Goal: Task Accomplishment & Management: Complete application form

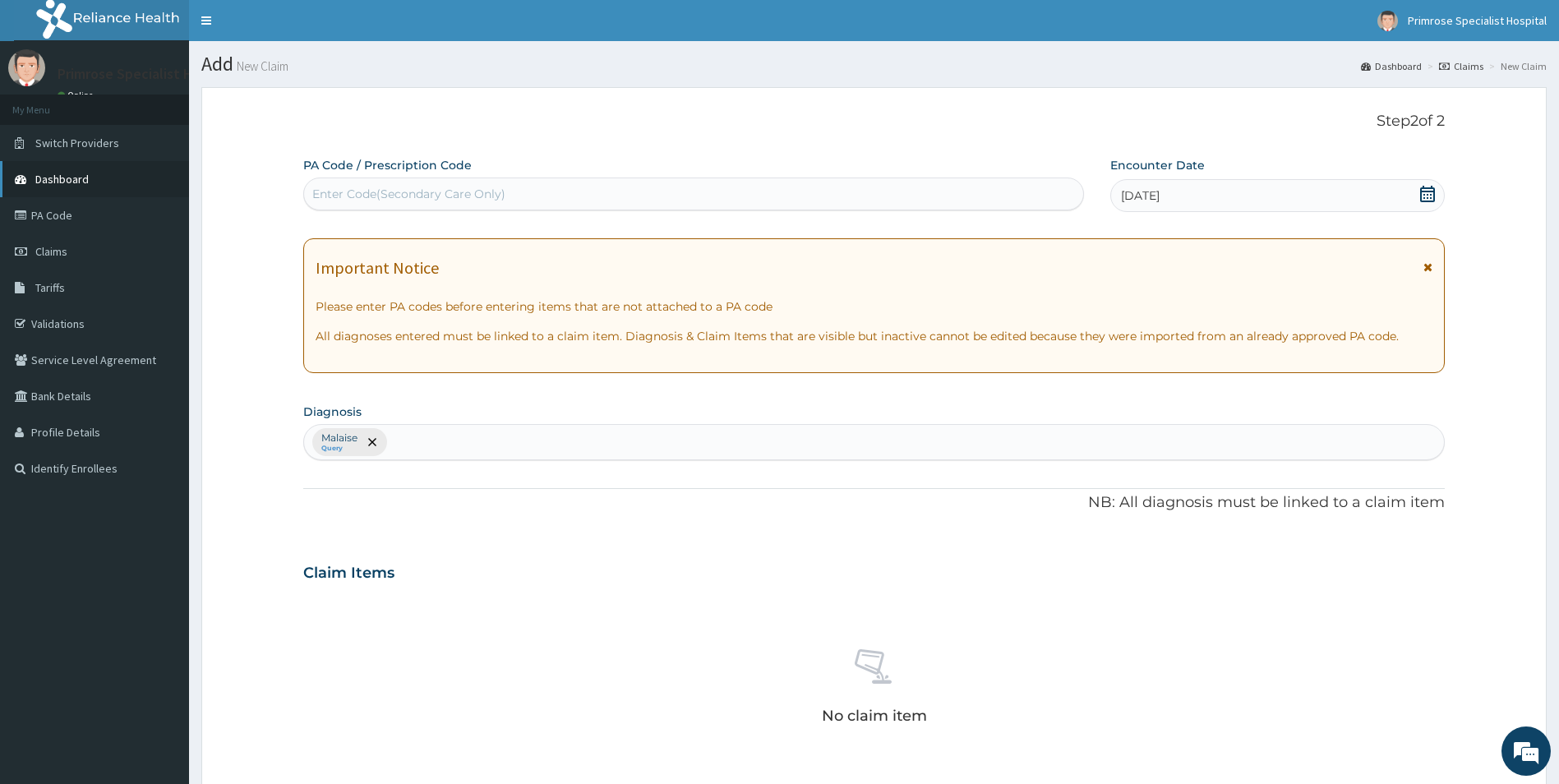
click at [58, 174] on span "Dashboard" at bounding box center [62, 179] width 53 height 14
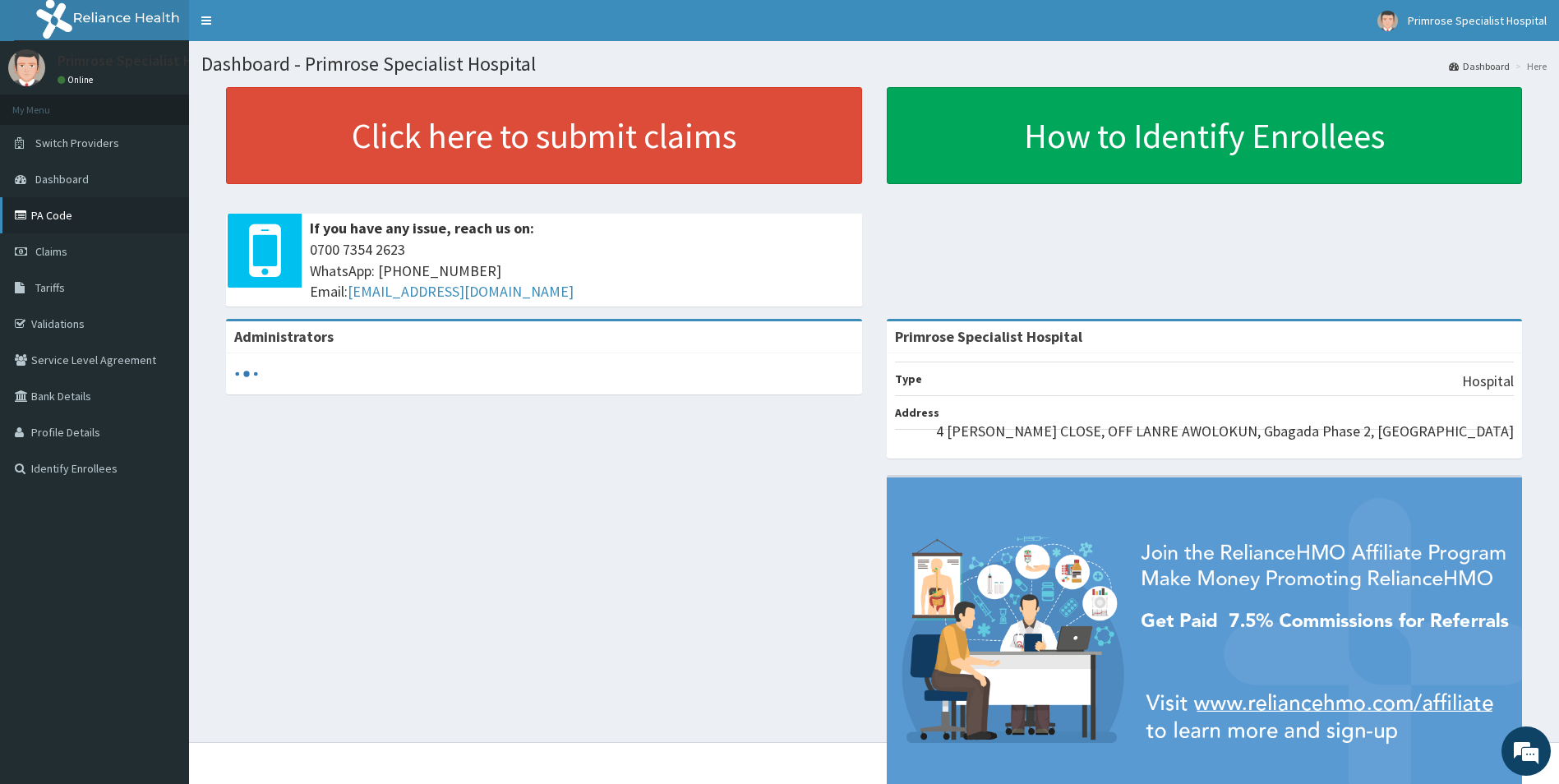
click at [53, 221] on link "PA Code" at bounding box center [94, 215] width 189 height 36
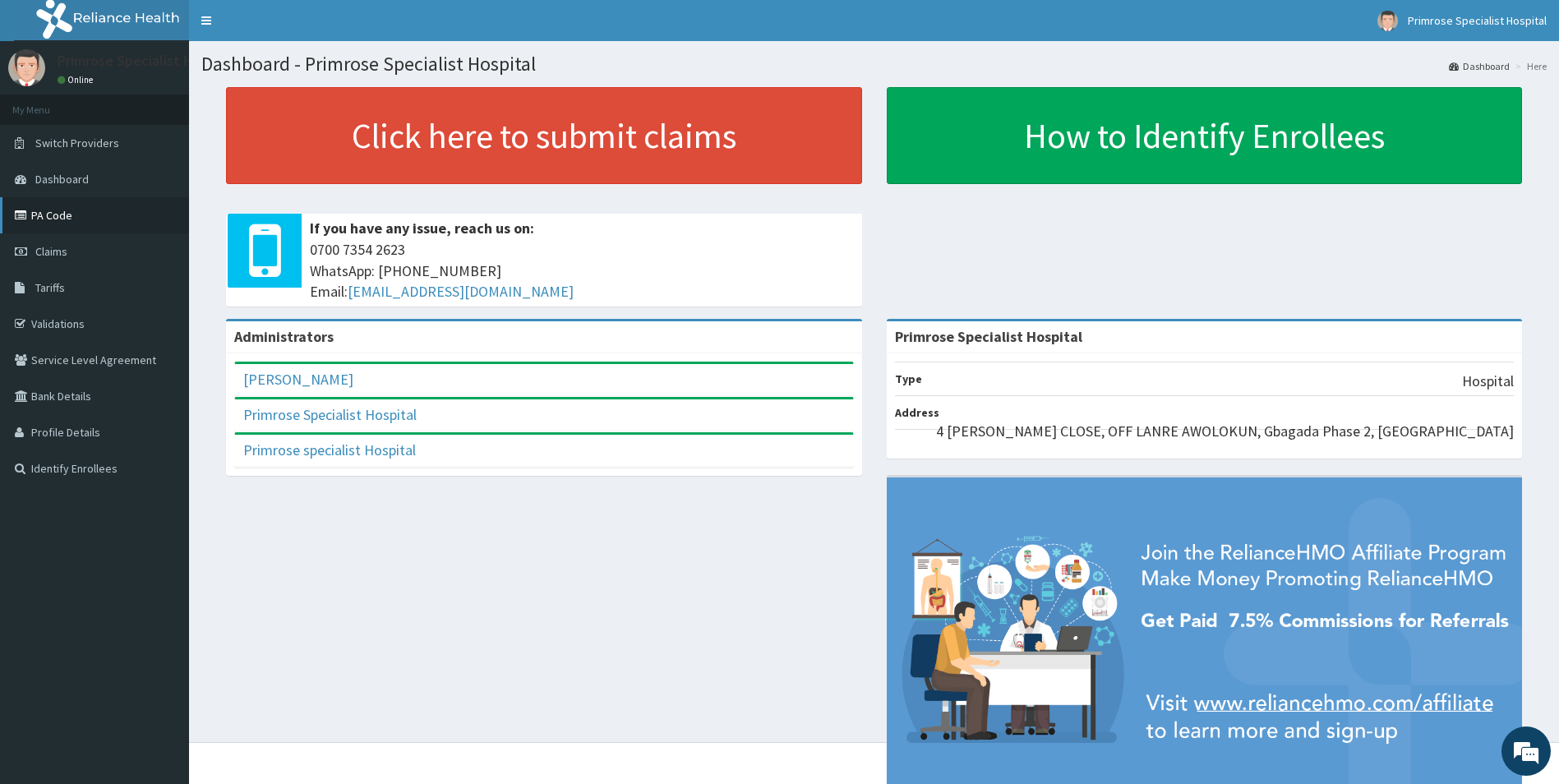
click at [64, 210] on link "PA Code" at bounding box center [94, 215] width 189 height 36
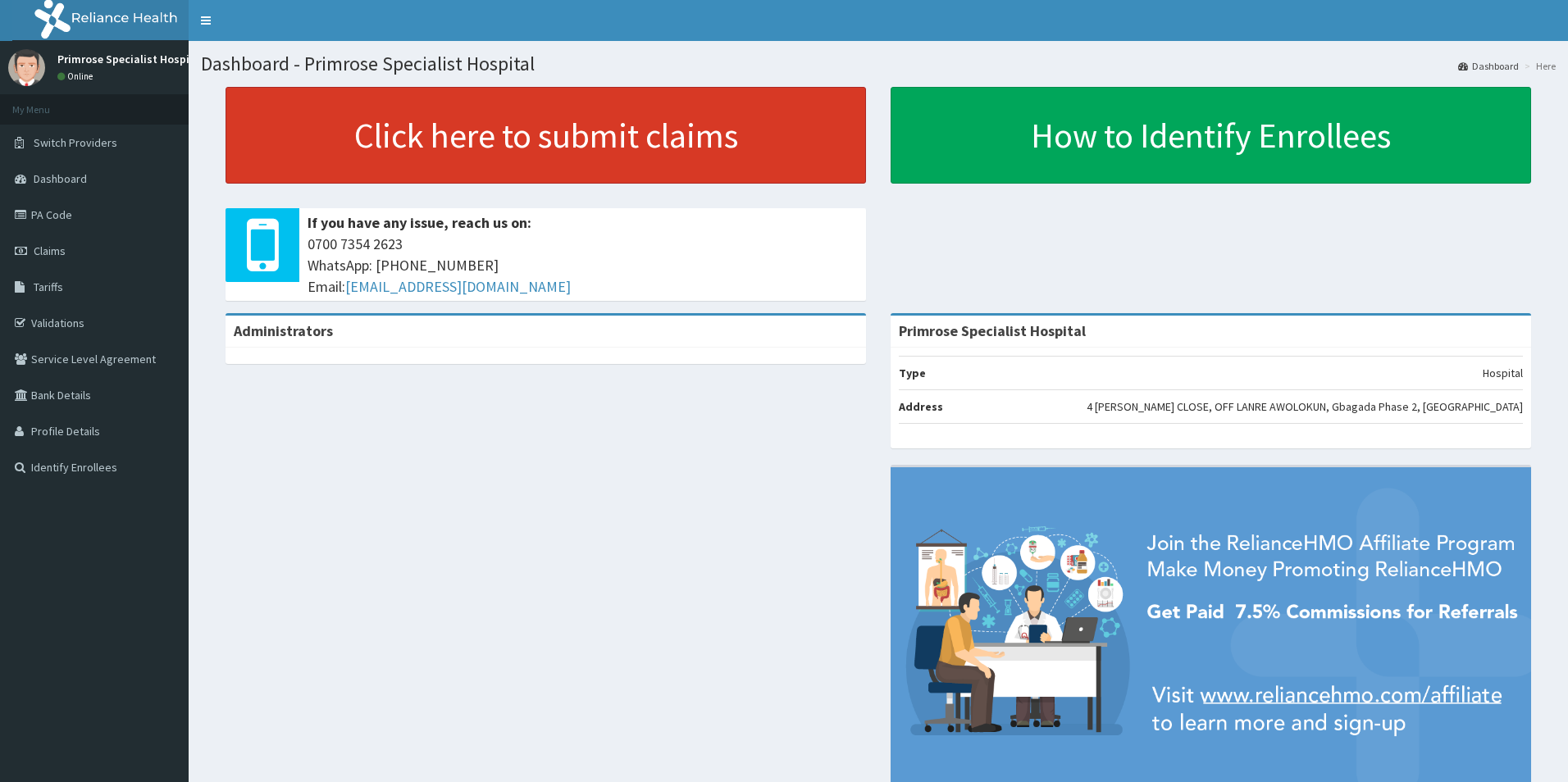
click at [491, 141] on link "Click here to submit claims" at bounding box center [546, 135] width 640 height 97
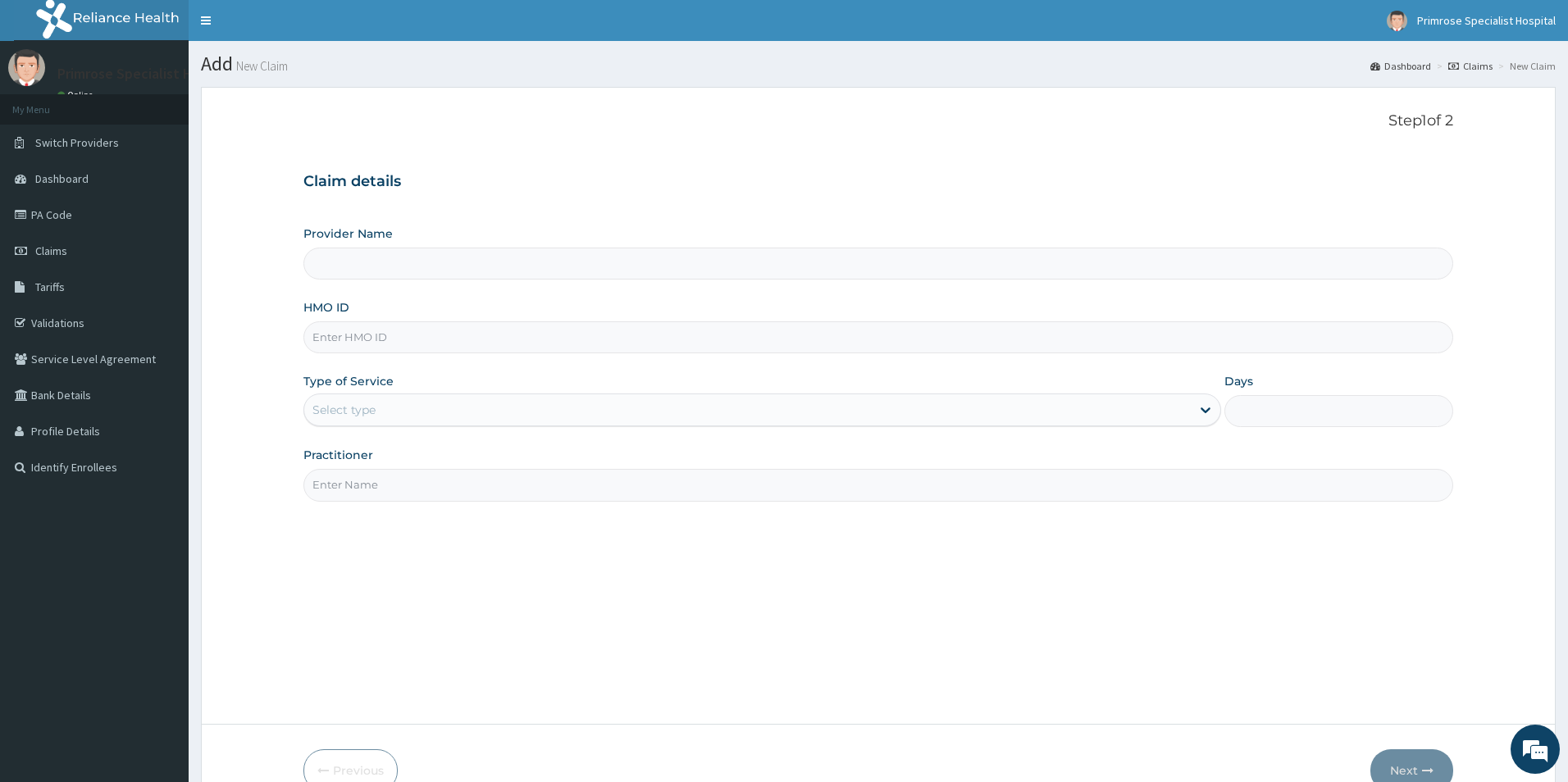
type input "Primrose Specialist Hospital"
click at [450, 325] on input "HMO ID" at bounding box center [872, 337] width 1140 height 32
paste input "FSM/10012/A"
type input "FSM/10012/A"
click at [405, 406] on div "Select type" at bounding box center [743, 410] width 879 height 26
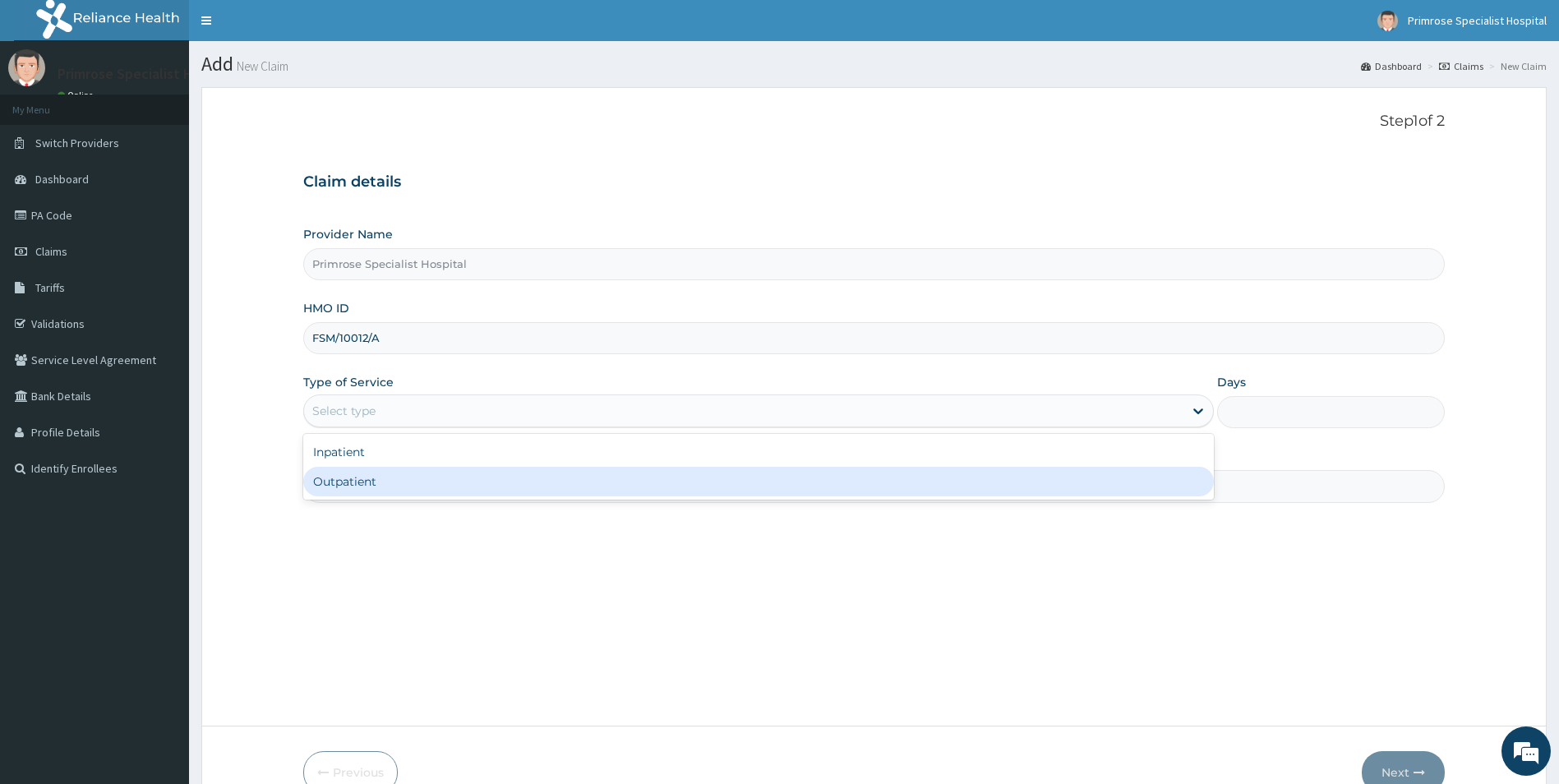
click at [357, 486] on div "Outpatient" at bounding box center [759, 481] width 911 height 30
type input "1"
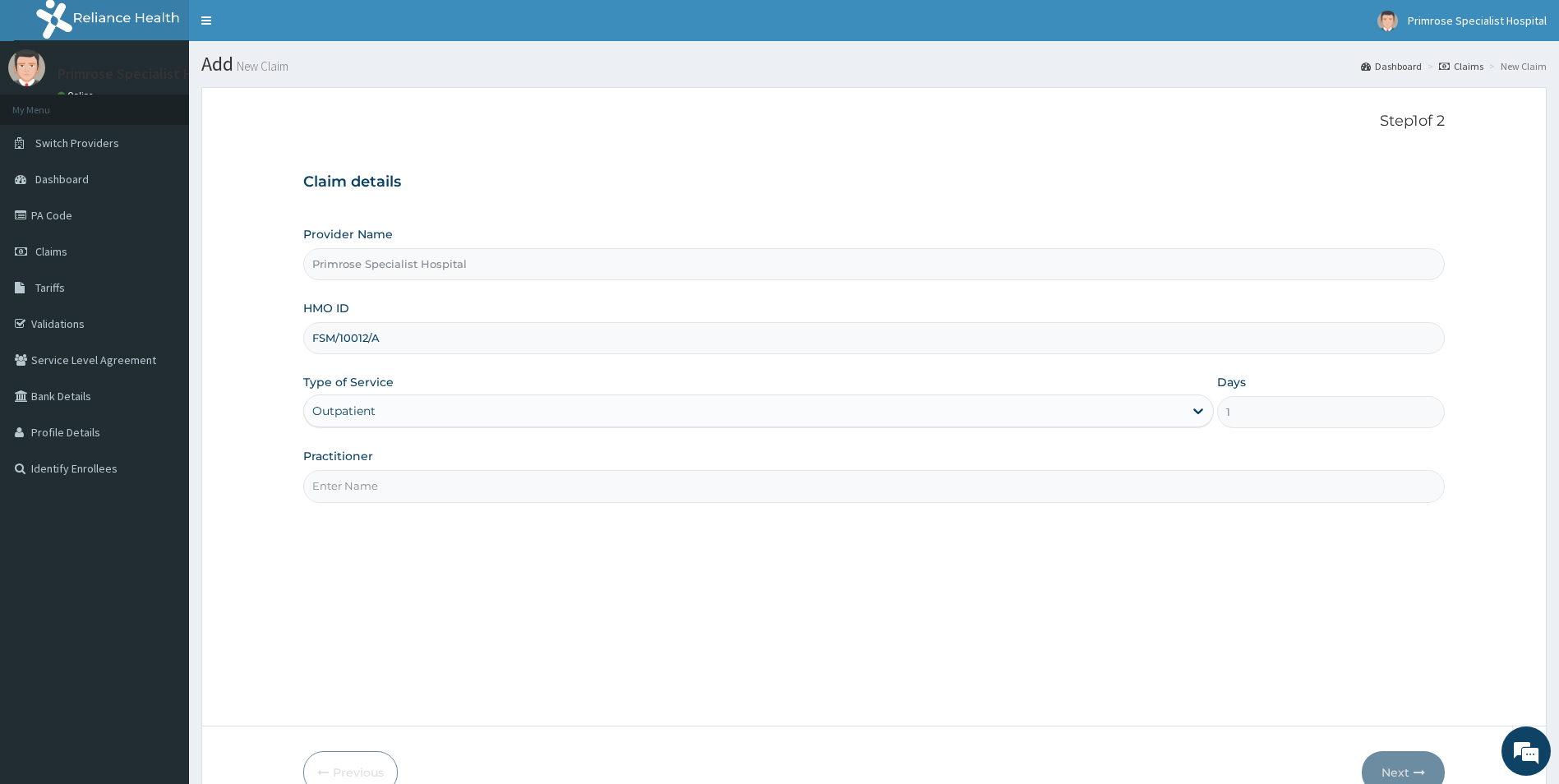
click at [375, 483] on input "Practitioner" at bounding box center [874, 486] width 1142 height 32
paste input "DR. ADENIJI"
type input "DR. ADENIJI"
click at [1390, 769] on button "Next" at bounding box center [1403, 772] width 83 height 42
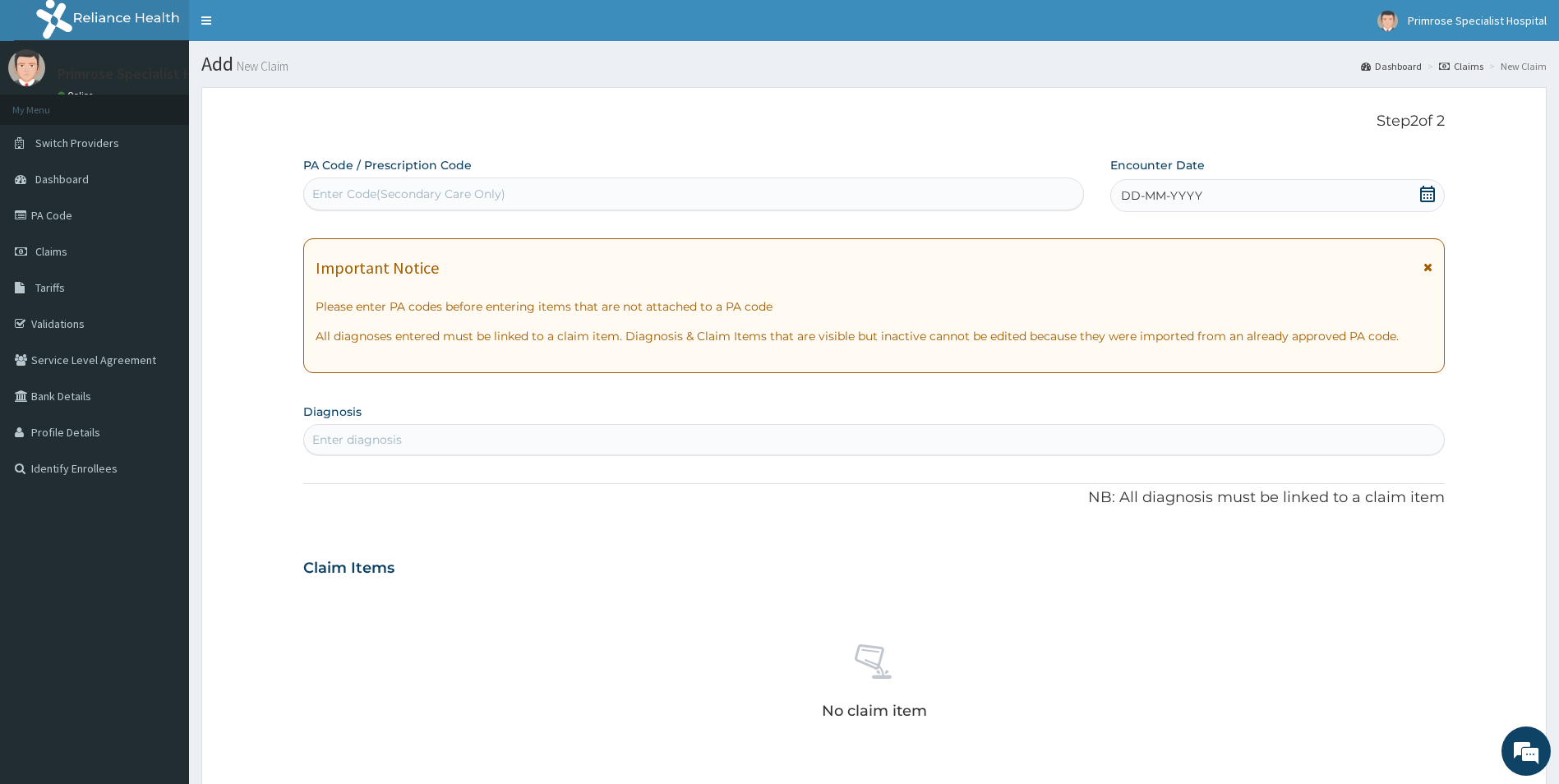
click at [539, 199] on div "Enter Code(Secondary Care Only)" at bounding box center [694, 194] width 779 height 26
paste input "PA/FF2BEA"
type input "PA/FF2BEA"
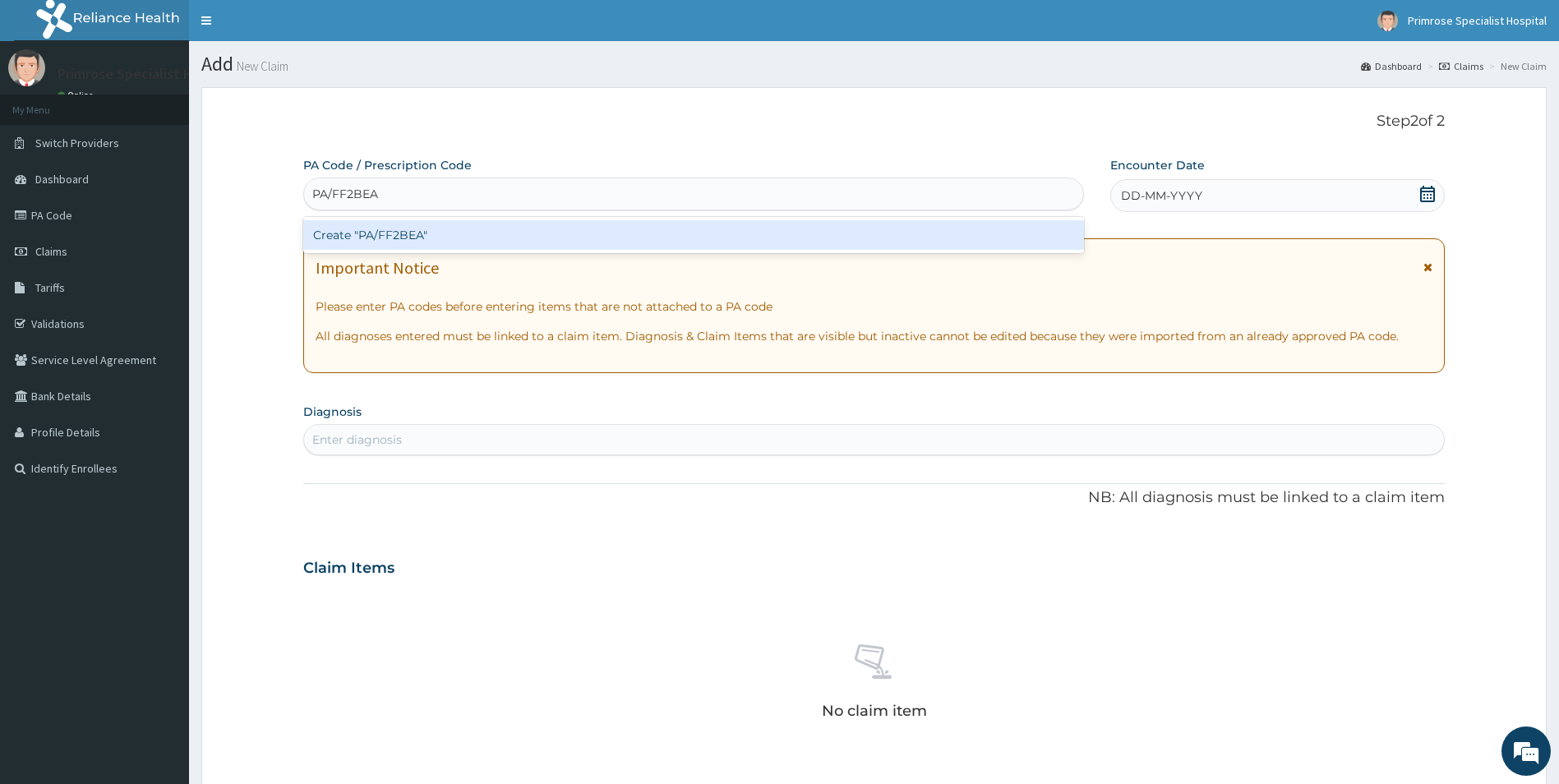
click at [420, 228] on div "Create "PA/FF2BEA"" at bounding box center [694, 235] width 781 height 30
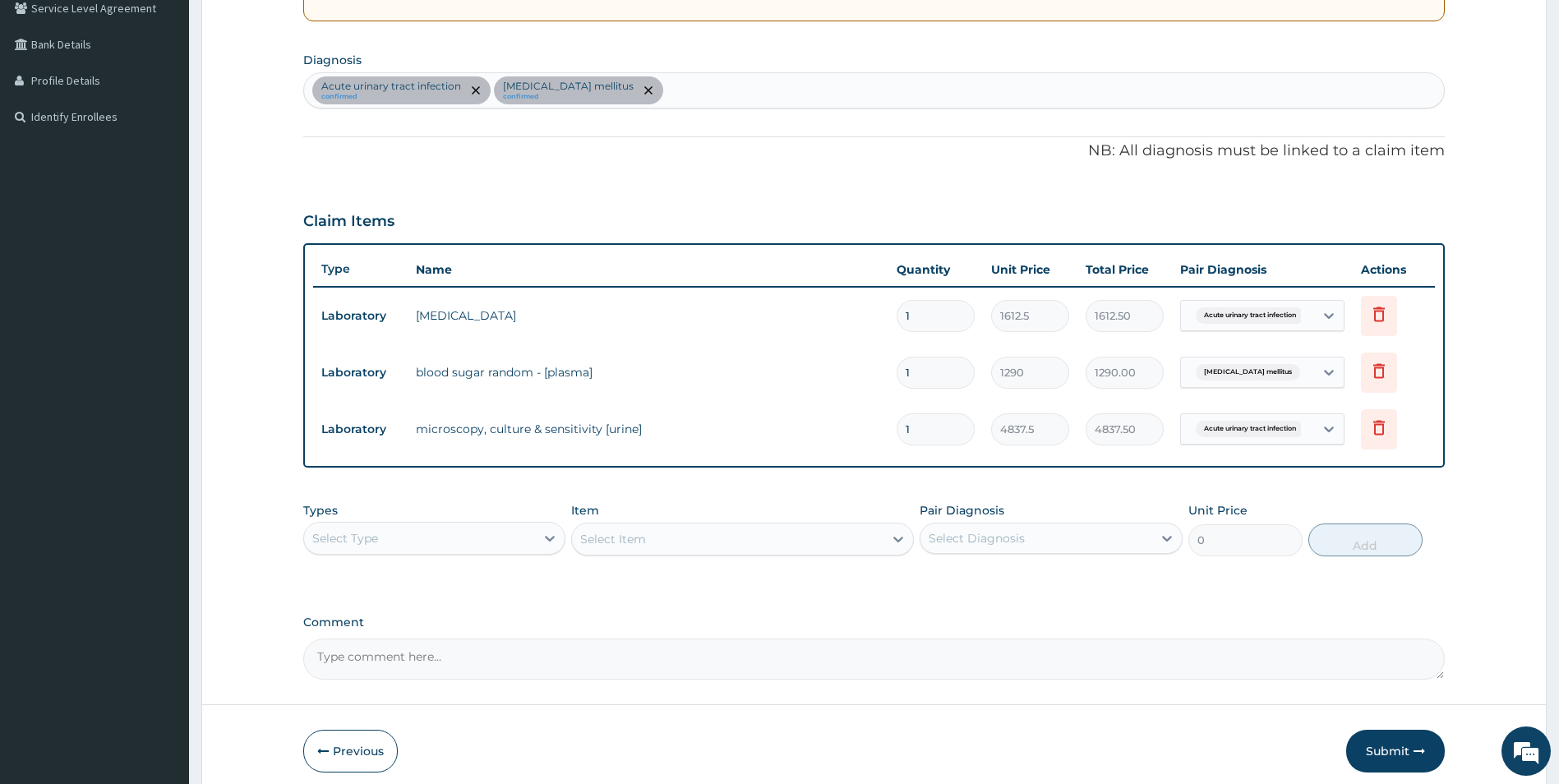
scroll to position [420, 0]
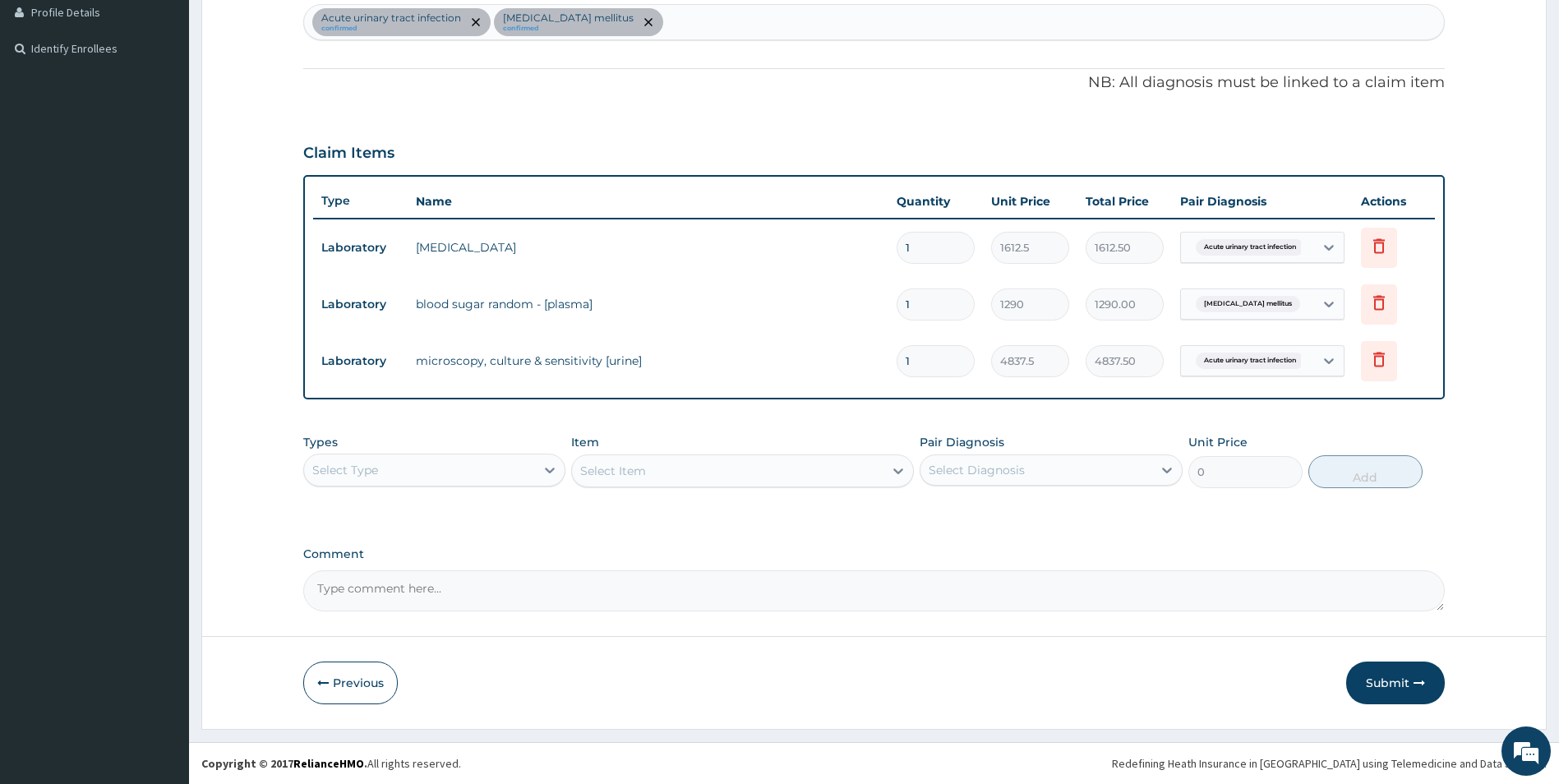
click at [396, 472] on div "Select Type" at bounding box center [420, 470] width 232 height 26
click at [345, 567] on div "Procedures" at bounding box center [434, 570] width 263 height 30
click at [1012, 476] on div "Select Diagnosis" at bounding box center [977, 469] width 97 height 16
click at [981, 540] on label "Diabetes mellitus" at bounding box center [1023, 544] width 153 height 16
checkbox input "true"
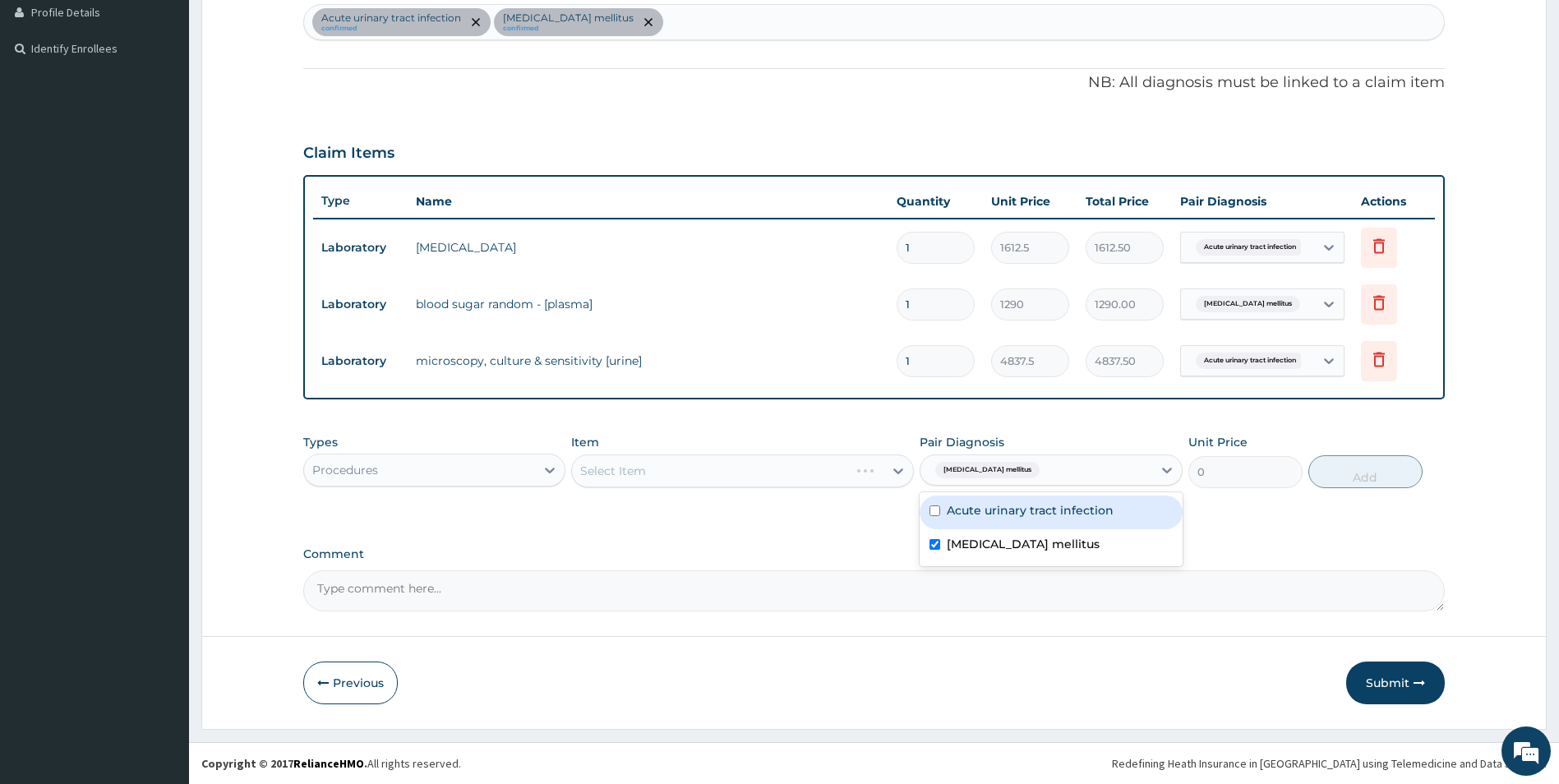
drag, startPoint x: 976, startPoint y: 516, endPoint x: 949, endPoint y: 500, distance: 31.4
click at [976, 516] on label "Acute urinary tract infection" at bounding box center [1030, 510] width 167 height 16
checkbox input "true"
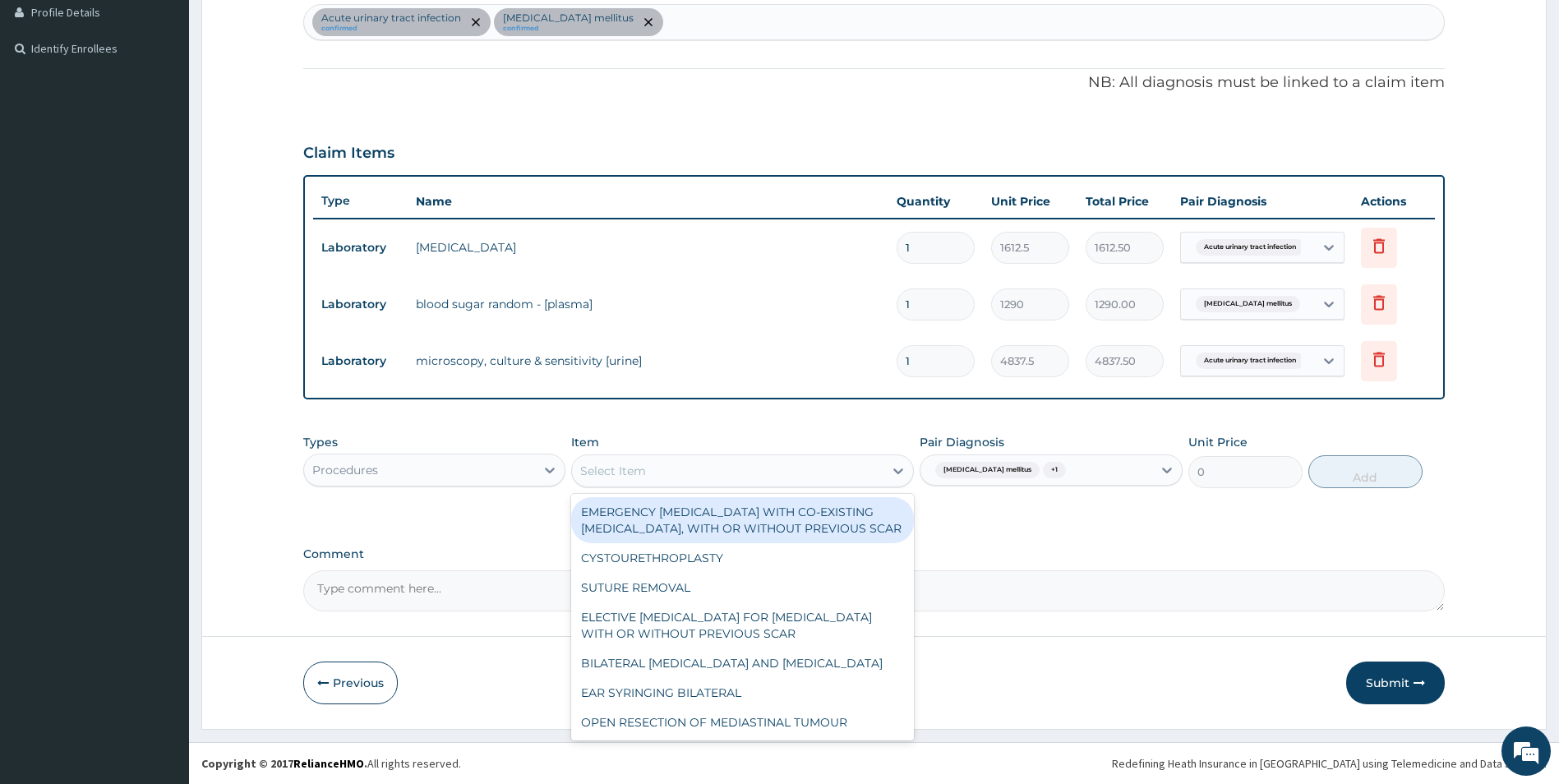
click at [616, 463] on div "Select Item" at bounding box center [613, 470] width 66 height 16
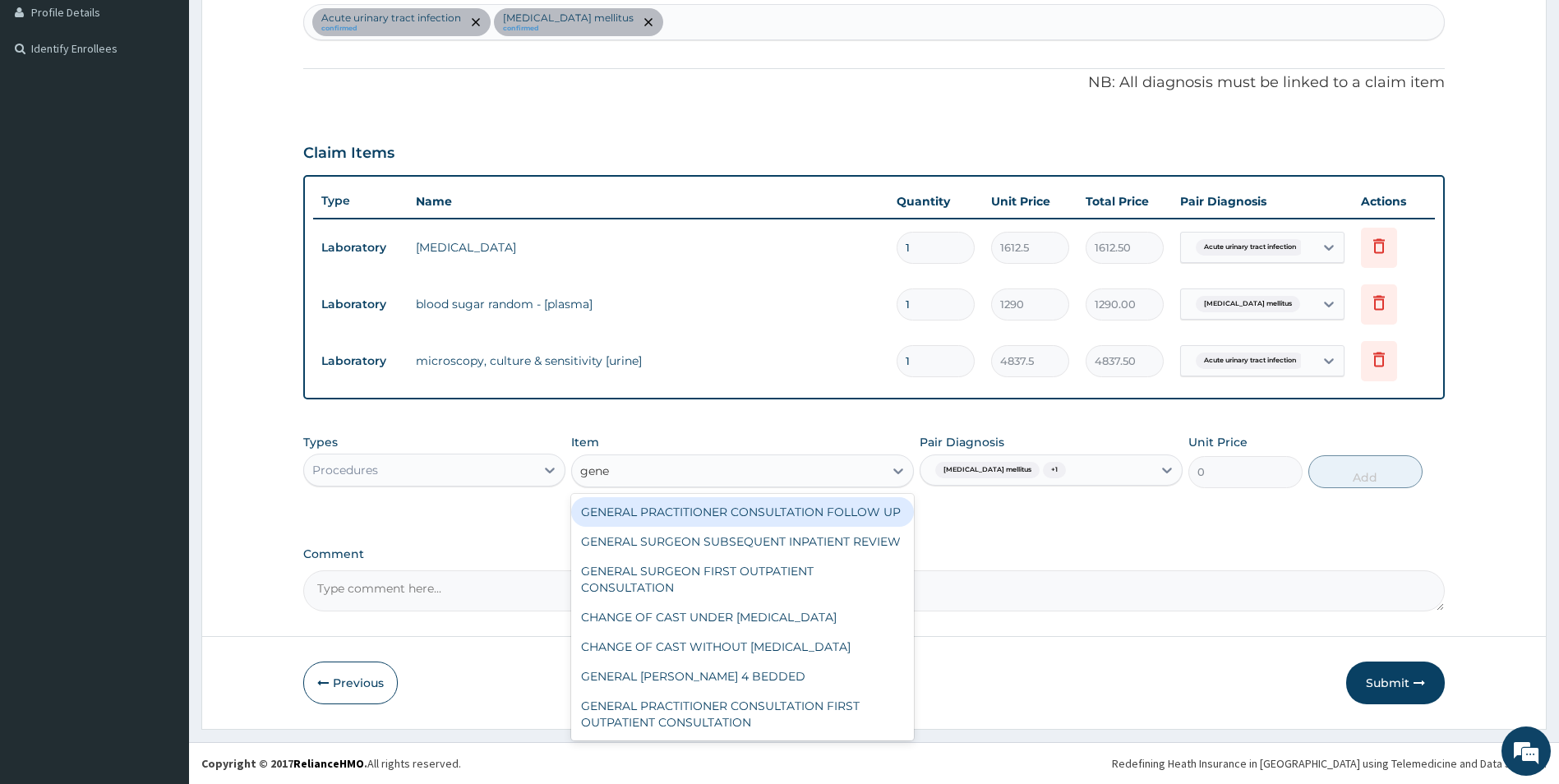
type input "gener"
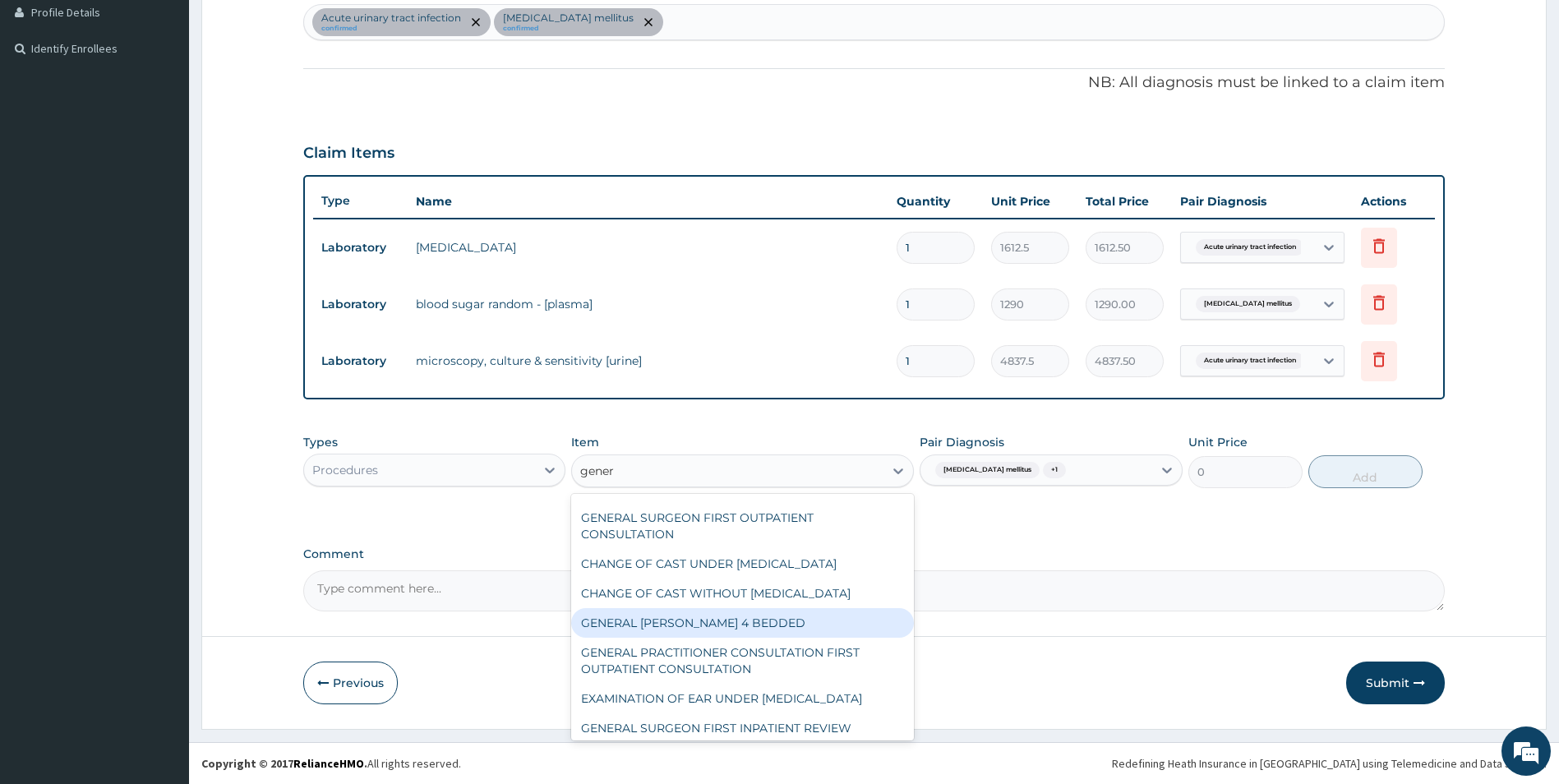
scroll to position [82, 0]
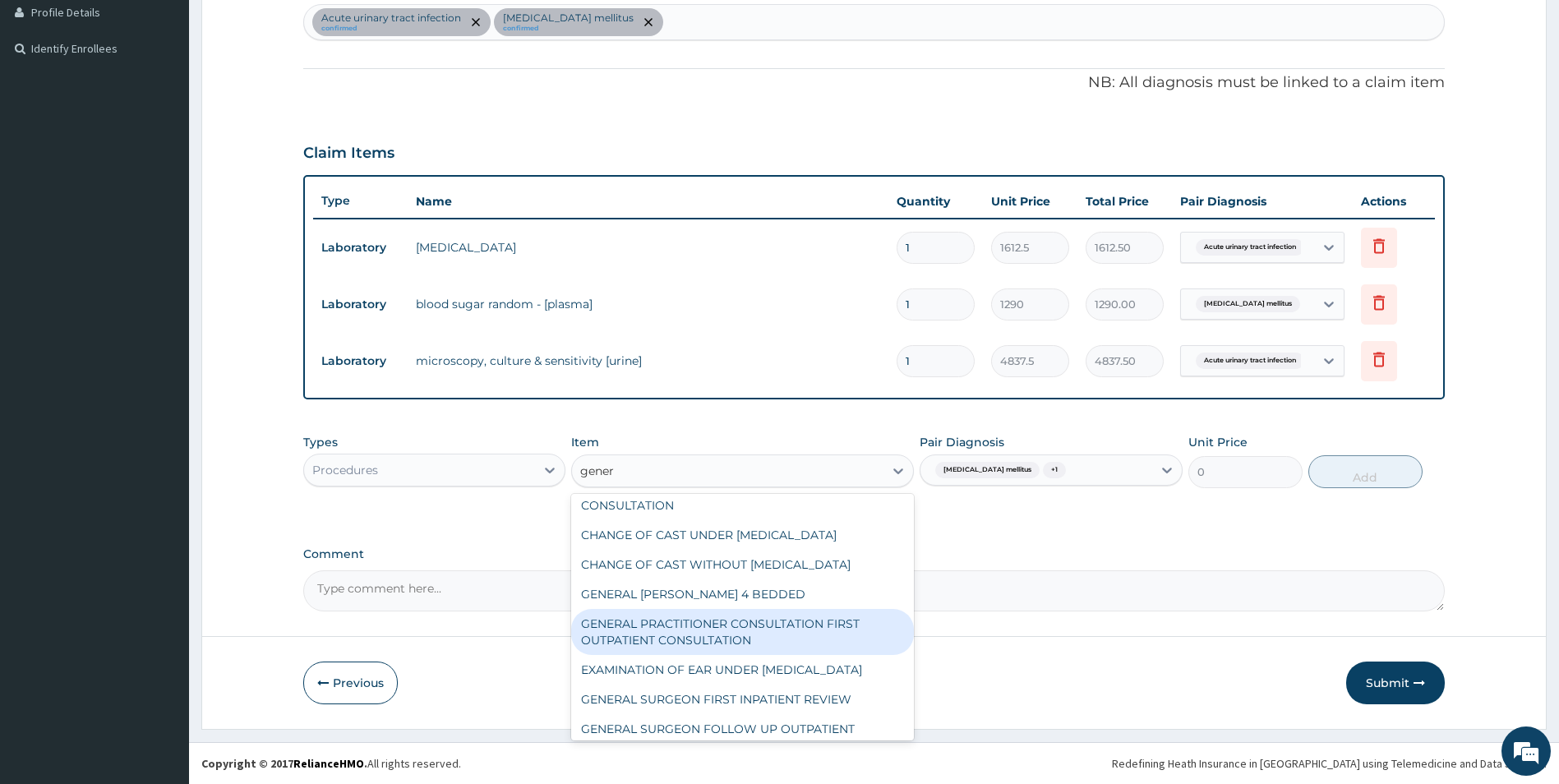
click at [731, 655] on div "GENERAL PRACTITIONER CONSULTATION FIRST OUTPATIENT CONSULTATION" at bounding box center [743, 632] width 343 height 46
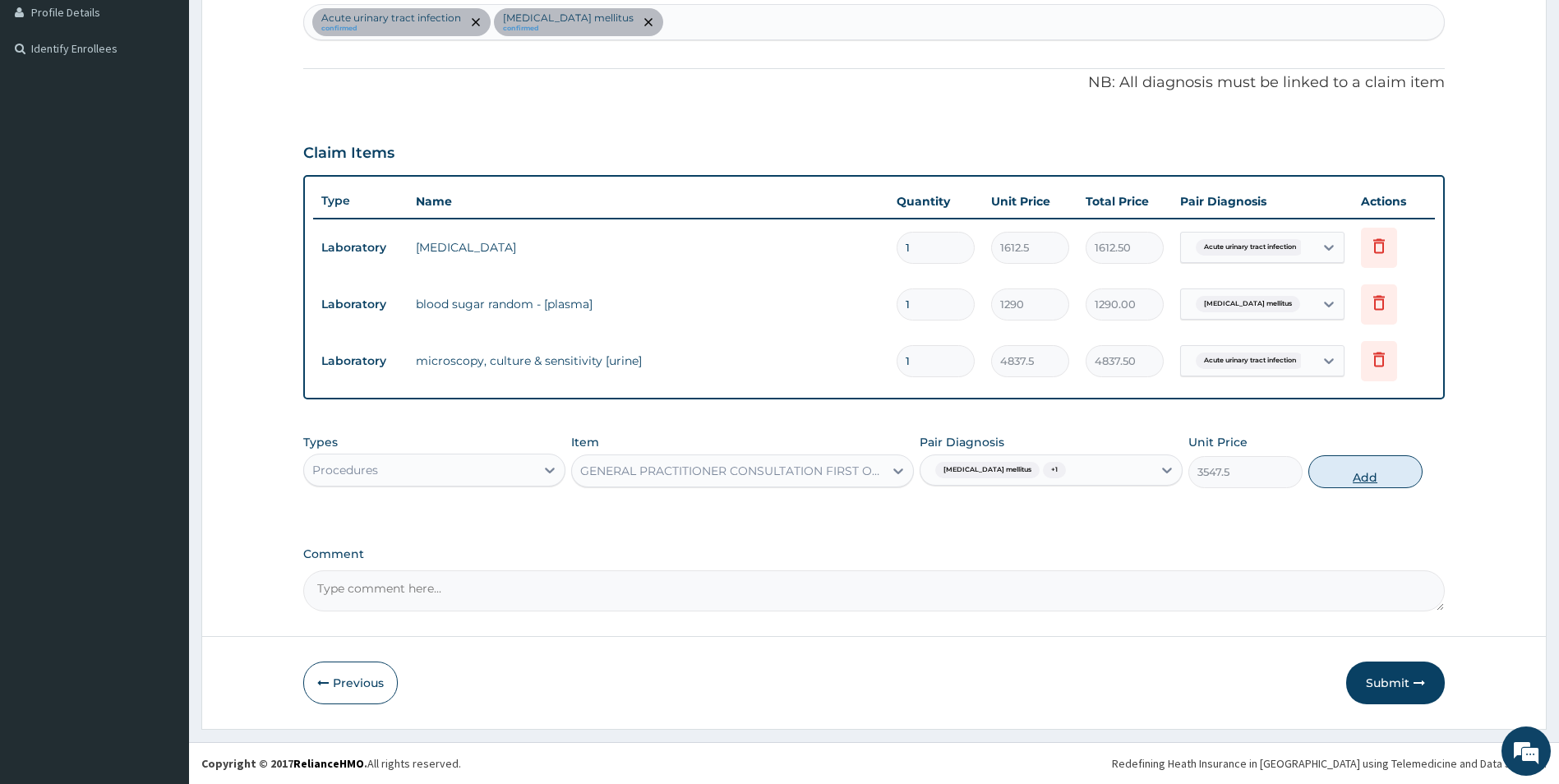
click at [1352, 472] on button "Add" at bounding box center [1365, 472] width 114 height 33
type input "0"
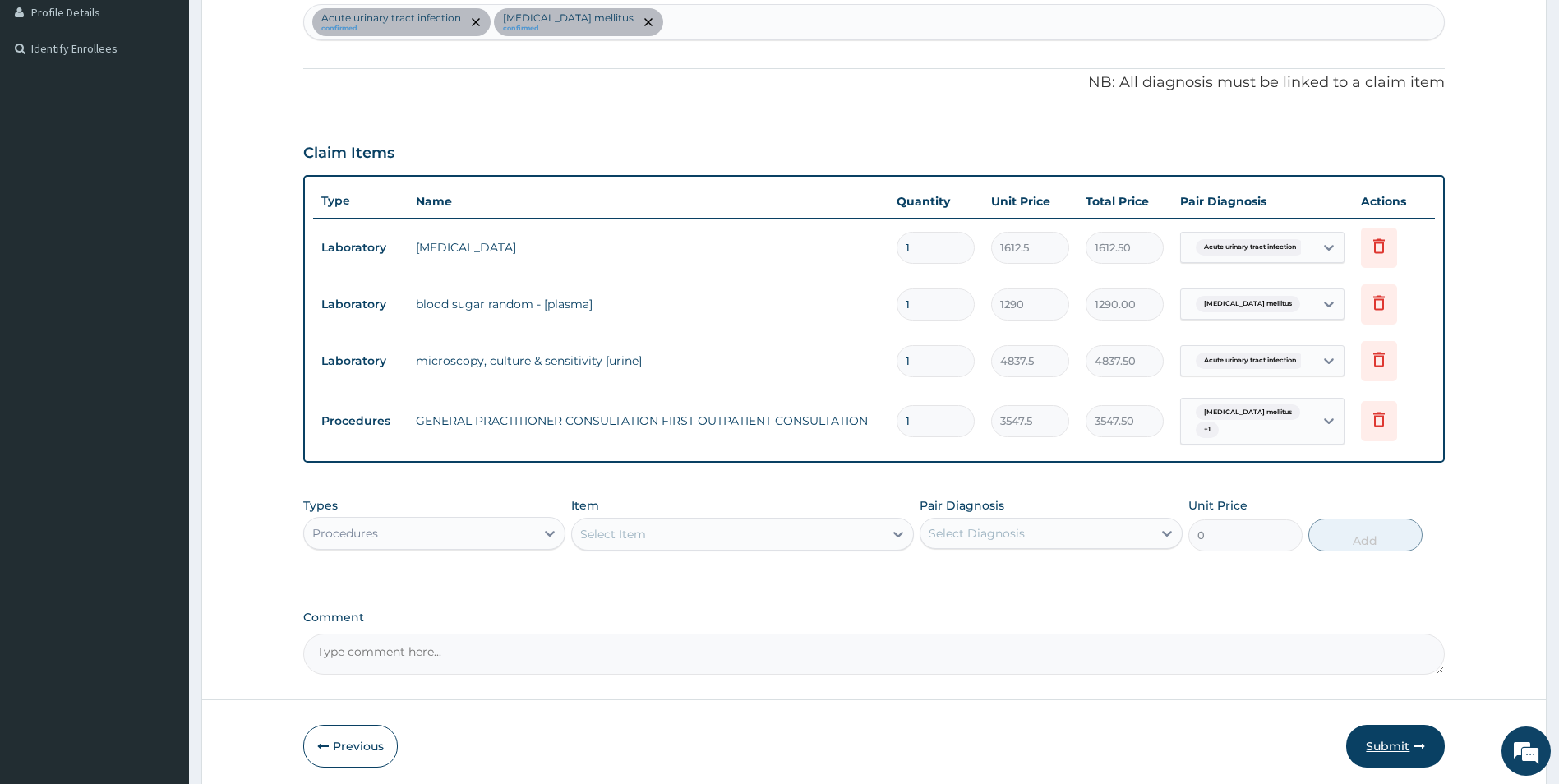
click at [1395, 734] on button "Submit" at bounding box center [1396, 746] width 98 height 42
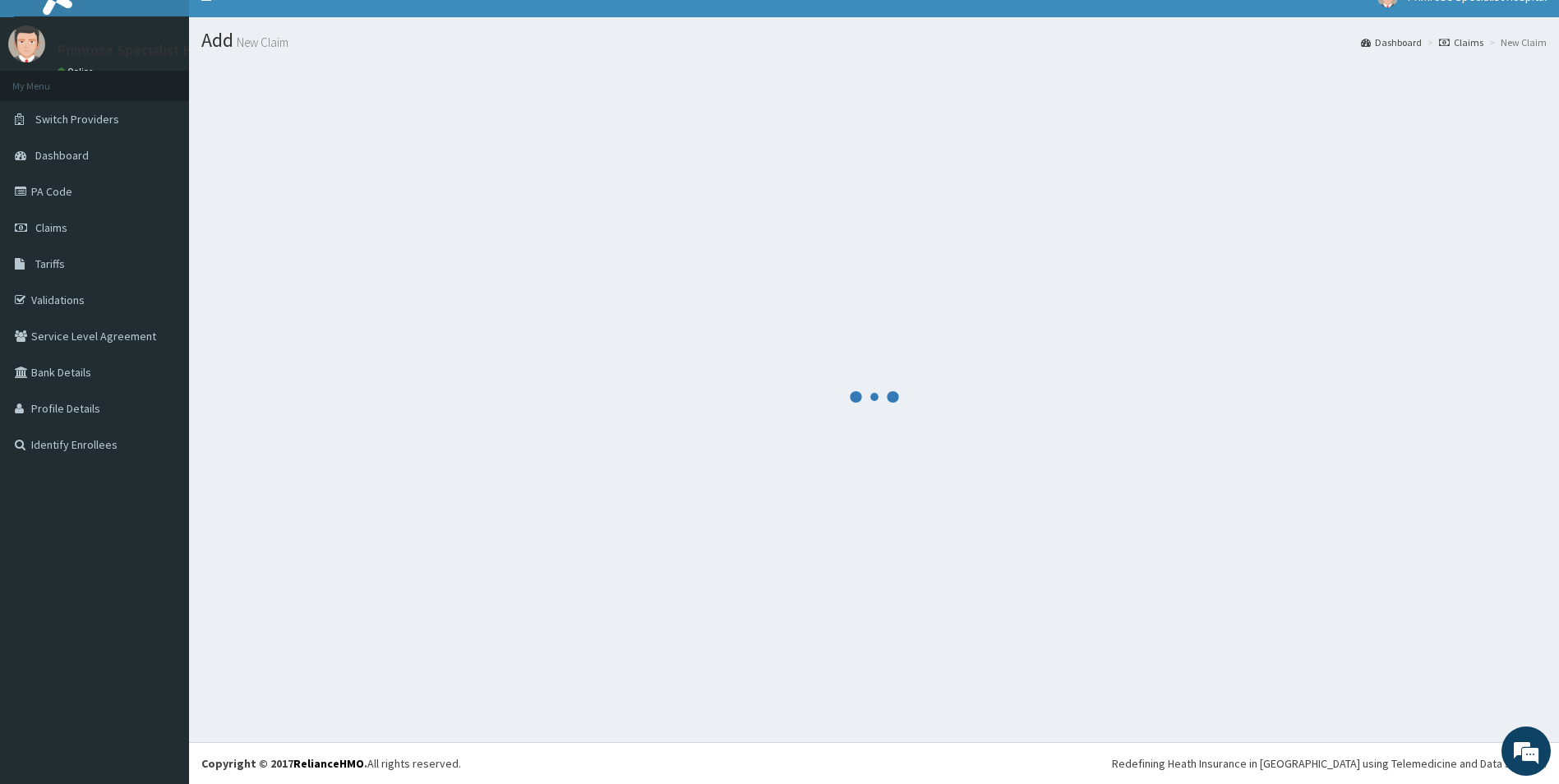
scroll to position [24, 0]
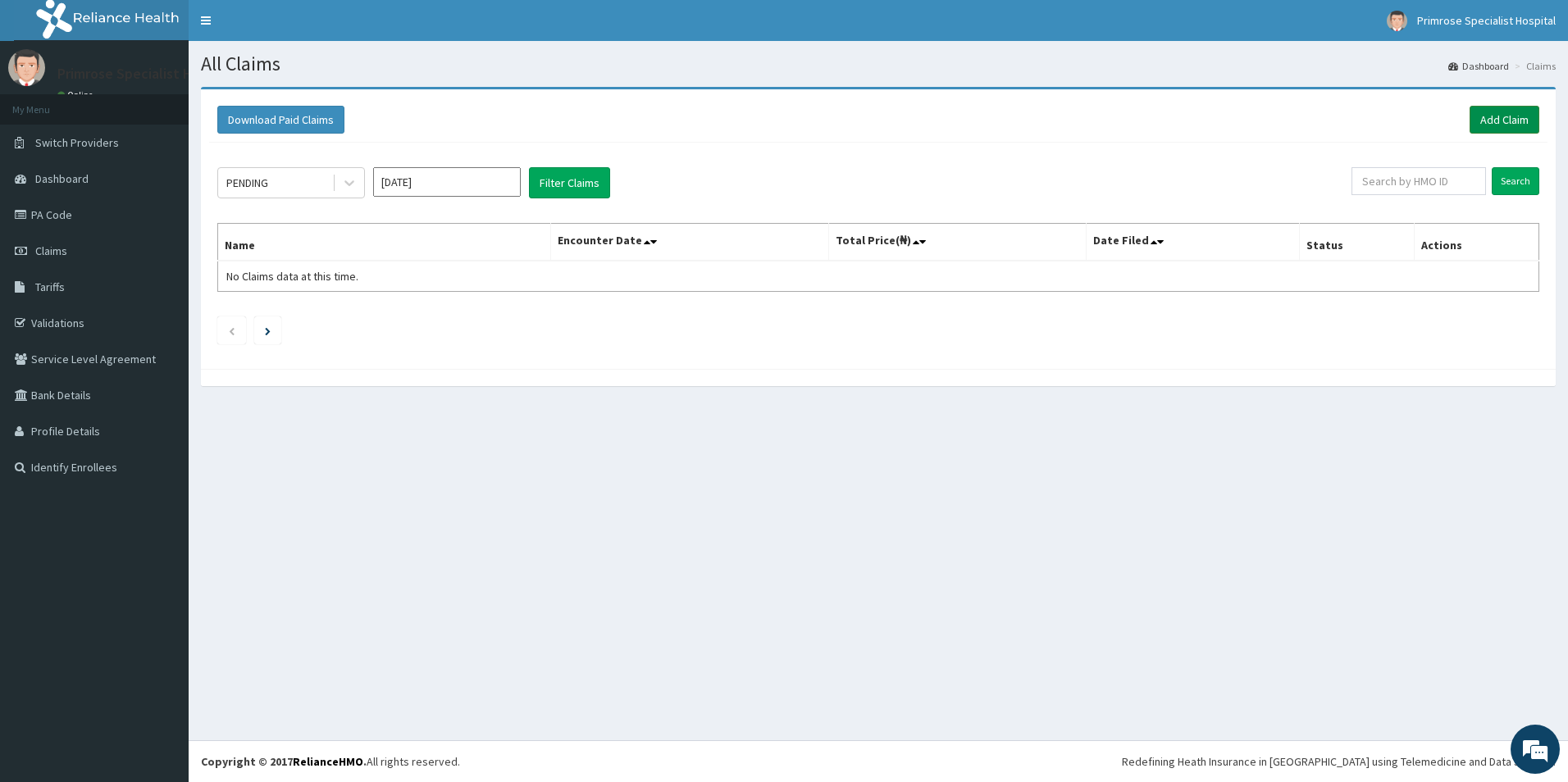
click at [1506, 121] on link "Add Claim" at bounding box center [1504, 119] width 70 height 28
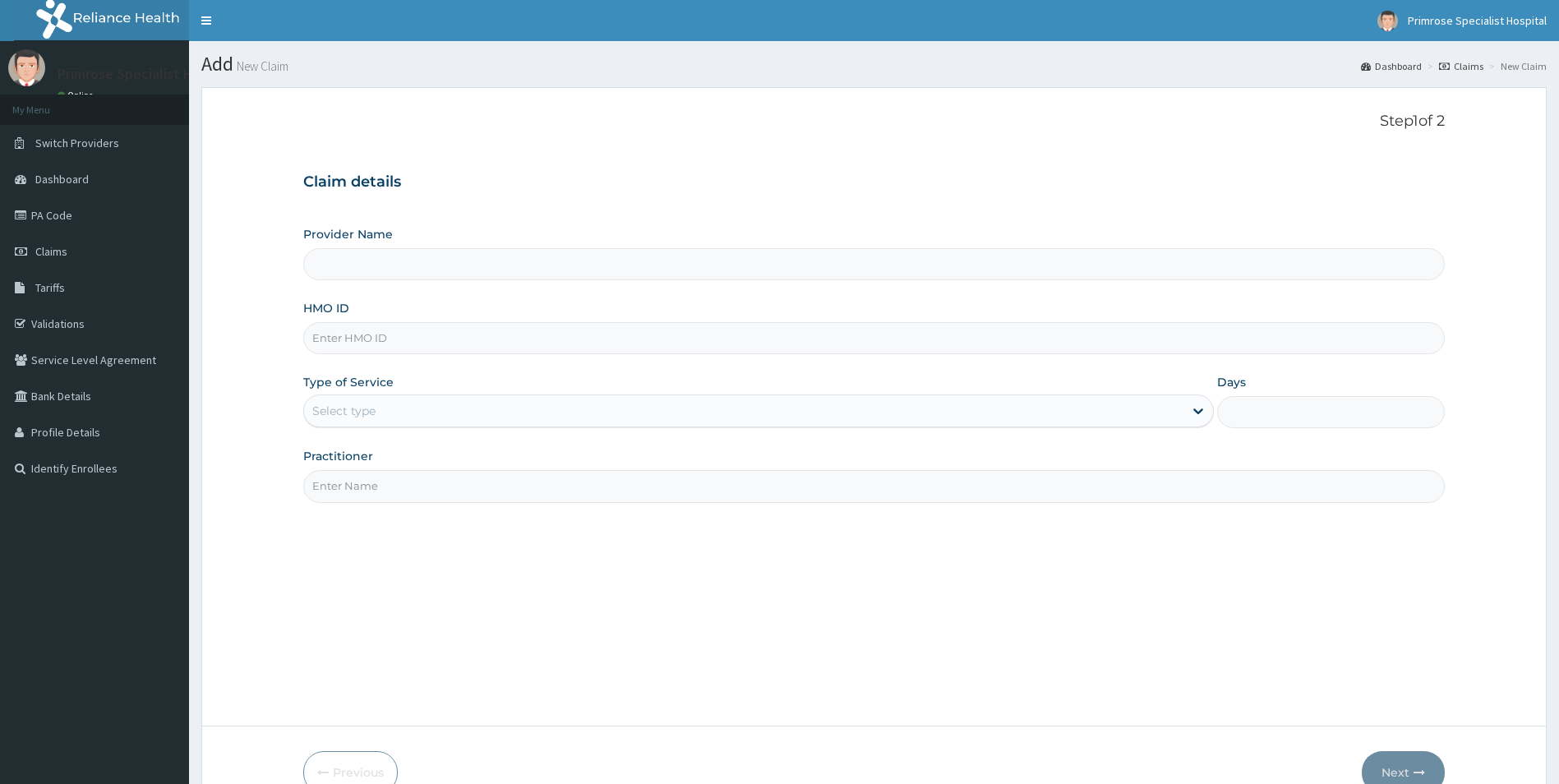
click at [440, 335] on input "HMO ID" at bounding box center [874, 338] width 1142 height 32
type input "Primrose Specialist Hospital"
paste input "TLR/10163/A"
type input "TLR/10163/A"
click at [684, 406] on div "Select type" at bounding box center [744, 411] width 881 height 26
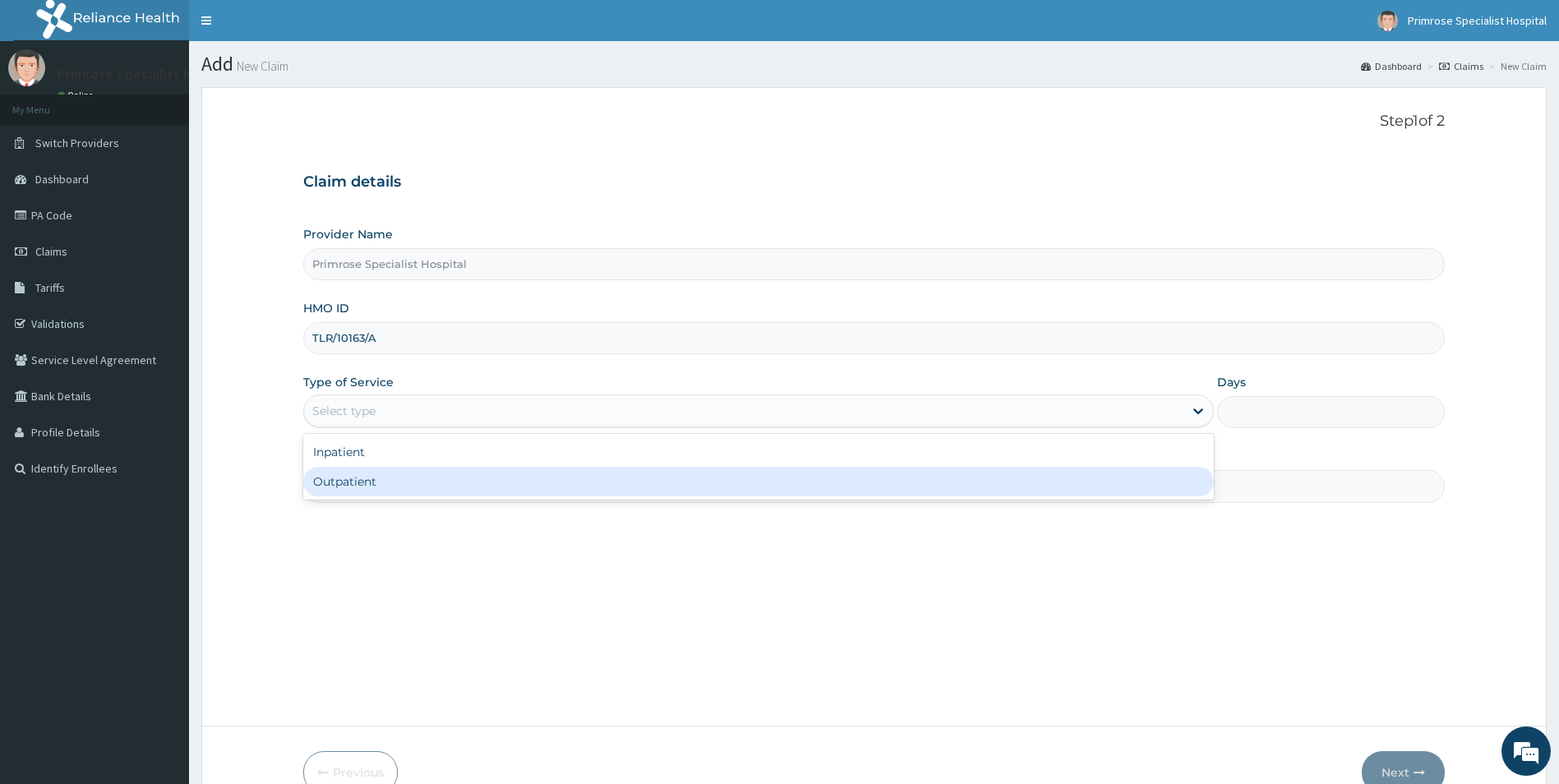
click at [381, 484] on div "Outpatient" at bounding box center [759, 481] width 911 height 30
type input "1"
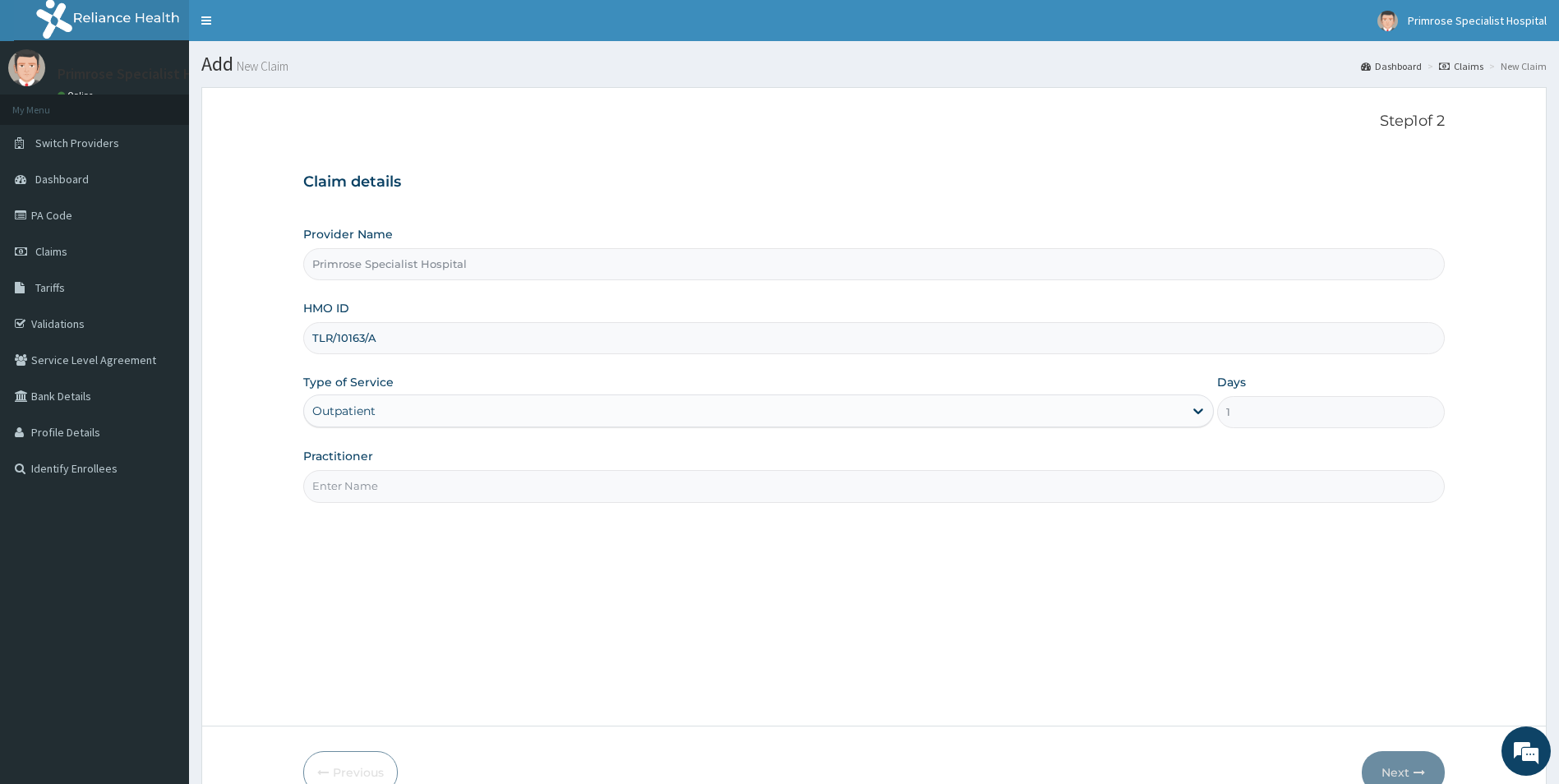
click at [417, 483] on input "Practitioner" at bounding box center [874, 486] width 1142 height 32
paste input "DR. ADENIJI"
type input "DR. ADENIJI"
click at [1407, 765] on button "Next" at bounding box center [1403, 772] width 83 height 42
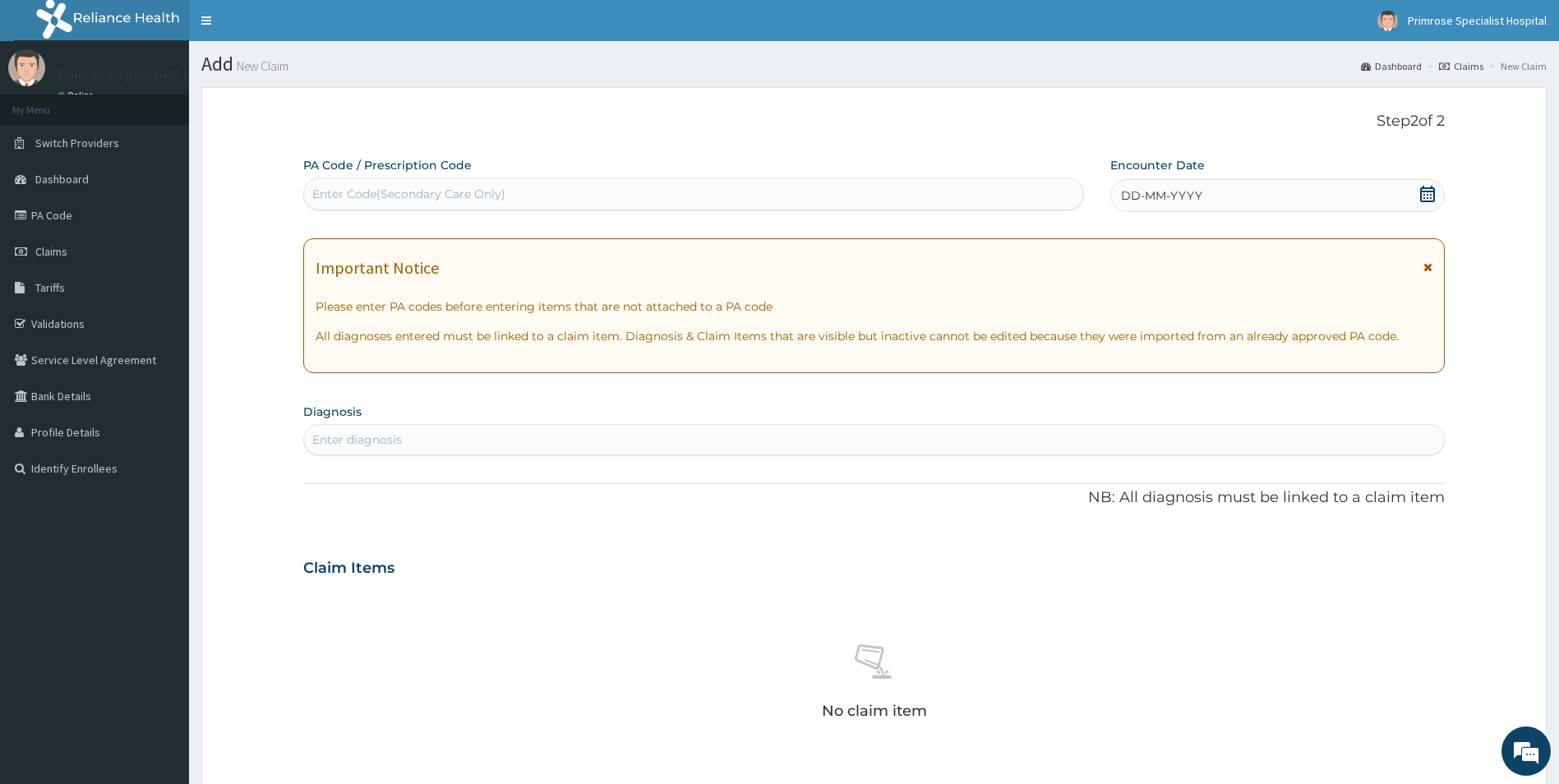
click at [550, 195] on div "Enter Code(Secondary Care Only)" at bounding box center [694, 194] width 779 height 26
paste input "PA/1B1E28"
type input "PA/1B1E28"
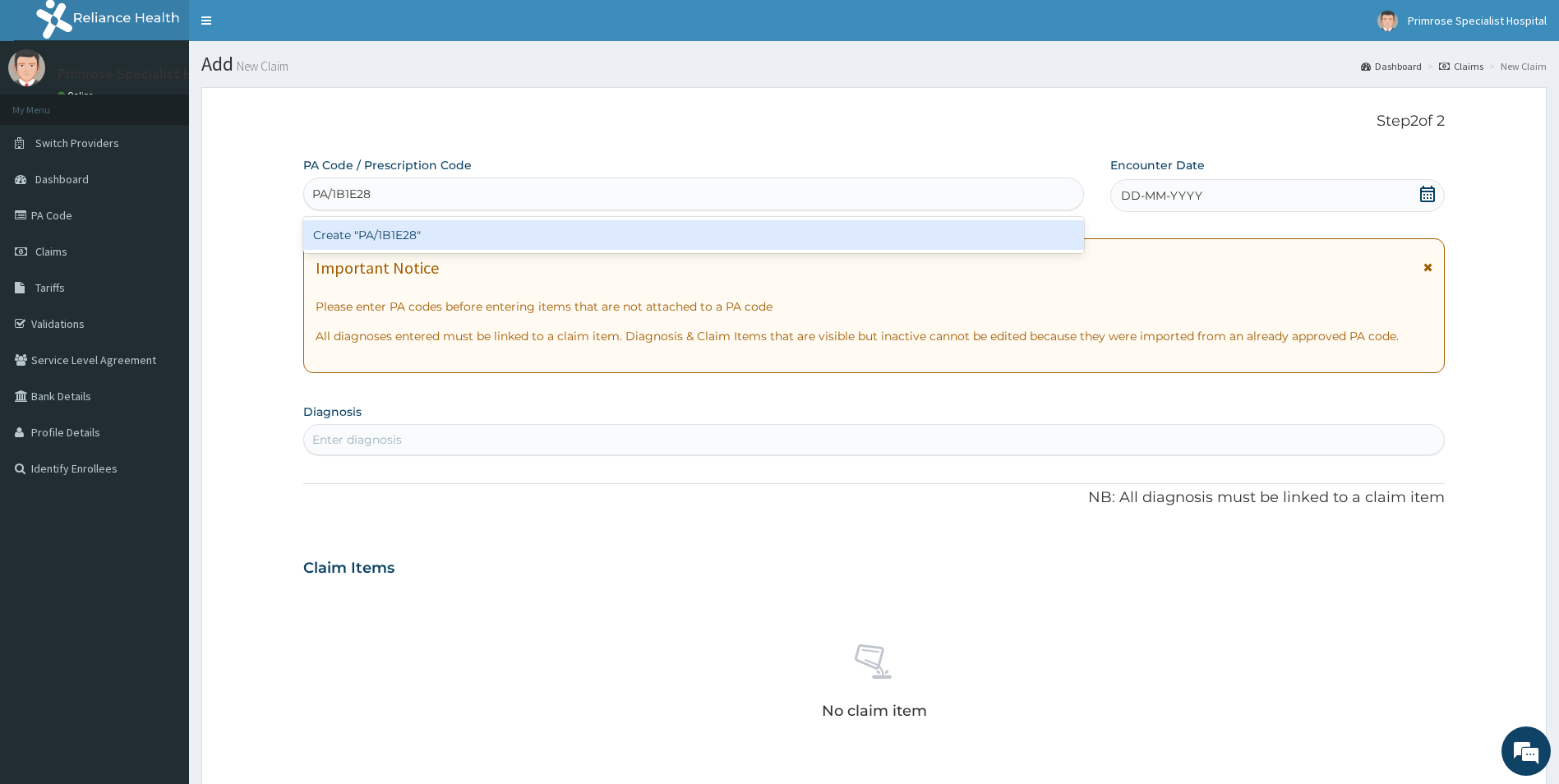
click at [371, 238] on div "Create "PA/1B1E28"" at bounding box center [694, 235] width 781 height 30
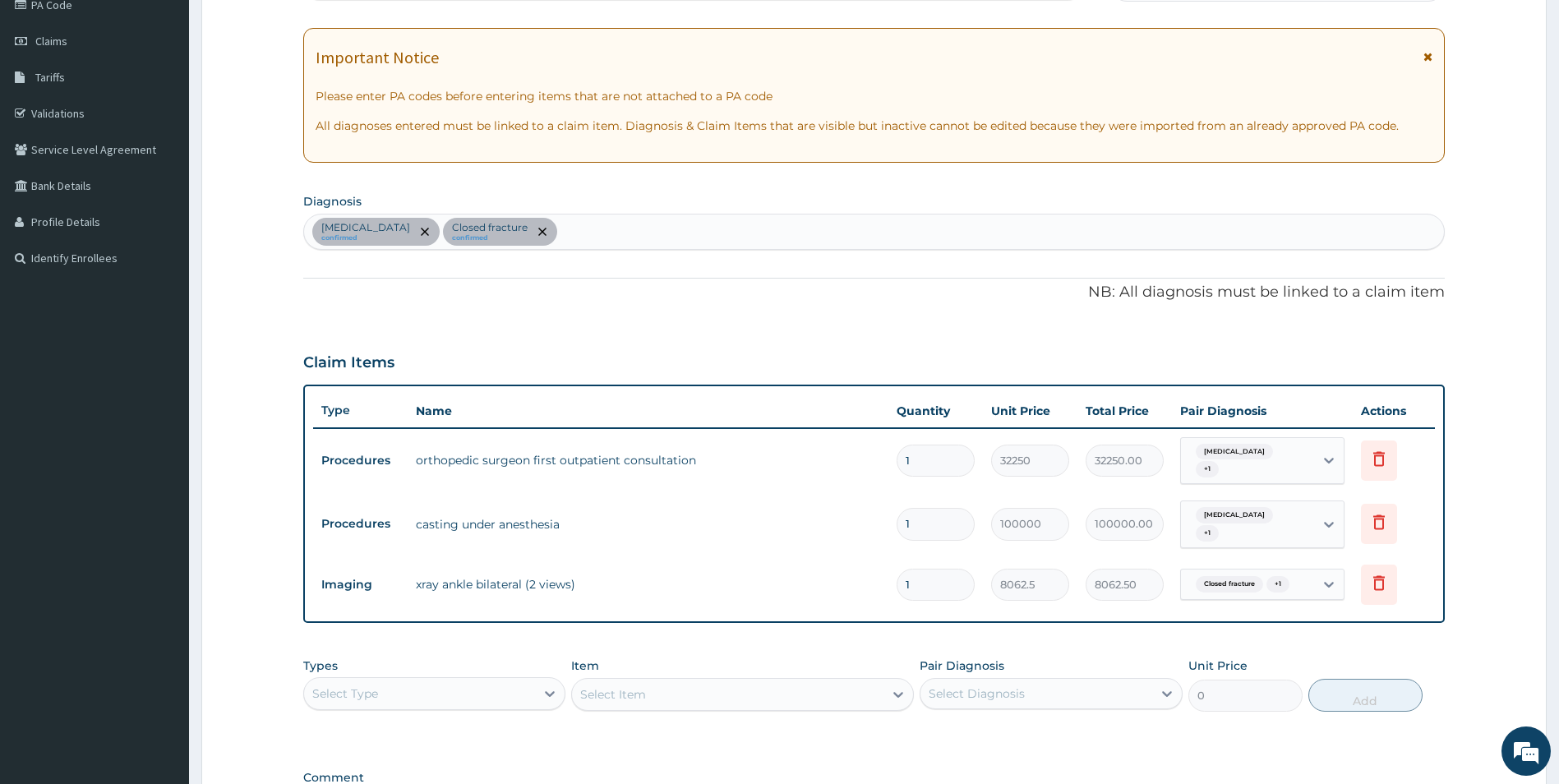
scroll to position [420, 0]
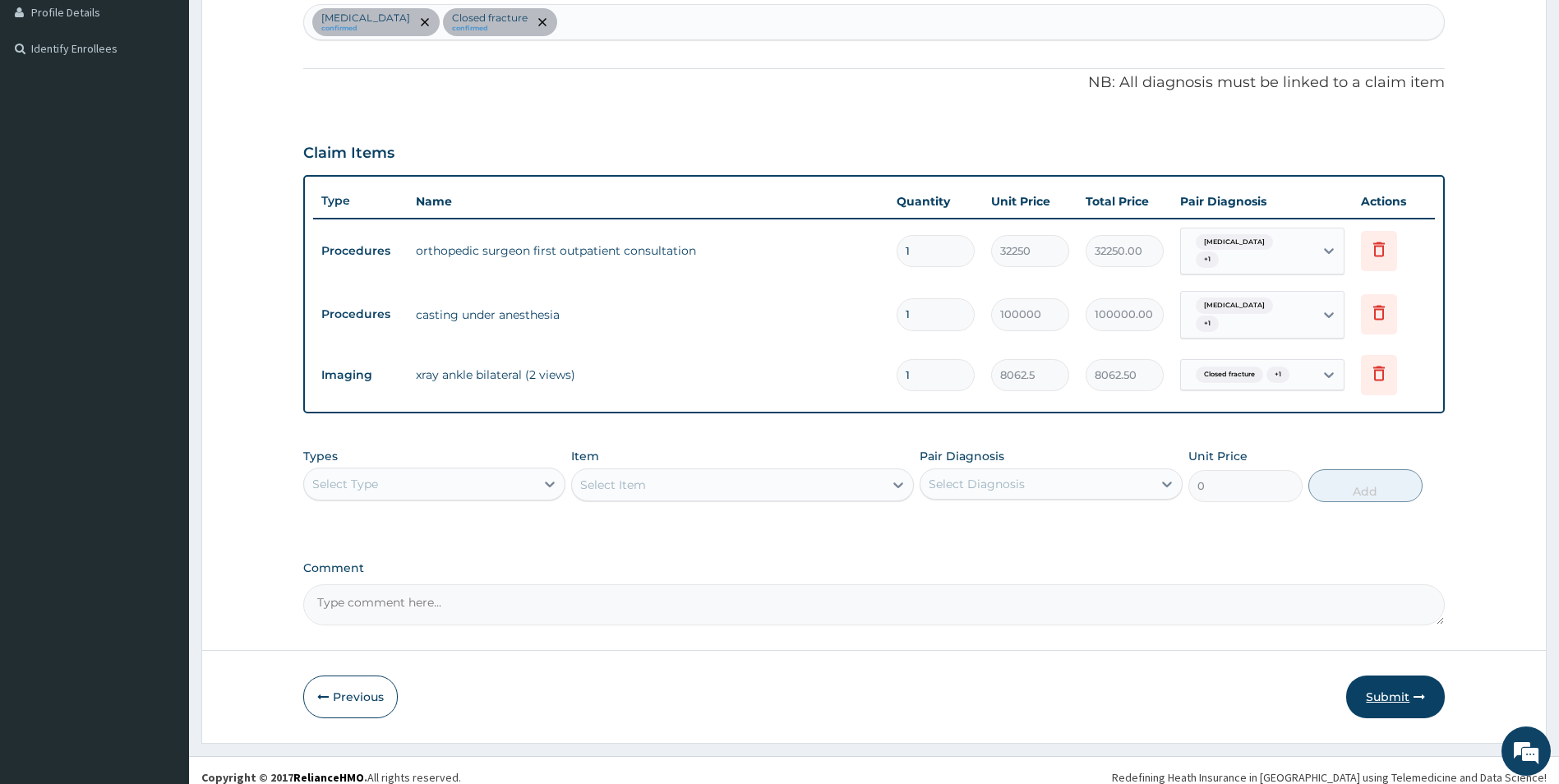
click at [1397, 677] on button "Submit" at bounding box center [1396, 697] width 98 height 42
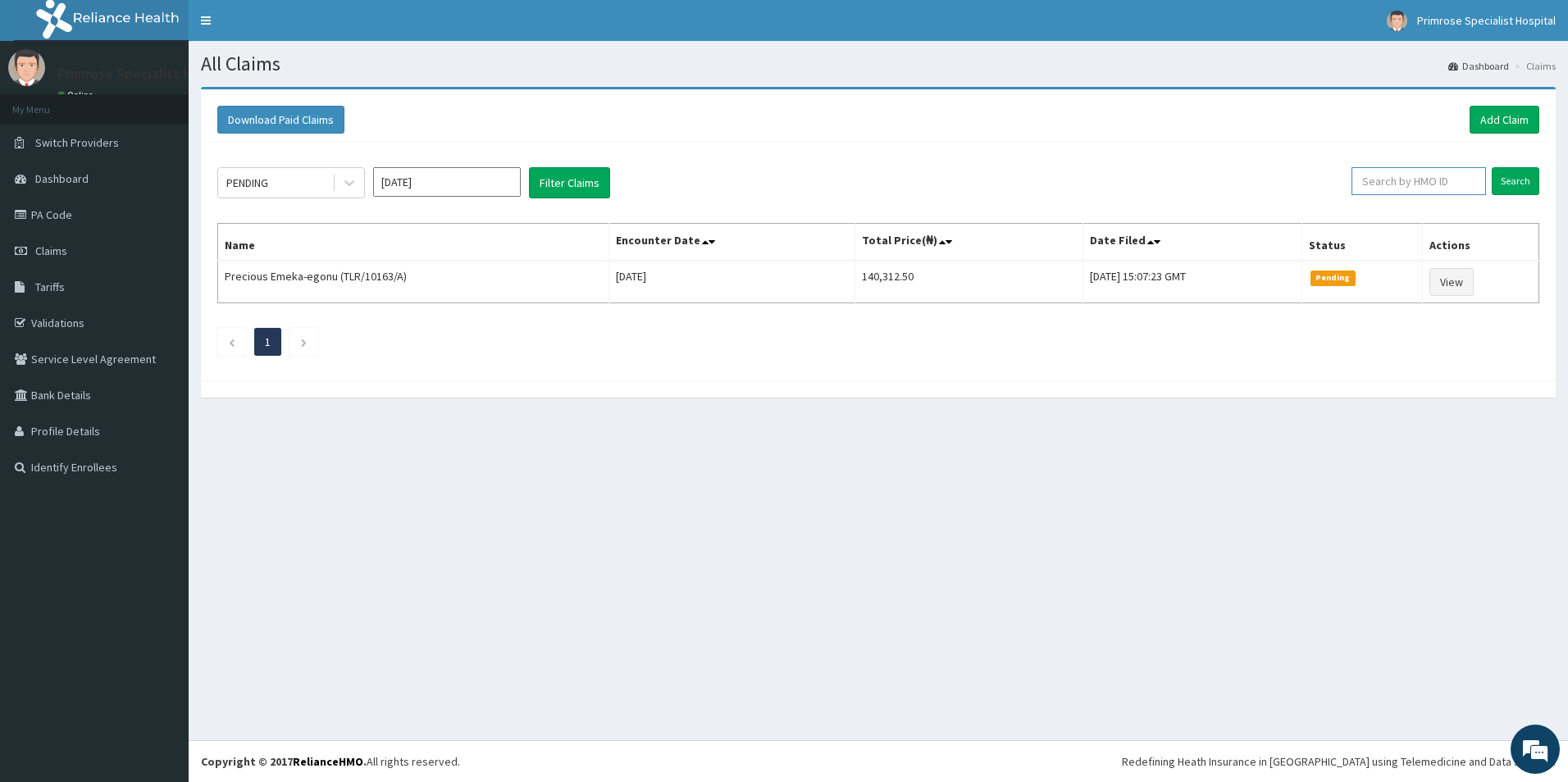
click at [1409, 182] on input "text" at bounding box center [1418, 181] width 134 height 28
paste input "tlr/10163/a"
type input "tlr/10163/a"
click at [1523, 180] on input "Search" at bounding box center [1516, 181] width 47 height 28
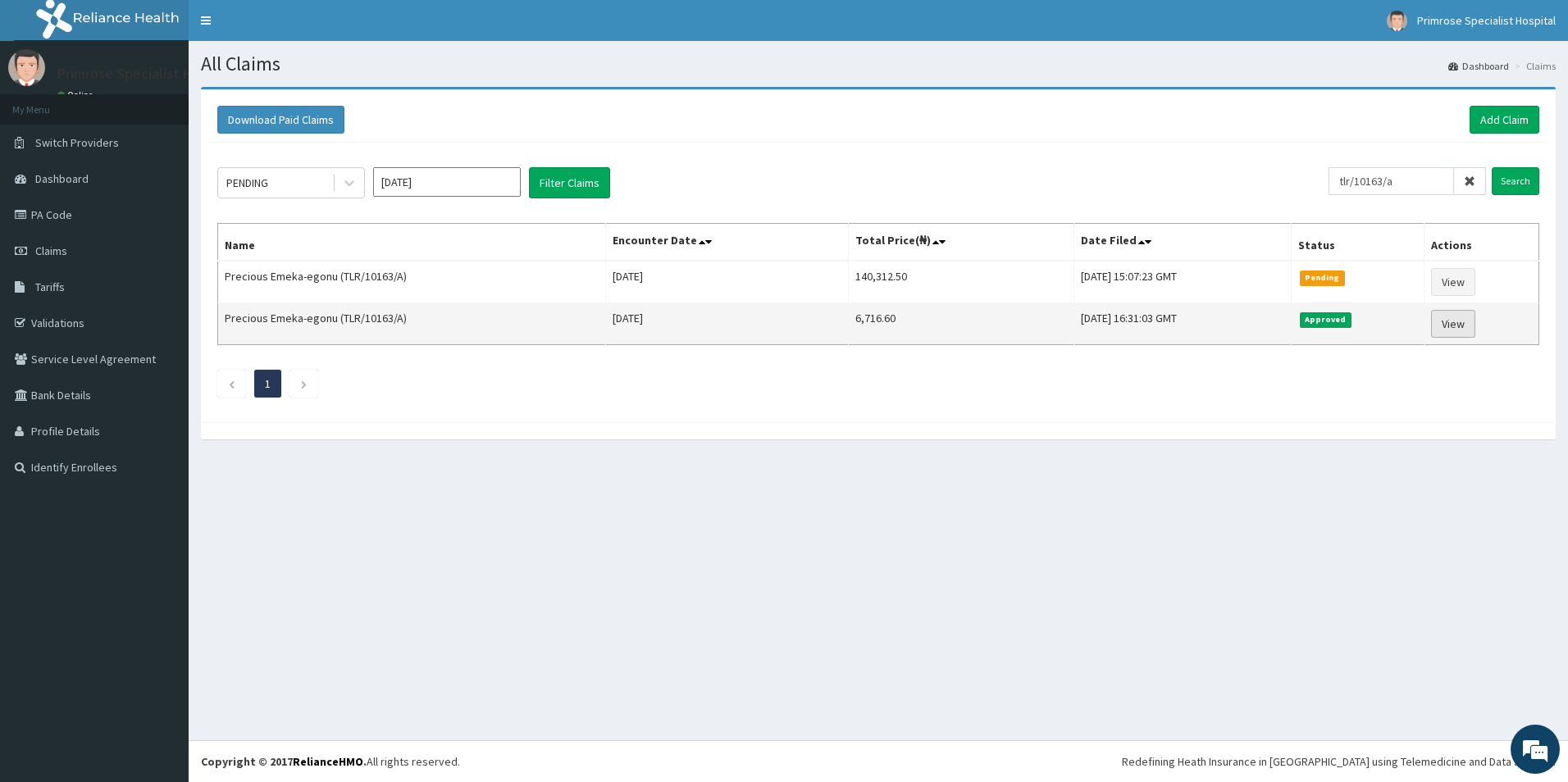
click at [1452, 323] on link "View" at bounding box center [1453, 323] width 44 height 28
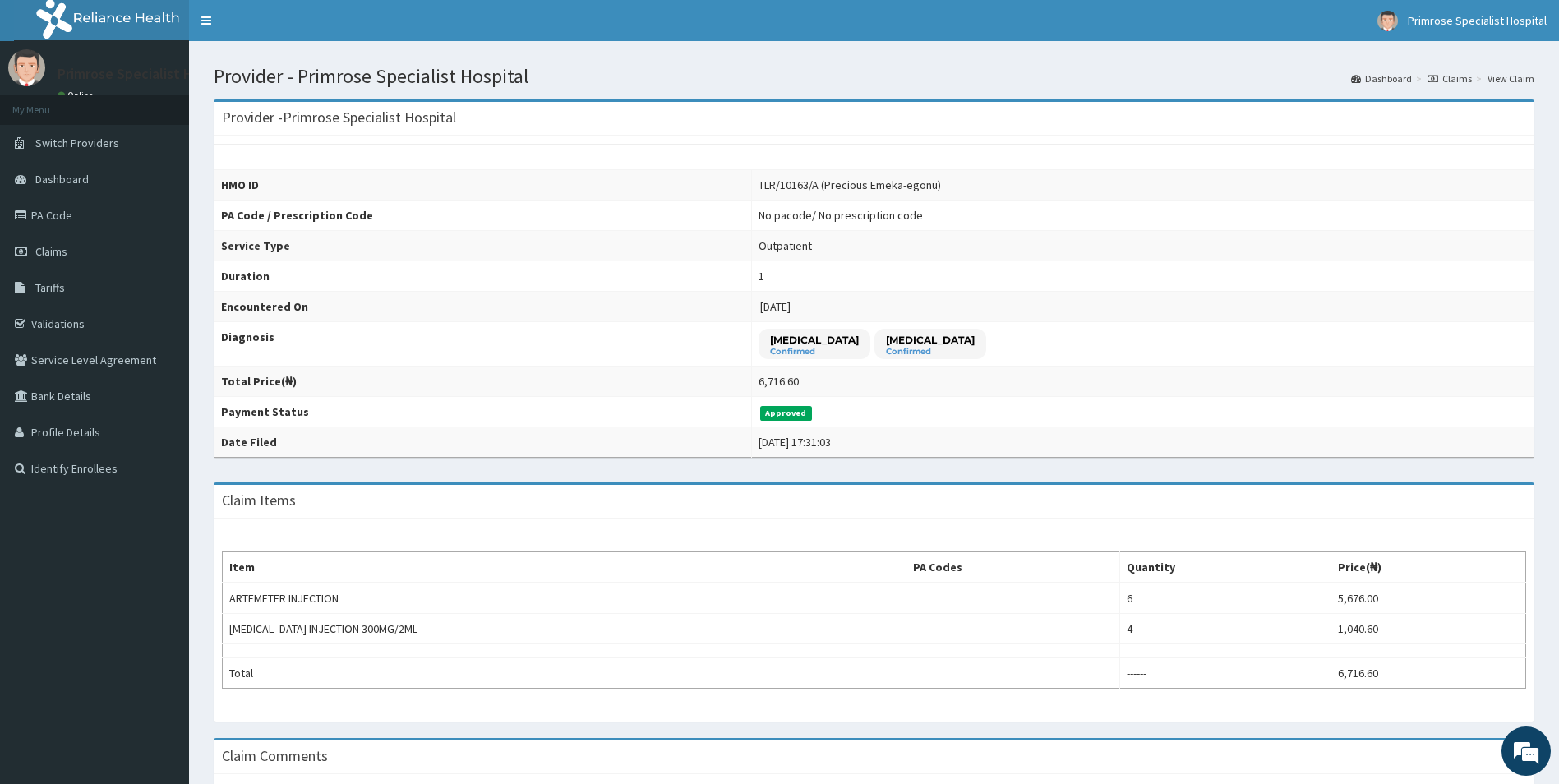
click at [1461, 75] on link "Claims" at bounding box center [1450, 78] width 44 height 14
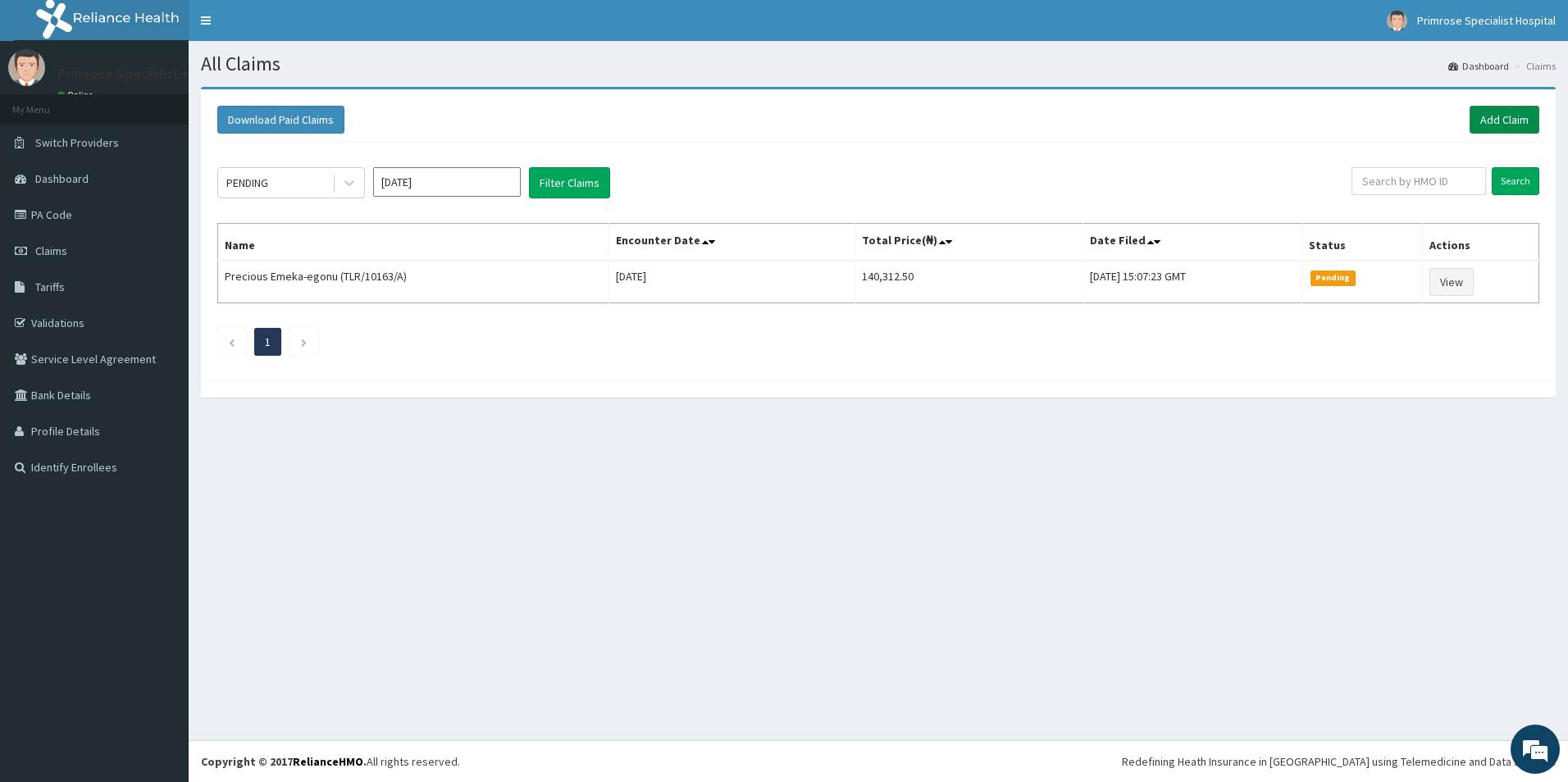
click at [1503, 121] on link "Add Claim" at bounding box center [1504, 119] width 70 height 28
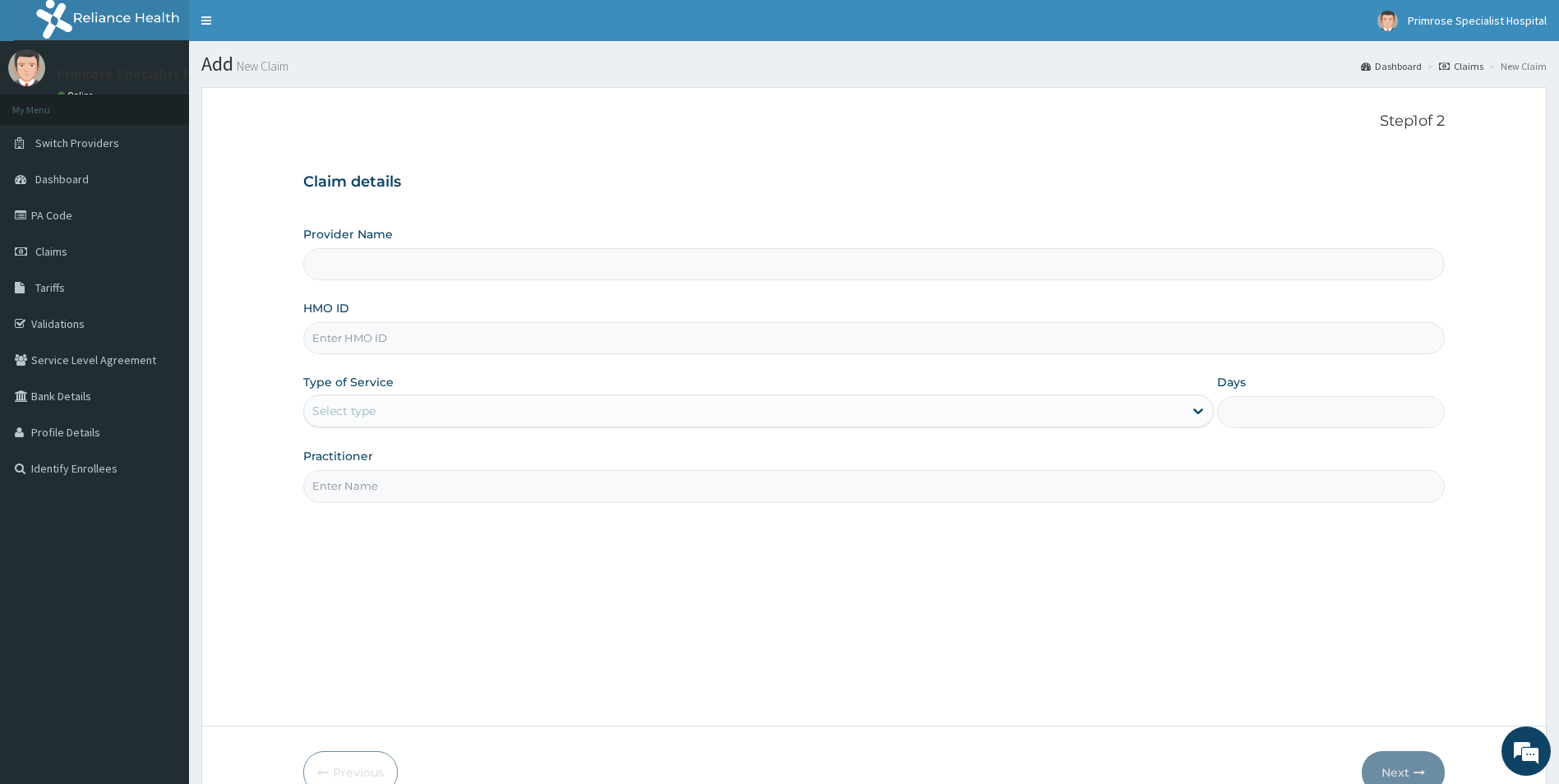
type input "Primrose Specialist Hospital"
click at [53, 248] on span "Claims" at bounding box center [52, 251] width 32 height 14
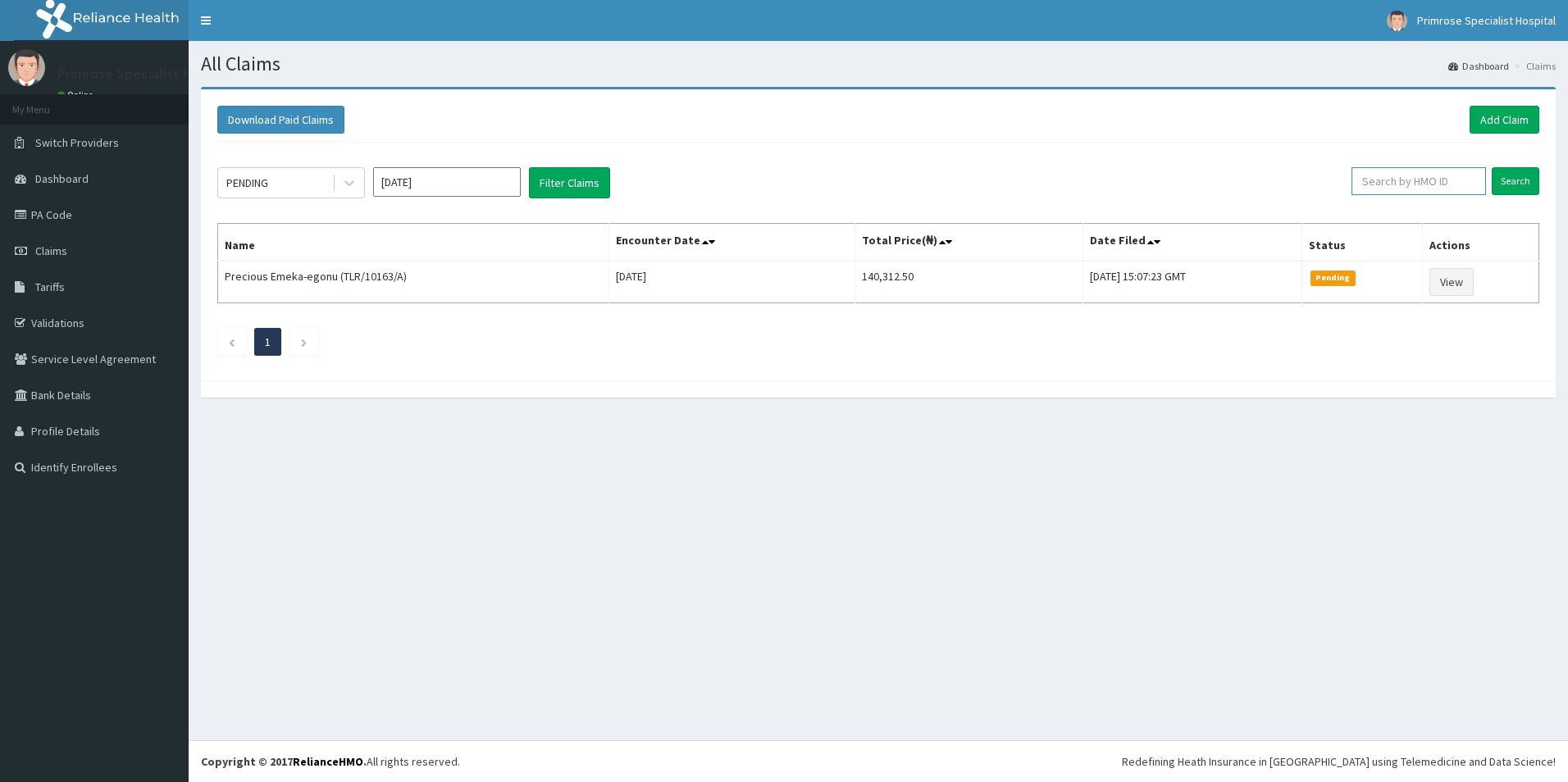
click at [1413, 181] on input "text" at bounding box center [1418, 181] width 134 height 28
paste input "OHT/11922/B"
type input "OHT/11922/B"
click at [1507, 181] on input "Search" at bounding box center [1516, 181] width 47 height 28
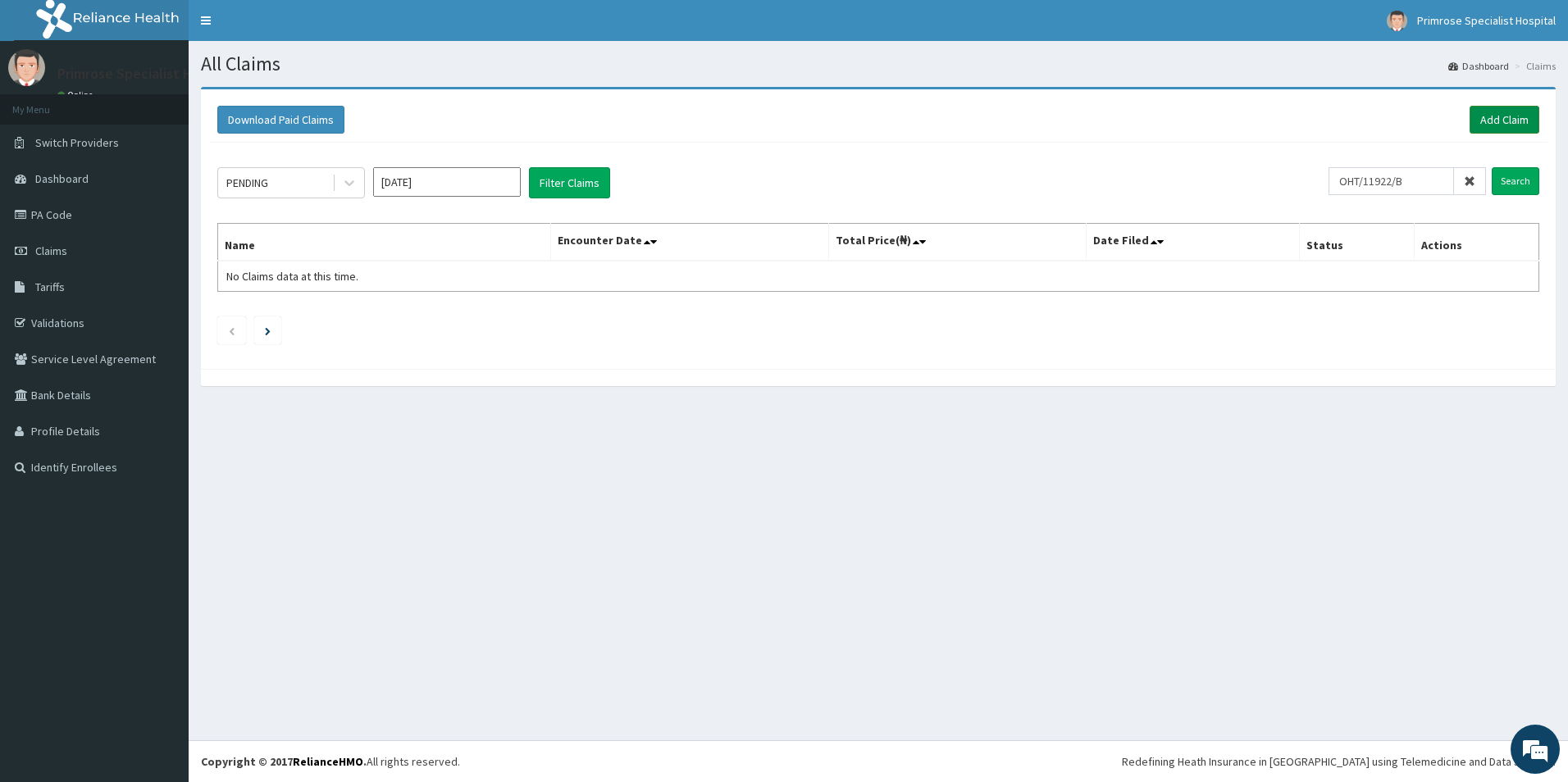
click at [1512, 116] on link "Add Claim" at bounding box center [1504, 119] width 70 height 28
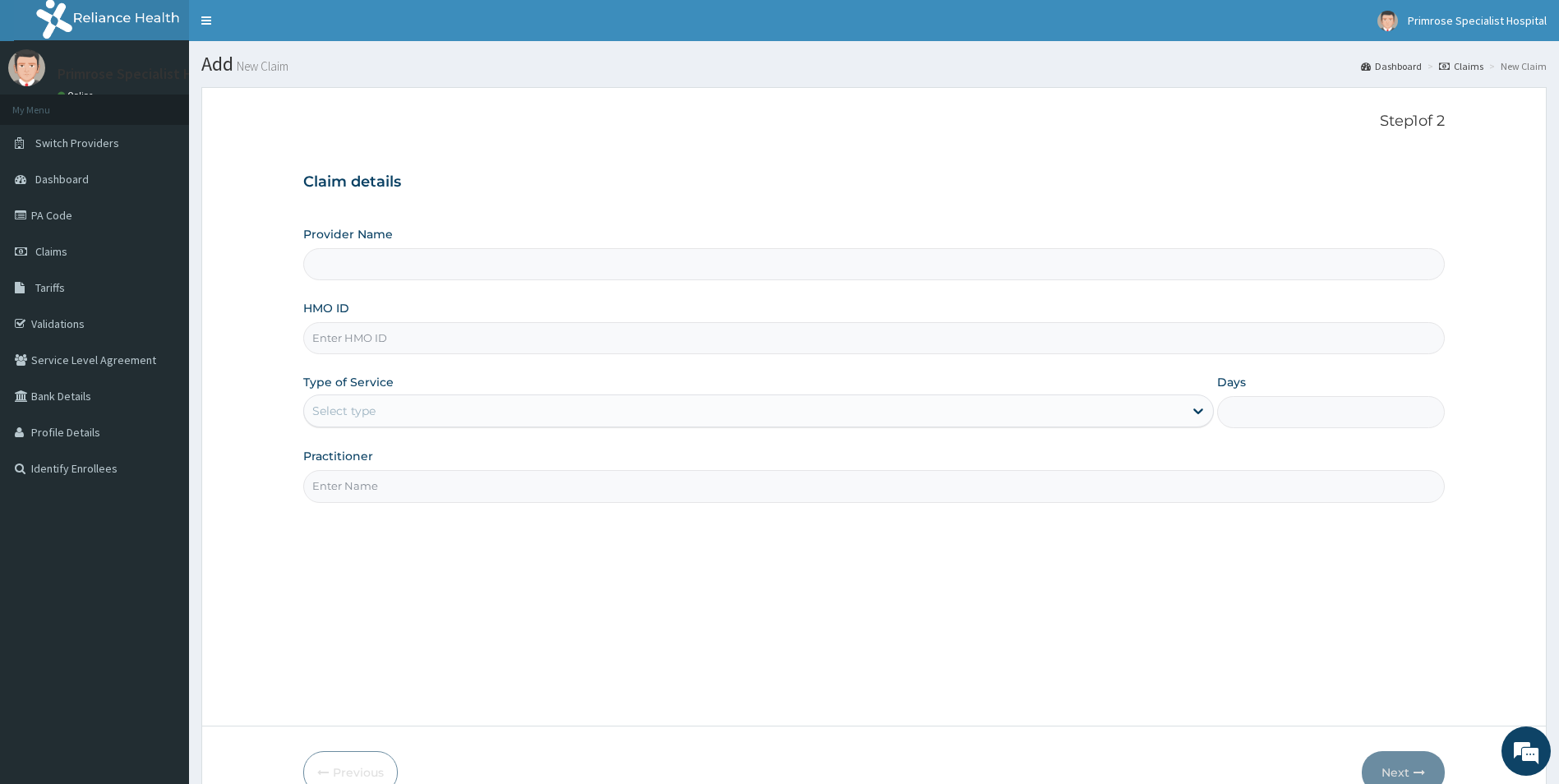
click at [435, 330] on input "HMO ID" at bounding box center [874, 338] width 1142 height 32
type input "Primrose Specialist Hospital"
paste input "OHT/11922/B"
type input "OHT/11922/B"
click at [417, 416] on div "Select type" at bounding box center [744, 411] width 881 height 26
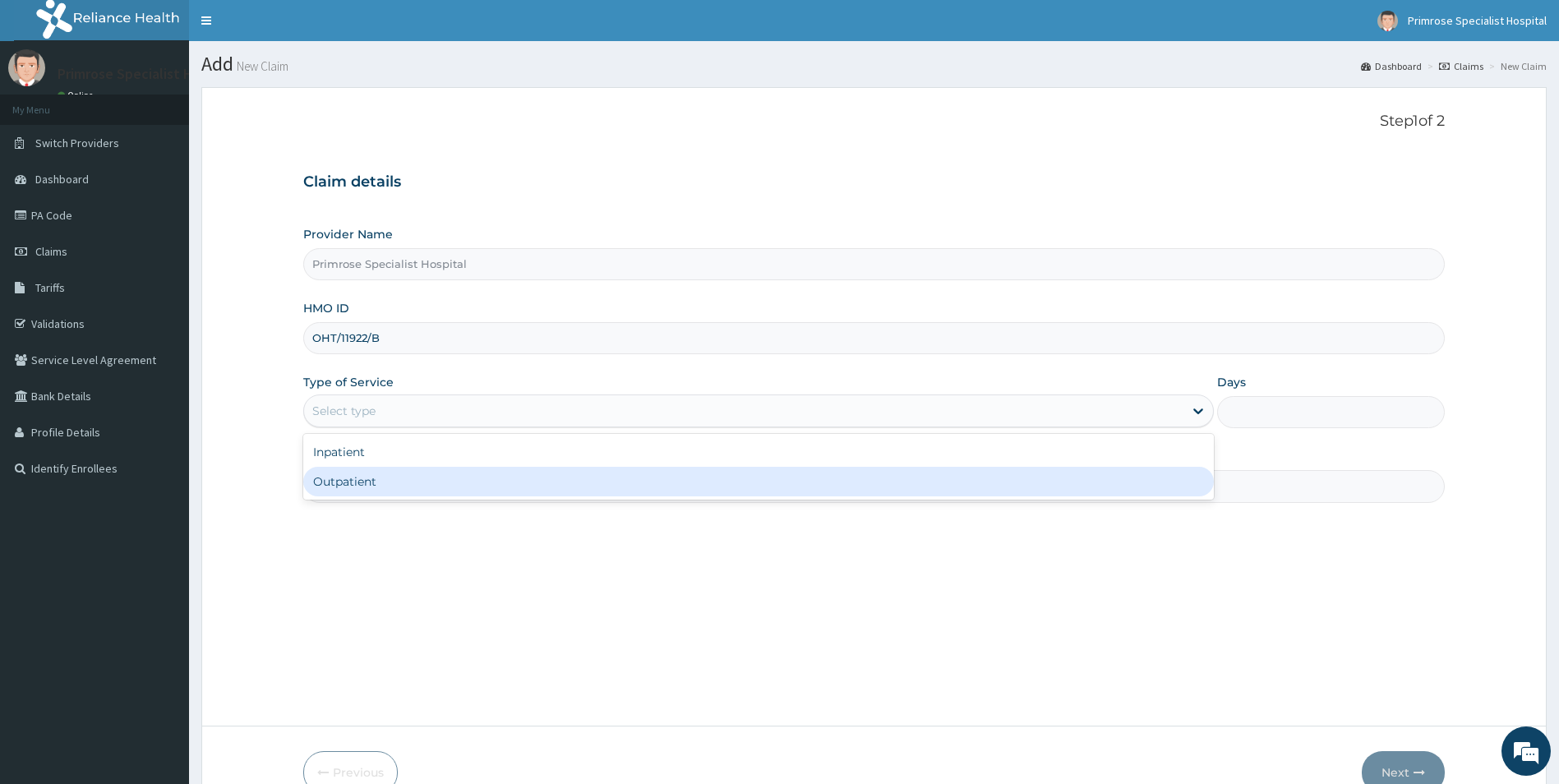
drag, startPoint x: 357, startPoint y: 483, endPoint x: 379, endPoint y: 483, distance: 22.0
click at [357, 483] on div "Outpatient" at bounding box center [759, 481] width 911 height 30
type input "1"
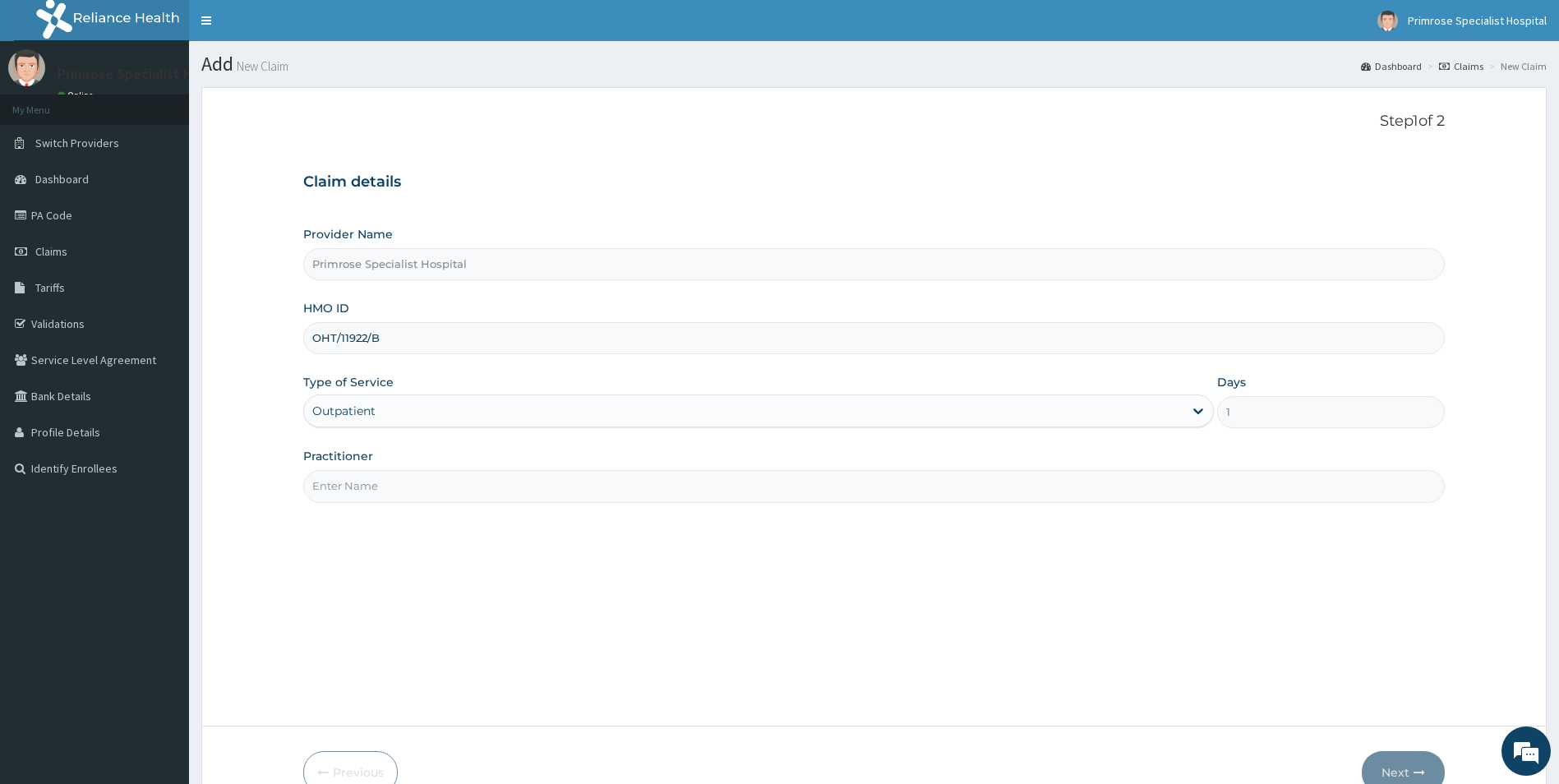
click at [388, 483] on input "Practitioner" at bounding box center [874, 486] width 1142 height 32
paste input "DR. ADENIJI"
type input "DR. ADENIJI"
click at [1391, 763] on button "Next" at bounding box center [1403, 772] width 83 height 42
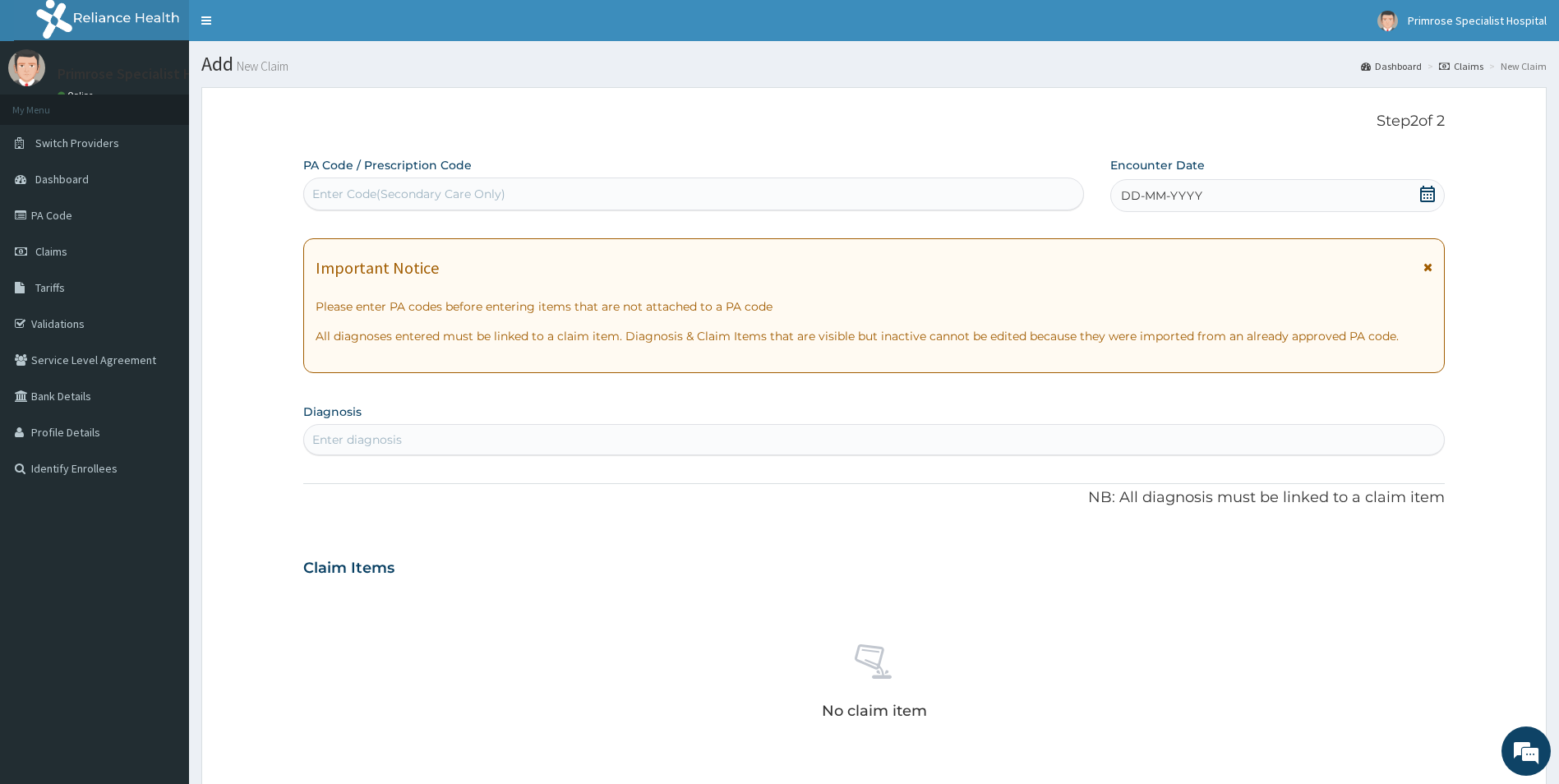
click at [1378, 190] on div "DD-MM-YYYY" at bounding box center [1277, 196] width 334 height 33
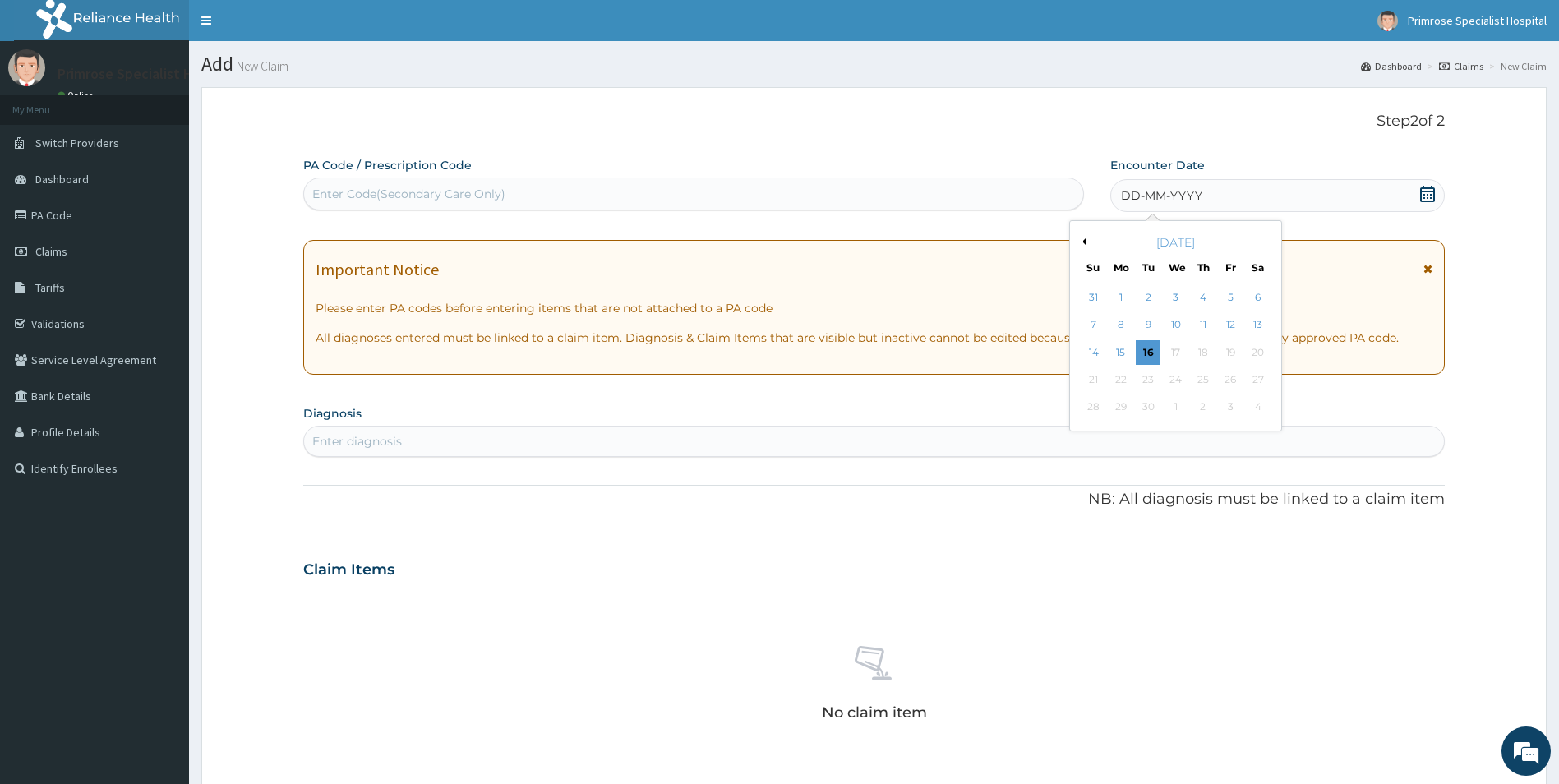
click at [1221, 196] on div "DD-MM-YYYY" at bounding box center [1277, 196] width 334 height 33
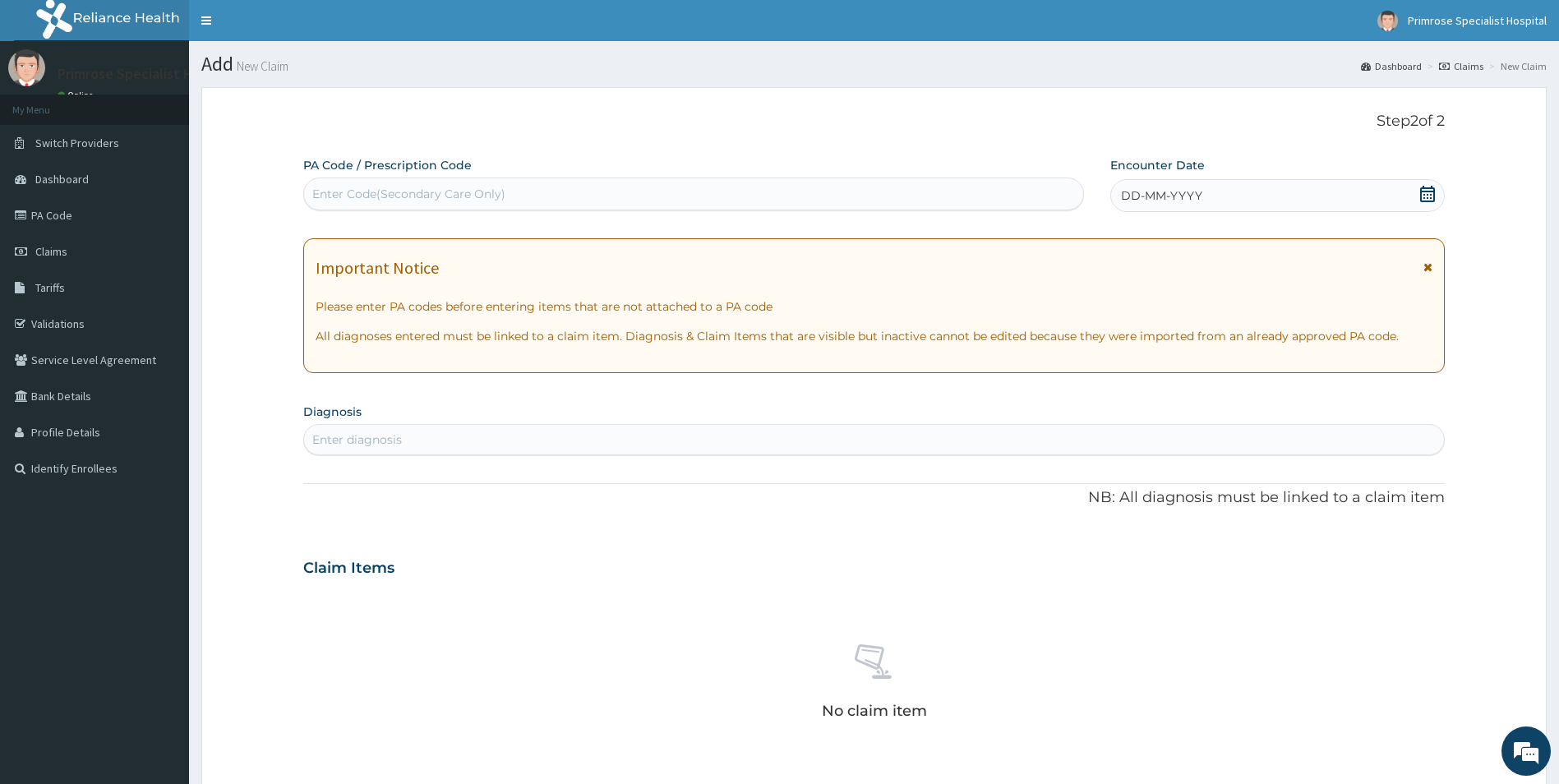
click at [865, 207] on div "Enter Code(Secondary Care Only)" at bounding box center [694, 194] width 779 height 26
paste input "PA/D8D9DB"
type input "PA/D8D9DB"
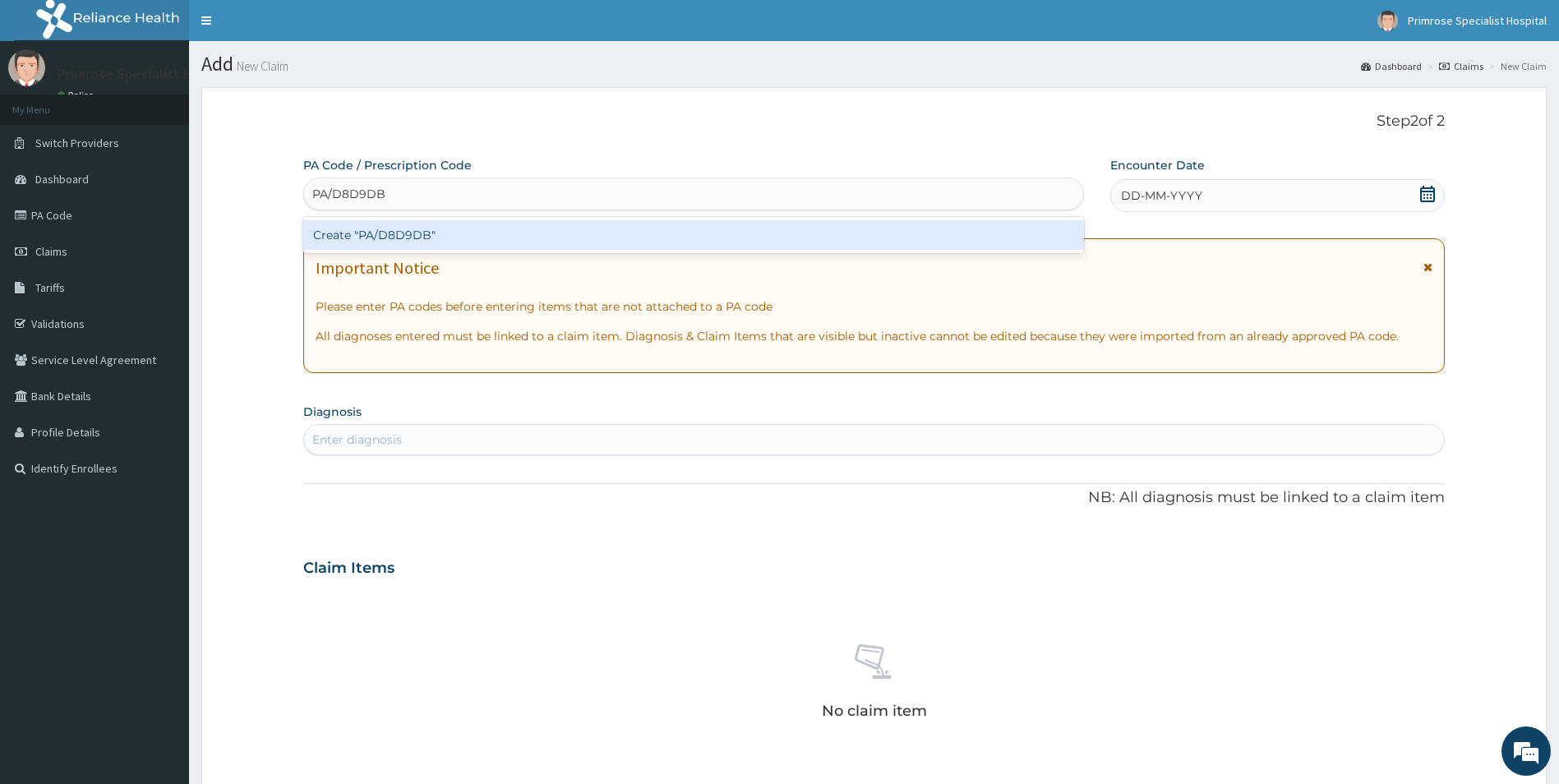
click at [415, 234] on div "Create "PA/D8D9DB"" at bounding box center [694, 235] width 781 height 30
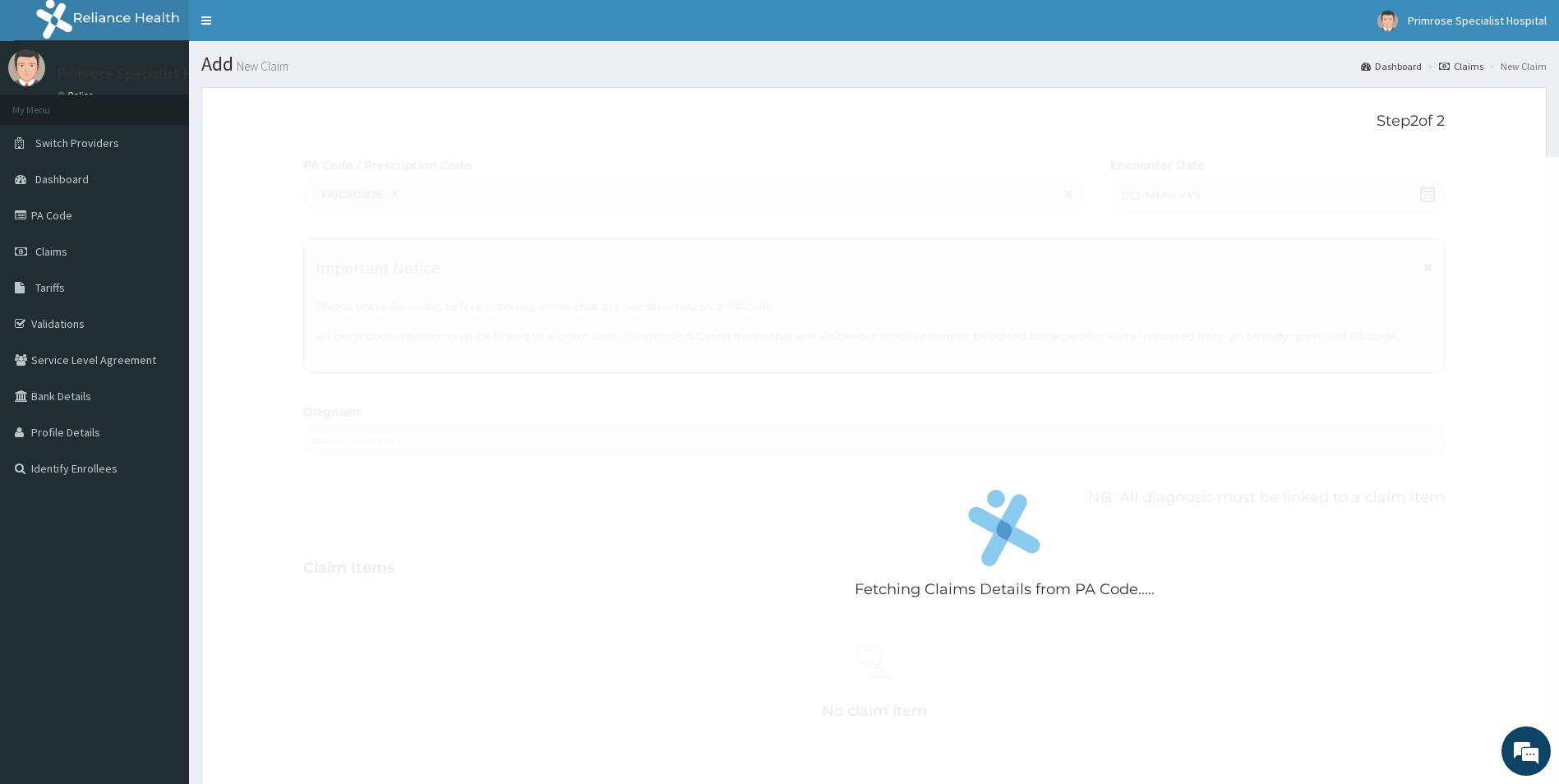
scroll to position [462, 0]
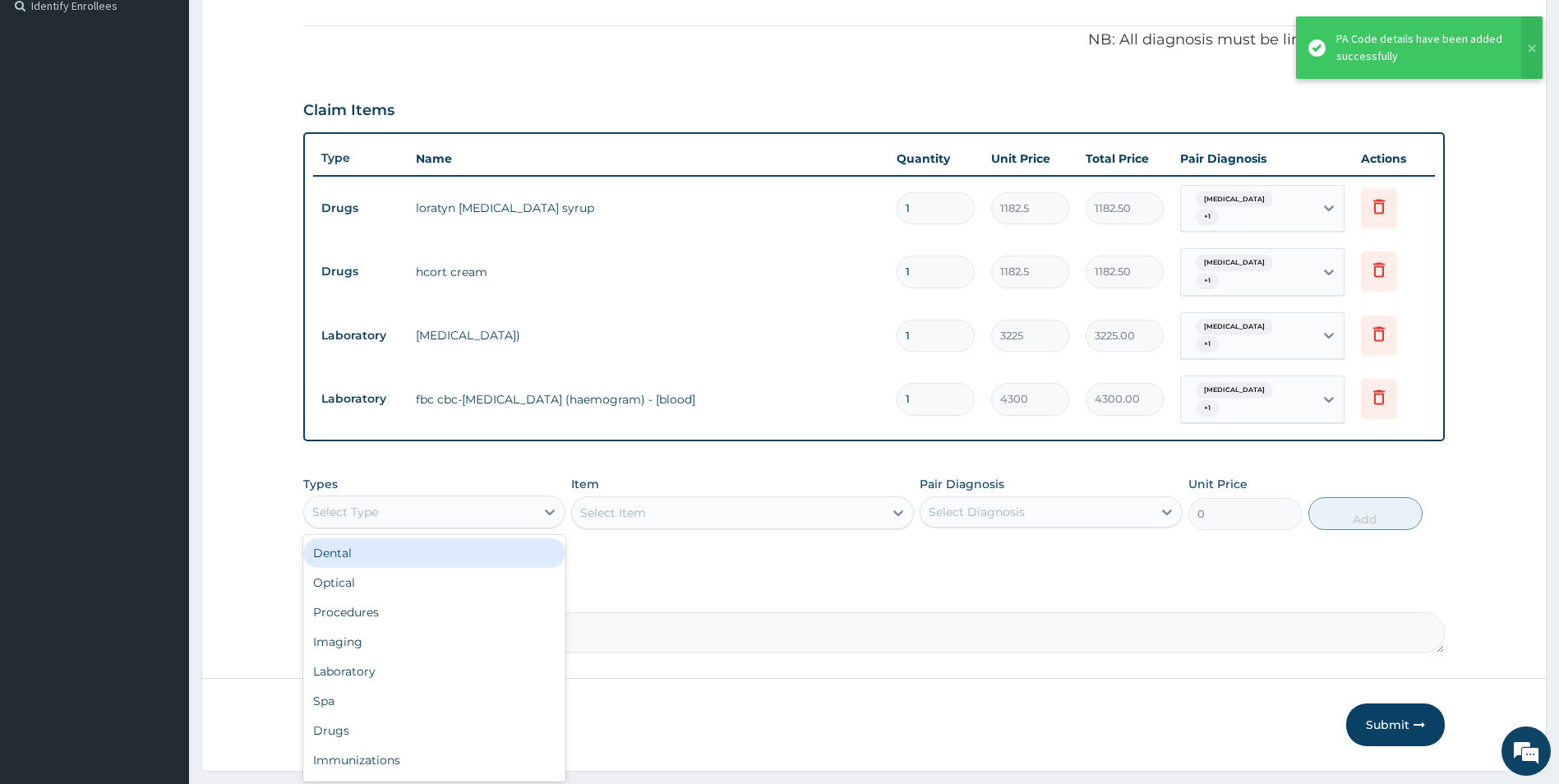
click at [473, 501] on div "Select Type" at bounding box center [420, 511] width 232 height 26
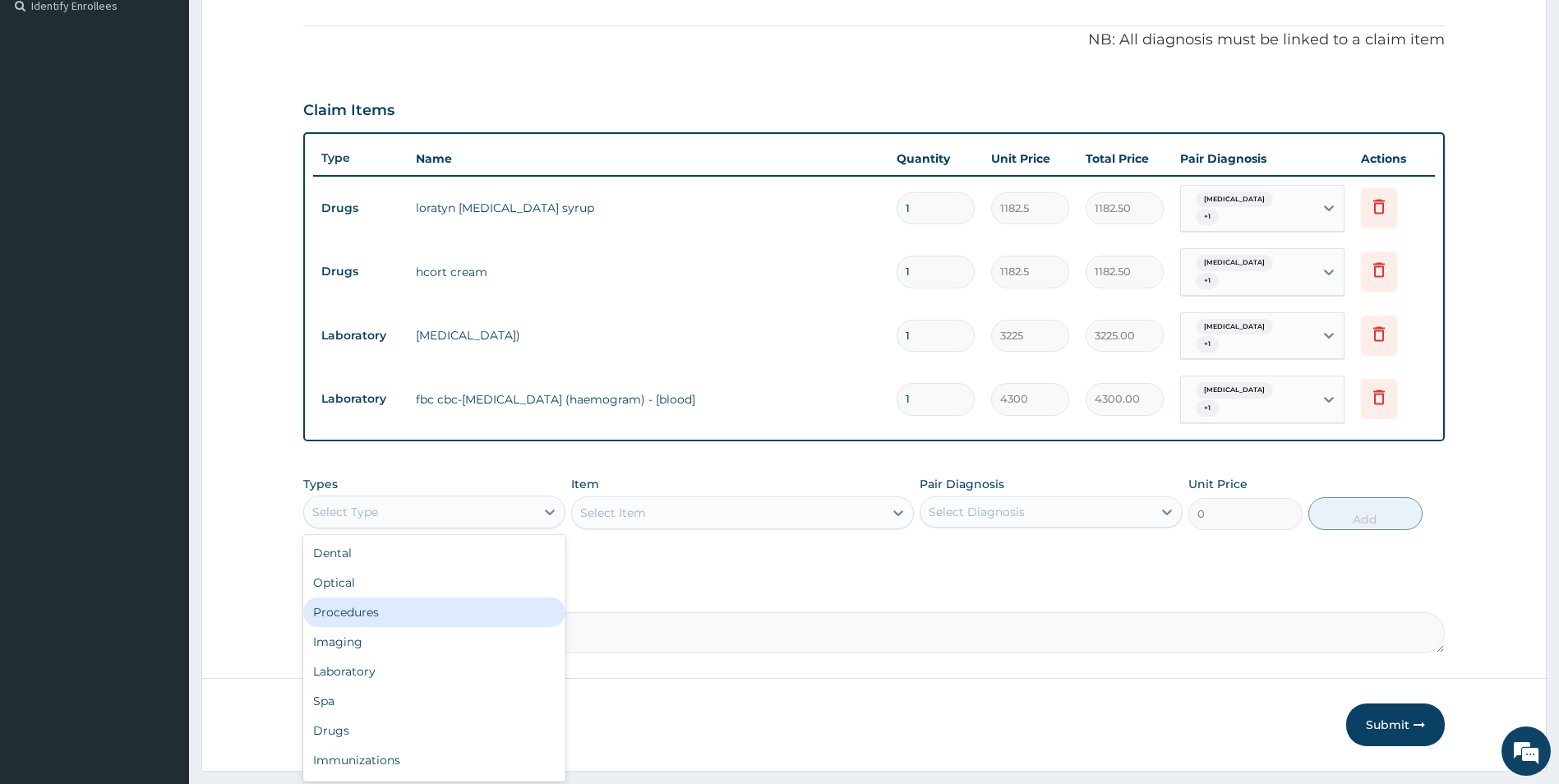
click at [364, 604] on div "Procedures" at bounding box center [434, 612] width 263 height 30
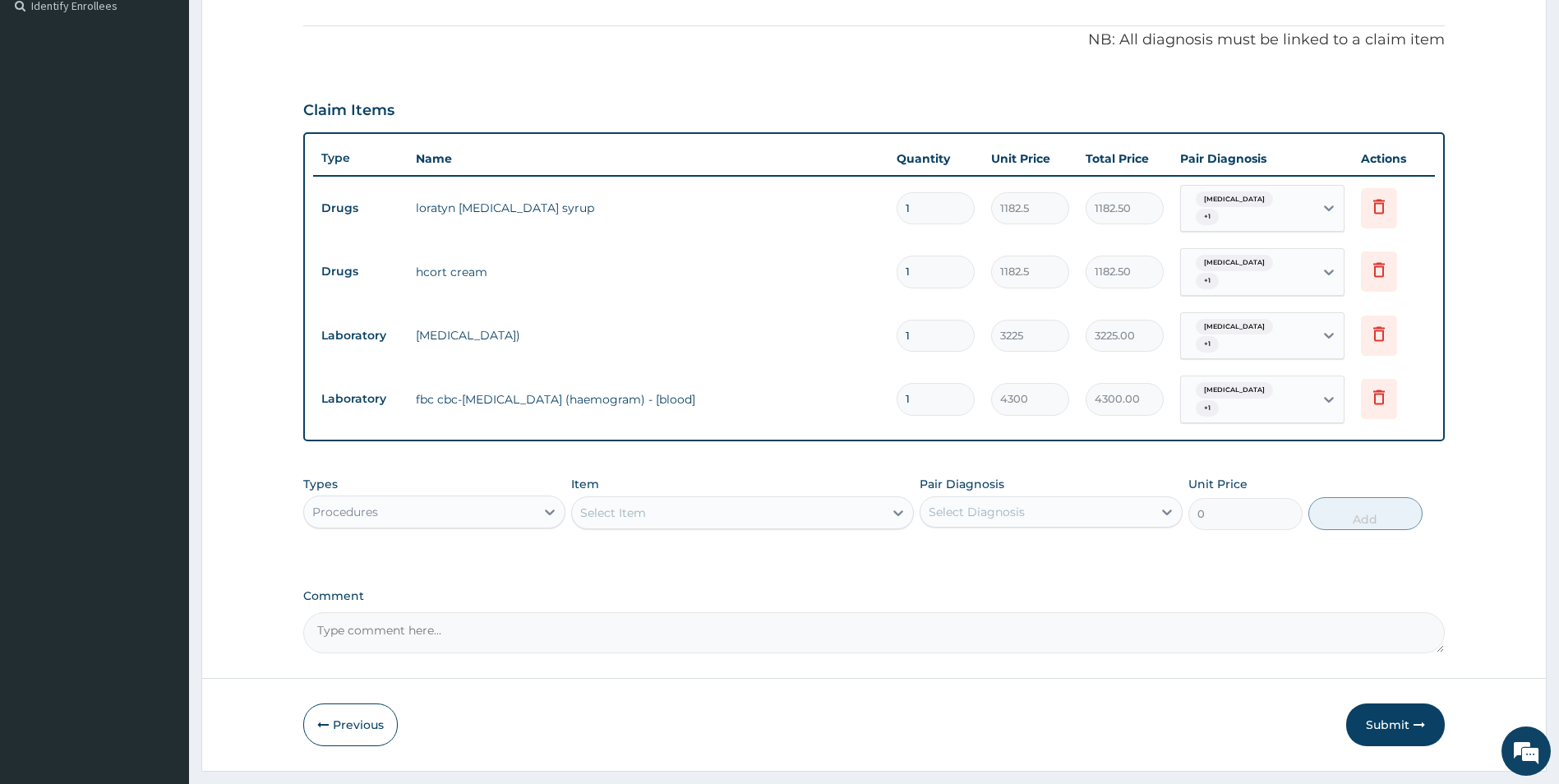
click at [456, 505] on div "Procedures" at bounding box center [420, 511] width 232 height 26
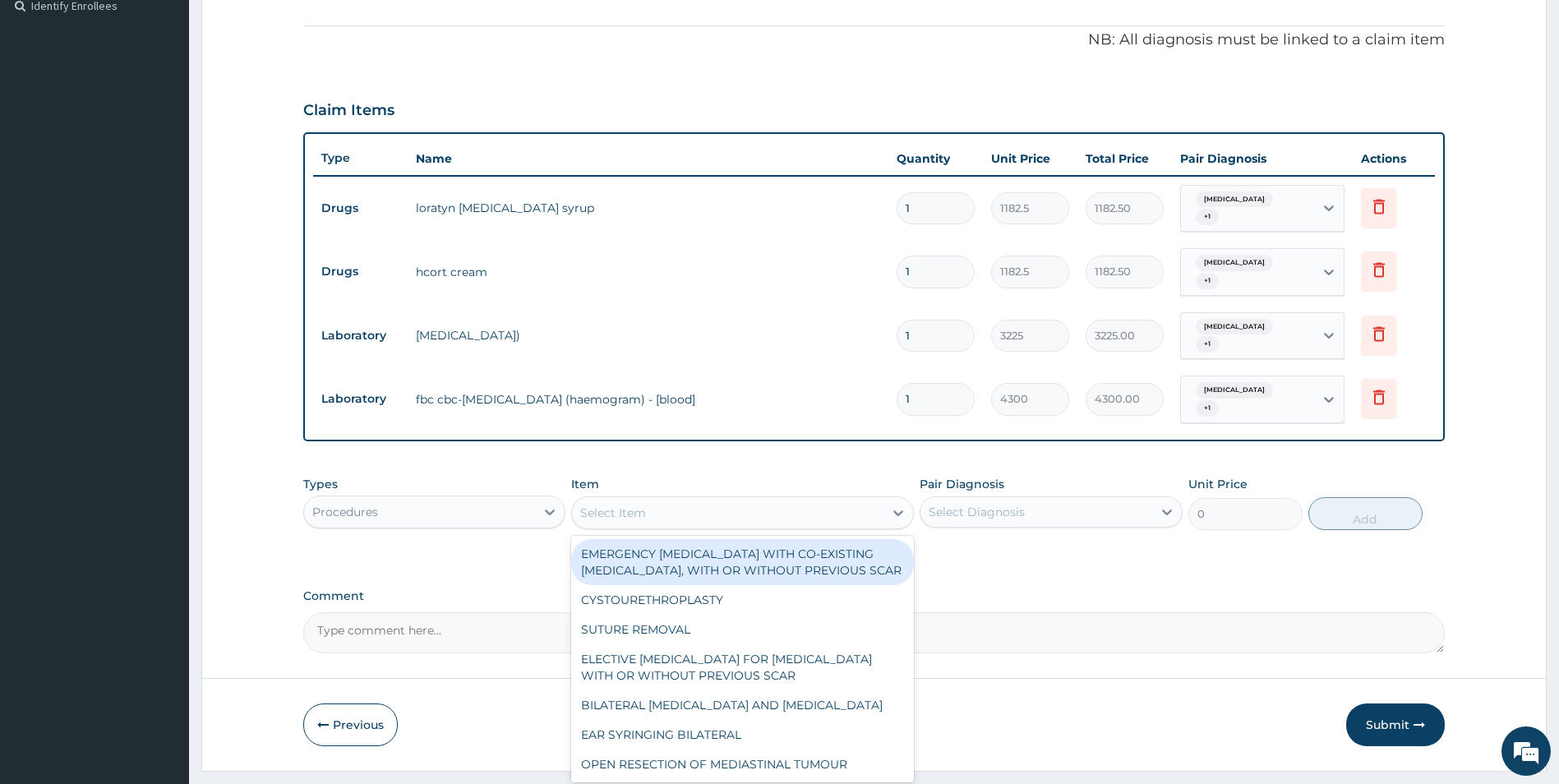
click at [771, 500] on div "Select Item" at bounding box center [728, 512] width 312 height 26
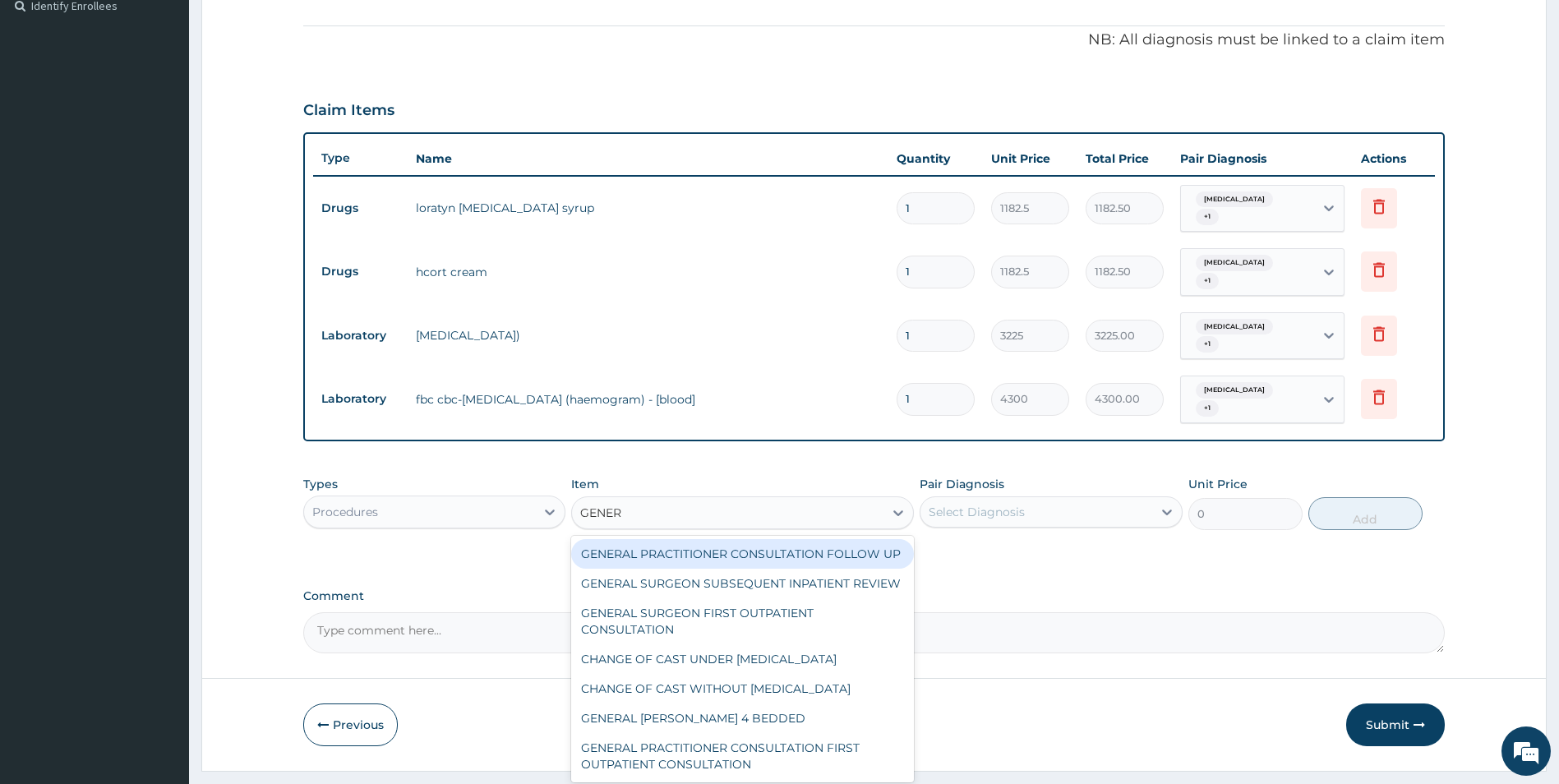
type input "GENERA"
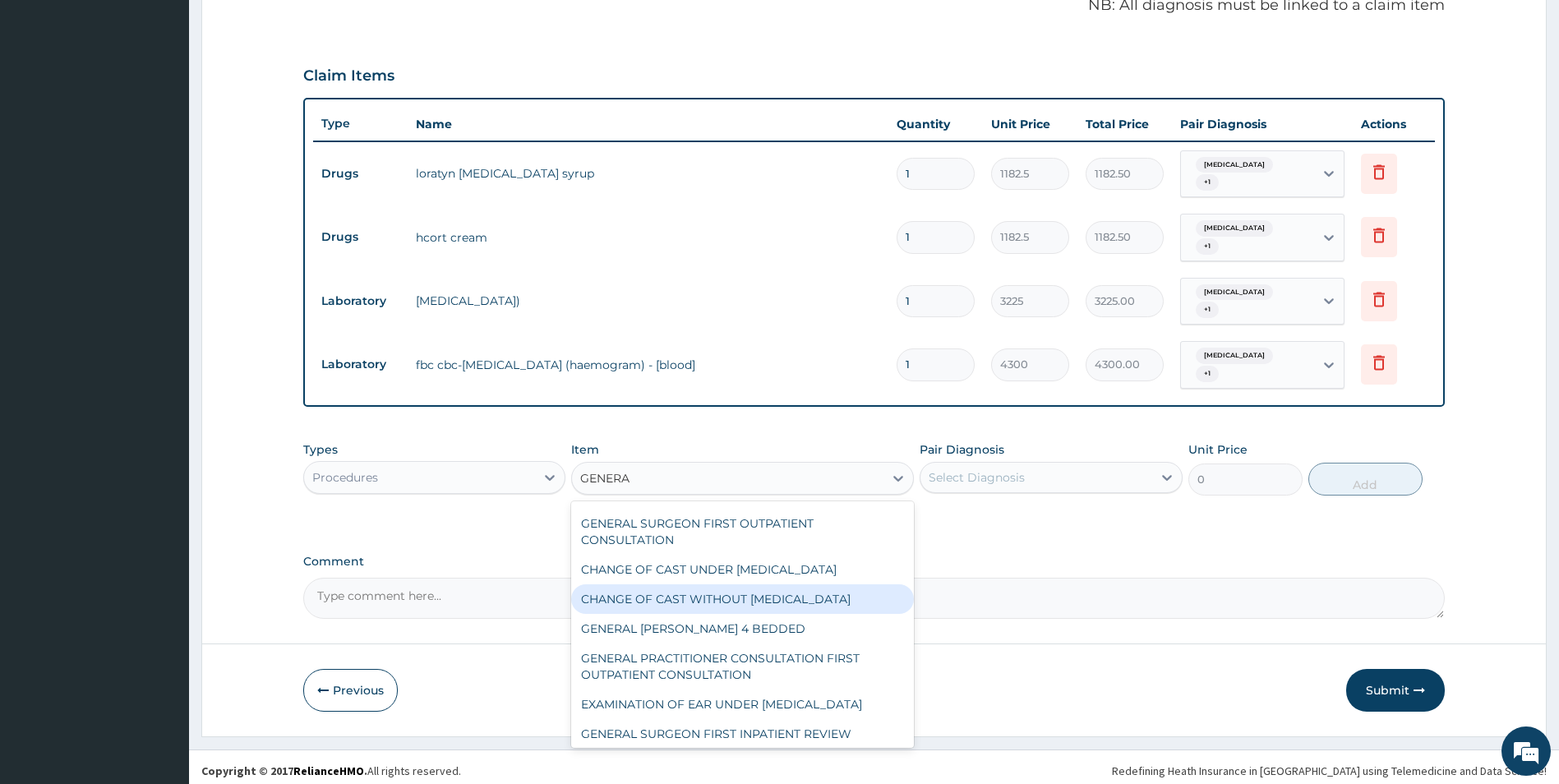
scroll to position [82, 0]
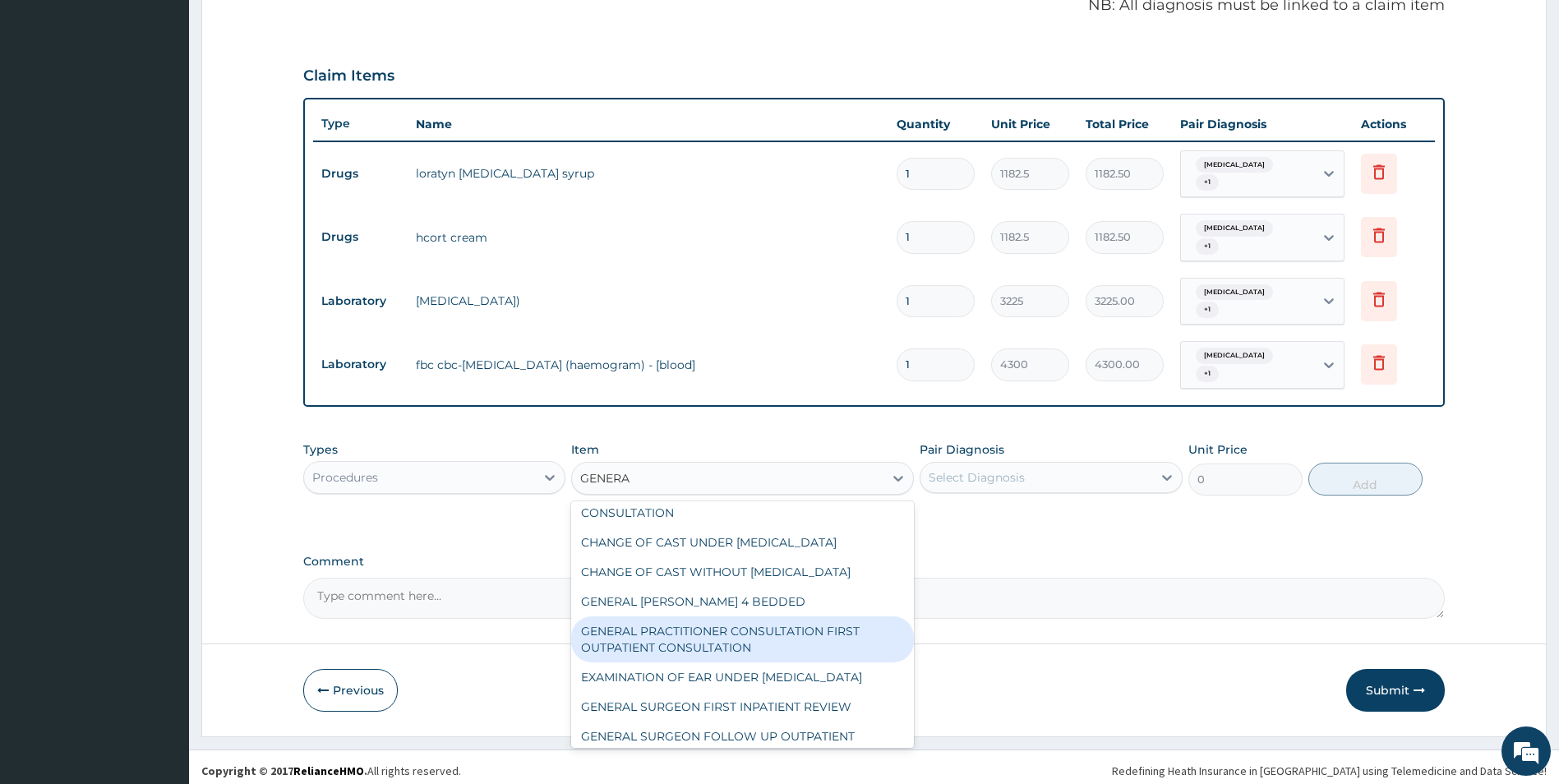
click at [710, 662] on div "GENERAL PRACTITIONER CONSULTATION FIRST OUTPATIENT CONSULTATION" at bounding box center [743, 639] width 343 height 46
type input "3547.5"
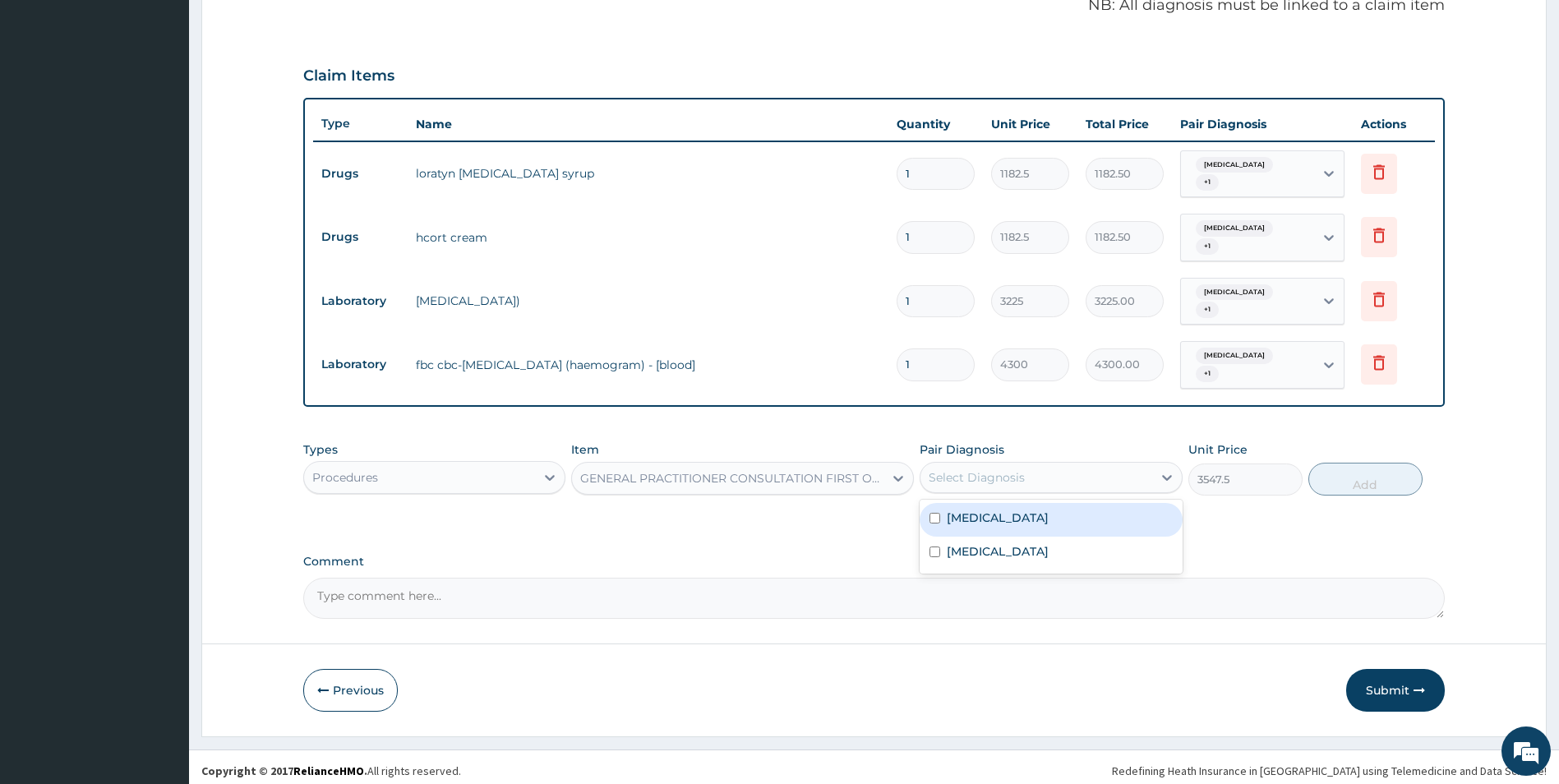
click at [1052, 472] on div "Select Diagnosis" at bounding box center [1037, 477] width 232 height 26
click at [995, 517] on label "Contact dermatitis" at bounding box center [998, 517] width 102 height 16
checkbox input "true"
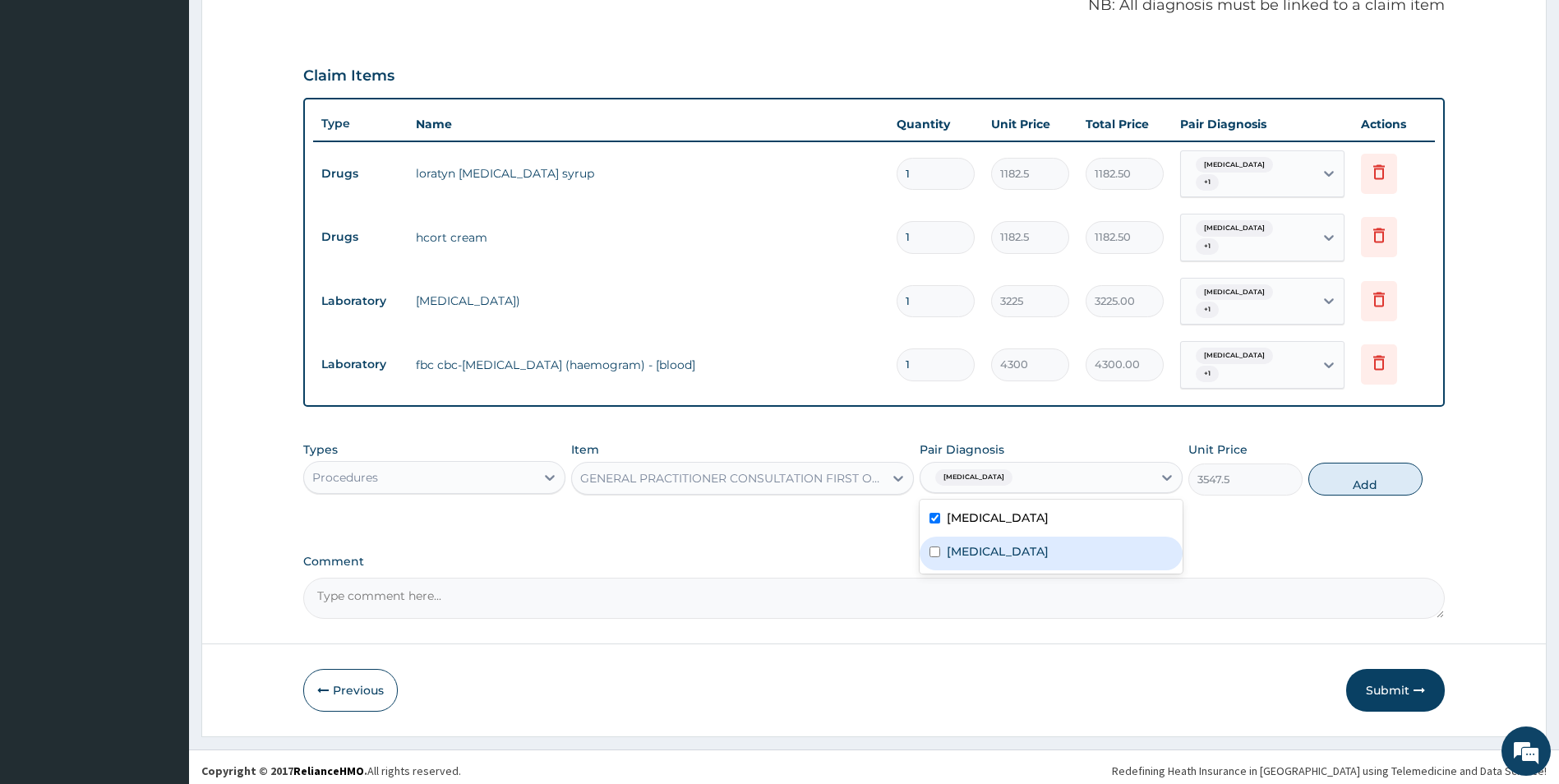
click at [965, 550] on label "Atopy" at bounding box center [998, 551] width 102 height 16
checkbox input "true"
click at [1347, 473] on button "Add" at bounding box center [1365, 478] width 114 height 33
type input "0"
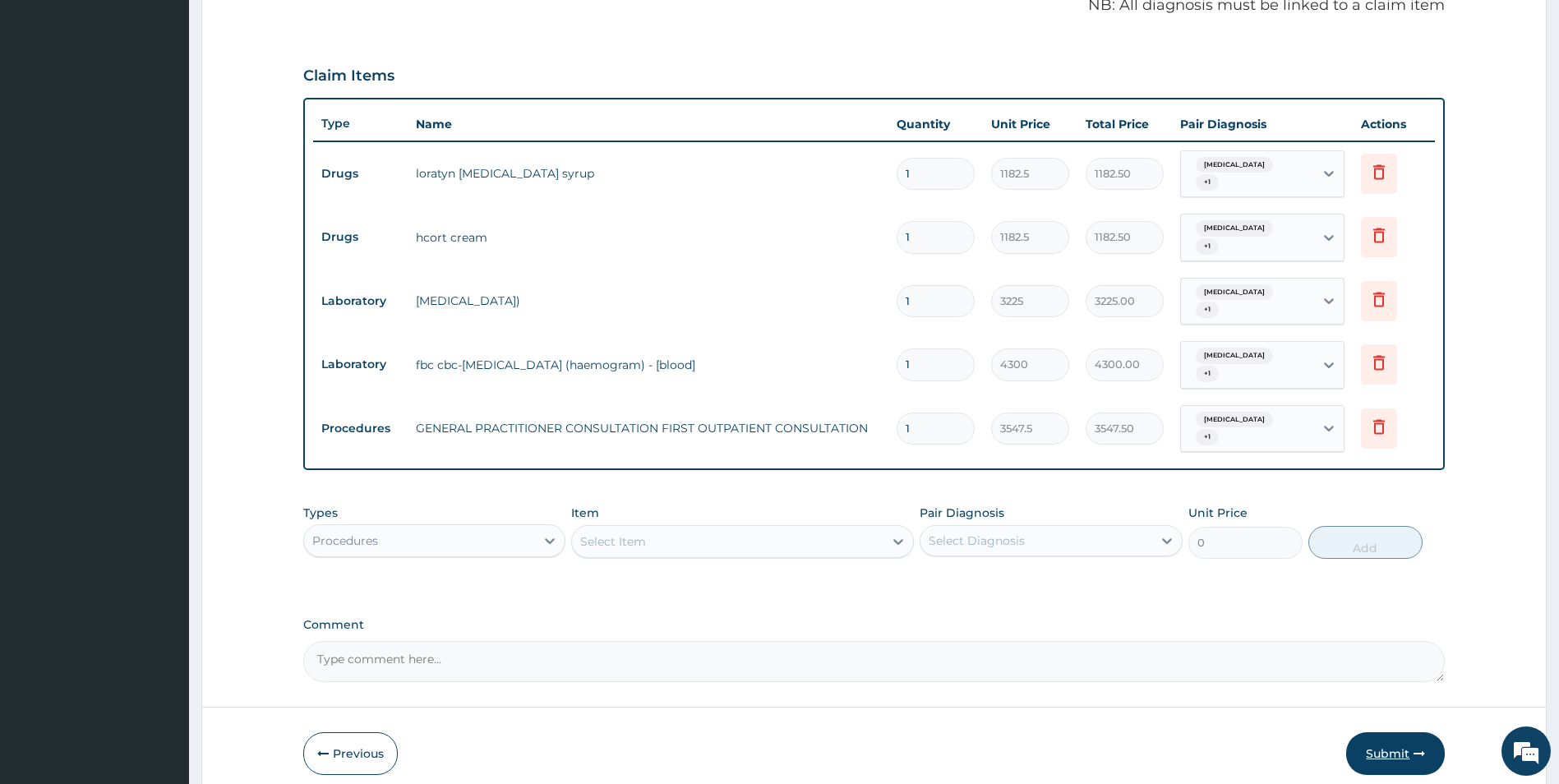
click at [1399, 743] on button "Submit" at bounding box center [1396, 754] width 98 height 42
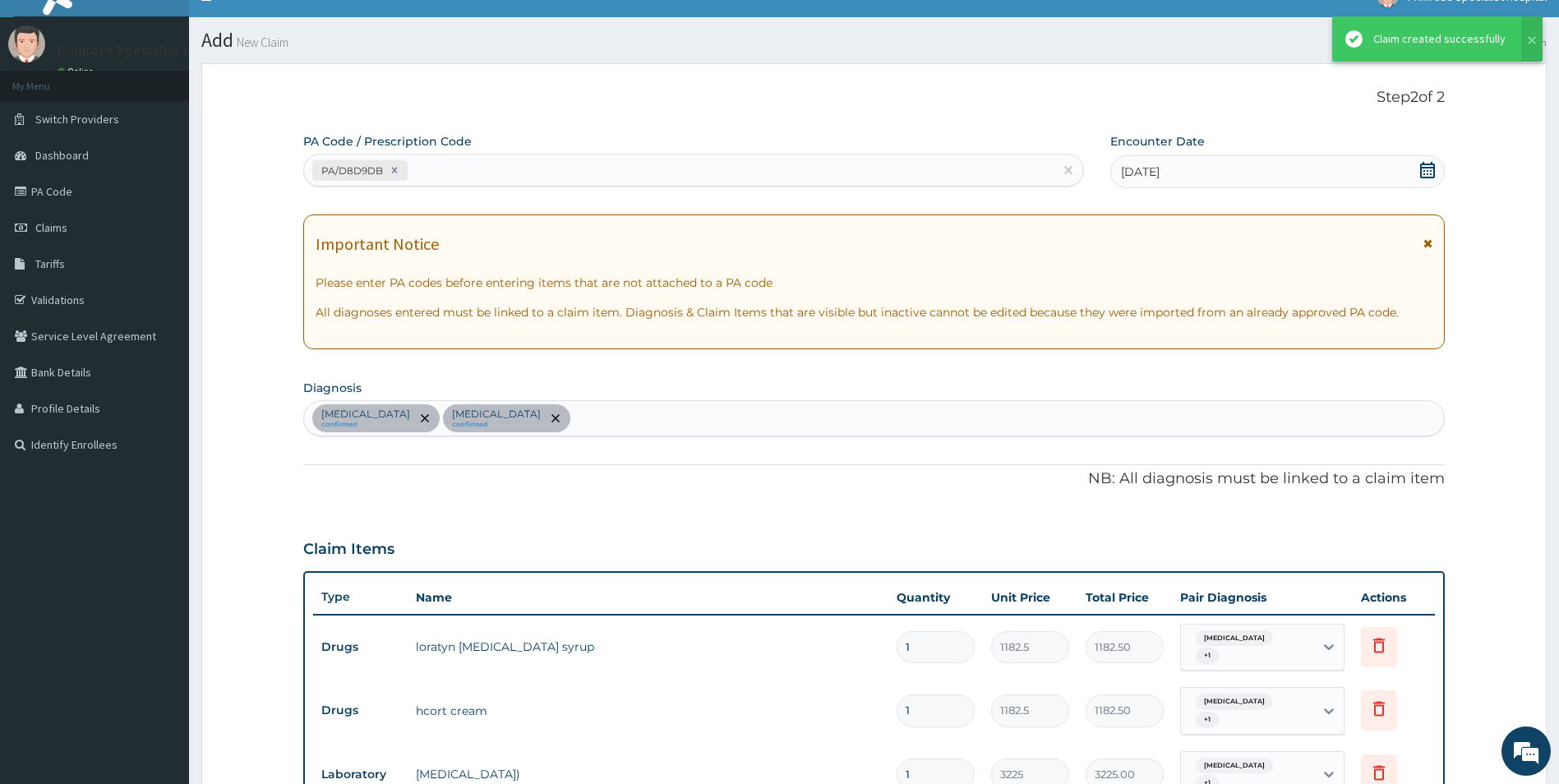
scroll to position [497, 0]
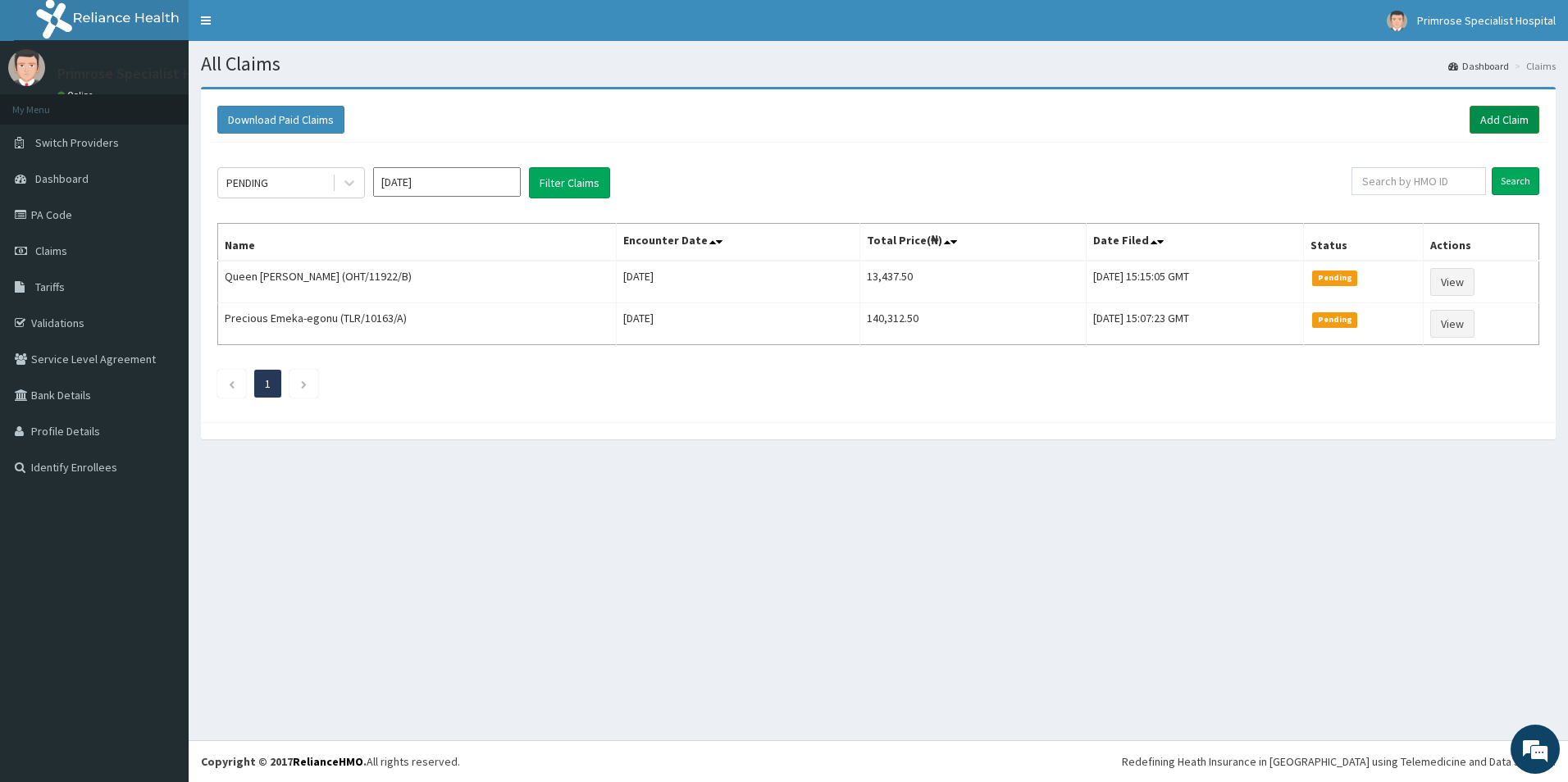
click at [1504, 117] on link "Add Claim" at bounding box center [1504, 119] width 70 height 28
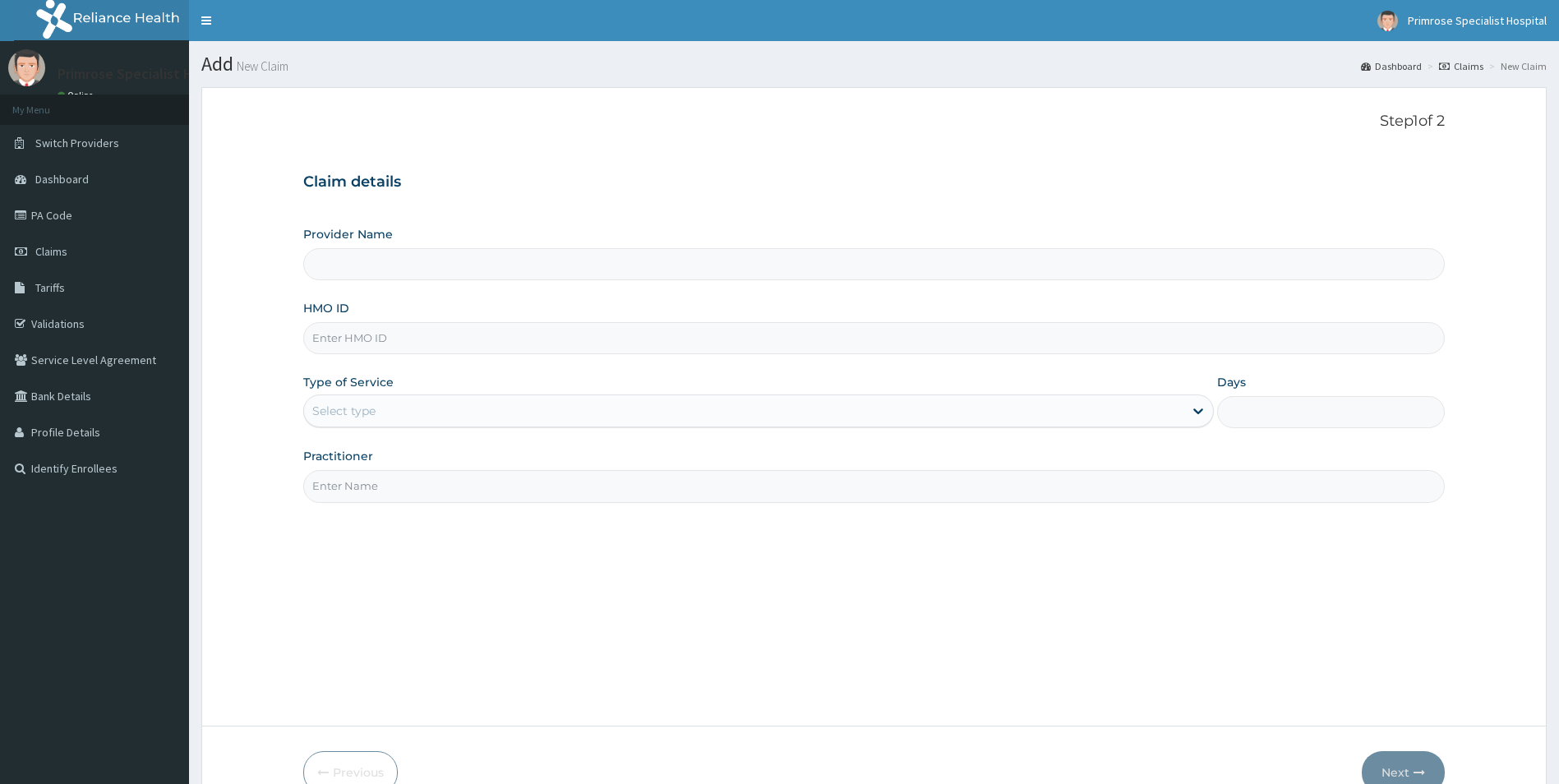
click at [492, 329] on input "HMO ID" at bounding box center [874, 338] width 1142 height 32
type input "KCP/10010/A"
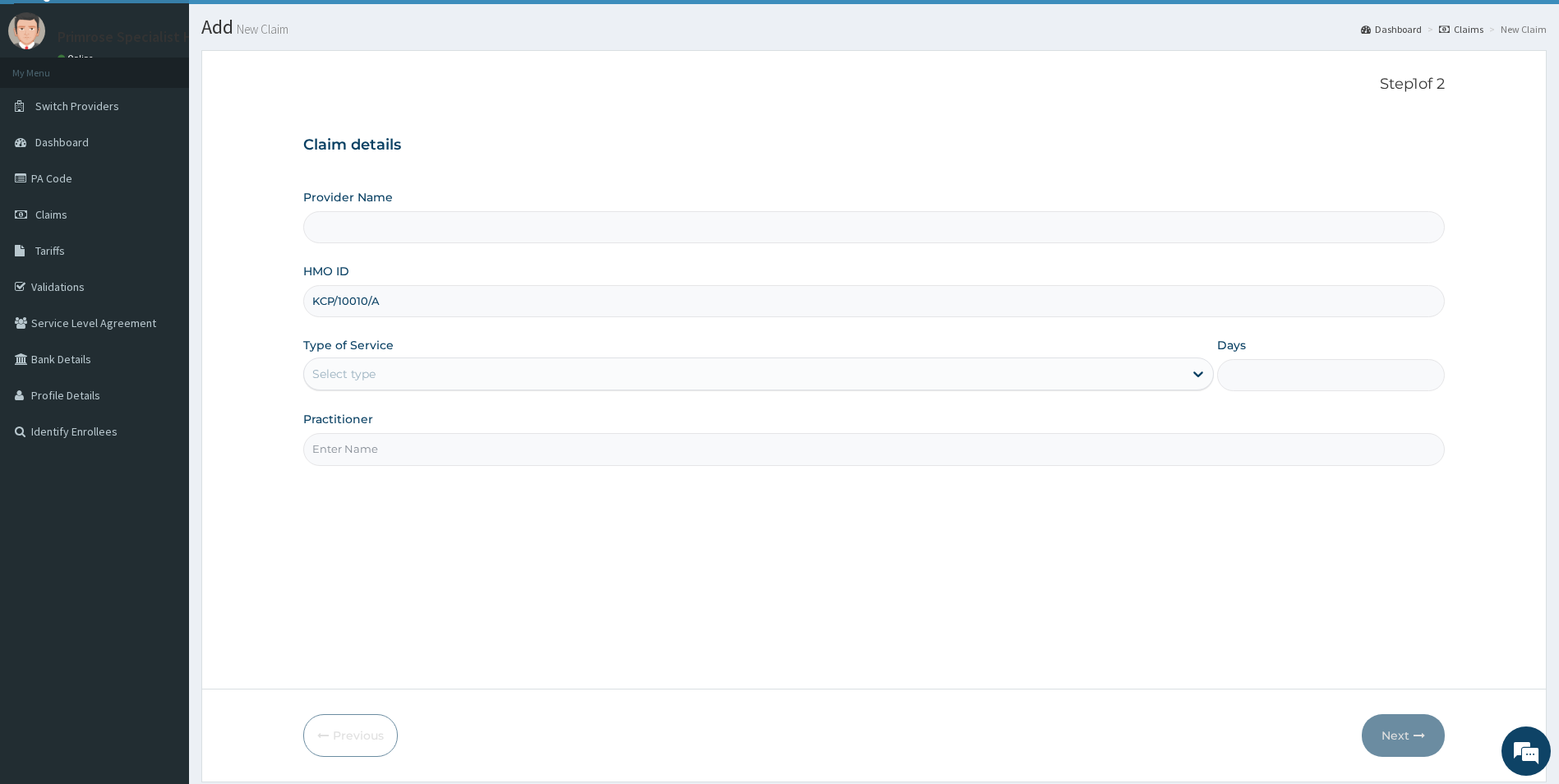
type input "Primrose Specialist Hospital"
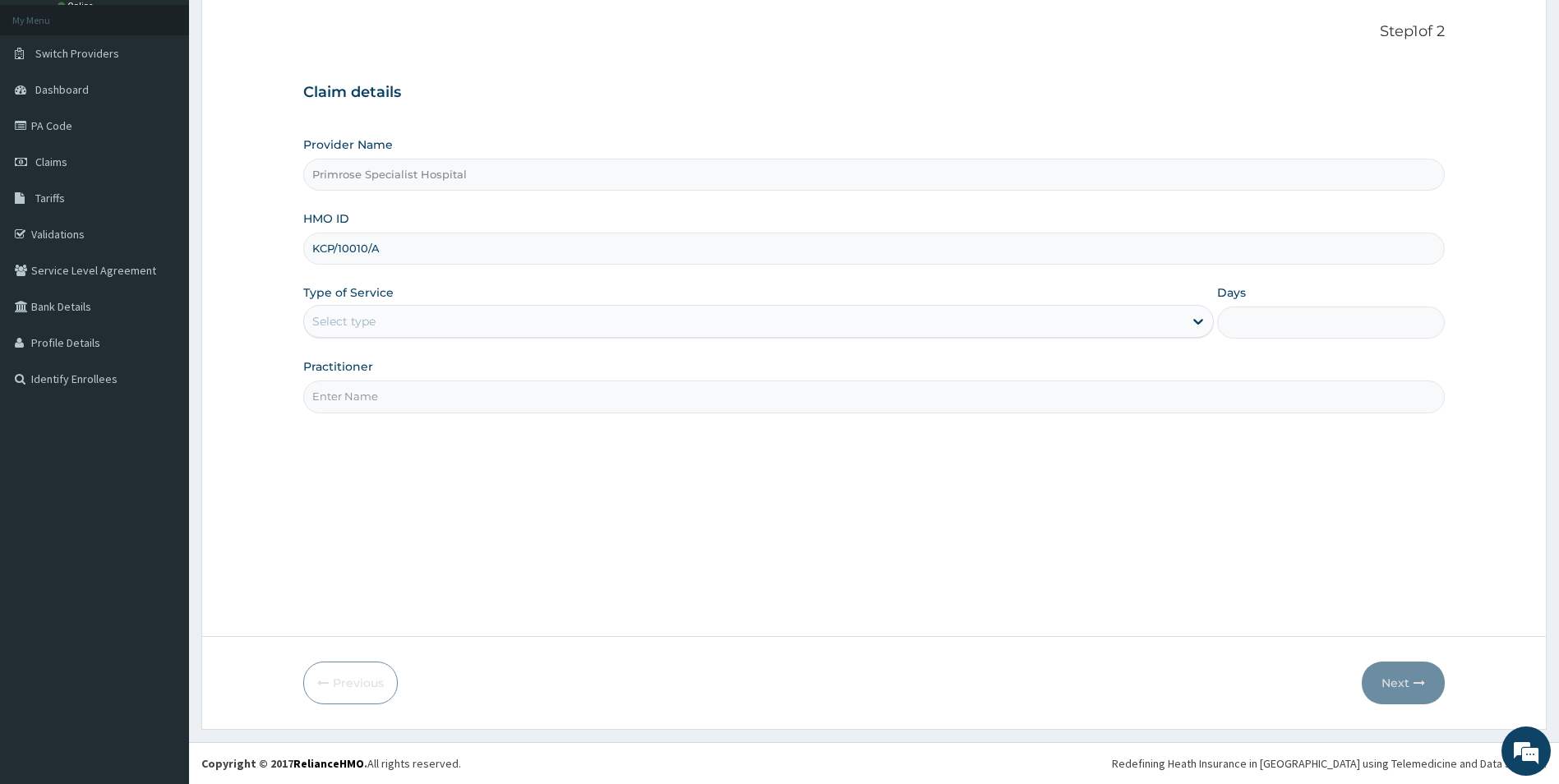
type input "KCP/10010/A"
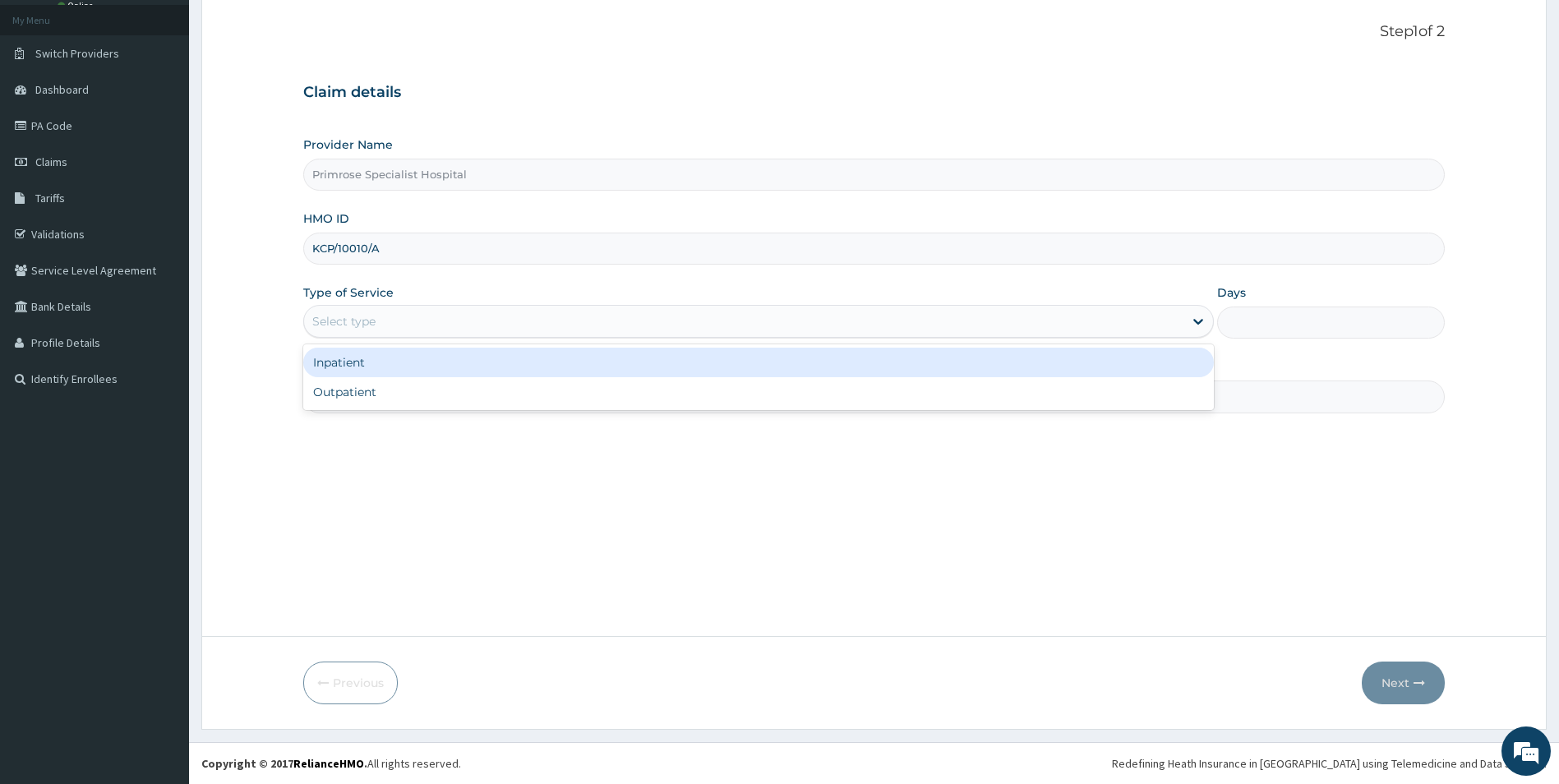
click at [500, 317] on div "Select type" at bounding box center [744, 321] width 881 height 26
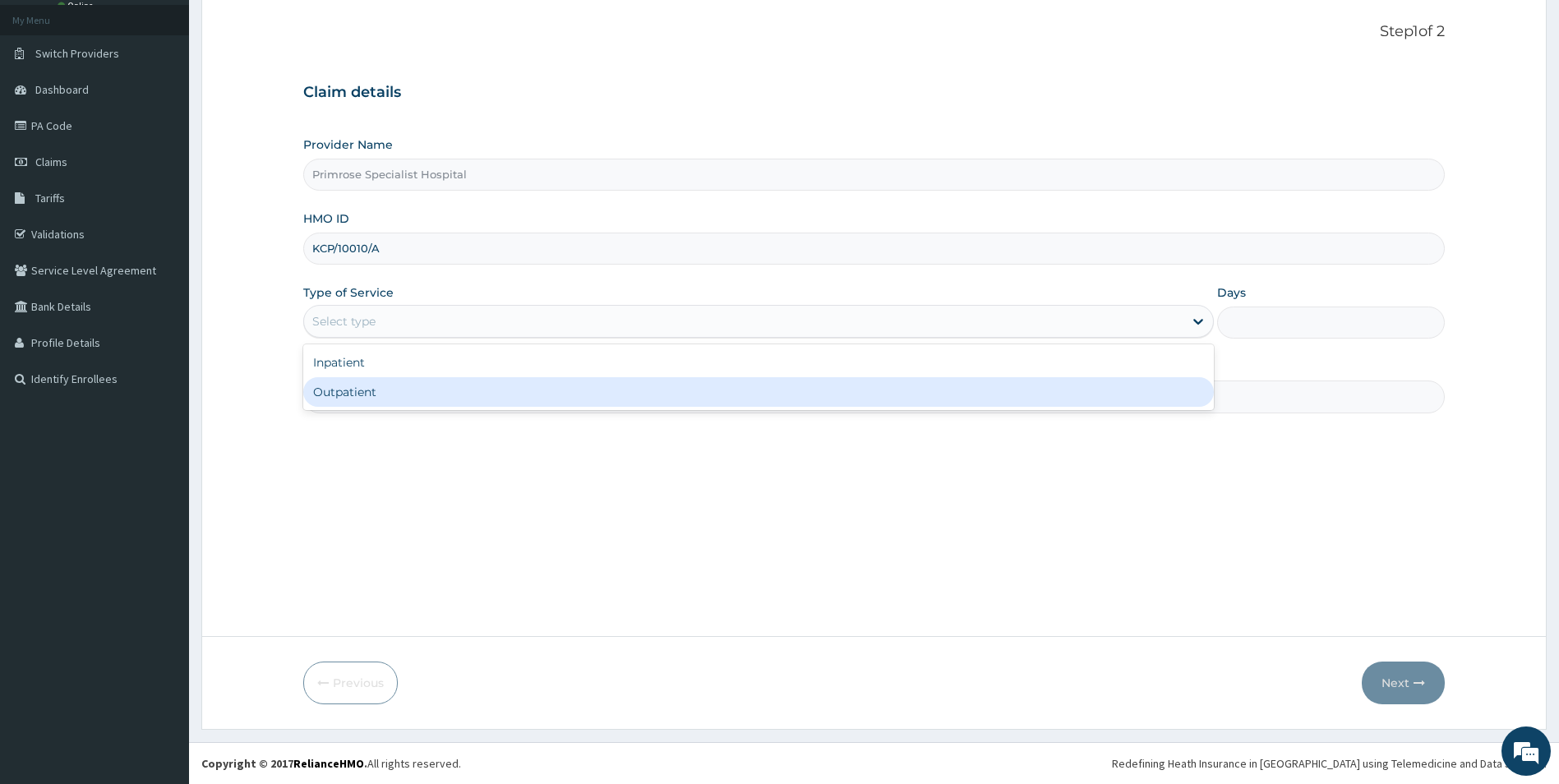
click at [383, 393] on div "Outpatient" at bounding box center [759, 392] width 911 height 30
type input "1"
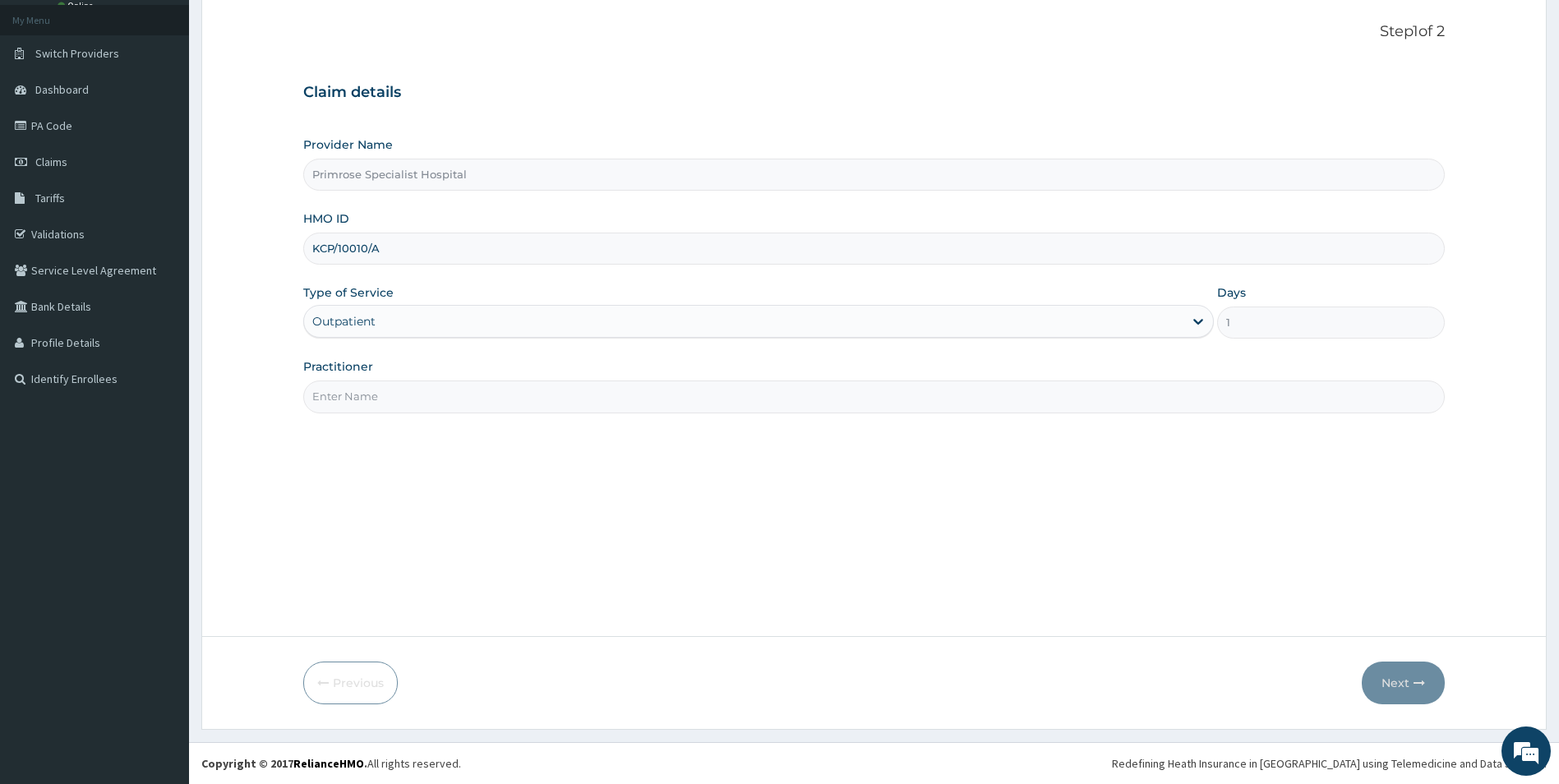
click at [403, 394] on input "Practitioner" at bounding box center [874, 396] width 1142 height 32
paste input "DR. ADENIJI"
type input "DR. ADENIJI"
click at [1399, 676] on button "Next" at bounding box center [1403, 682] width 83 height 42
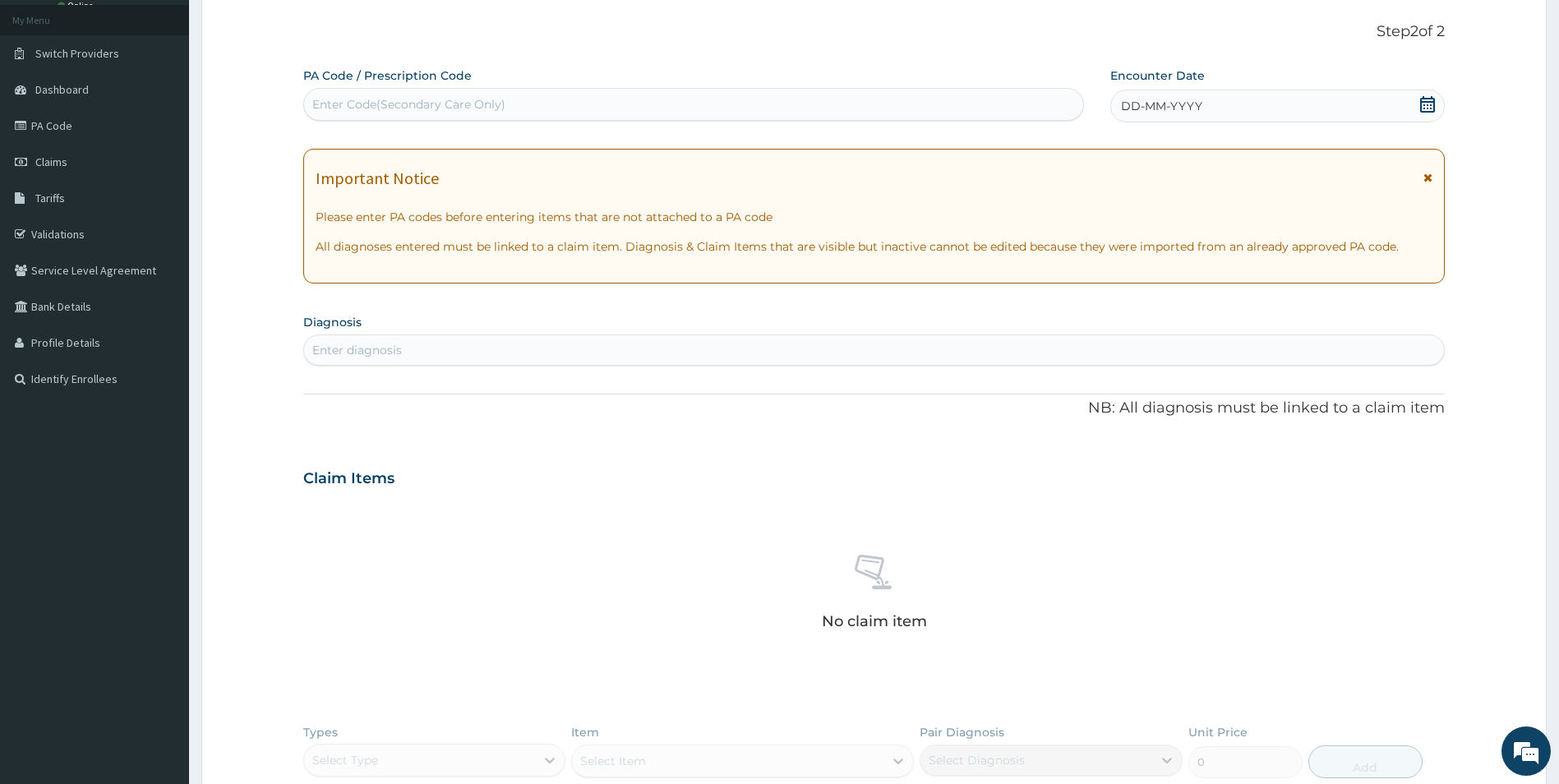
scroll to position [0, 0]
click at [1226, 101] on div "DD-MM-YYYY" at bounding box center [1277, 106] width 334 height 33
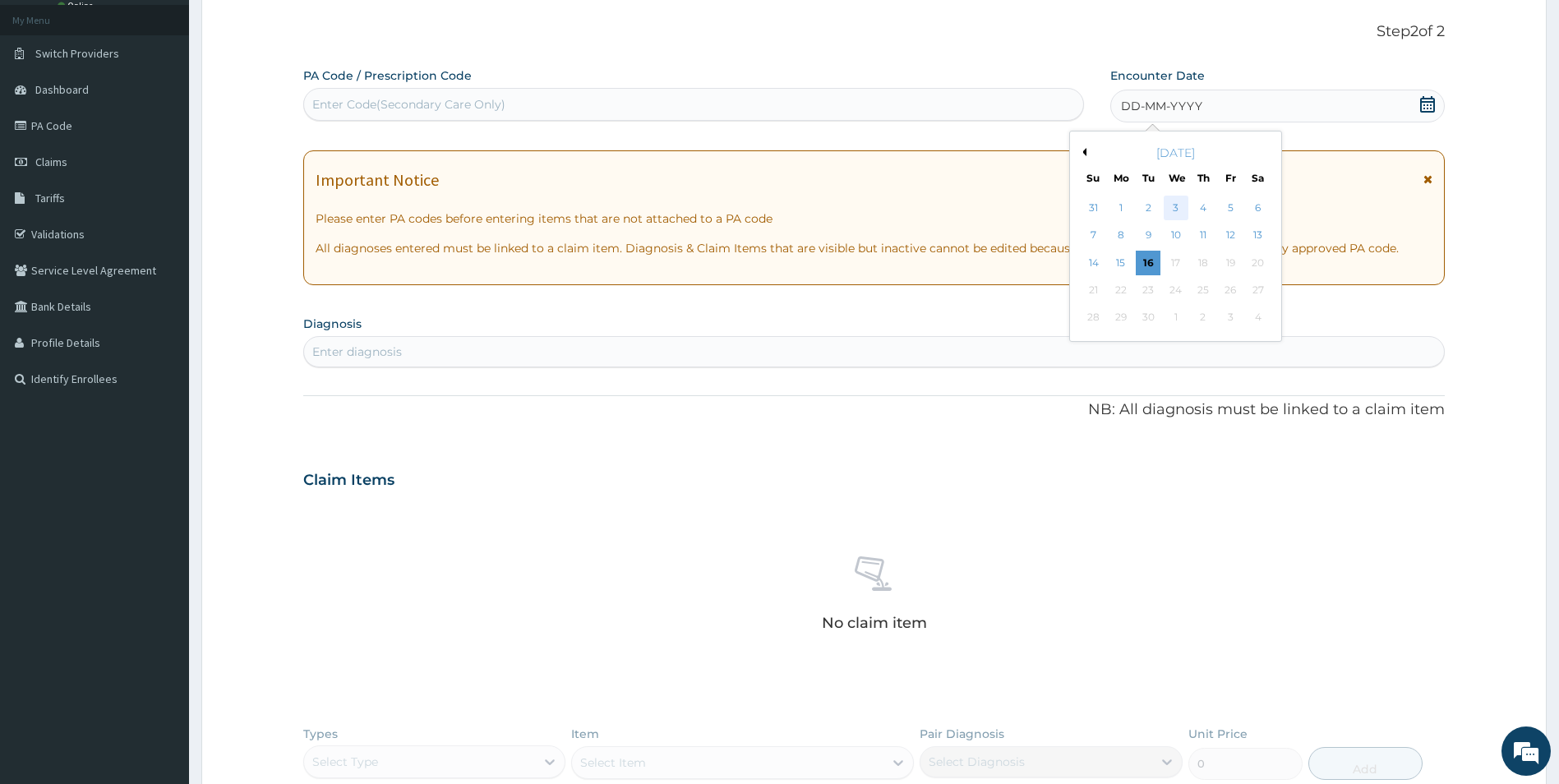
click at [1172, 207] on div "3" at bounding box center [1175, 207] width 25 height 25
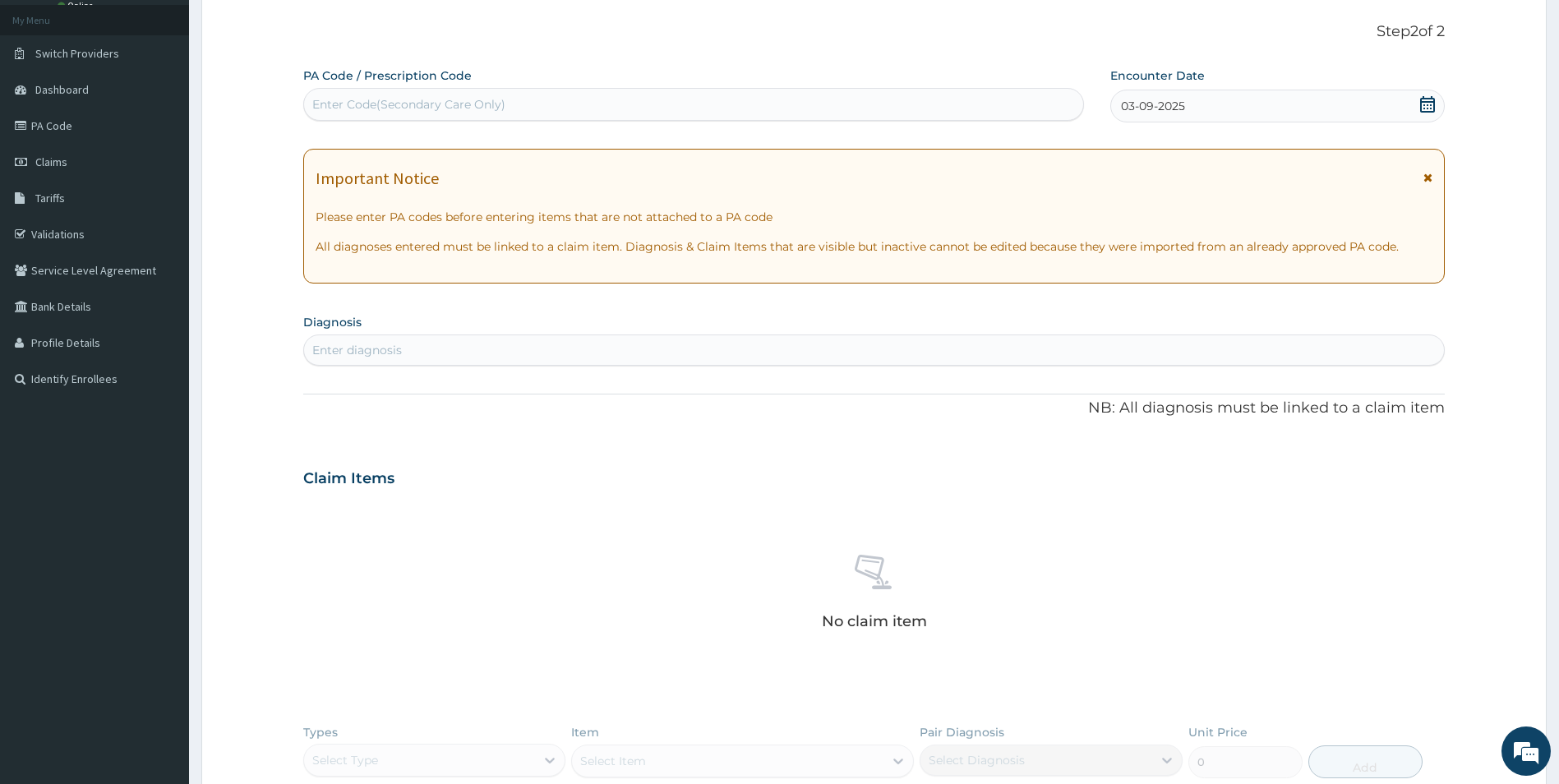
click at [442, 353] on div "Enter diagnosis" at bounding box center [874, 350] width 1141 height 26
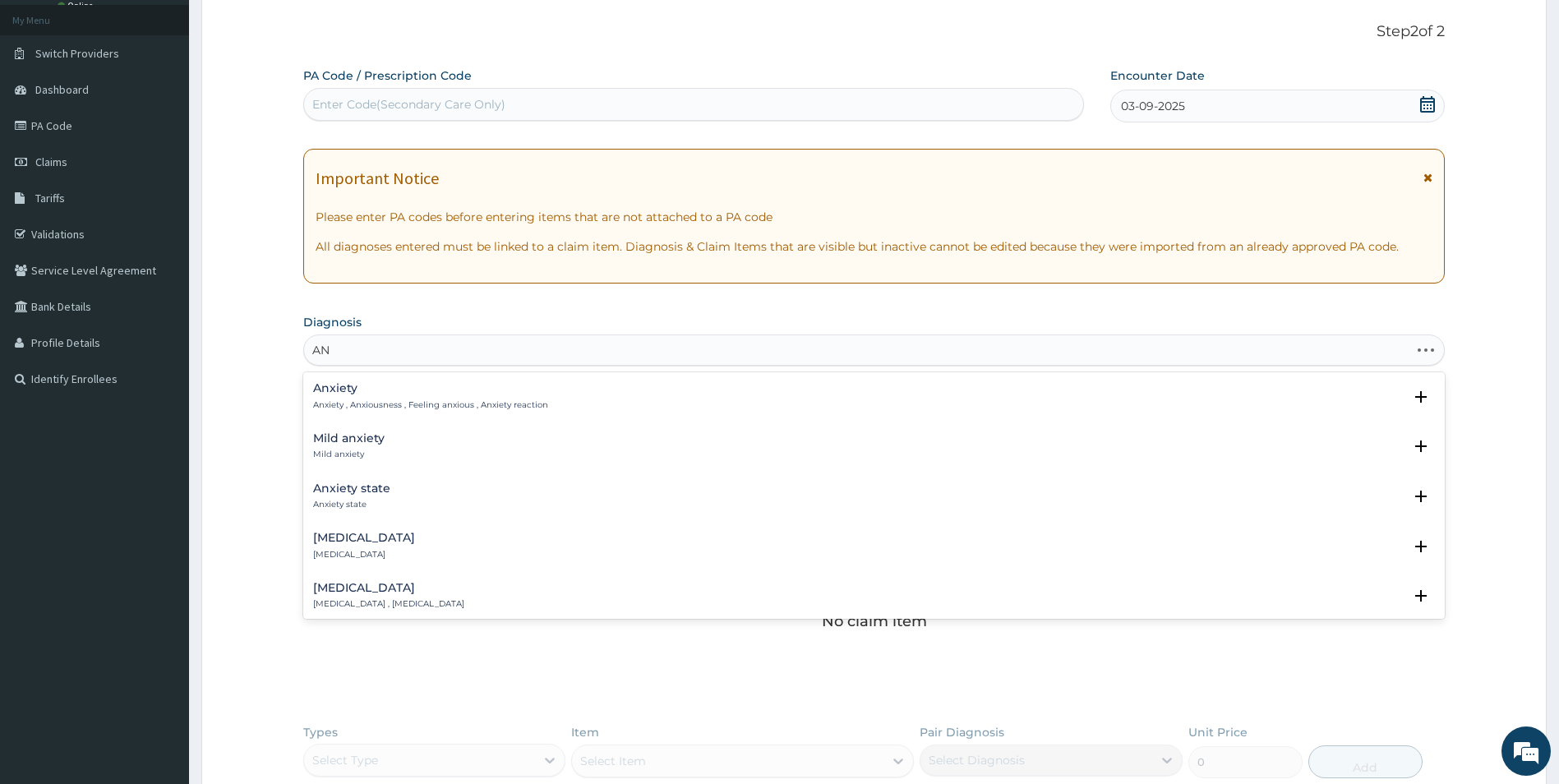
type input "A"
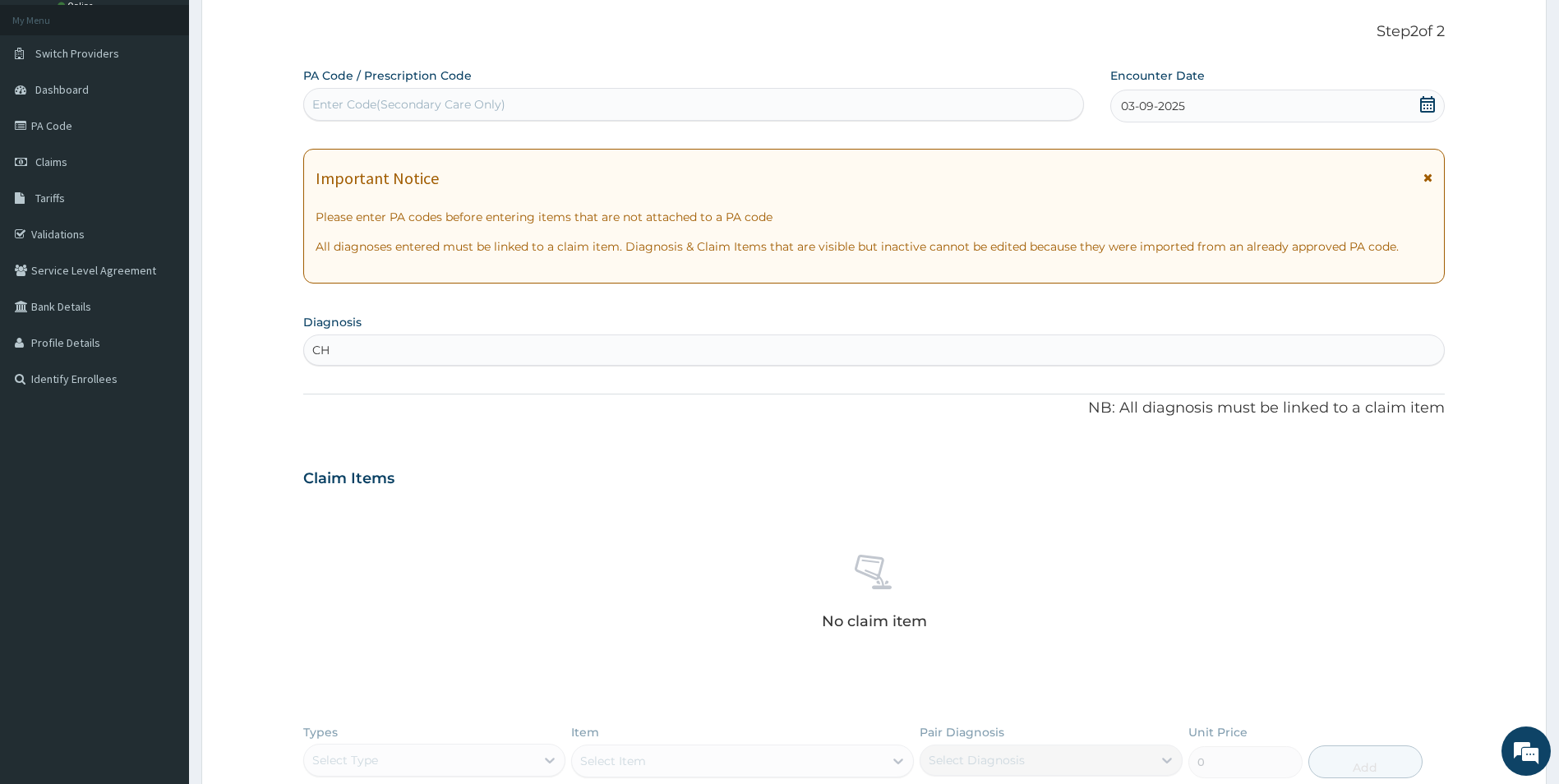
type input "C"
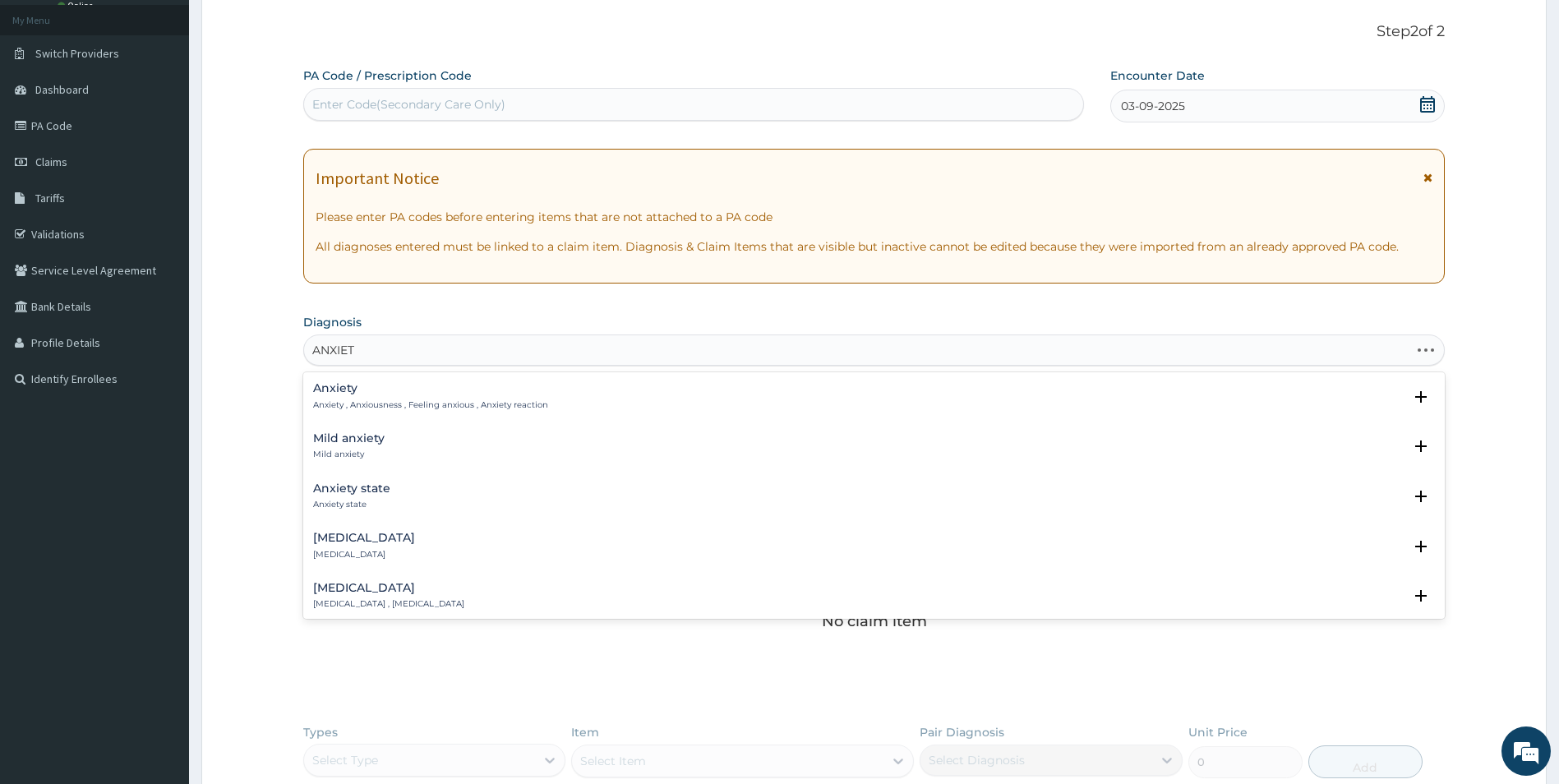
type input "ANXIETY"
click at [355, 438] on h4 "Mild anxiety" at bounding box center [349, 439] width 71 height 13
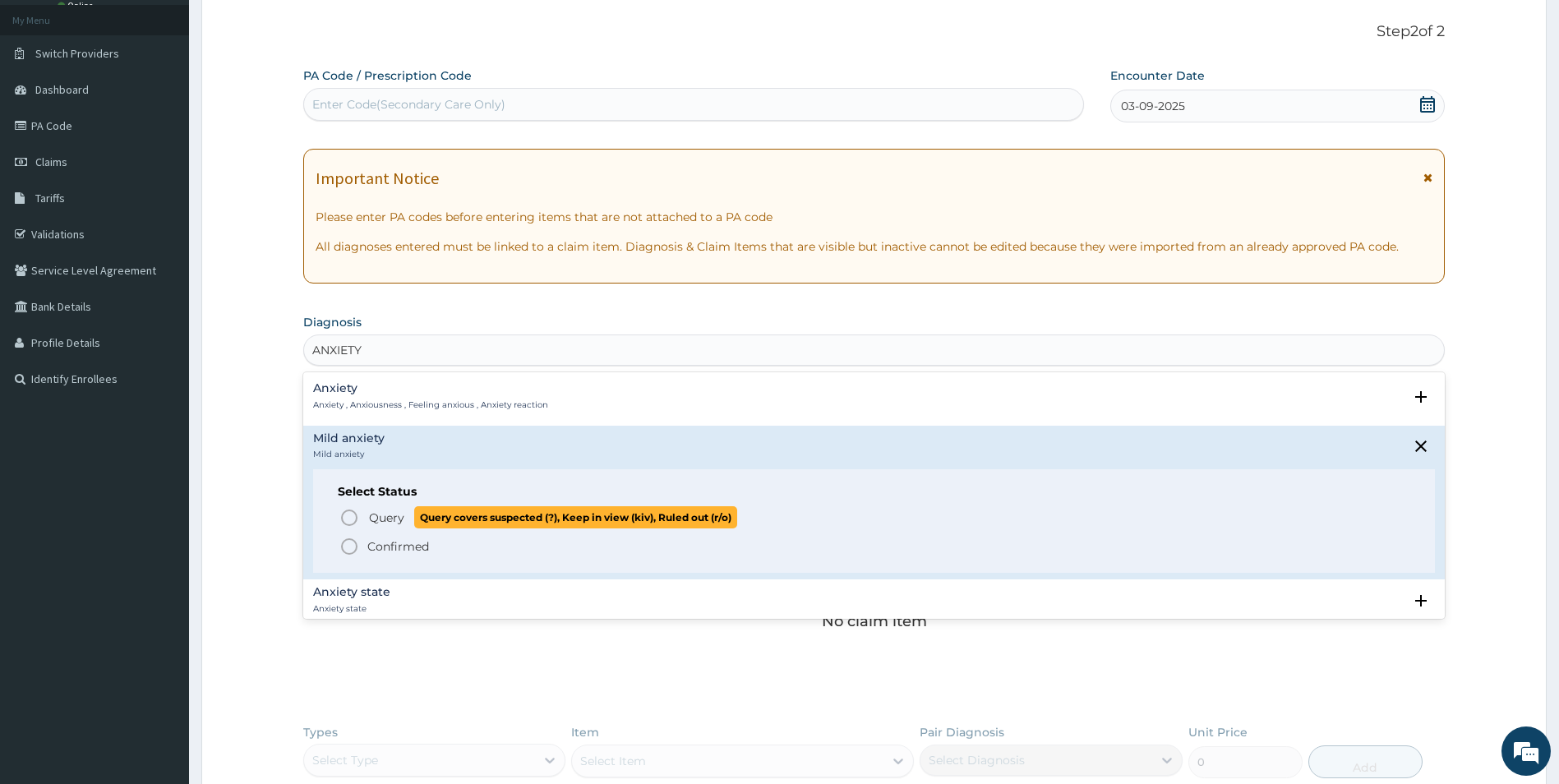
click at [395, 514] on span "Query" at bounding box center [387, 517] width 36 height 16
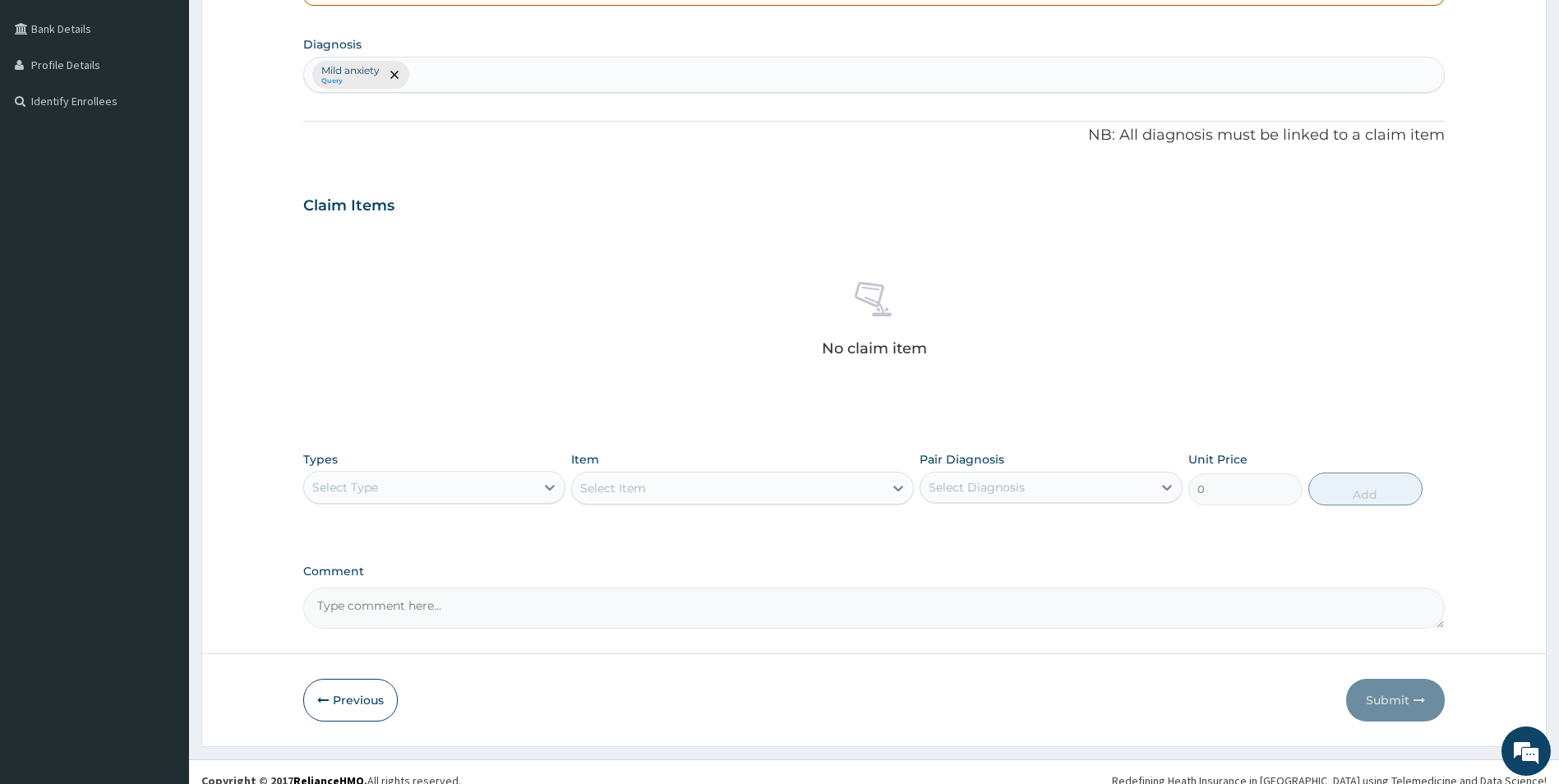
scroll to position [384, 0]
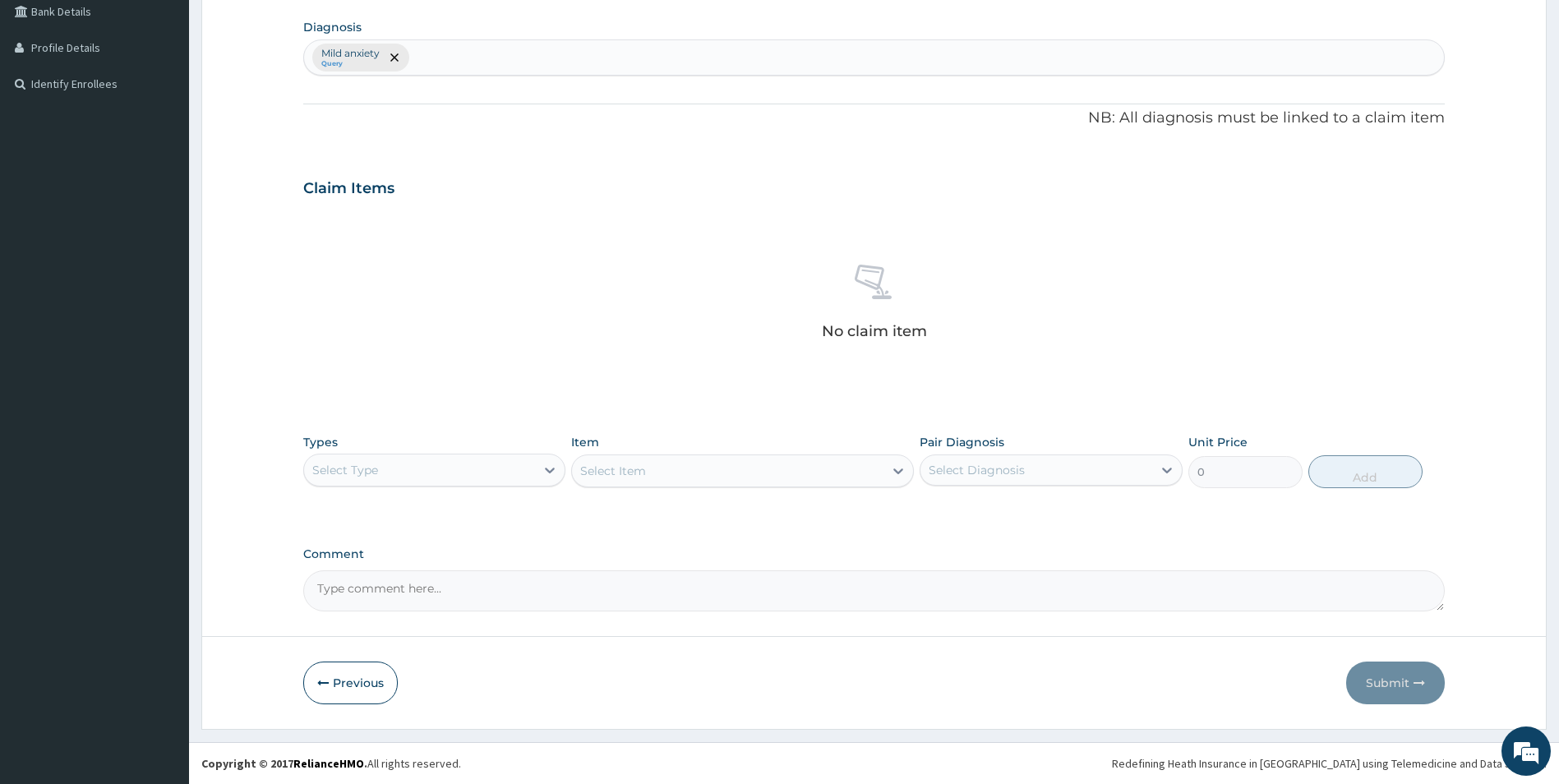
click at [484, 463] on div "Select Type" at bounding box center [420, 470] width 232 height 26
click at [333, 569] on div "Procedures" at bounding box center [434, 570] width 263 height 30
click at [992, 472] on div "Select Diagnosis" at bounding box center [977, 469] width 97 height 16
drag, startPoint x: 970, startPoint y: 510, endPoint x: 894, endPoint y: 527, distance: 77.9
click at [961, 516] on label "Mild anxiety" at bounding box center [982, 510] width 71 height 16
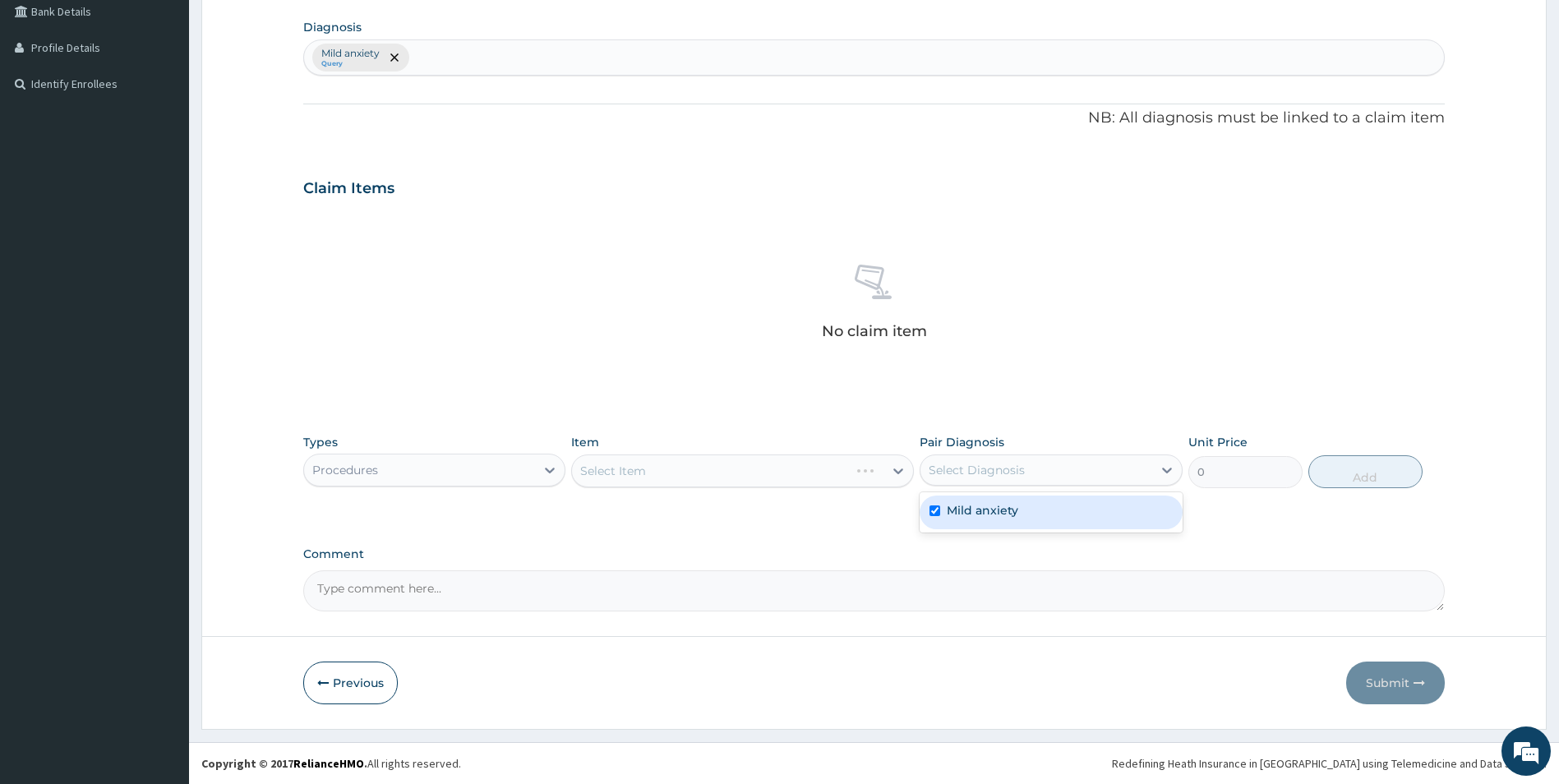
checkbox input "true"
click at [849, 524] on div "PA Code / Prescription Code Enter Code(Secondary Care Only) Encounter Date 03-0…" at bounding box center [874, 191] width 1142 height 839
click at [898, 476] on div "Select Item" at bounding box center [743, 471] width 343 height 33
click at [795, 467] on div "Select Item" at bounding box center [743, 471] width 343 height 33
click at [738, 471] on div "Select Item" at bounding box center [743, 471] width 343 height 33
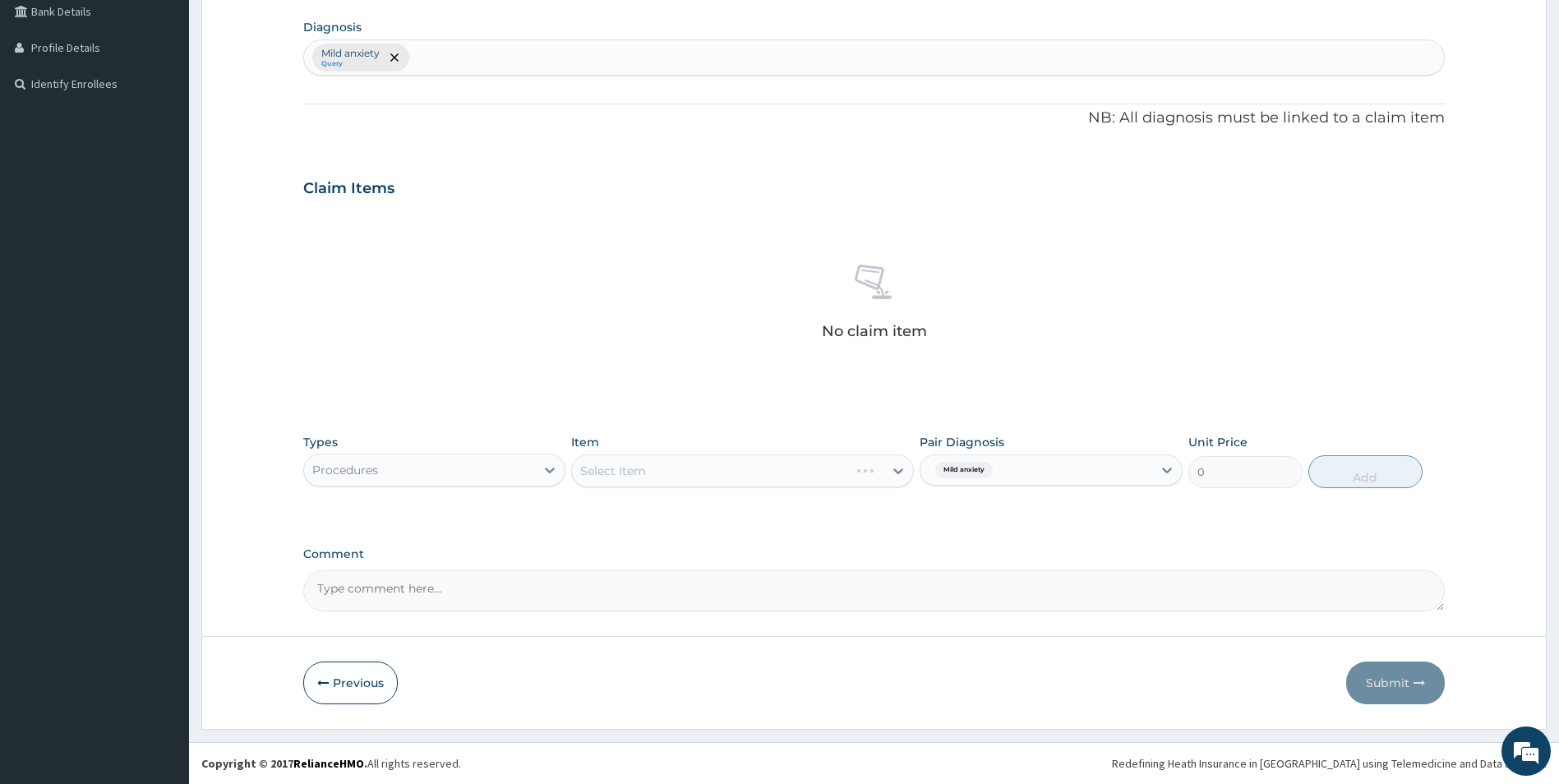
click at [770, 467] on div "Select Item" at bounding box center [743, 471] width 343 height 33
click at [896, 469] on div "Select Item" at bounding box center [743, 471] width 343 height 33
click at [893, 470] on div "Select Item" at bounding box center [743, 471] width 343 height 33
click at [898, 468] on icon at bounding box center [898, 470] width 16 height 16
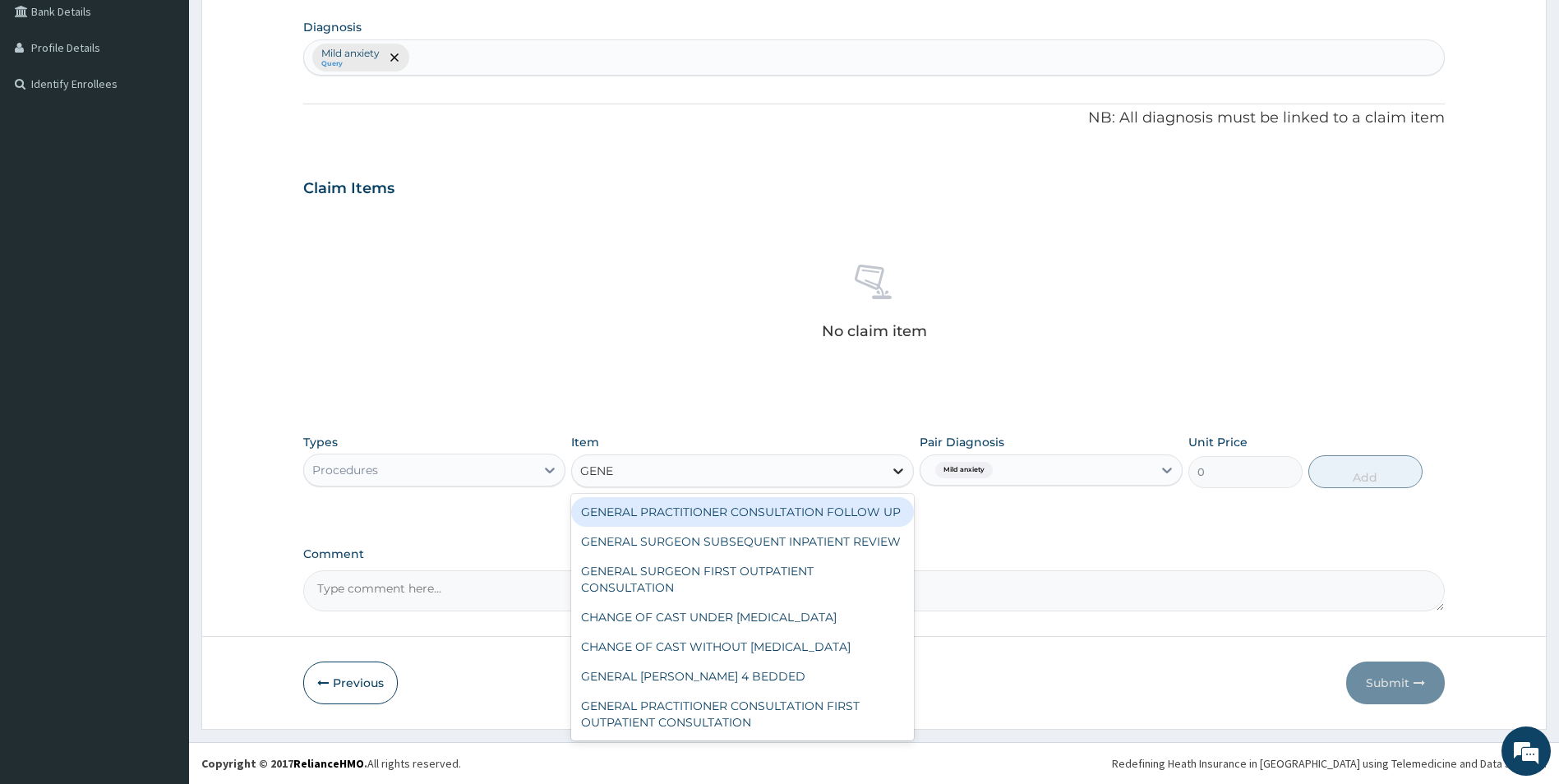
type input "GENER"
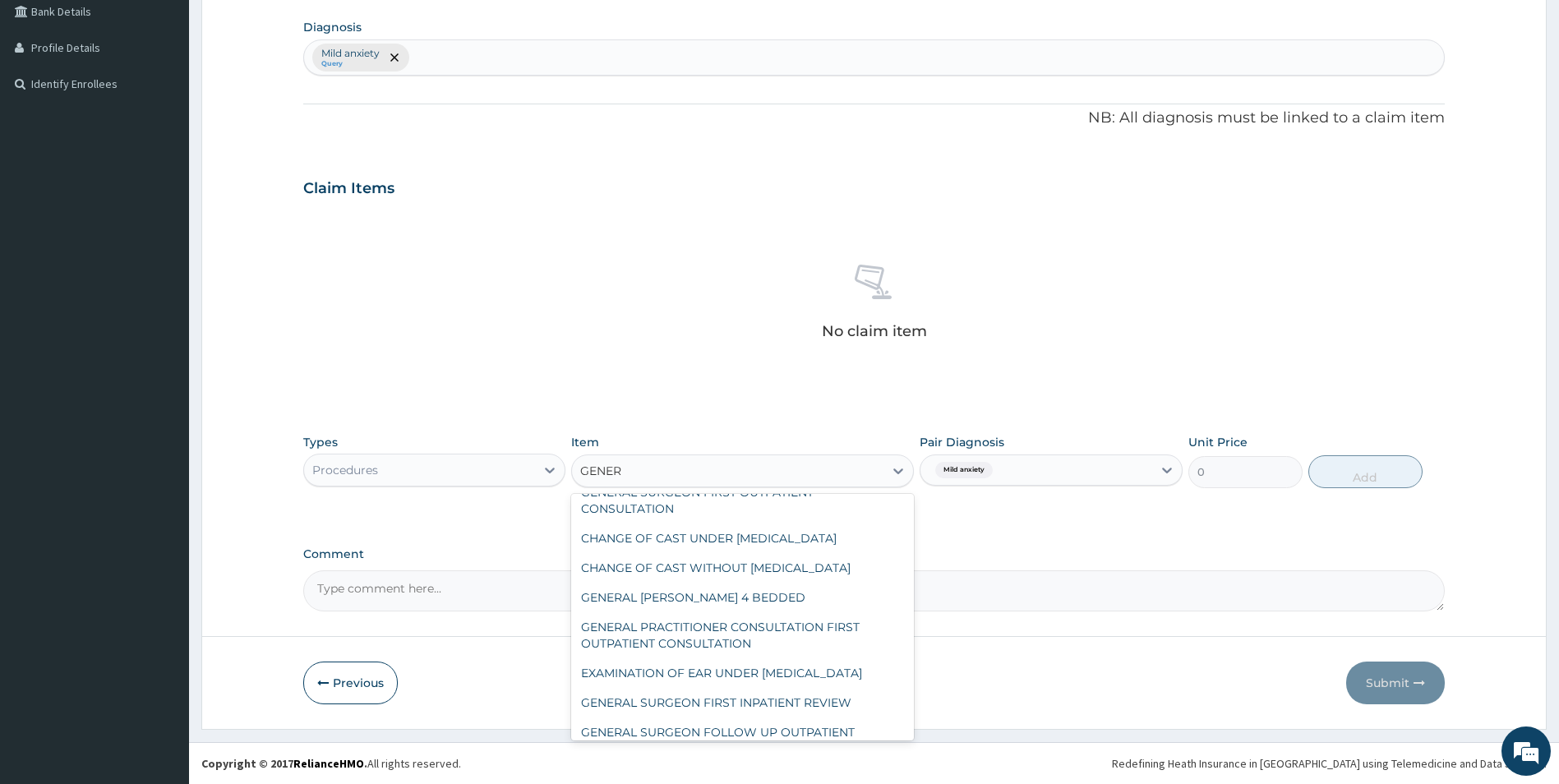
scroll to position [154, 0]
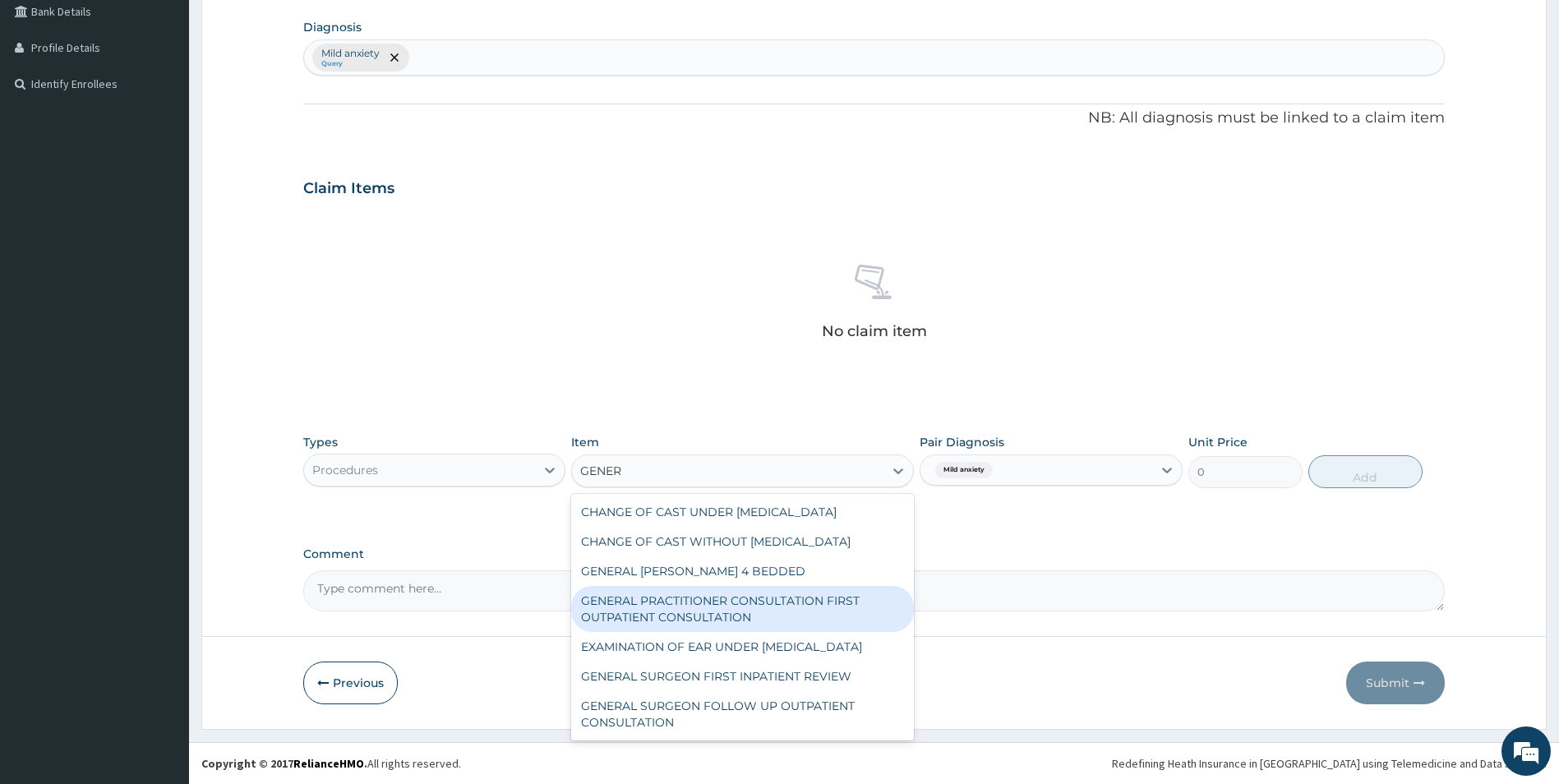
click at [743, 587] on div "GENERAL PRACTITIONER CONSULTATION FIRST OUTPATIENT CONSULTATION" at bounding box center [743, 609] width 343 height 46
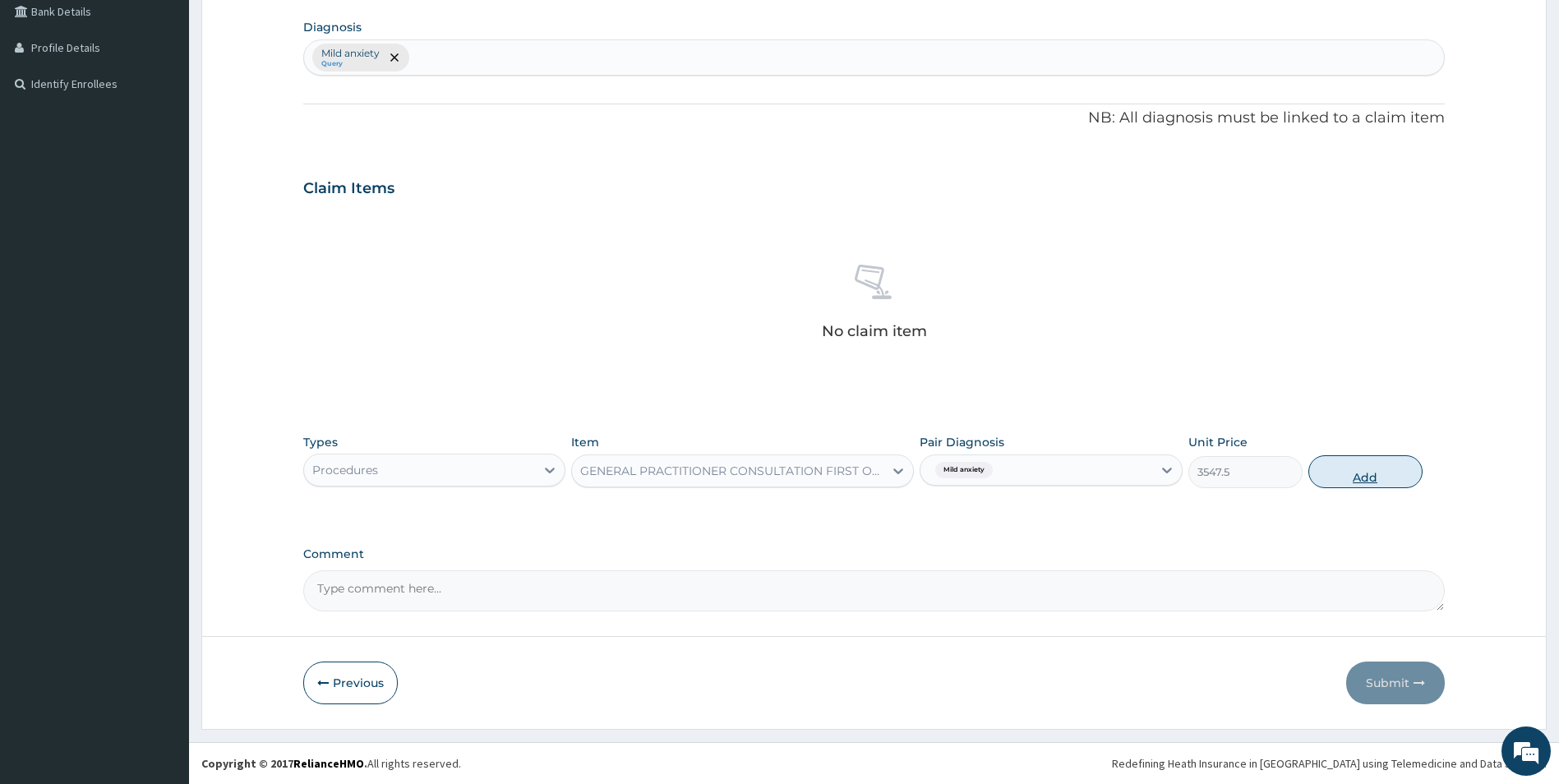
click at [1383, 472] on button "Add" at bounding box center [1365, 472] width 114 height 33
type input "0"
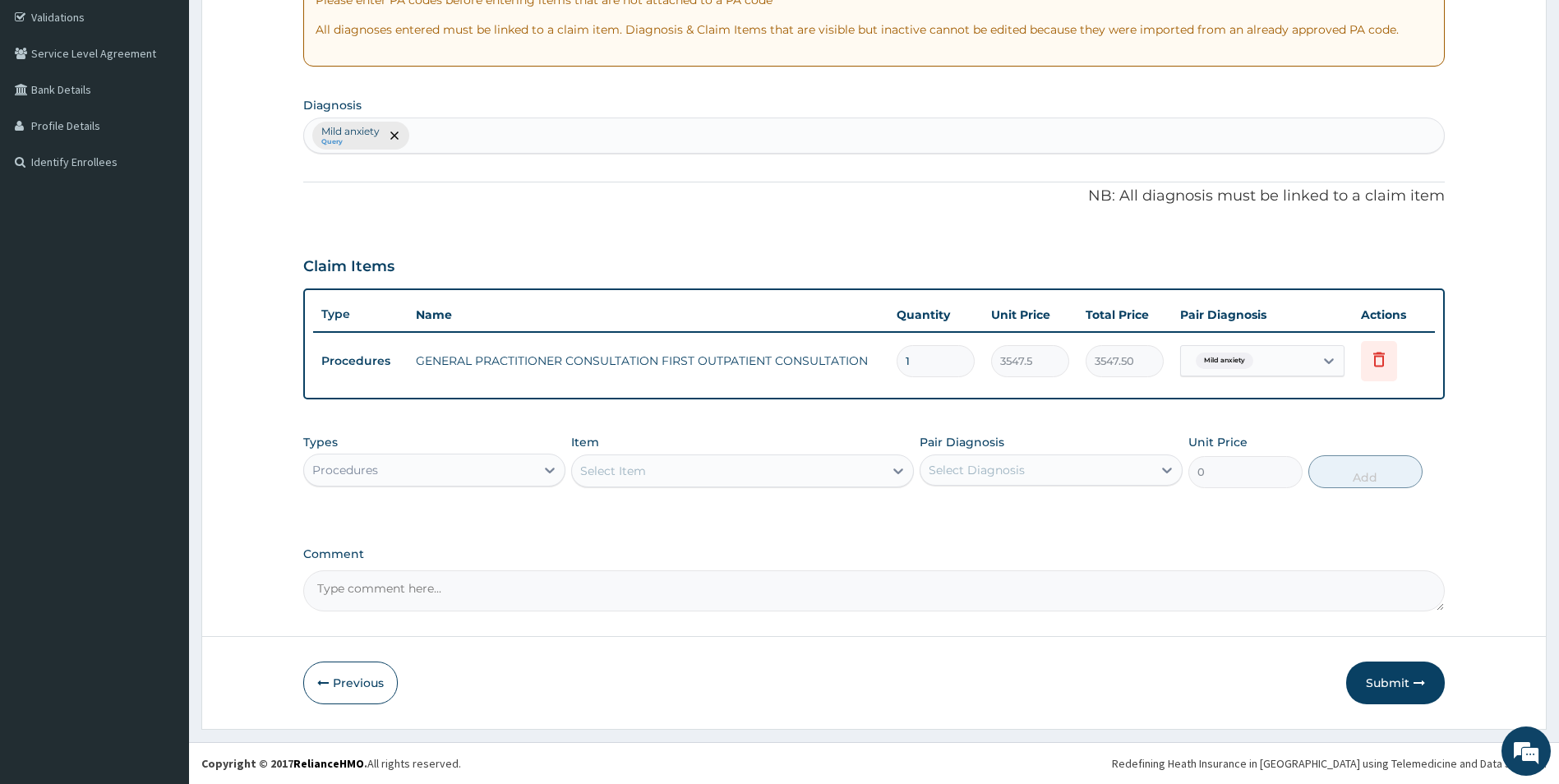
scroll to position [306, 0]
click at [1395, 674] on button "Submit" at bounding box center [1396, 682] width 98 height 42
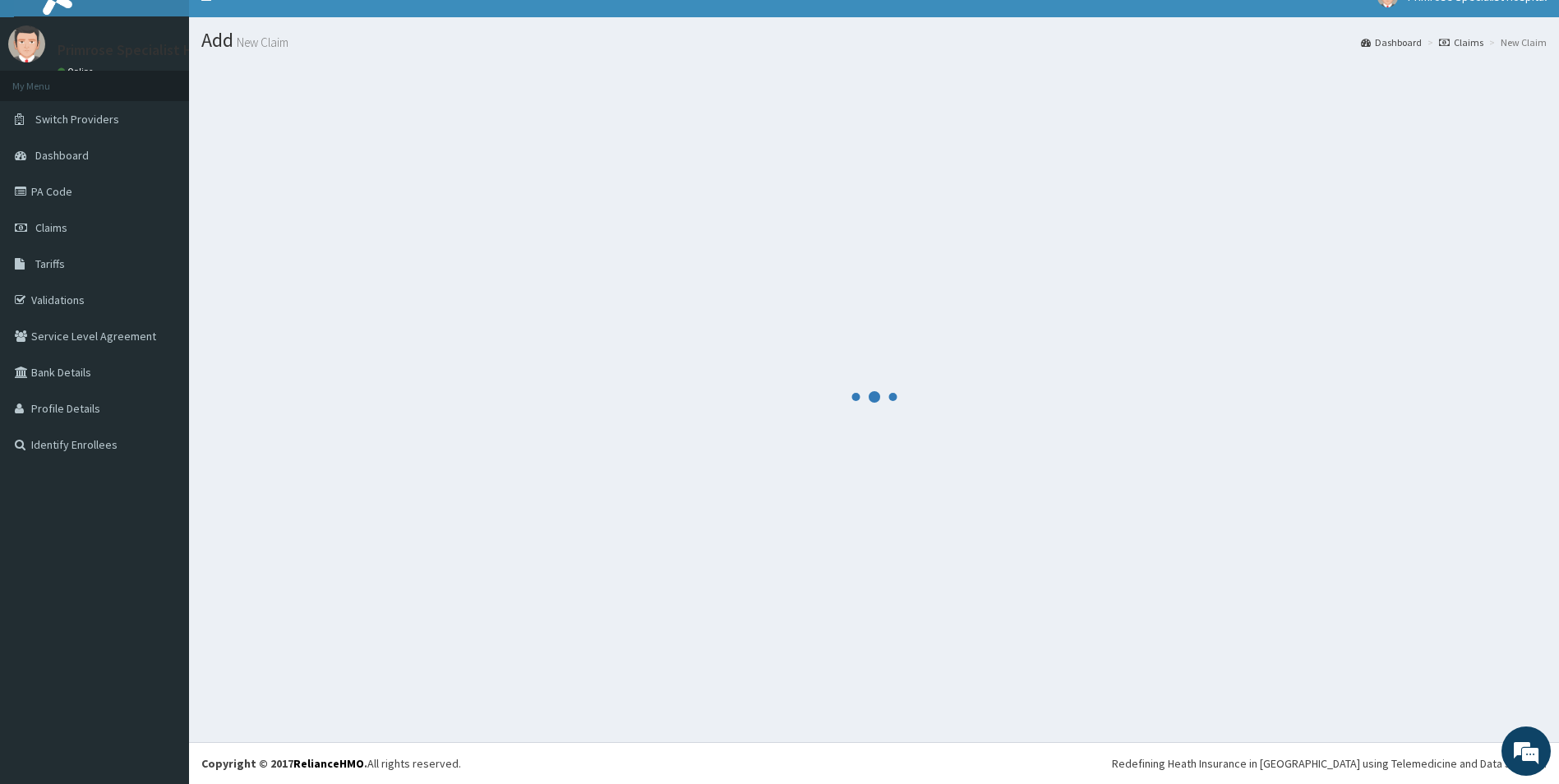
scroll to position [24, 0]
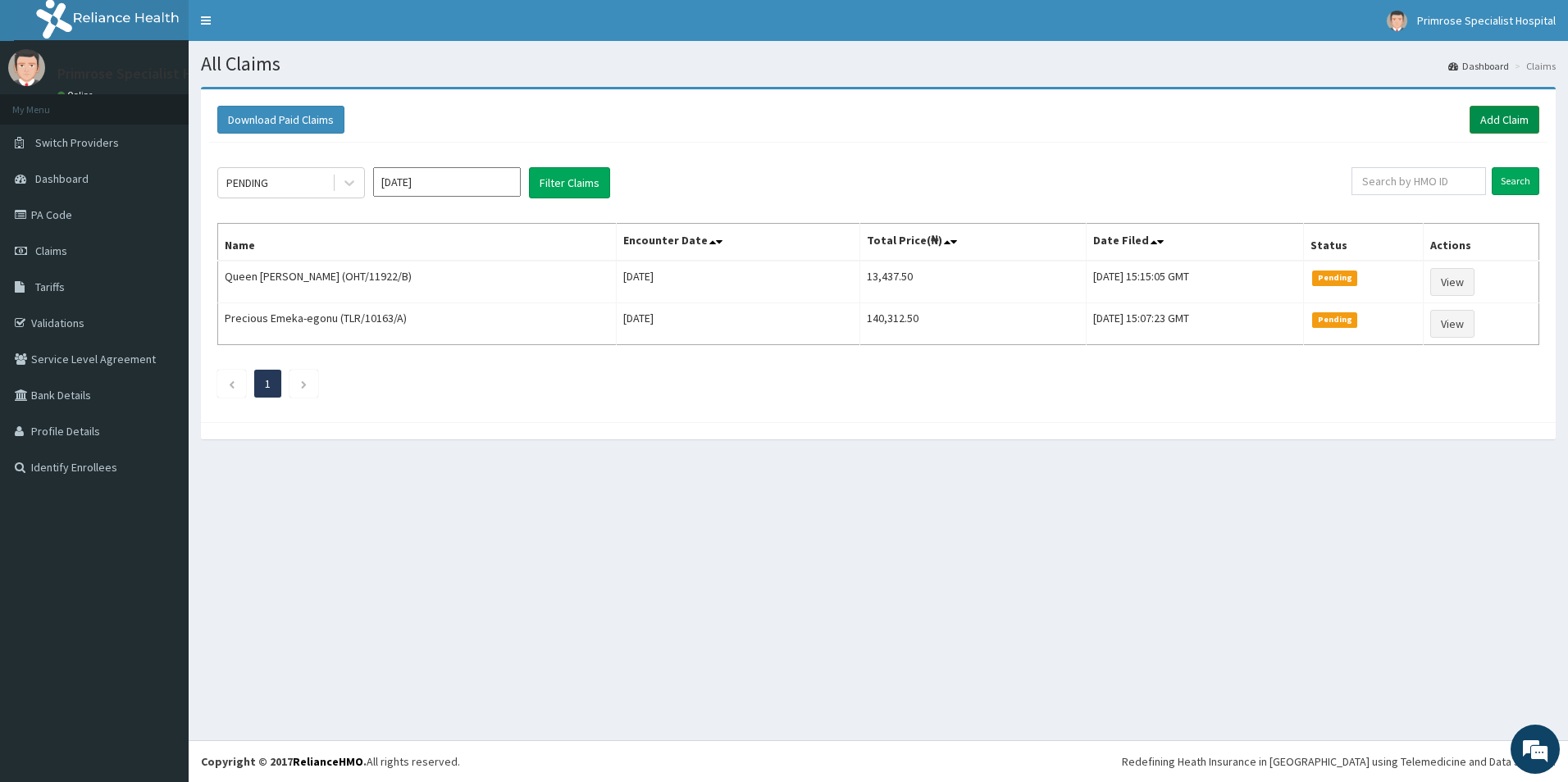
click at [1527, 117] on link "Add Claim" at bounding box center [1504, 119] width 70 height 28
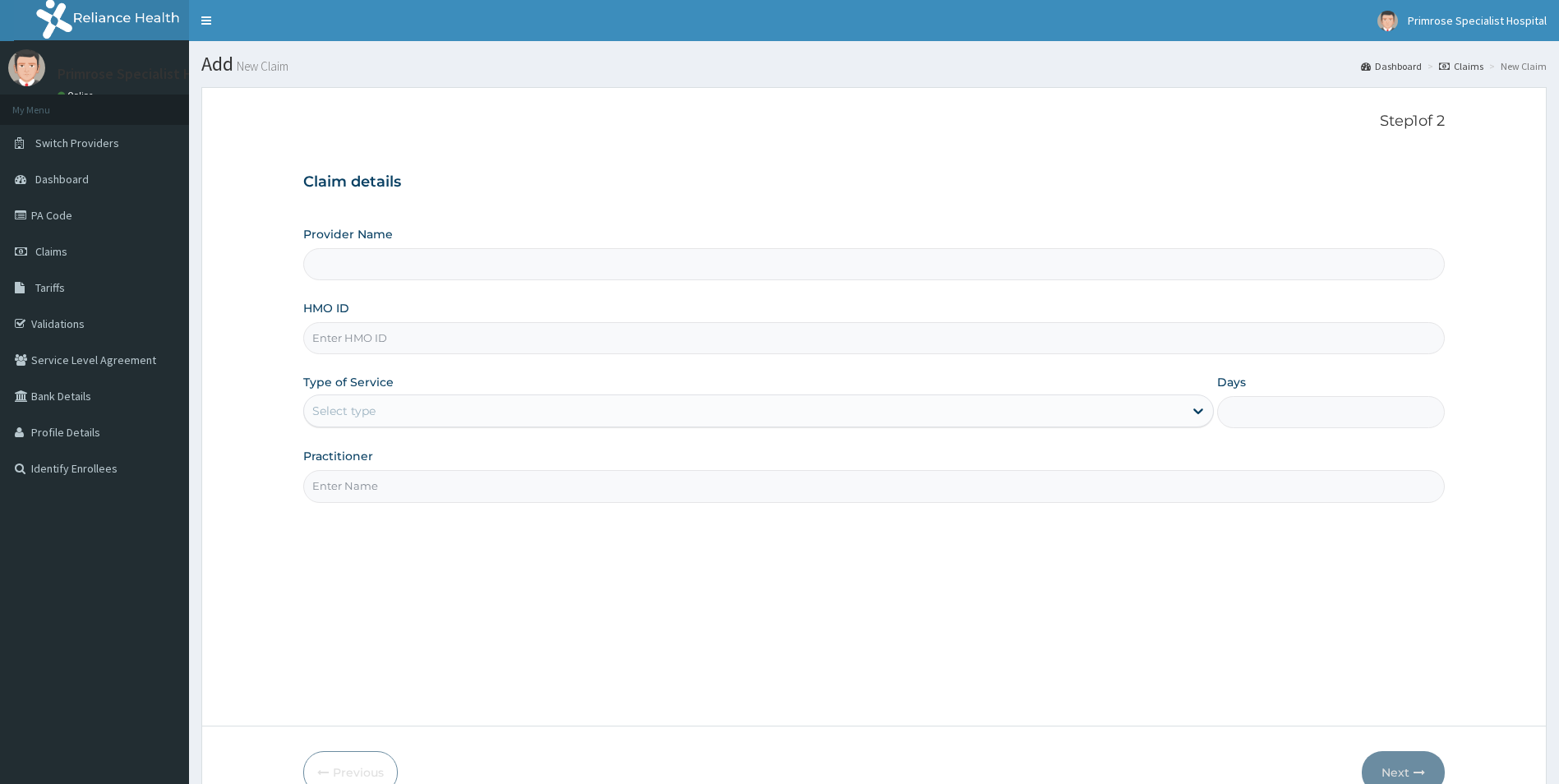
type input "Primrose Specialist Hospital"
click at [445, 334] on input "HMO ID" at bounding box center [874, 338] width 1142 height 32
paste input "BGM/10033/A"
type input "BGM/10033/A"
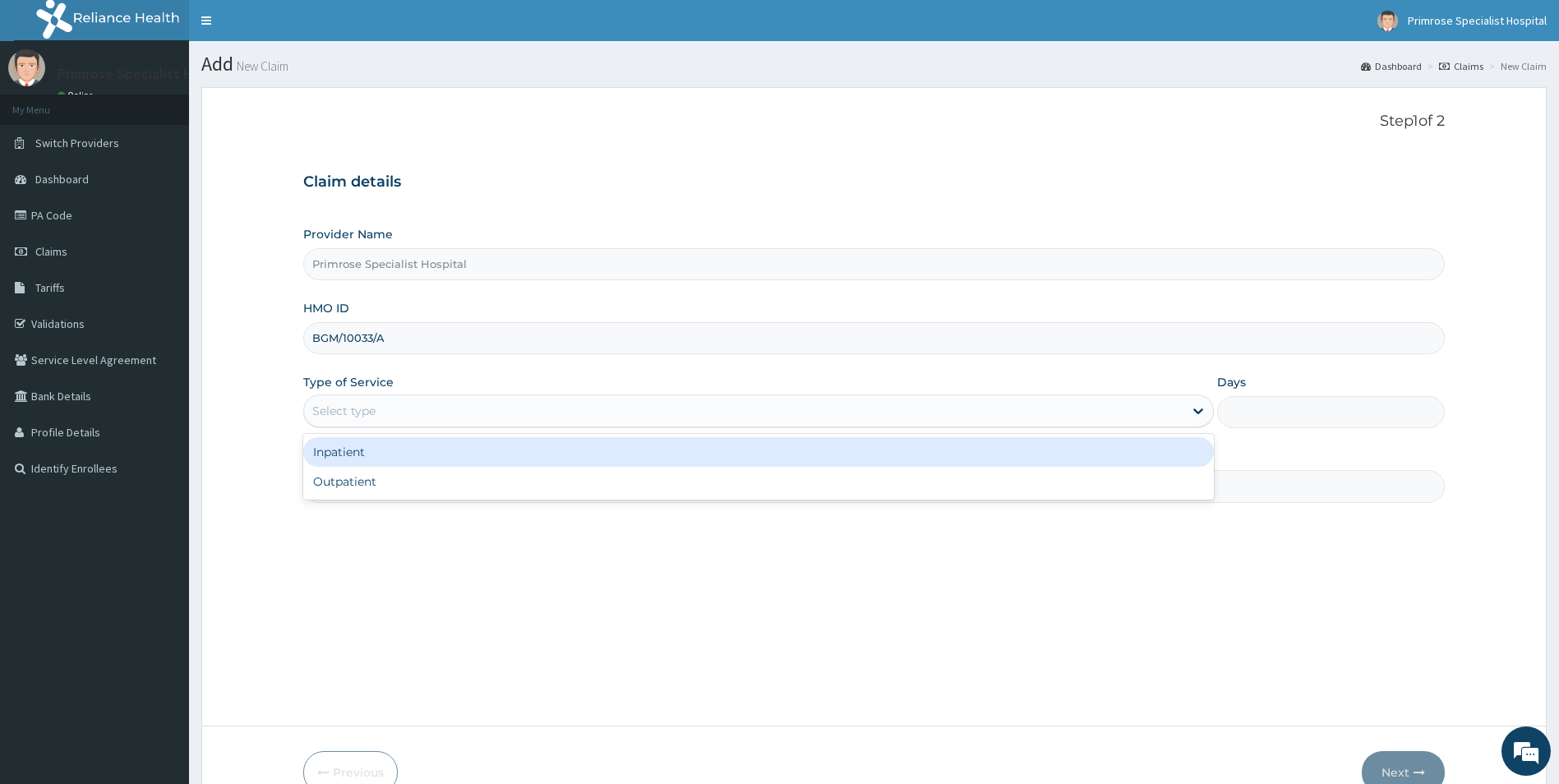
click at [384, 414] on div "Select type" at bounding box center [744, 411] width 881 height 26
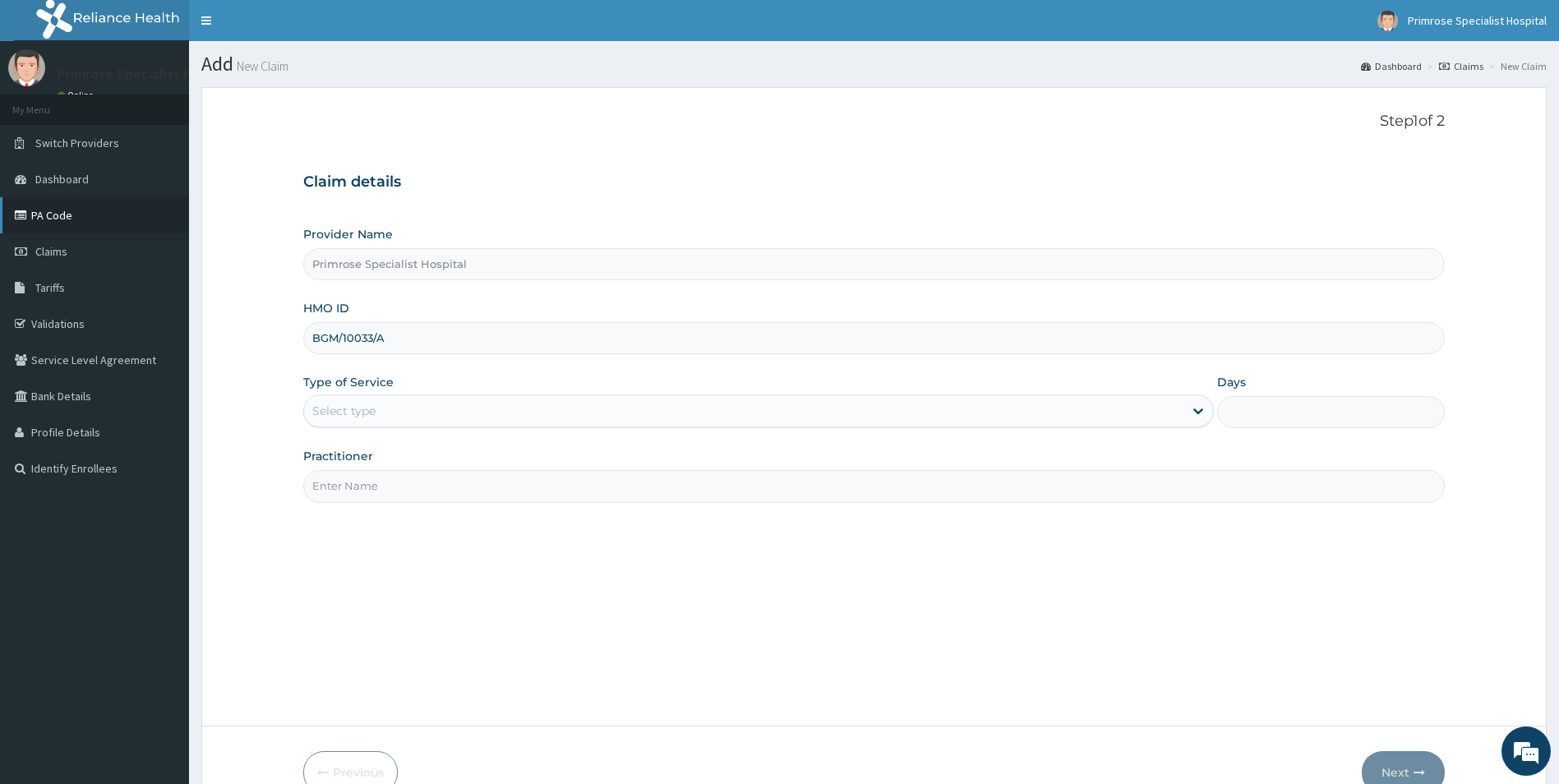
click at [46, 217] on link "PA Code" at bounding box center [94, 215] width 189 height 36
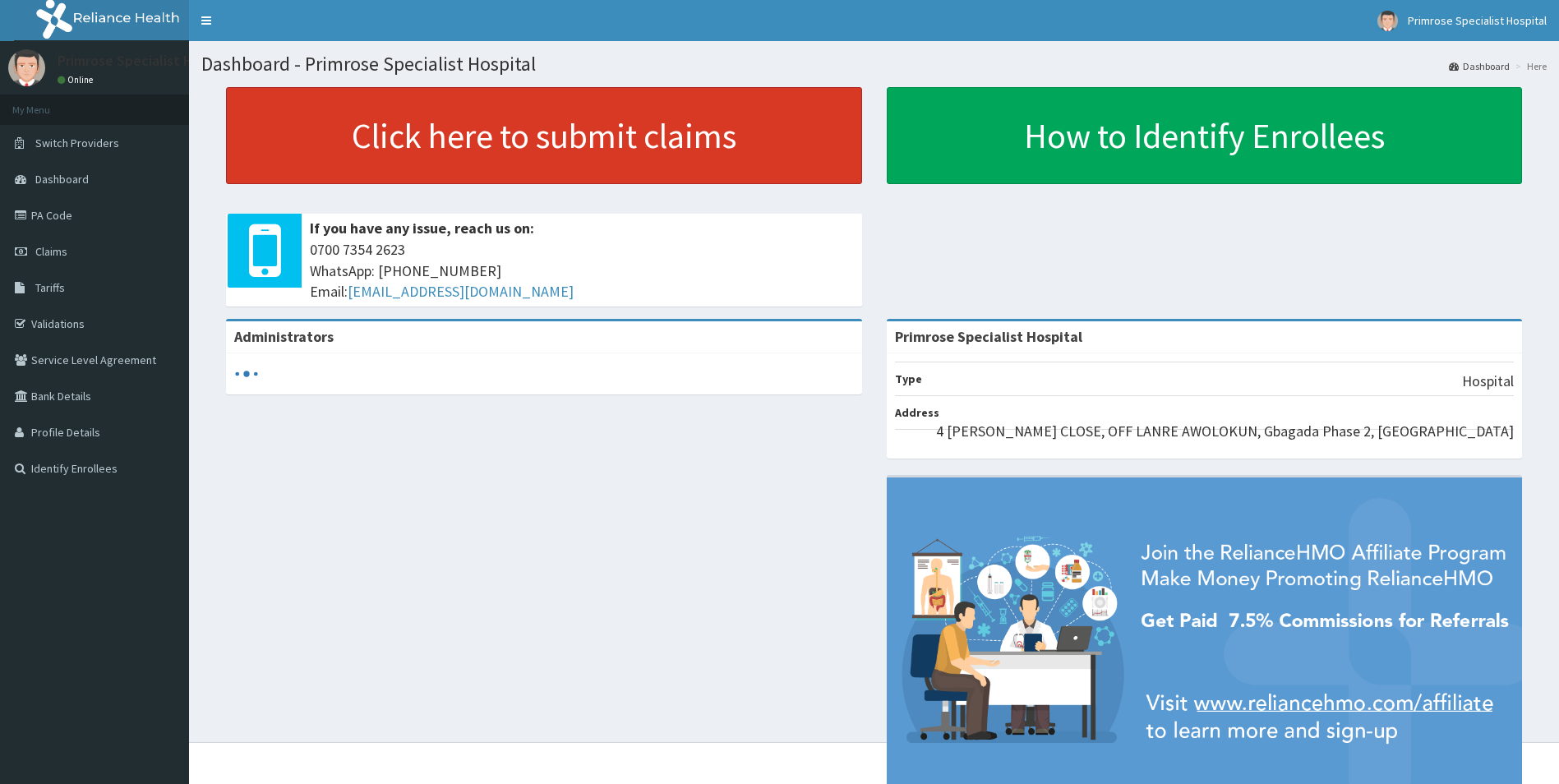
click at [559, 136] on link "Click here to submit claims" at bounding box center [544, 135] width 636 height 97
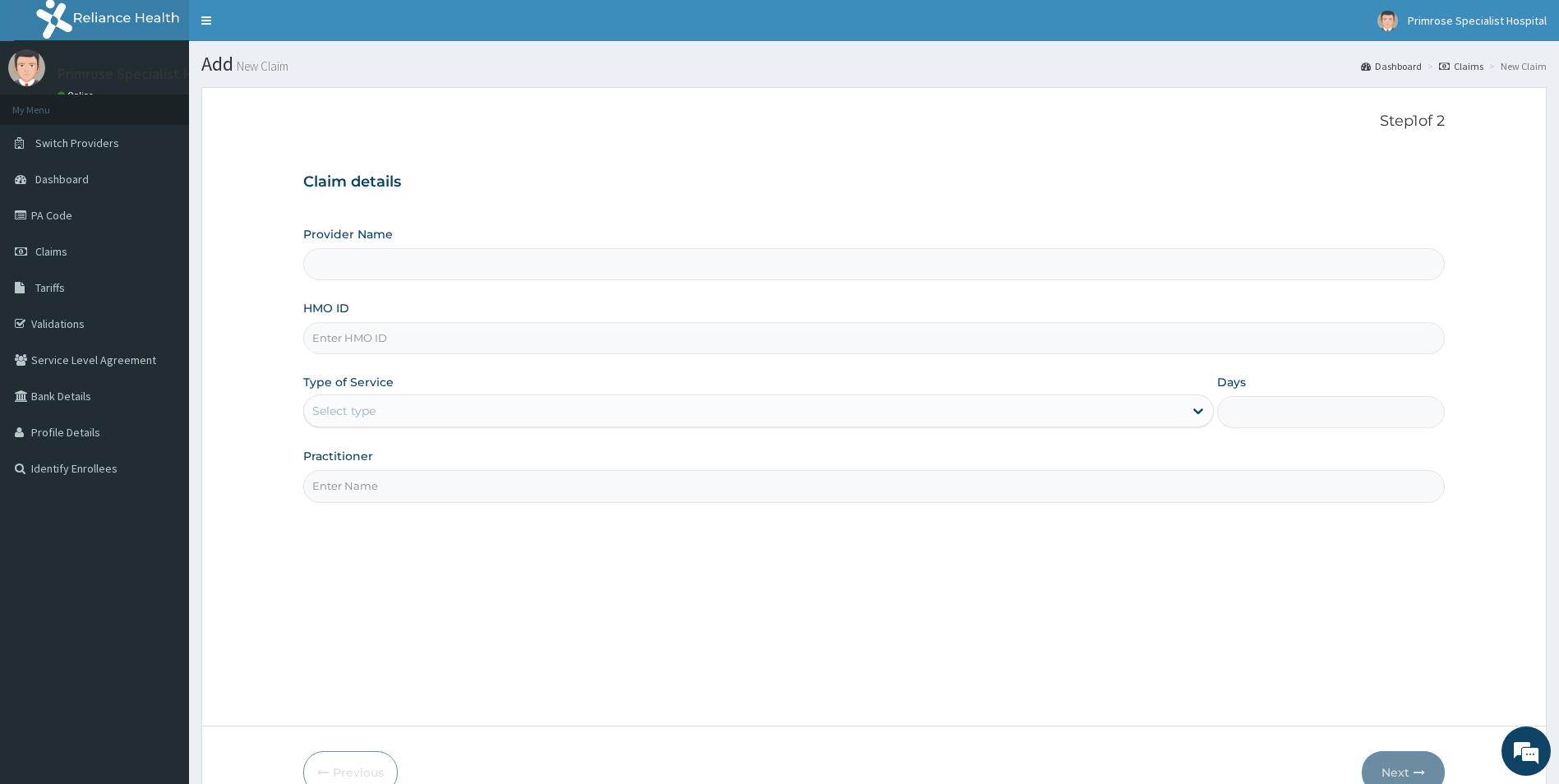
type input "Primrose Specialist Hospital"
click at [406, 322] on input "HMO ID" at bounding box center [874, 338] width 1142 height 32
paste input "TLR/10163/A"
type input "TLR/10163/A"
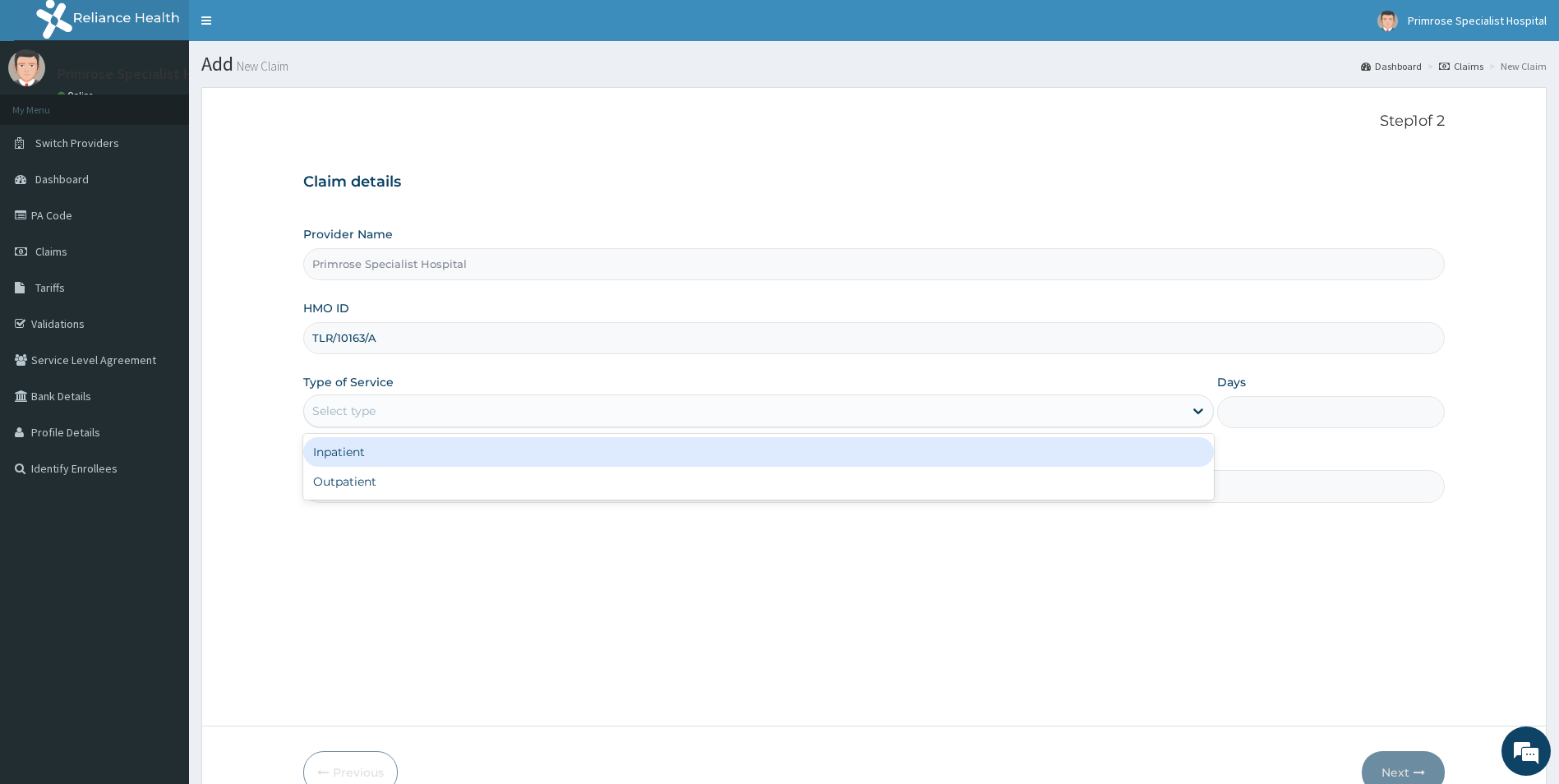
click at [633, 405] on div "Select type" at bounding box center [744, 411] width 881 height 26
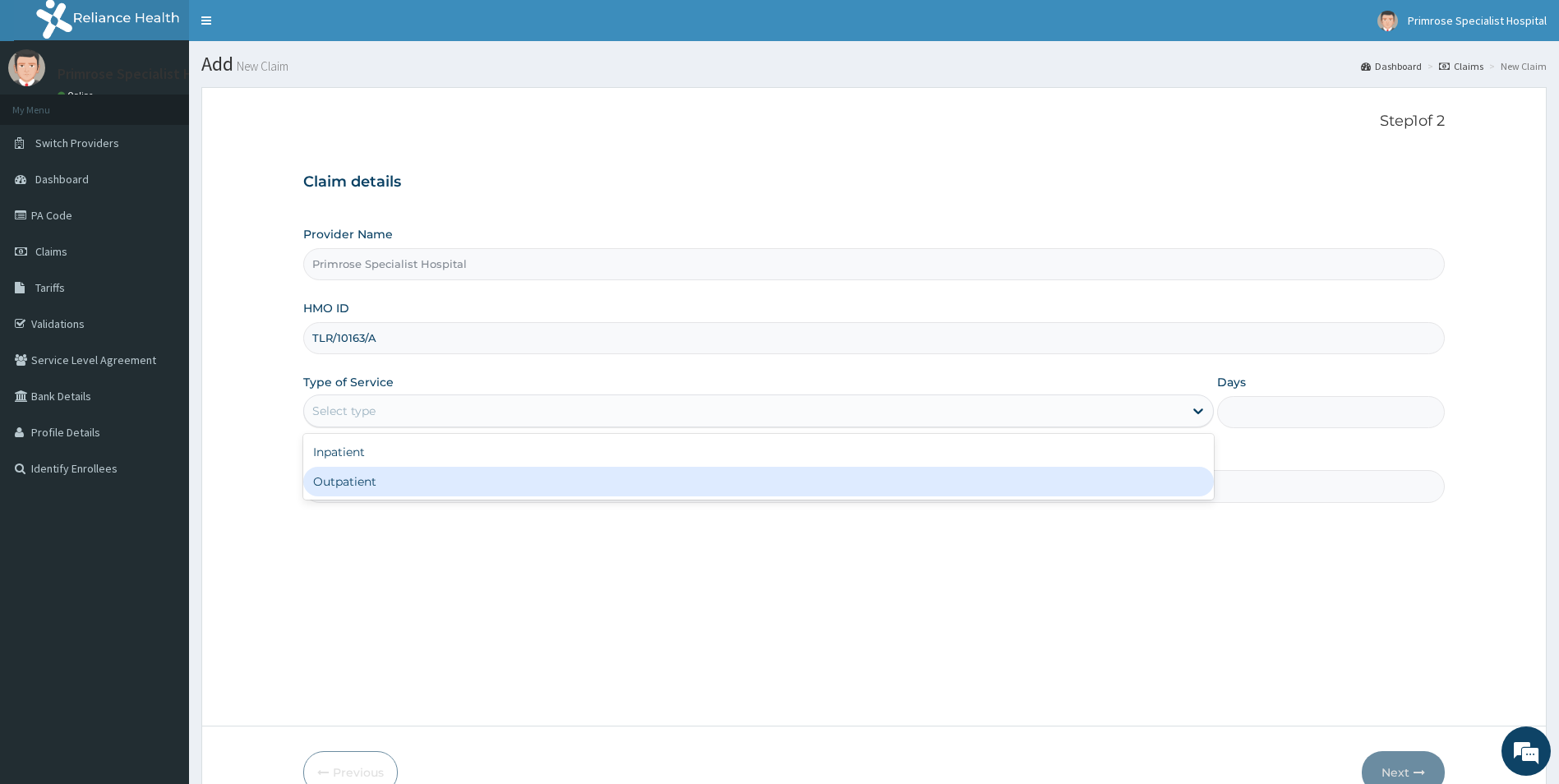
click at [345, 481] on div "Outpatient" at bounding box center [759, 481] width 911 height 30
type input "1"
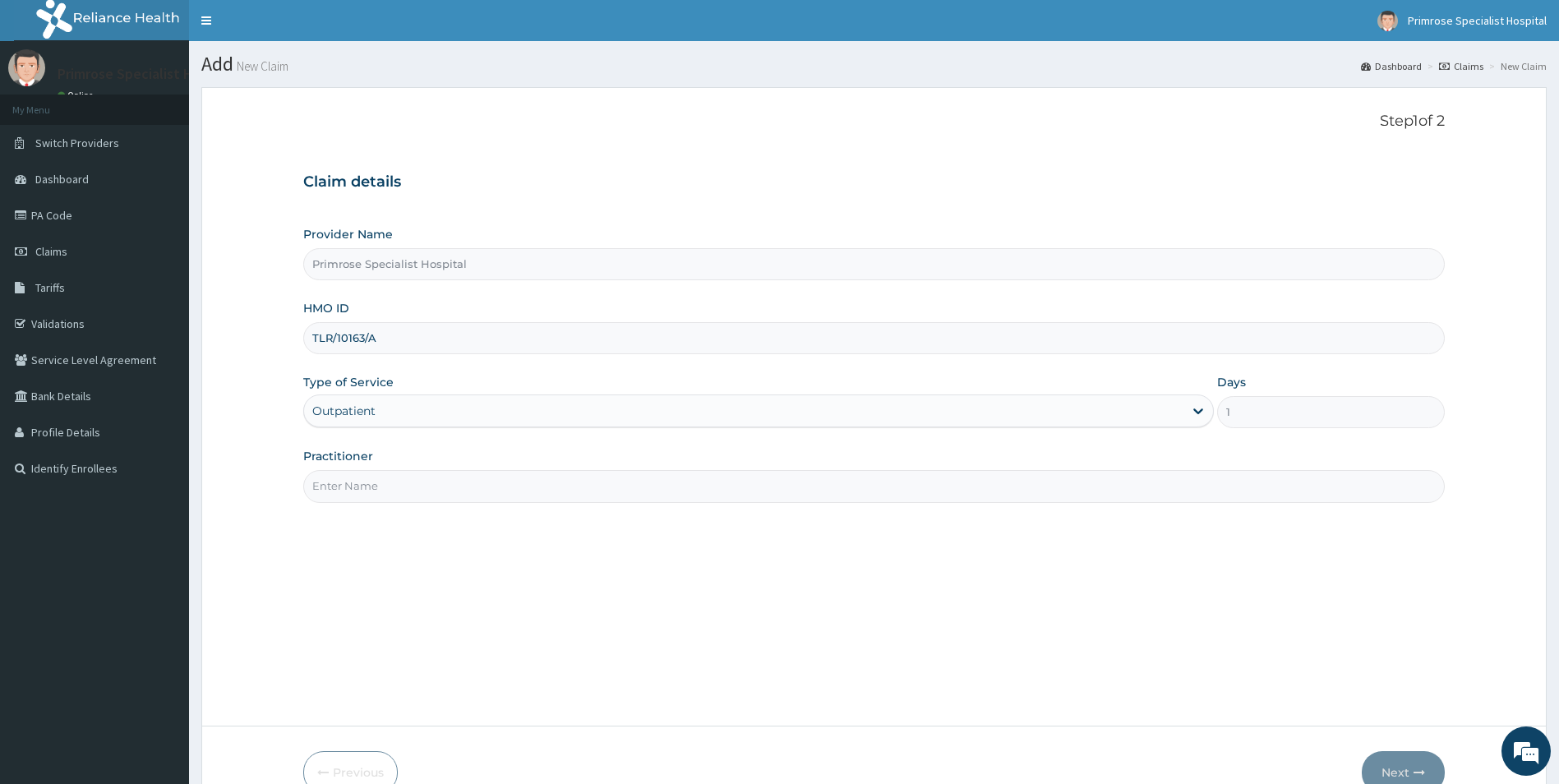
click at [386, 490] on input "Practitioner" at bounding box center [874, 486] width 1142 height 32
paste input "[PERSON_NAME][GEOGRAPHIC_DATA]"
type input "[PERSON_NAME][GEOGRAPHIC_DATA]"
click at [1390, 769] on button "Next" at bounding box center [1403, 772] width 83 height 42
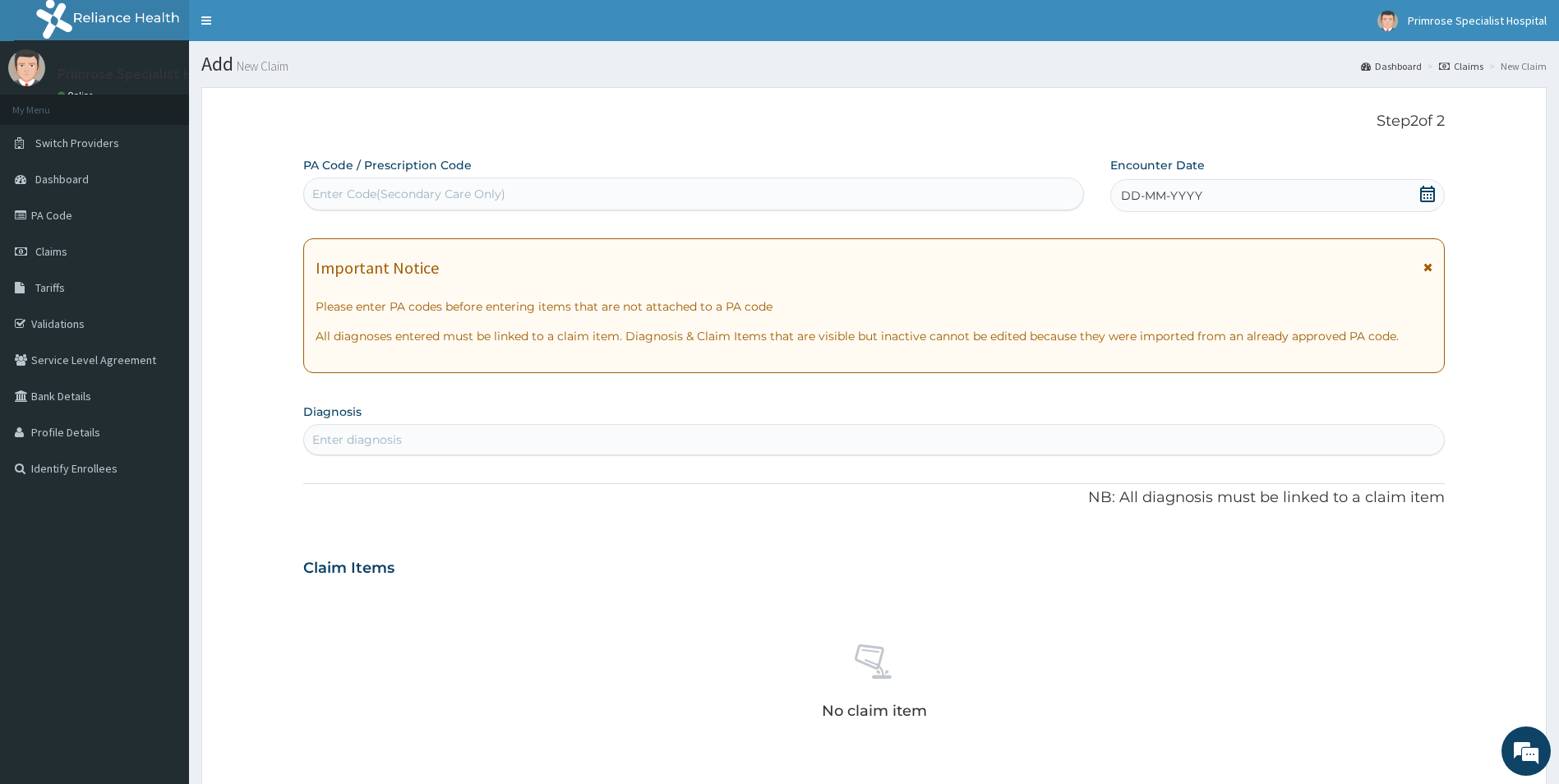
click at [1147, 189] on span "DD-MM-YYYY" at bounding box center [1162, 195] width 81 height 16
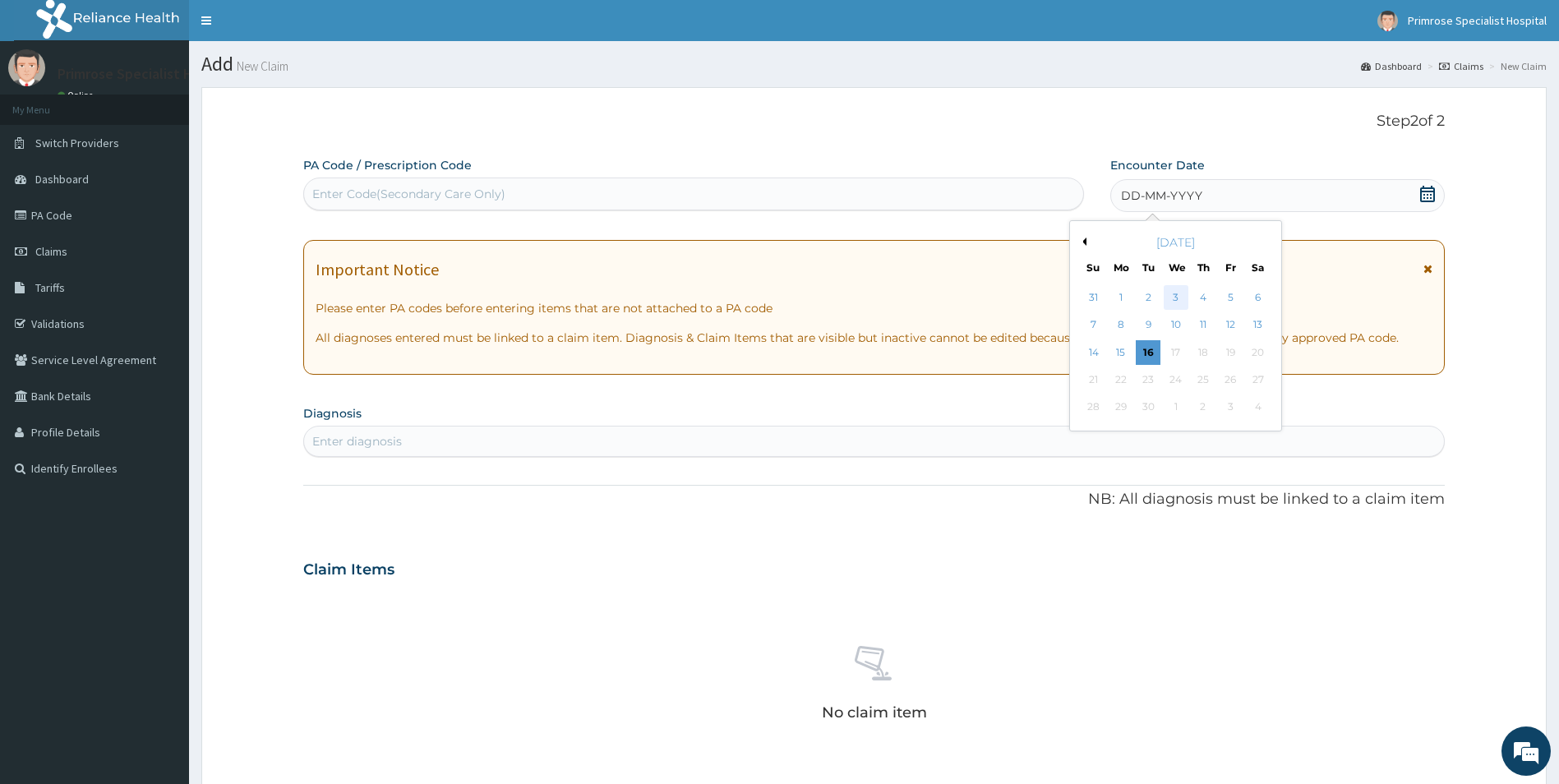
click at [1180, 293] on div "3" at bounding box center [1175, 297] width 25 height 25
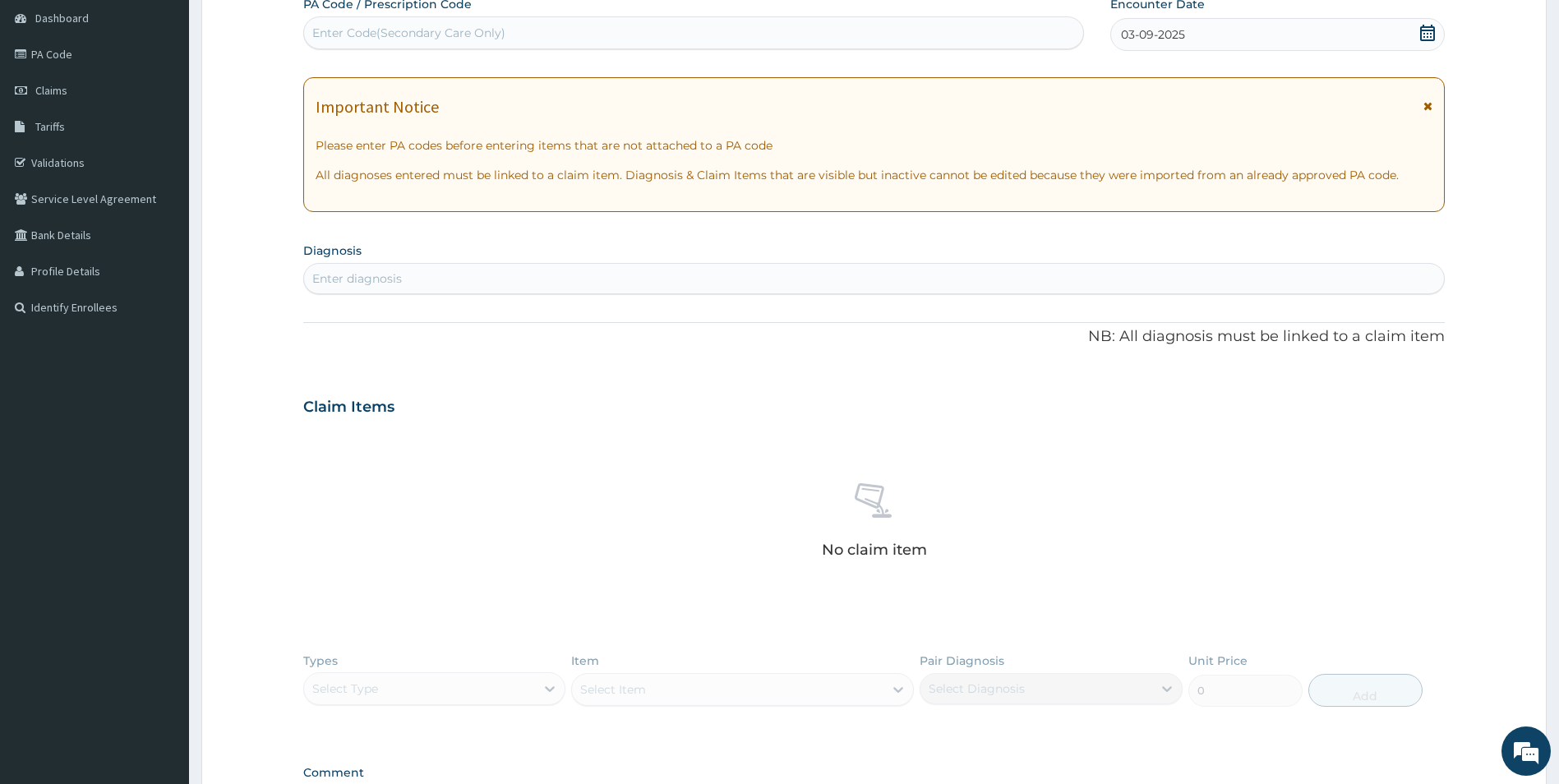
scroll to position [164, 0]
click at [681, 270] on div "Enter diagnosis" at bounding box center [874, 275] width 1141 height 26
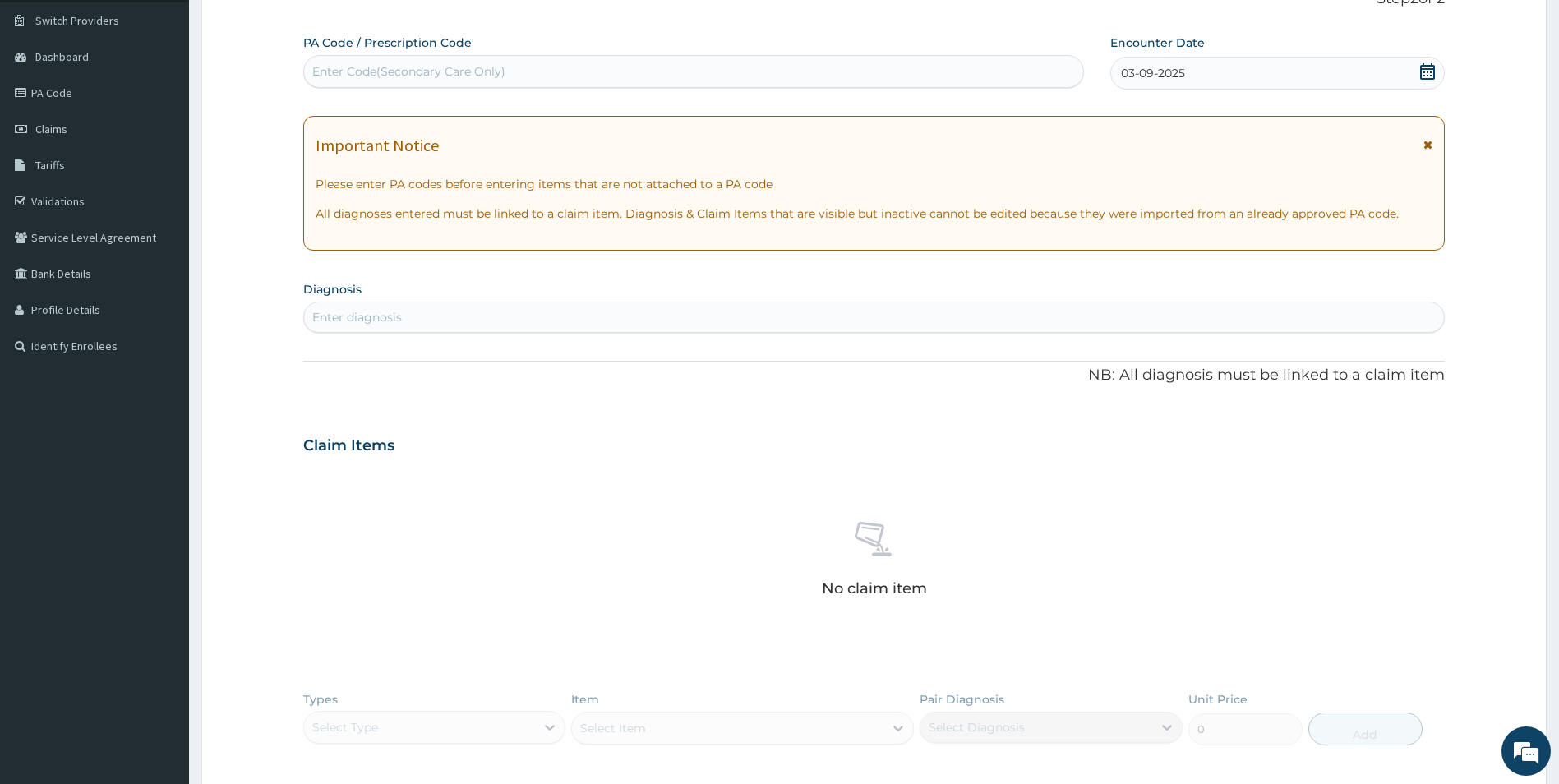
scroll to position [0, 0]
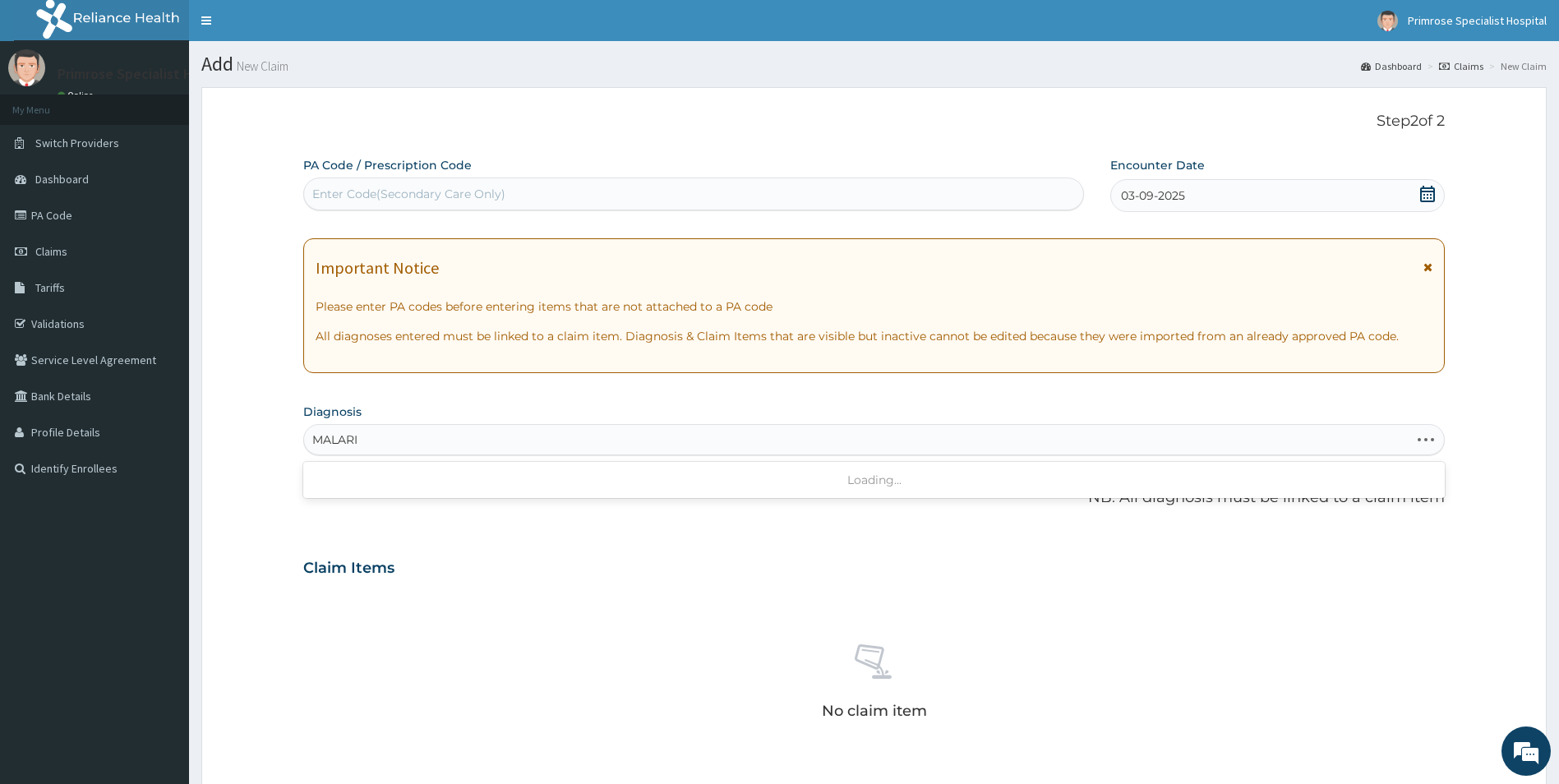
type input "[MEDICAL_DATA]"
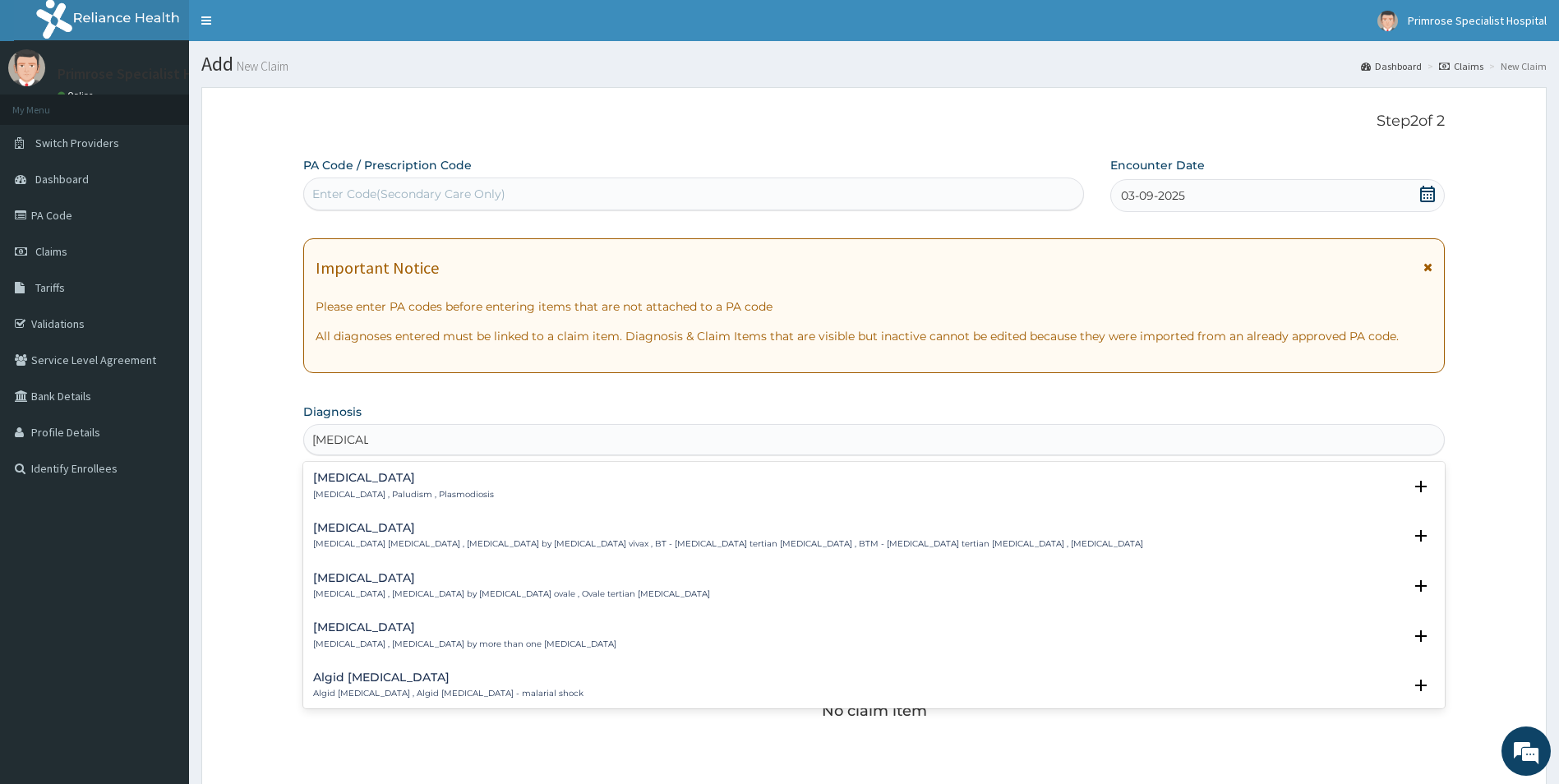
click at [359, 491] on p "[MEDICAL_DATA] , Paludism , Plasmodiosis" at bounding box center [404, 495] width 181 height 12
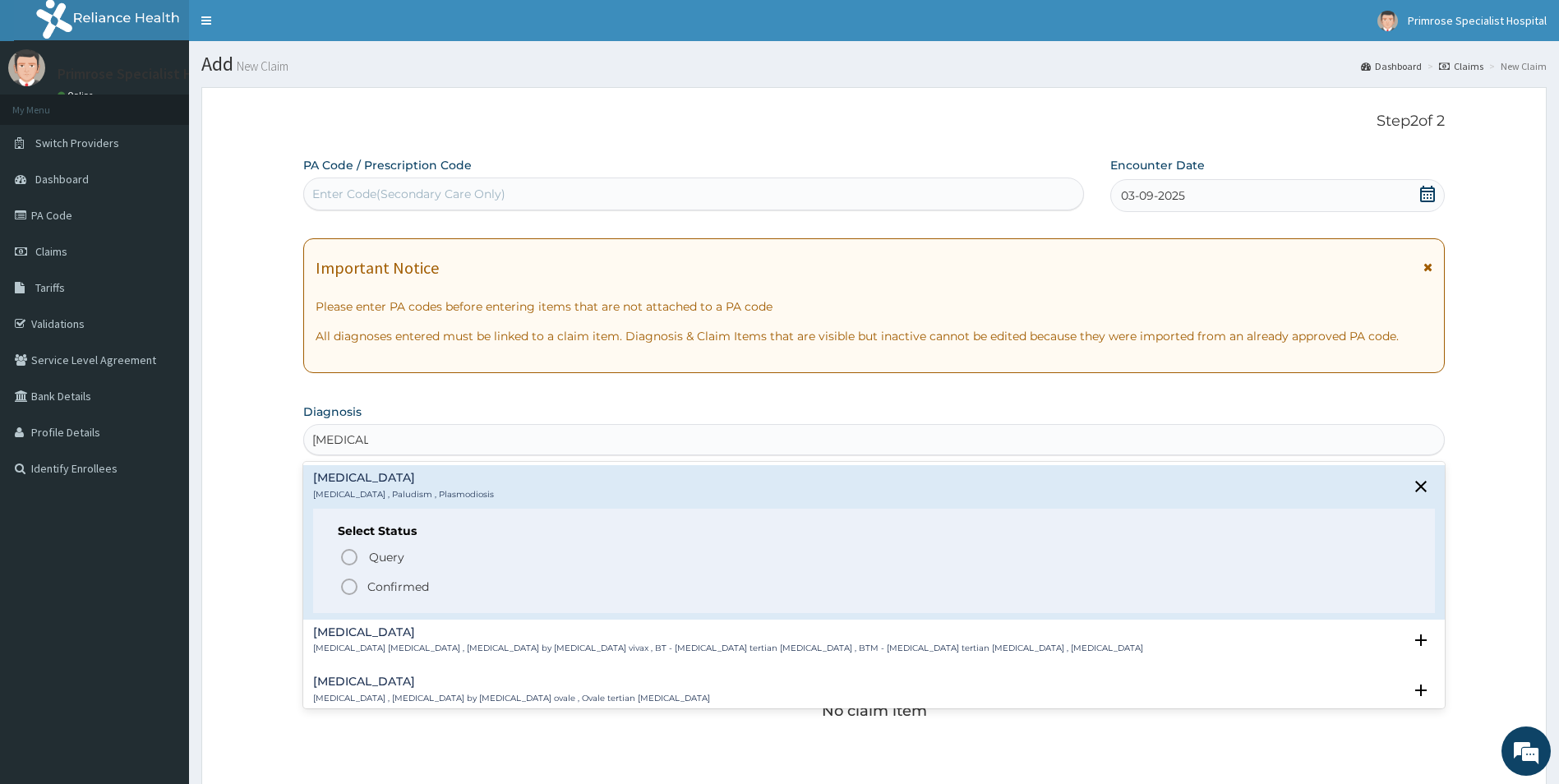
click at [384, 590] on p "Confirmed" at bounding box center [398, 586] width 62 height 16
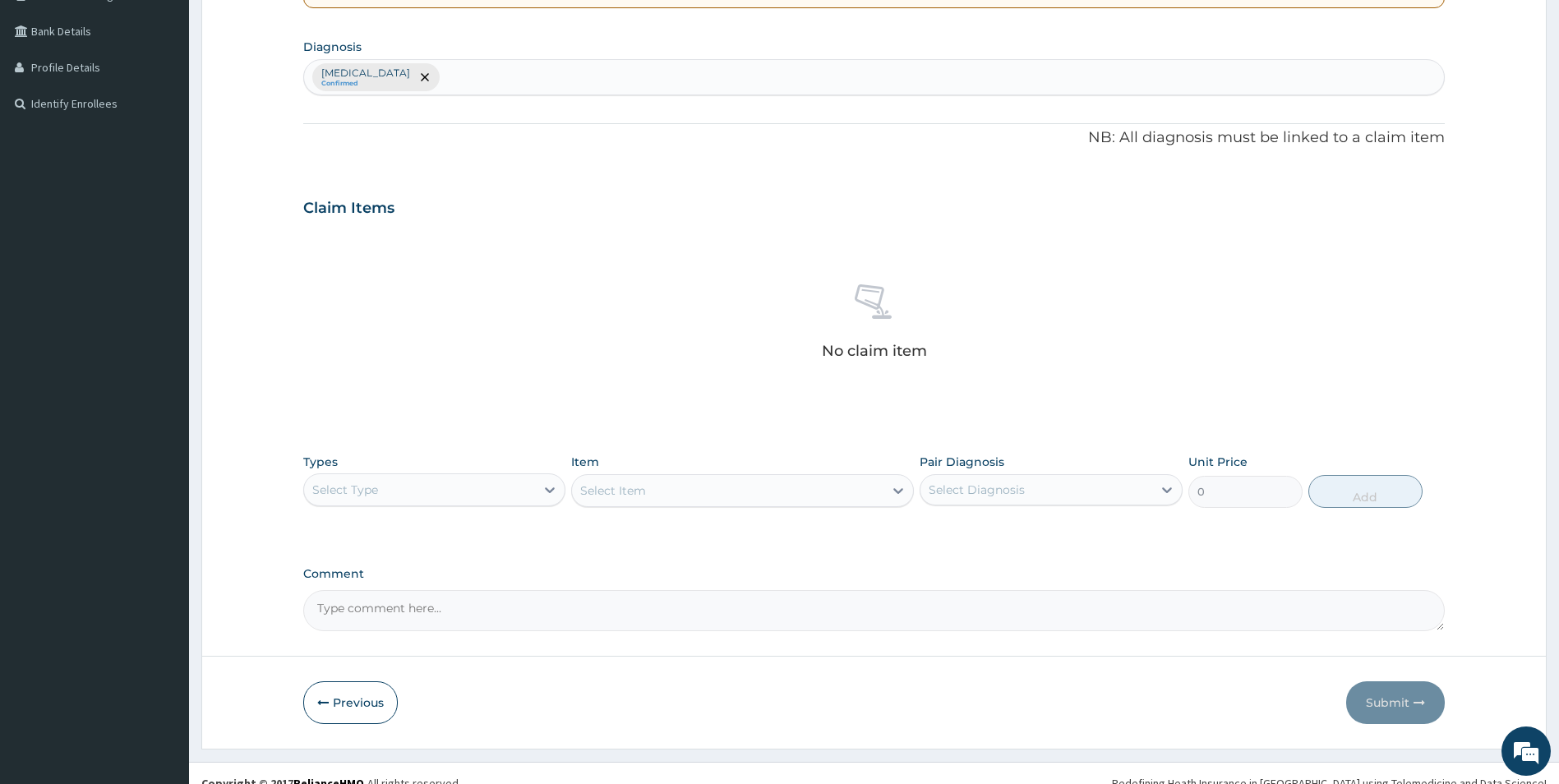
scroll to position [384, 0]
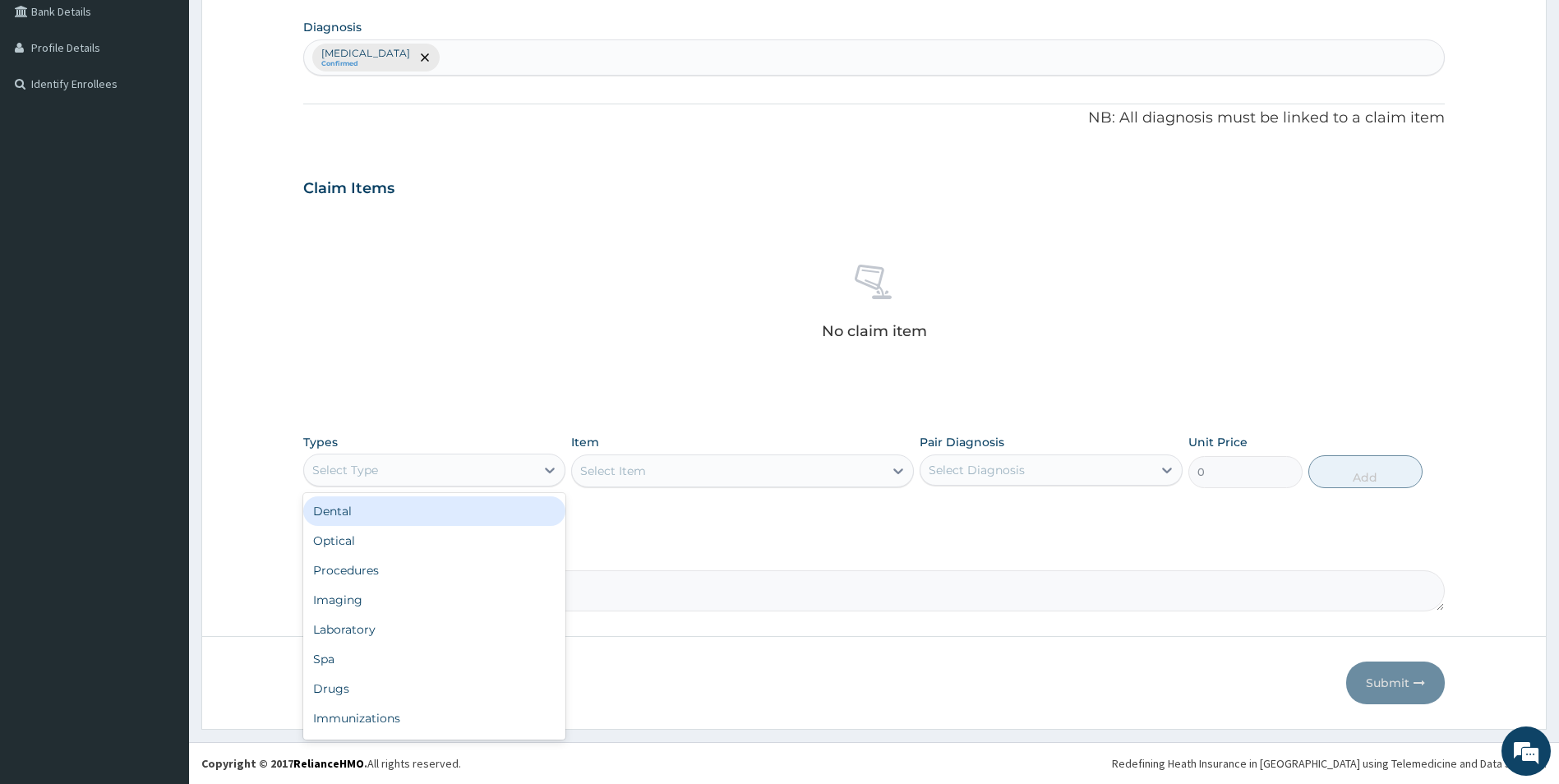
click at [490, 474] on div "Select Type" at bounding box center [420, 470] width 232 height 26
click at [368, 566] on div "Procedures" at bounding box center [434, 570] width 263 height 30
click at [1002, 483] on div "Select Diagnosis" at bounding box center [1037, 470] width 232 height 26
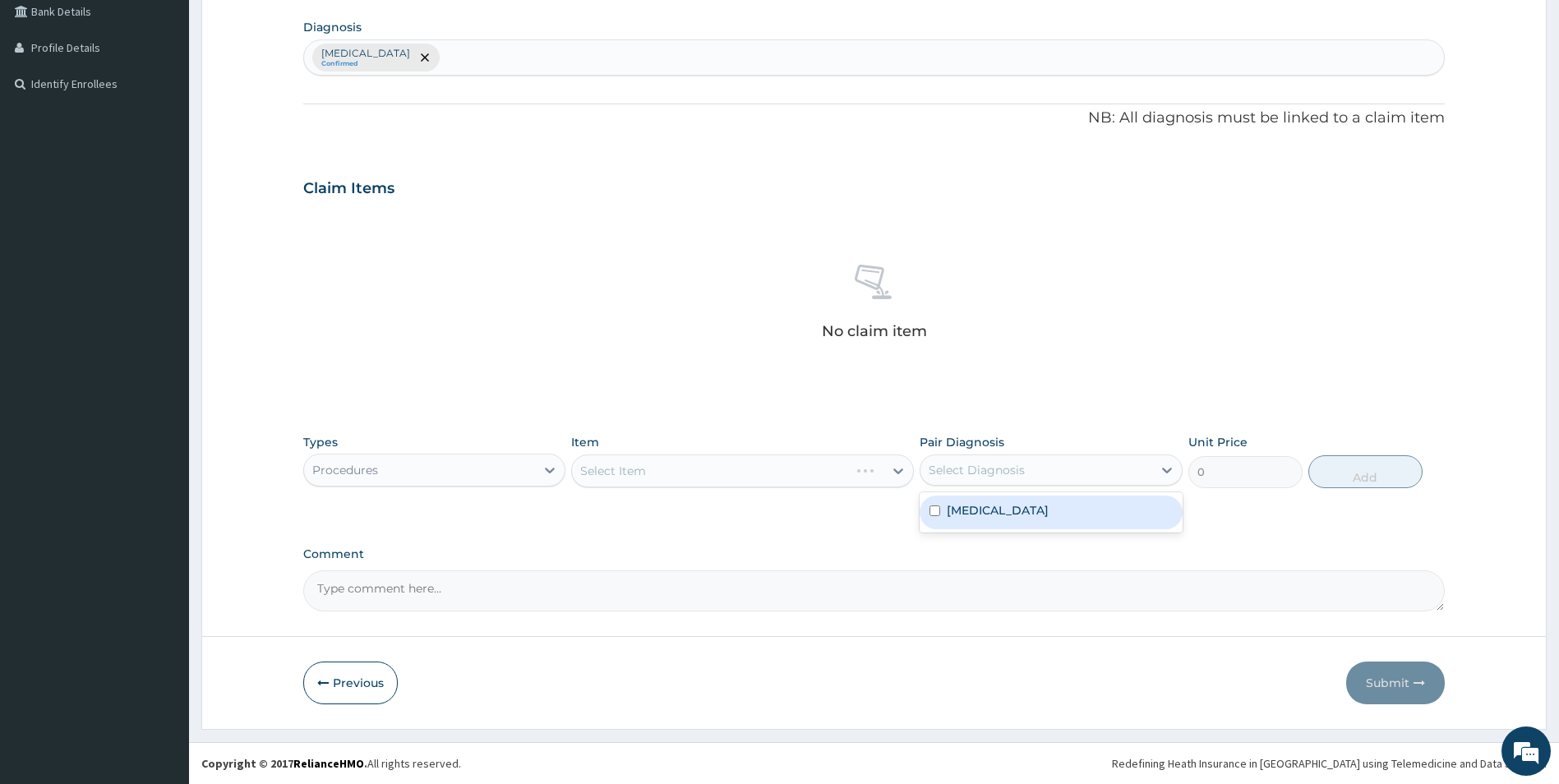
click at [971, 516] on label "[MEDICAL_DATA]" at bounding box center [998, 510] width 102 height 16
checkbox input "true"
click at [825, 518] on div "Types Procedures Item Select Item Pair Diagnosis [MEDICAL_DATA] Unit Price 0 Add" at bounding box center [874, 473] width 1142 height 96
click at [902, 470] on div "Select Item" at bounding box center [743, 471] width 343 height 33
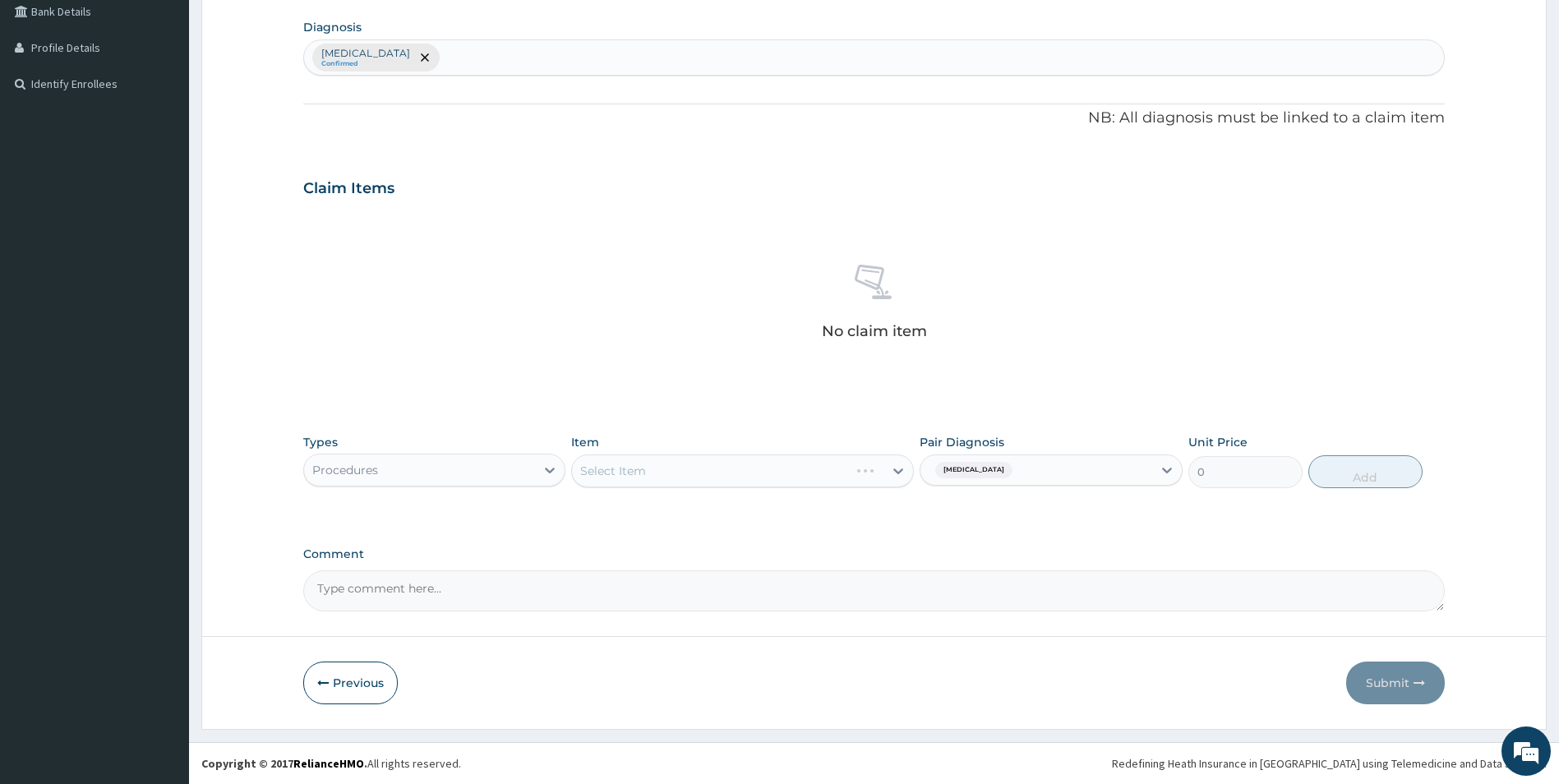
click at [898, 472] on div "Select Item" at bounding box center [743, 471] width 343 height 33
click at [894, 470] on icon at bounding box center [898, 471] width 10 height 6
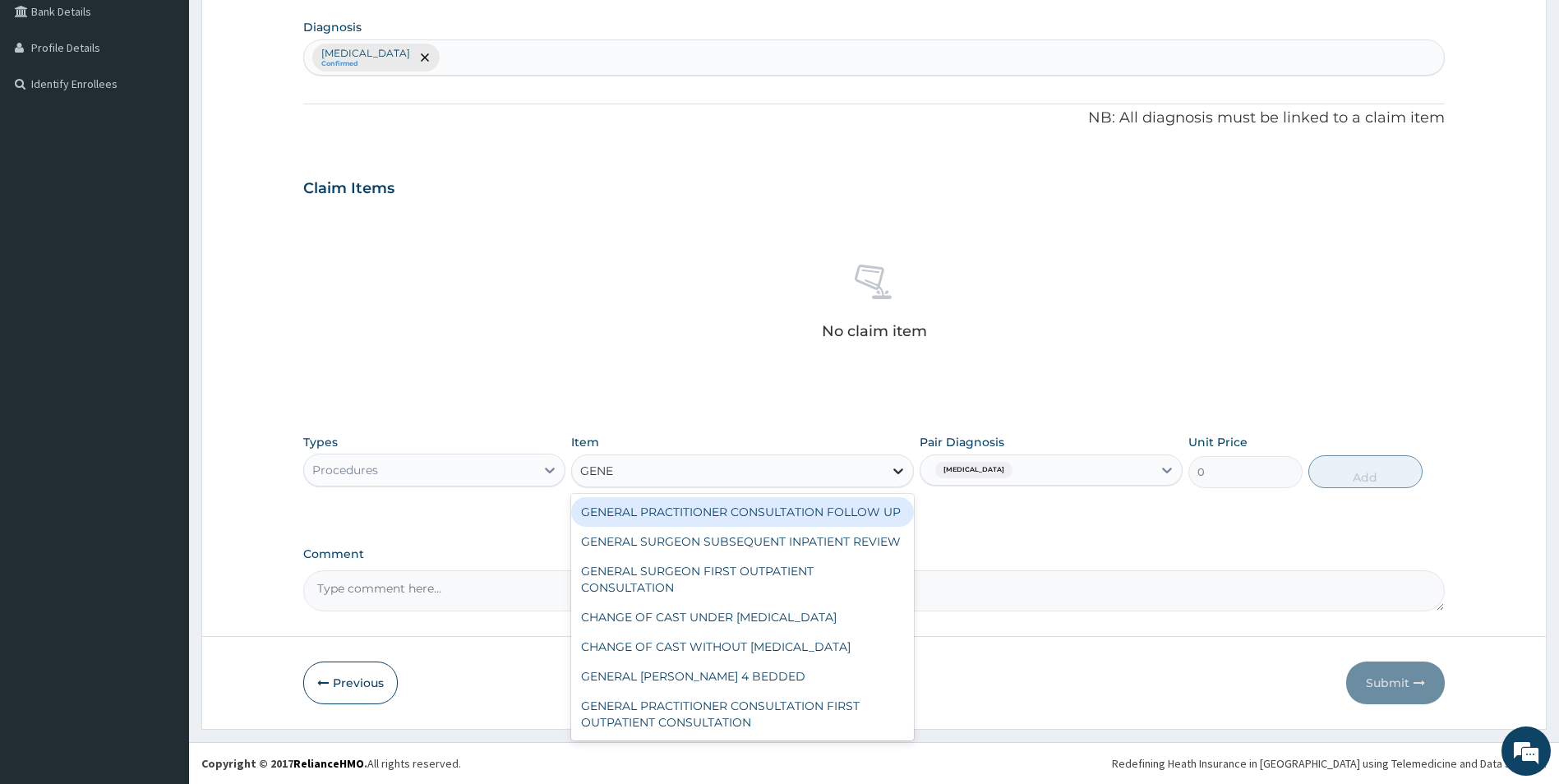
type input "GENER"
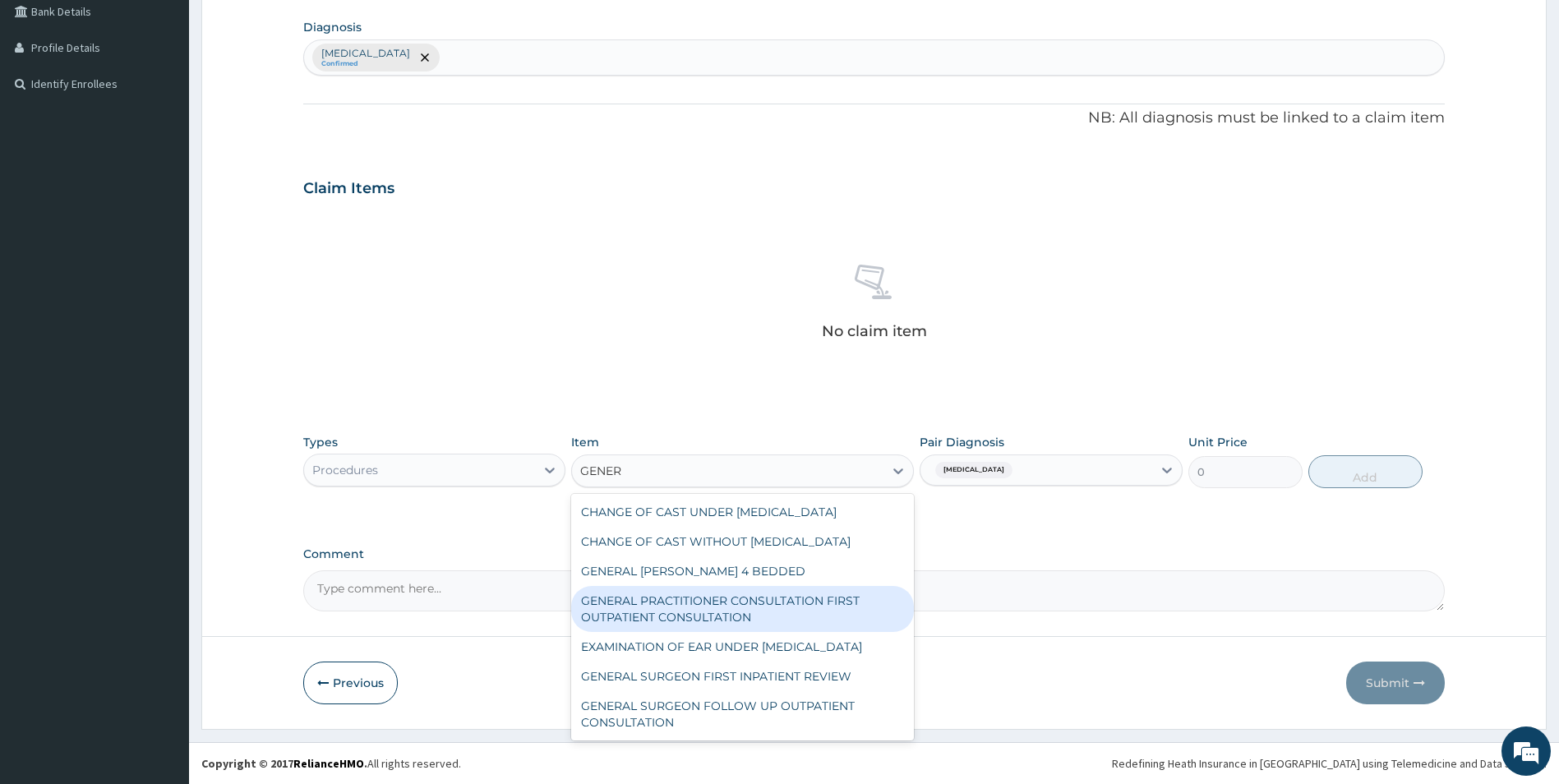
click at [749, 586] on div "GENERAL PRACTITIONER CONSULTATION FIRST OUTPATIENT CONSULTATION" at bounding box center [743, 609] width 343 height 46
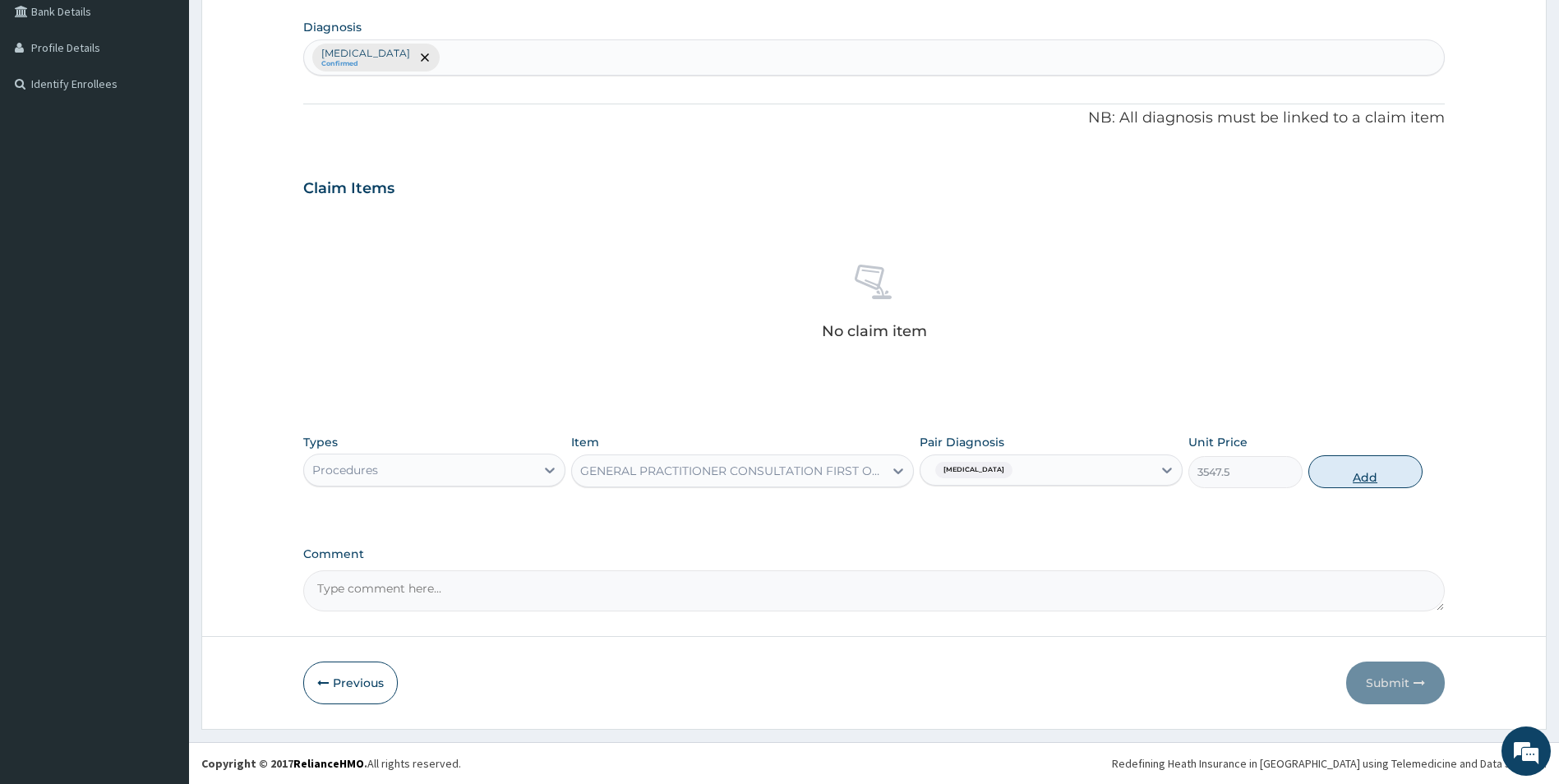
click at [1378, 470] on button "Add" at bounding box center [1365, 472] width 114 height 33
type input "0"
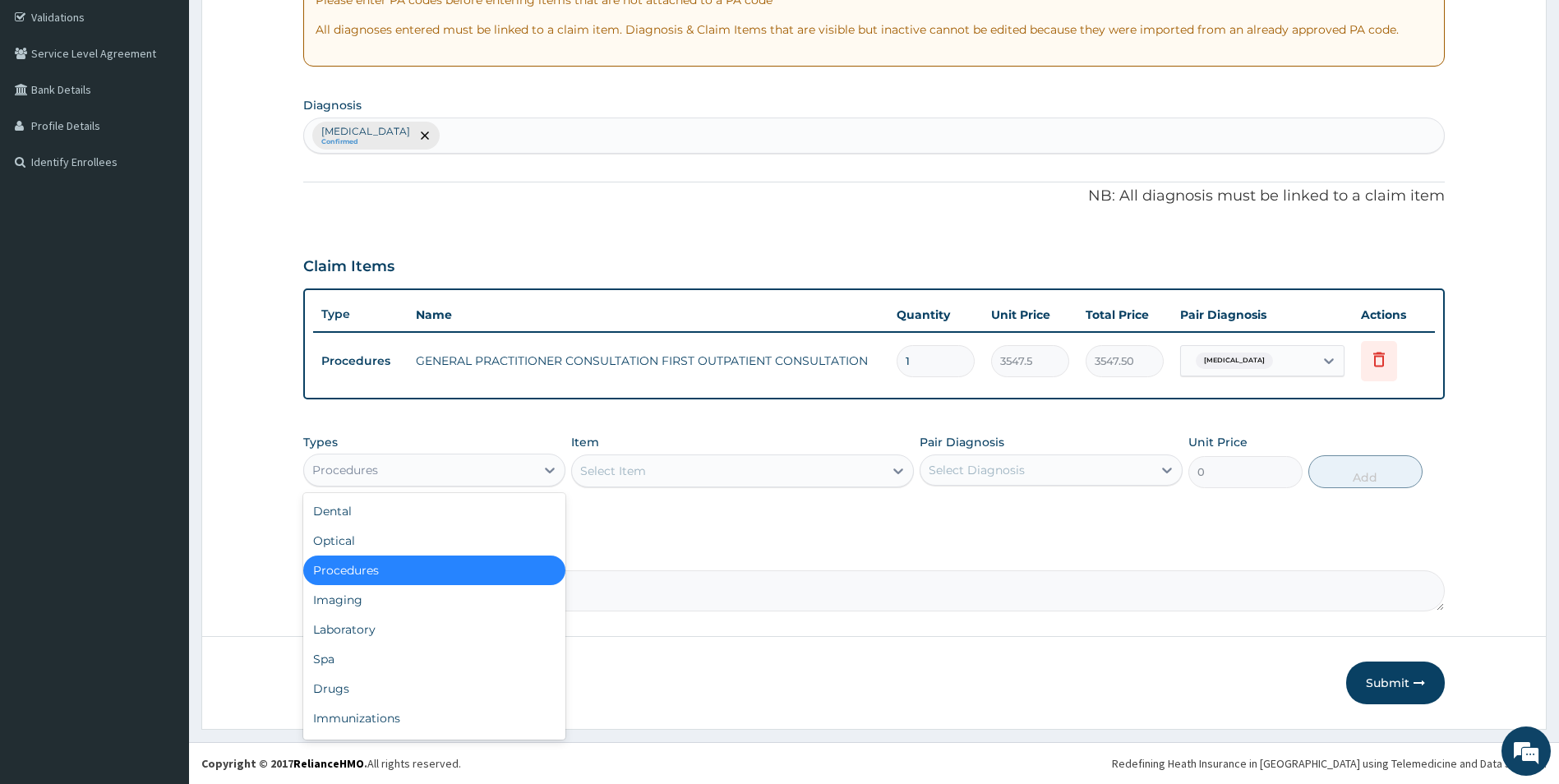
click at [484, 467] on div "Procedures" at bounding box center [420, 470] width 232 height 26
click at [340, 682] on div "Drugs" at bounding box center [434, 688] width 263 height 30
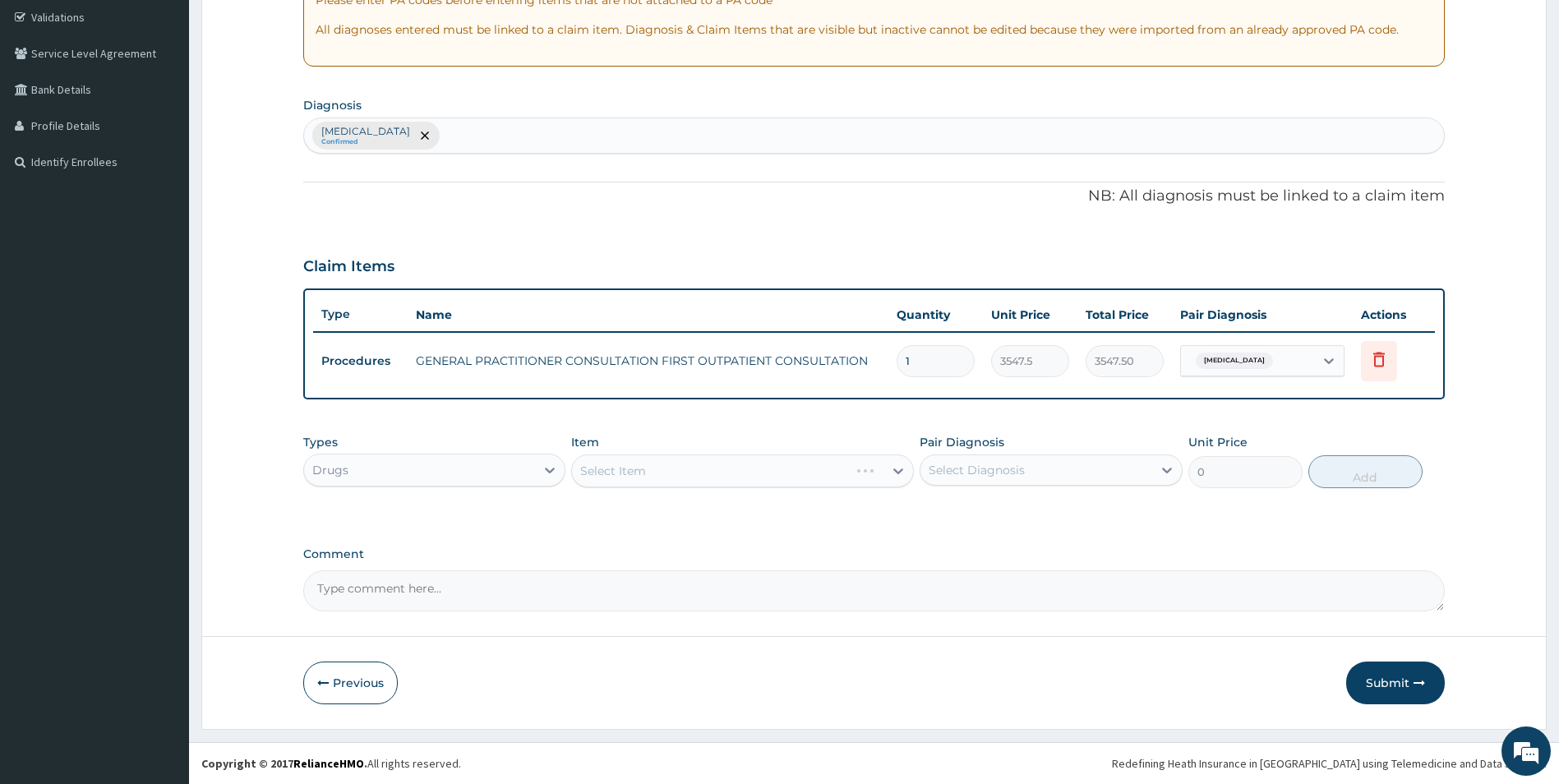
click at [985, 472] on div "Select Diagnosis" at bounding box center [977, 469] width 97 height 16
click at [970, 510] on label "[MEDICAL_DATA]" at bounding box center [998, 510] width 102 height 16
checkbox input "true"
click at [846, 527] on div "PA Code / Prescription Code Enter Code(Secondary Care Only) Encounter Date [DAT…" at bounding box center [874, 230] width 1142 height 761
click at [895, 472] on div "Select Item" at bounding box center [743, 471] width 343 height 33
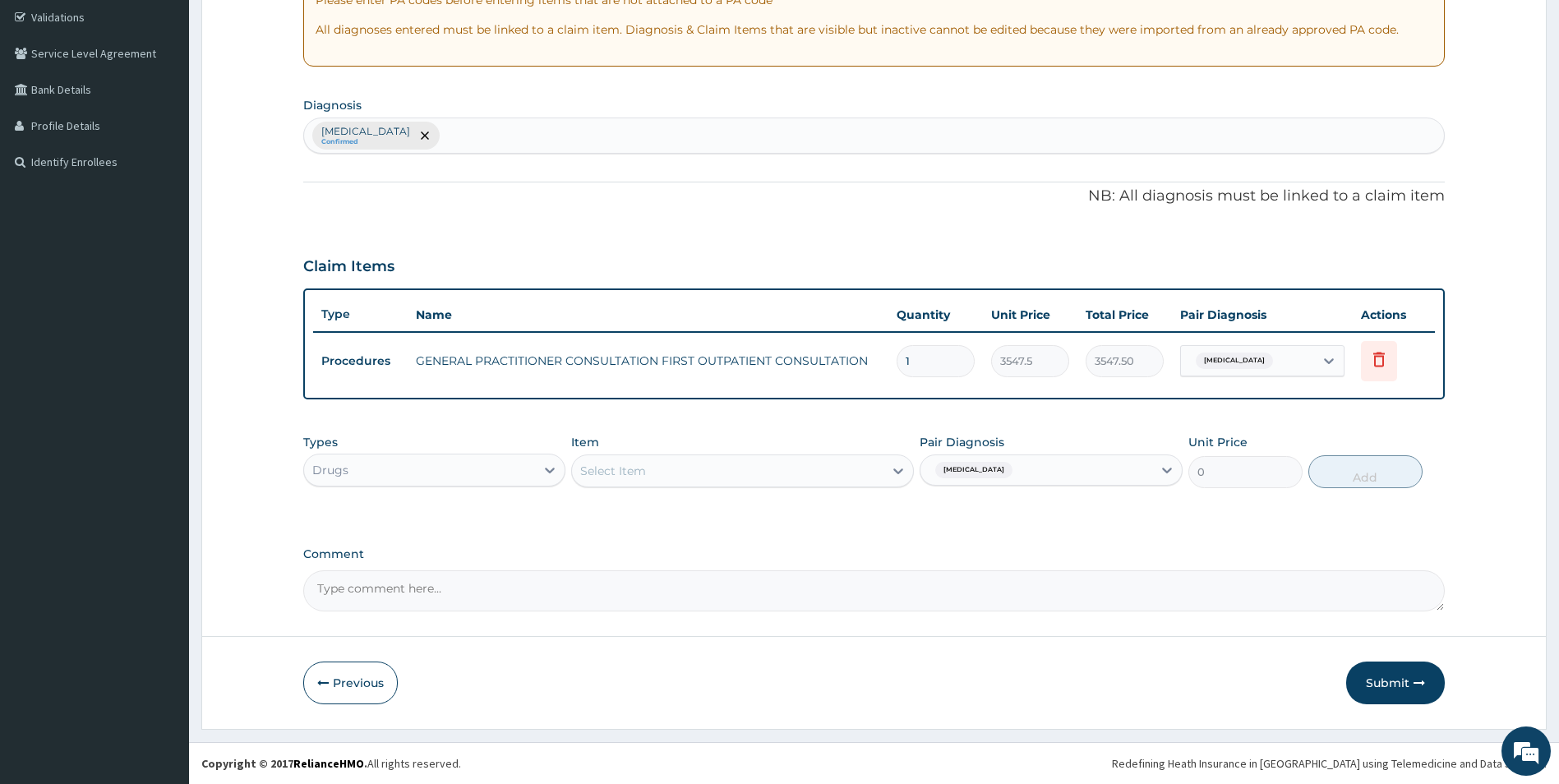
click at [895, 472] on icon at bounding box center [898, 470] width 16 height 16
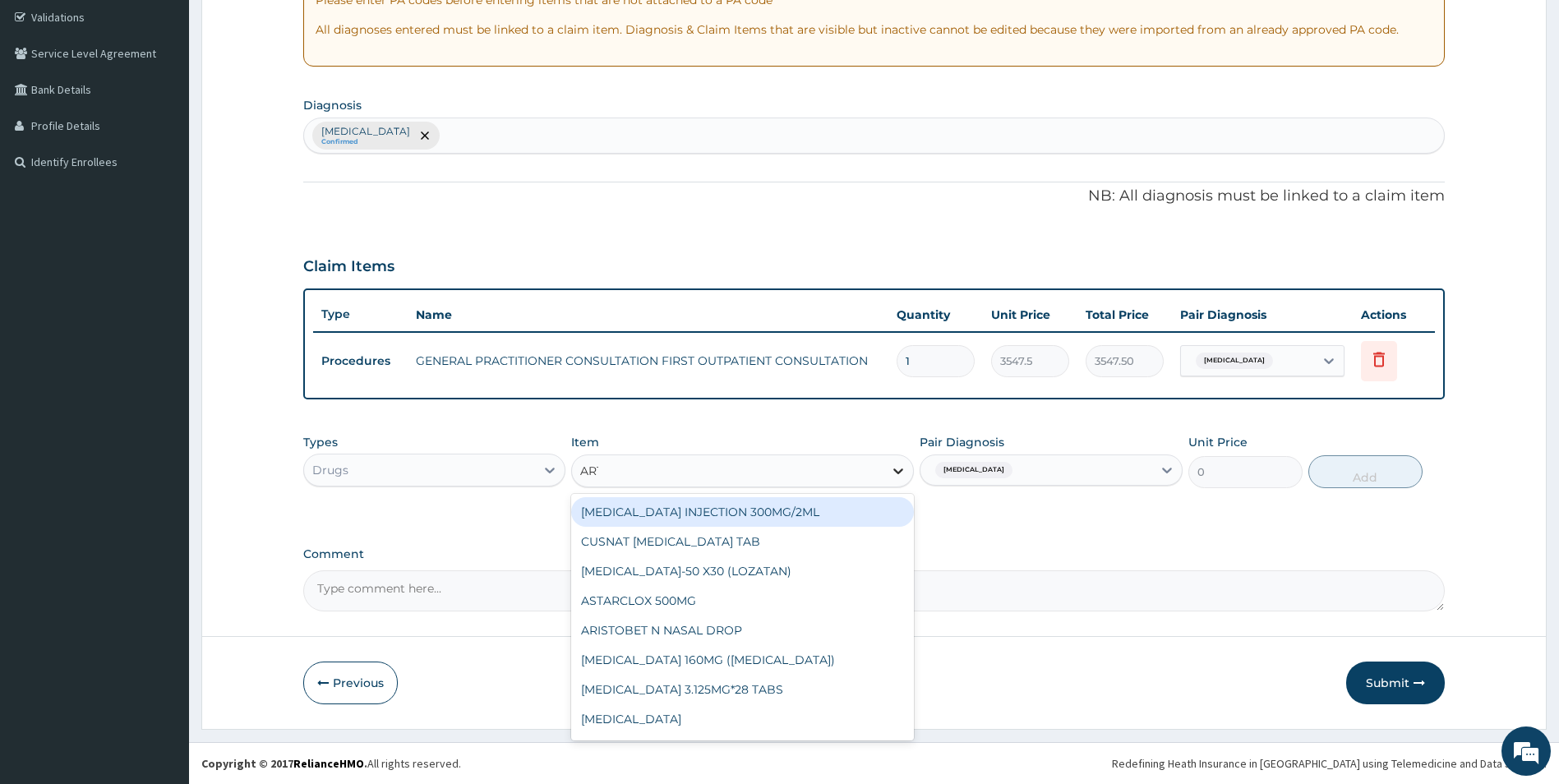
type input "ARTE"
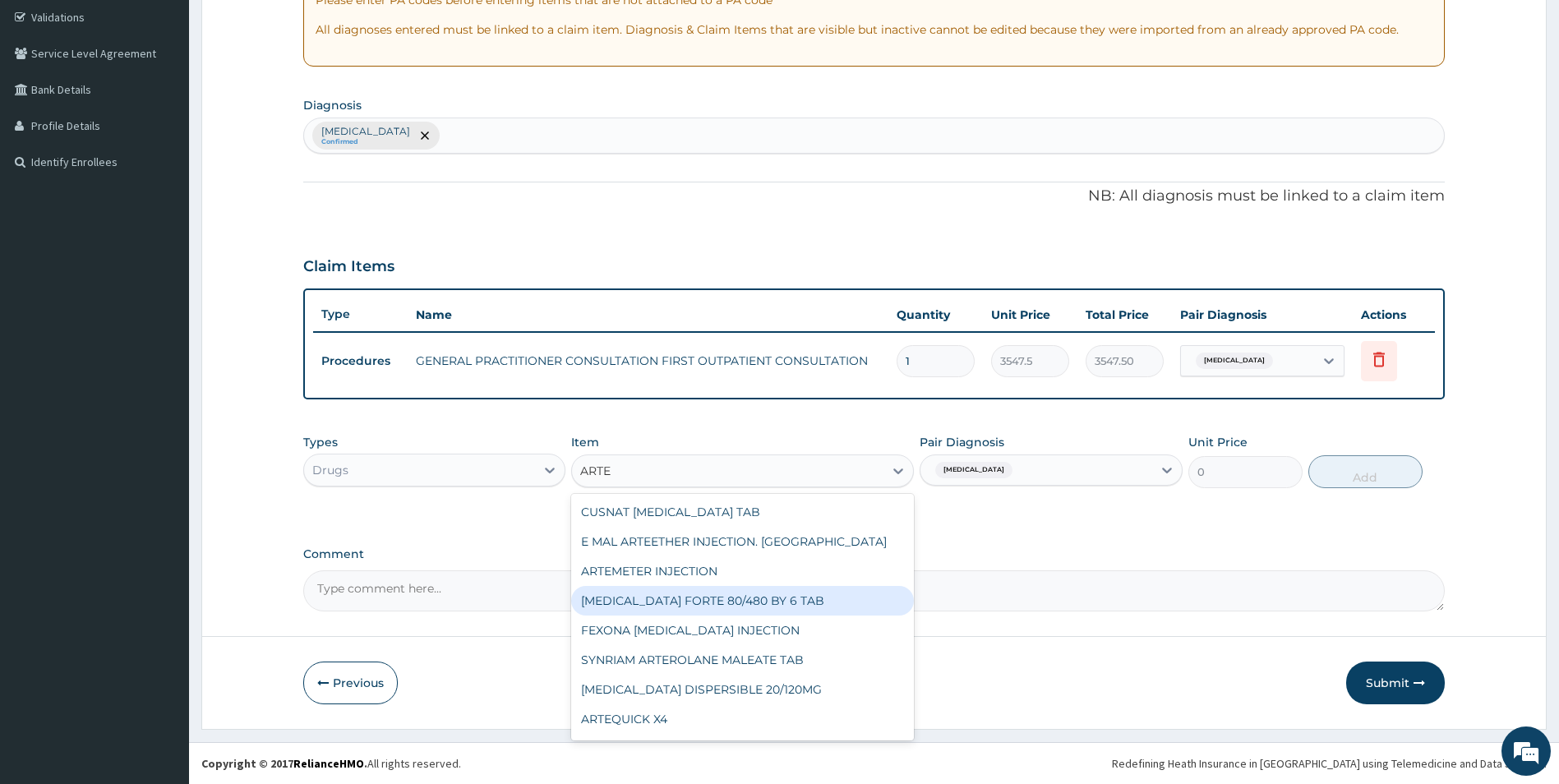
click at [709, 597] on div "[MEDICAL_DATA] FORTE 80/480 BY 6 TAB" at bounding box center [743, 600] width 343 height 30
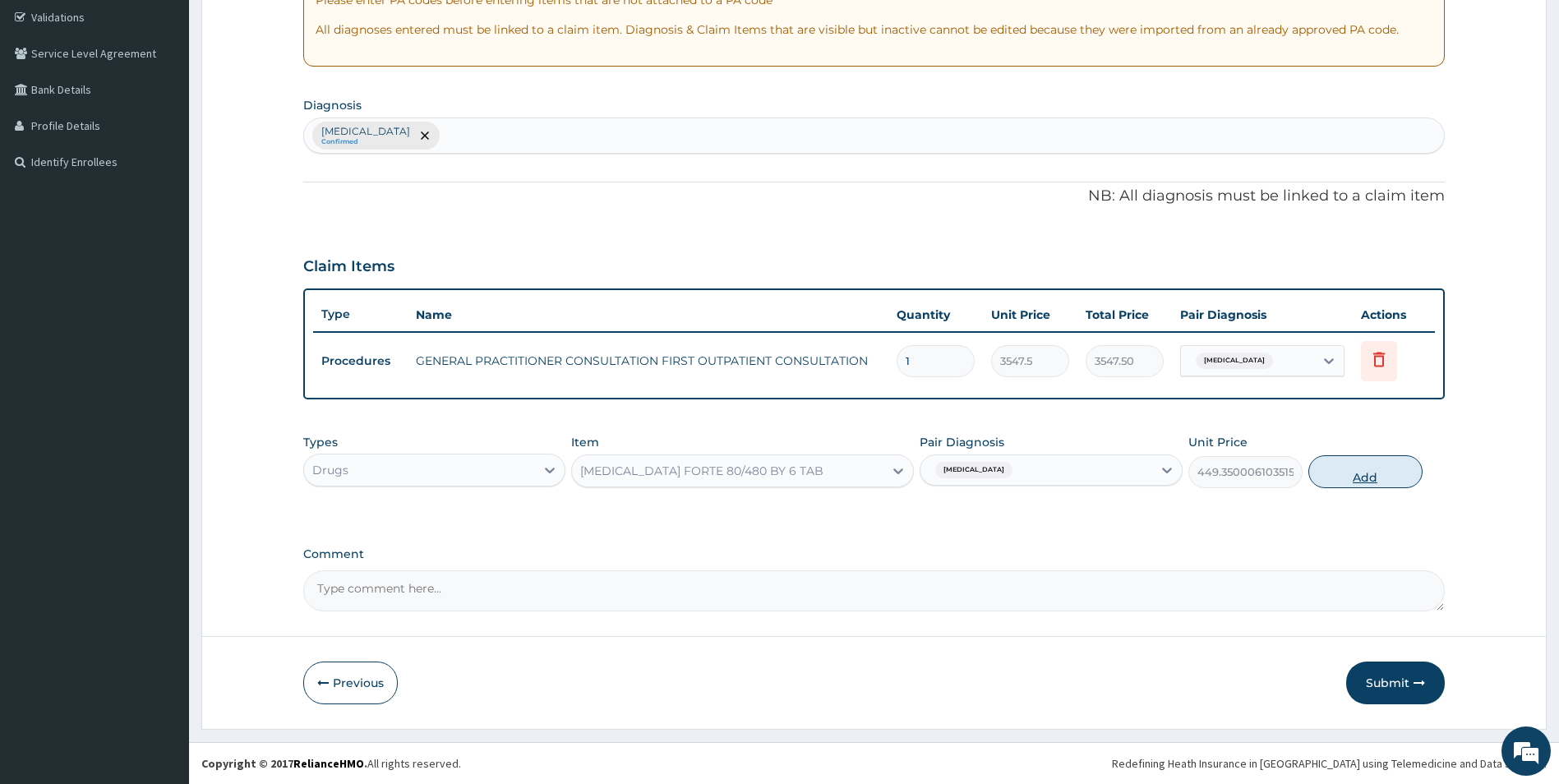
click at [1385, 476] on button "Add" at bounding box center [1365, 472] width 114 height 33
type input "0"
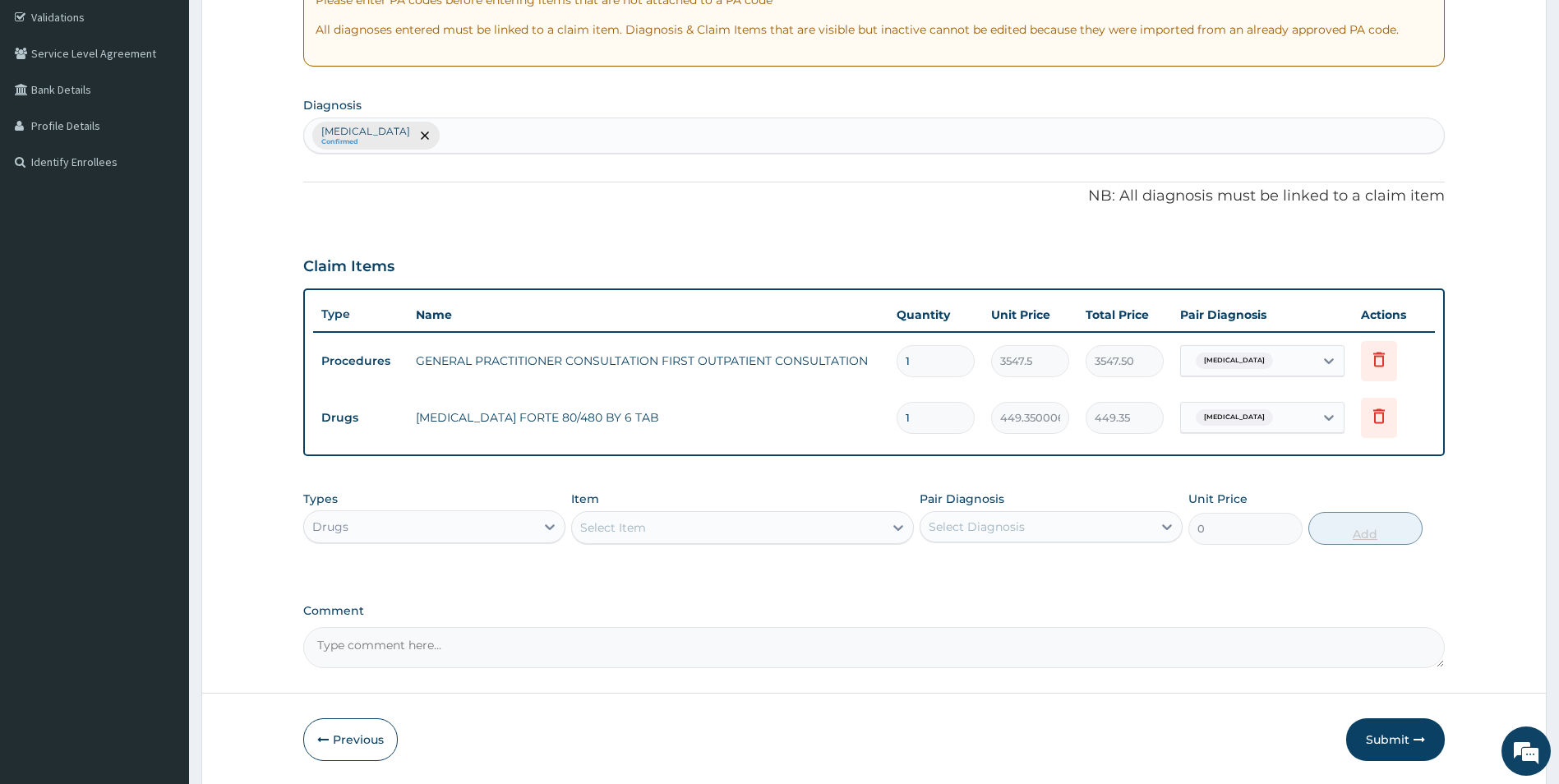
type input "0.00"
type input "6"
type input "2696.10"
type input "6"
click at [1386, 732] on button "Submit" at bounding box center [1396, 739] width 98 height 42
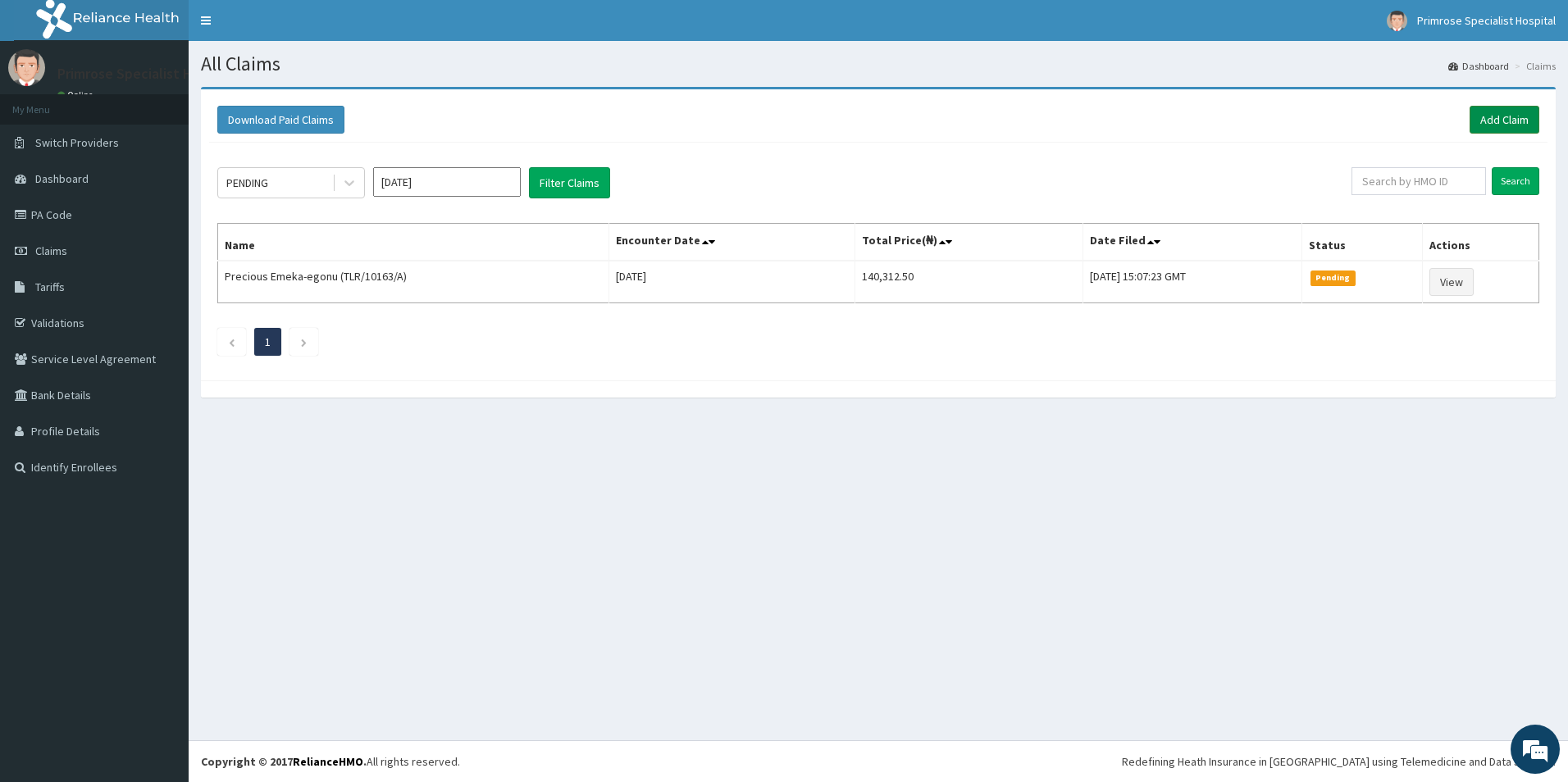
click at [1485, 119] on link "Add Claim" at bounding box center [1504, 119] width 70 height 28
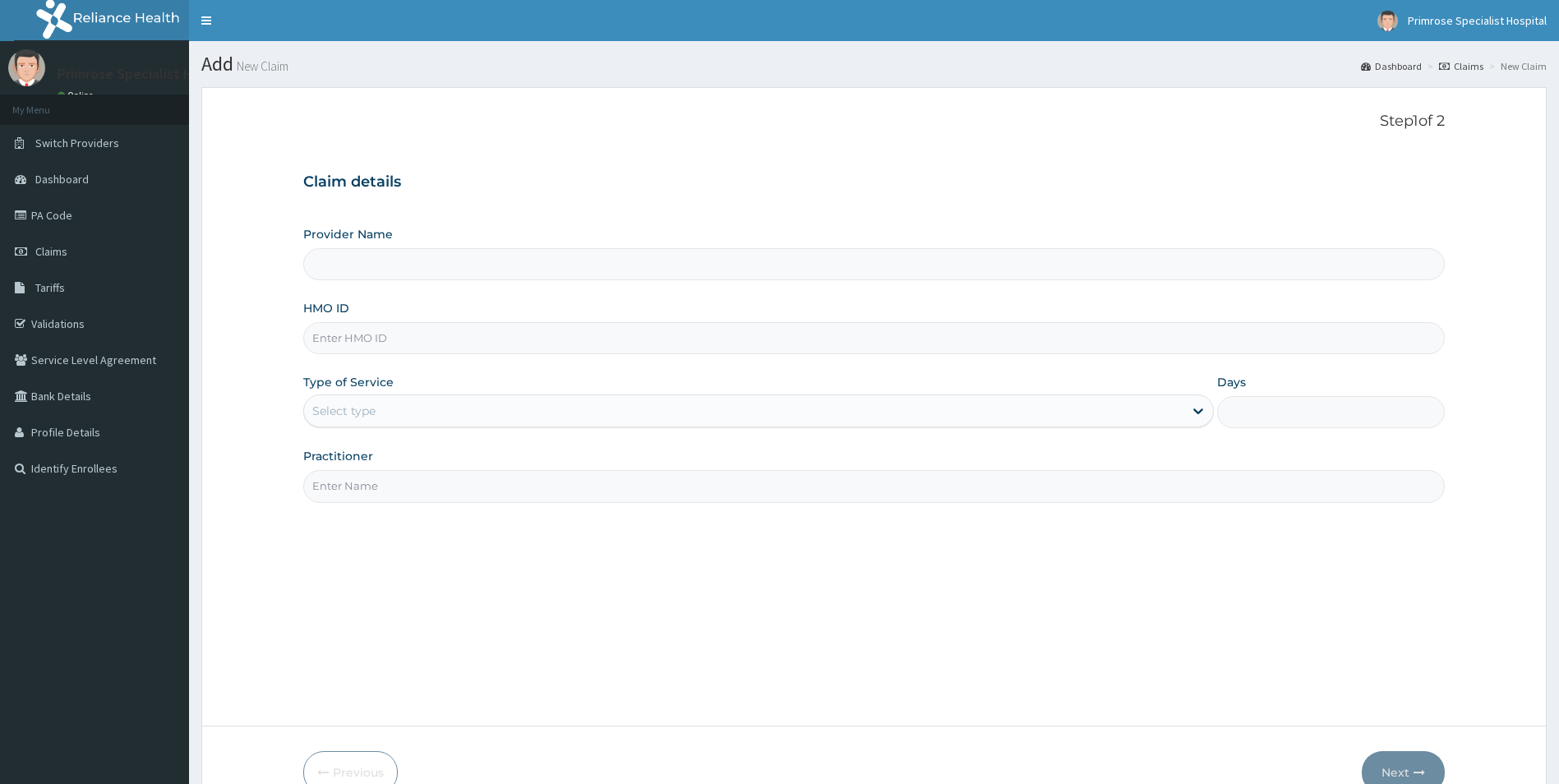
click at [416, 333] on input "HMO ID" at bounding box center [874, 338] width 1142 height 32
type input "Primrose Specialist Hospital"
paste input "GCS/10090/B"
type input "GCS/10090/B"
click at [489, 415] on div "Select type" at bounding box center [744, 411] width 881 height 26
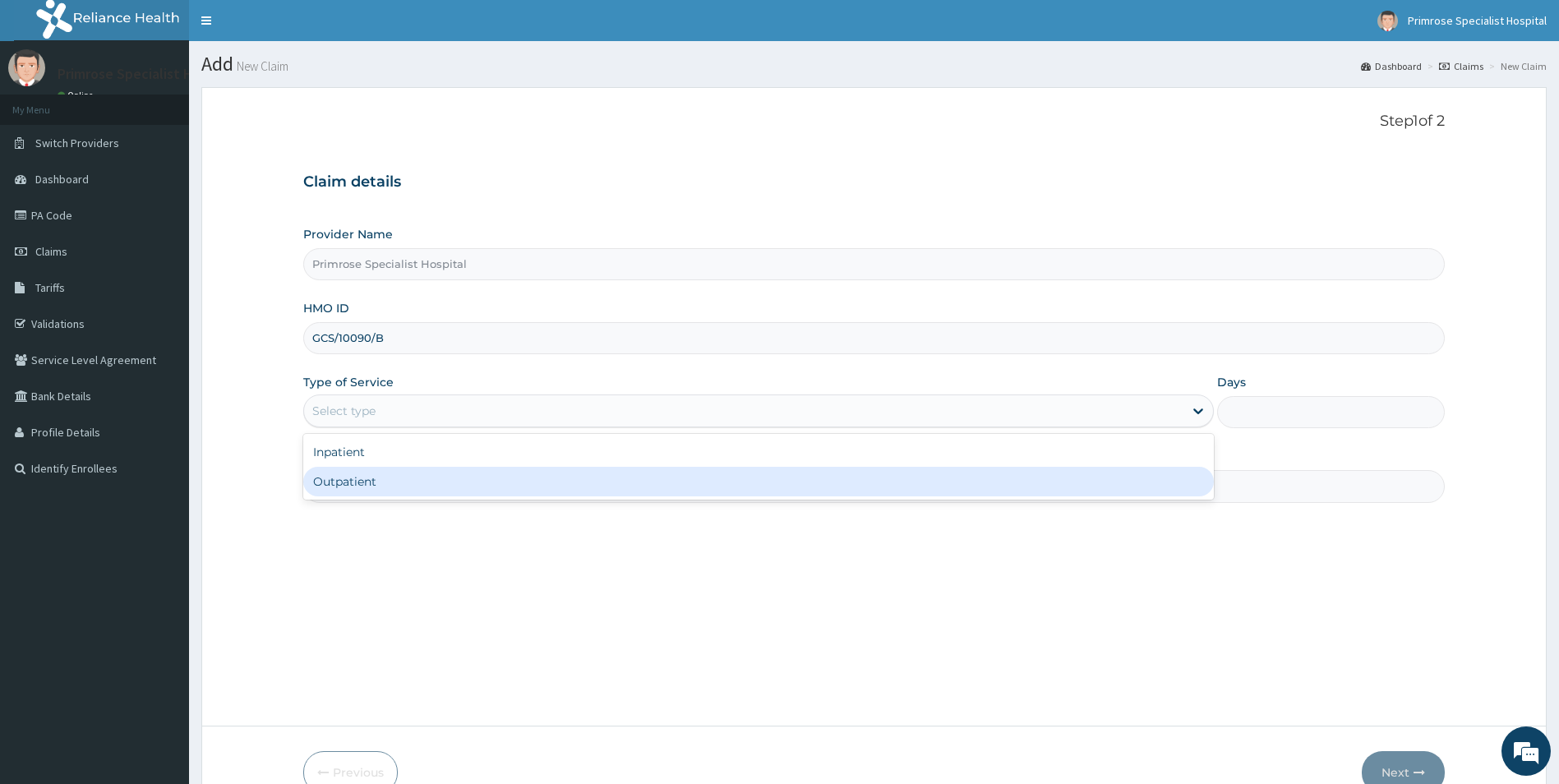
click at [406, 476] on div "Outpatient" at bounding box center [759, 481] width 911 height 30
type input "1"
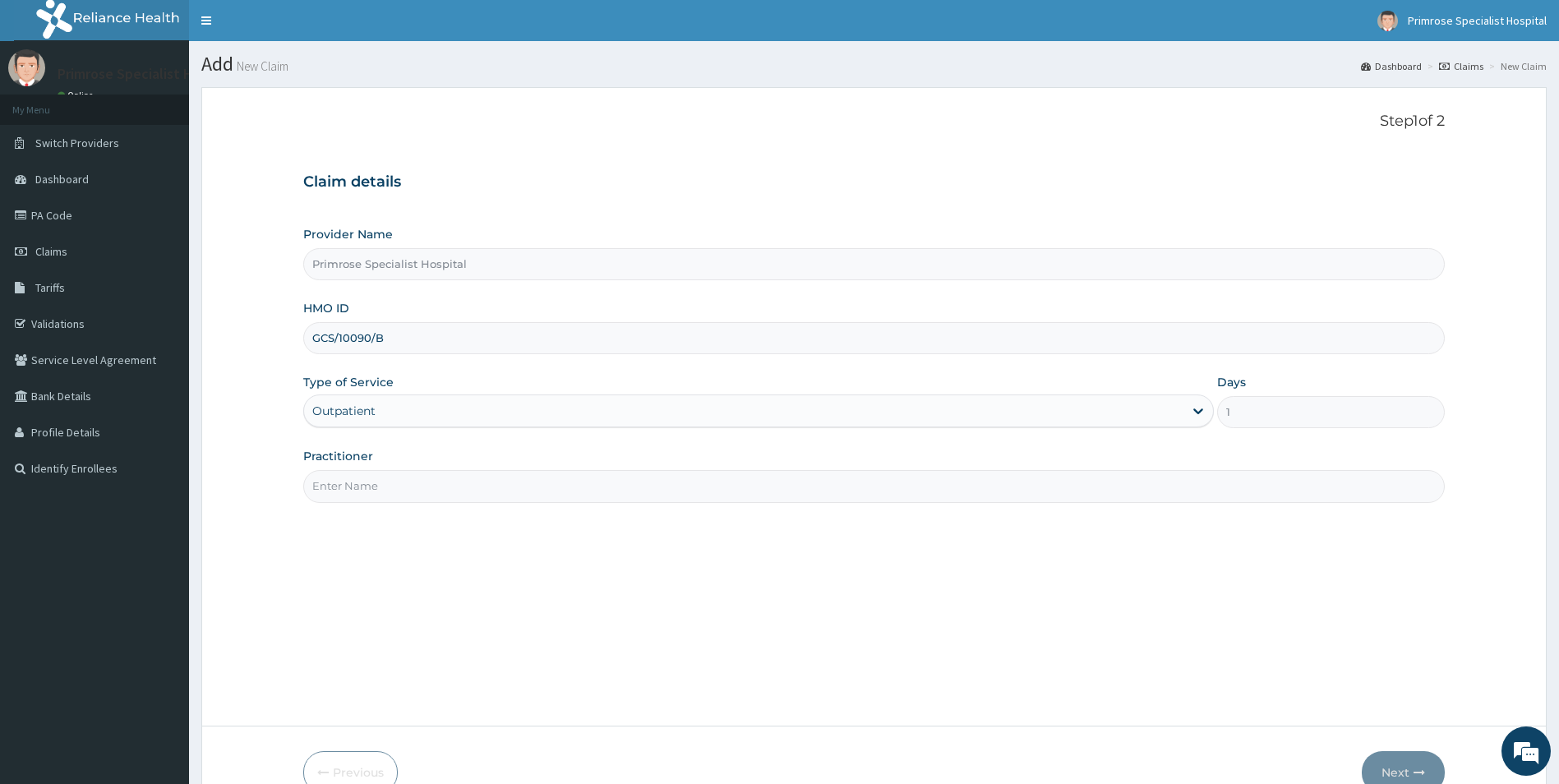
click at [417, 482] on input "Practitioner" at bounding box center [874, 486] width 1142 height 32
paste input "[PERSON_NAME][GEOGRAPHIC_DATA]"
type input "[PERSON_NAME][GEOGRAPHIC_DATA]"
click at [1398, 769] on button "Next" at bounding box center [1403, 772] width 83 height 42
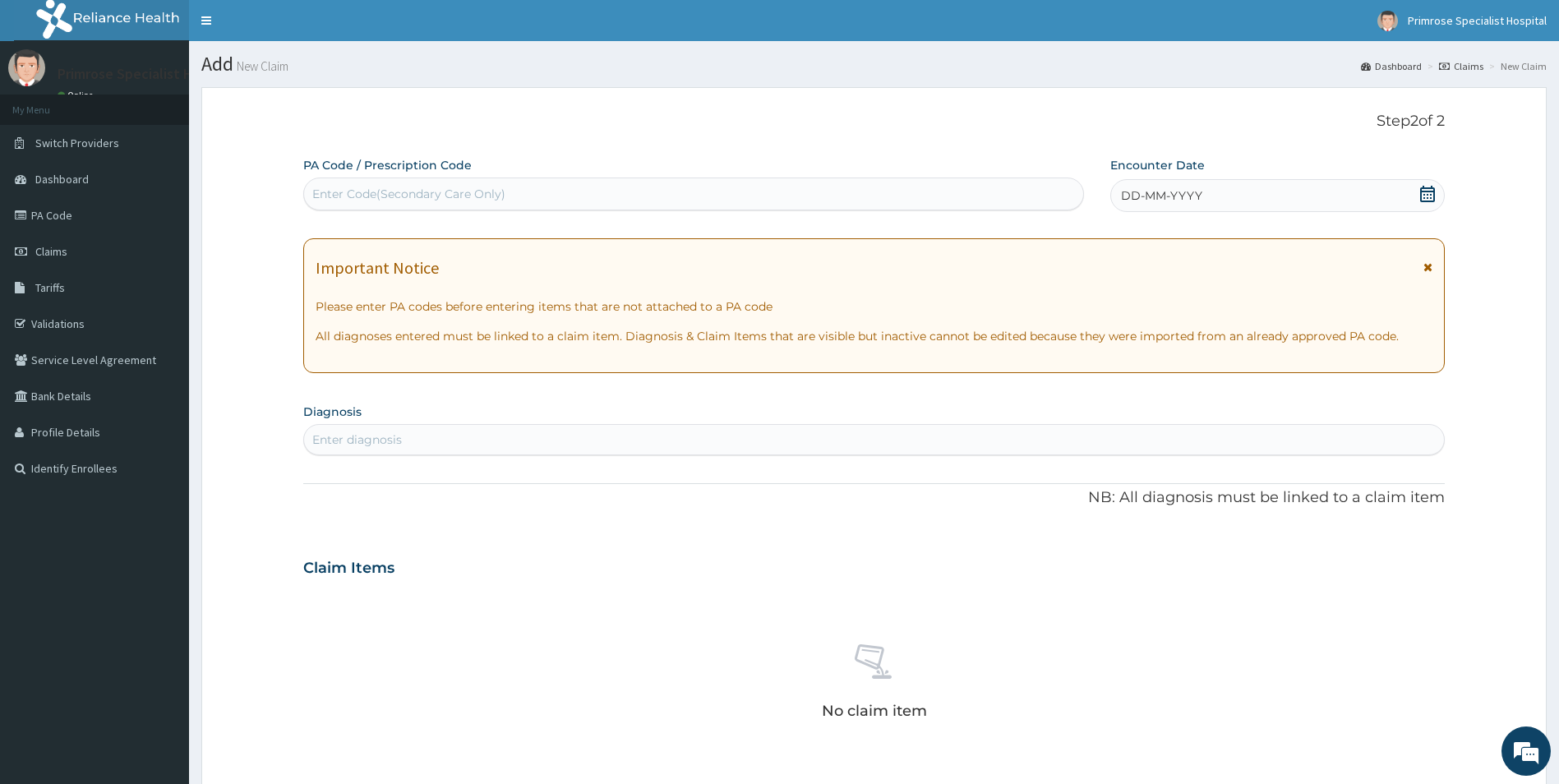
click at [812, 190] on div "Enter Code(Secondary Care Only)" at bounding box center [694, 194] width 779 height 26
paste input "PA/78556D"
type input "PA/78556D"
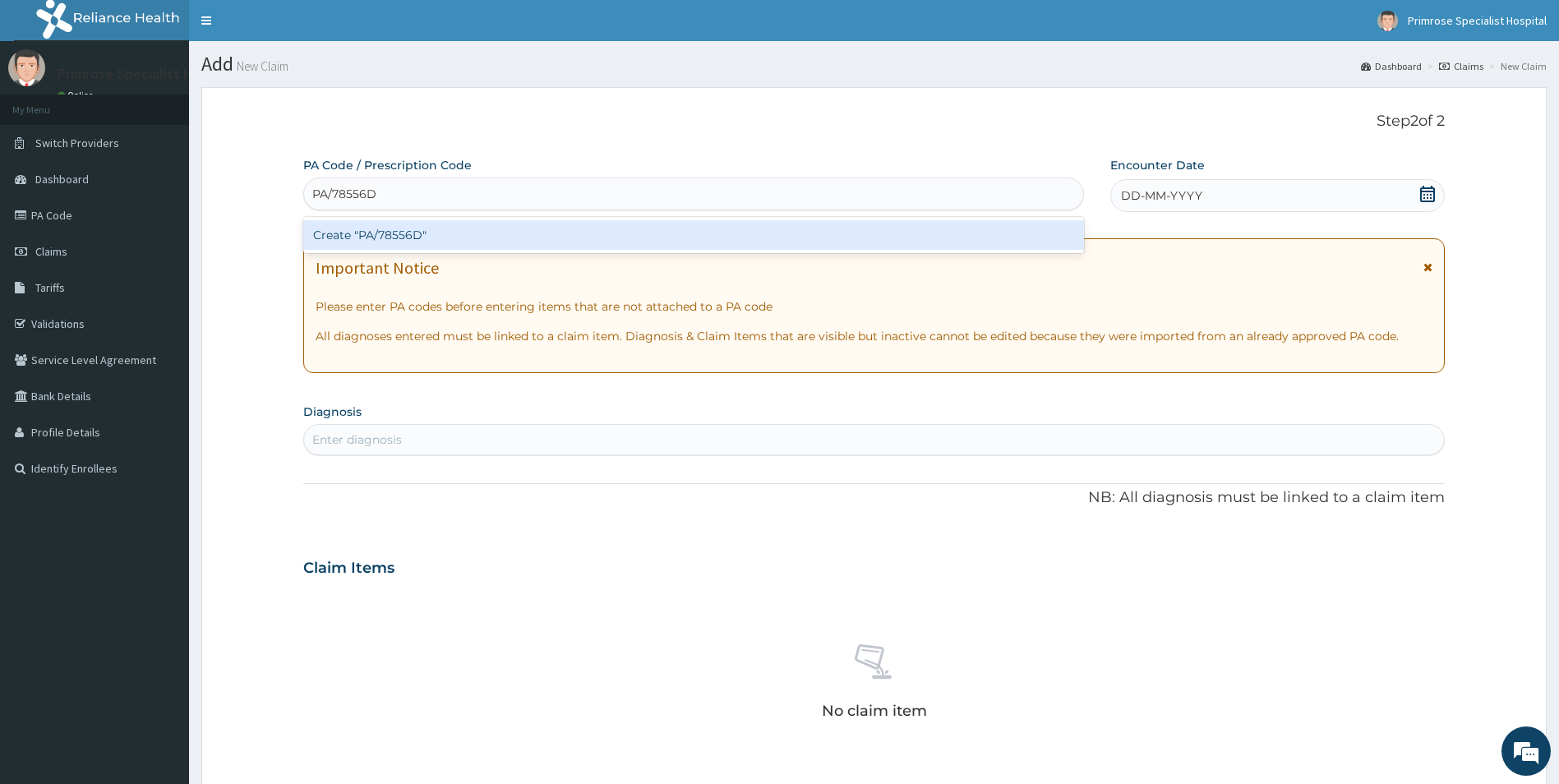
click at [389, 234] on div "Create "PA/78556D"" at bounding box center [694, 235] width 781 height 30
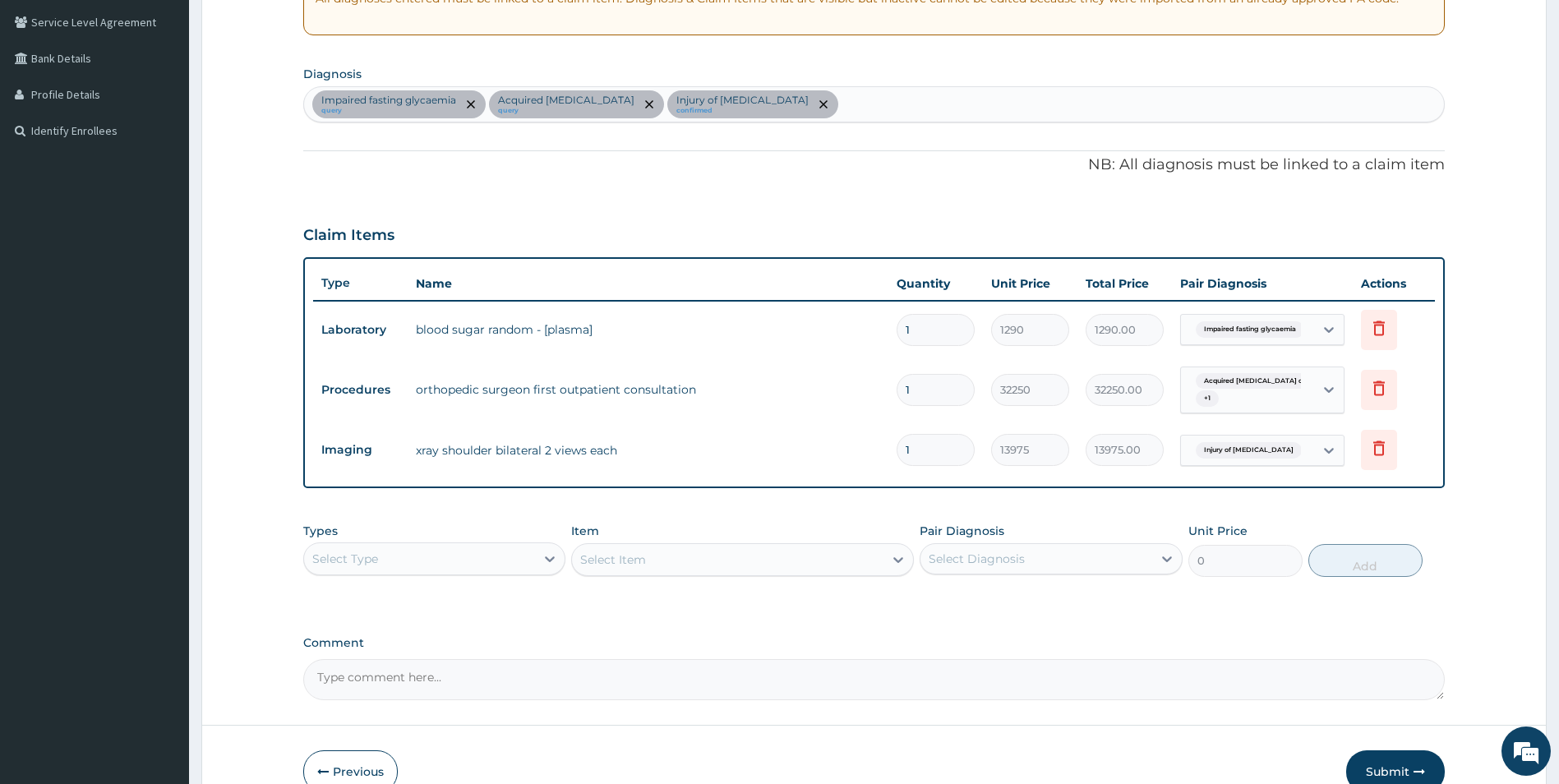
scroll to position [427, 0]
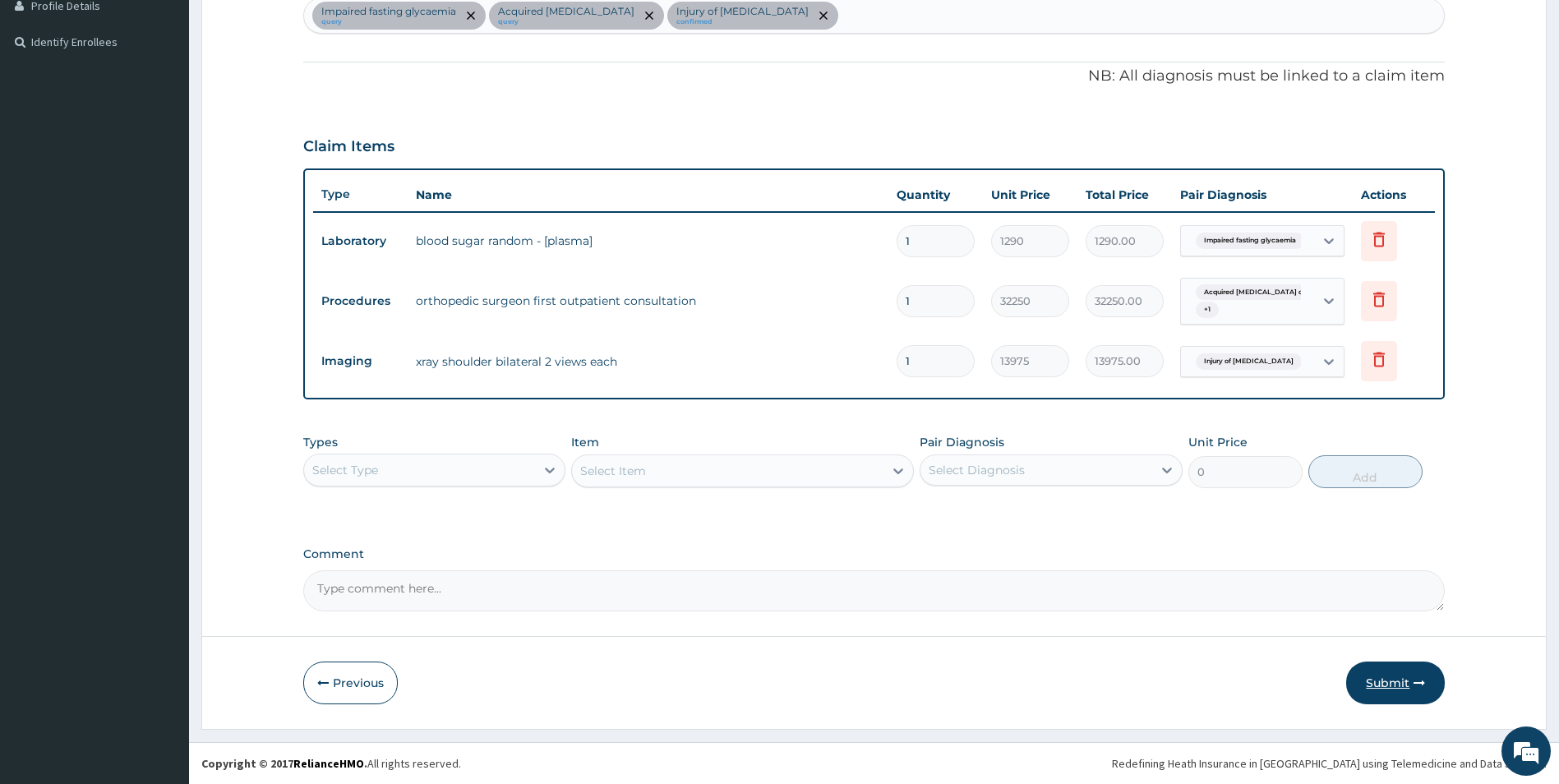
click at [1397, 676] on button "Submit" at bounding box center [1396, 682] width 98 height 42
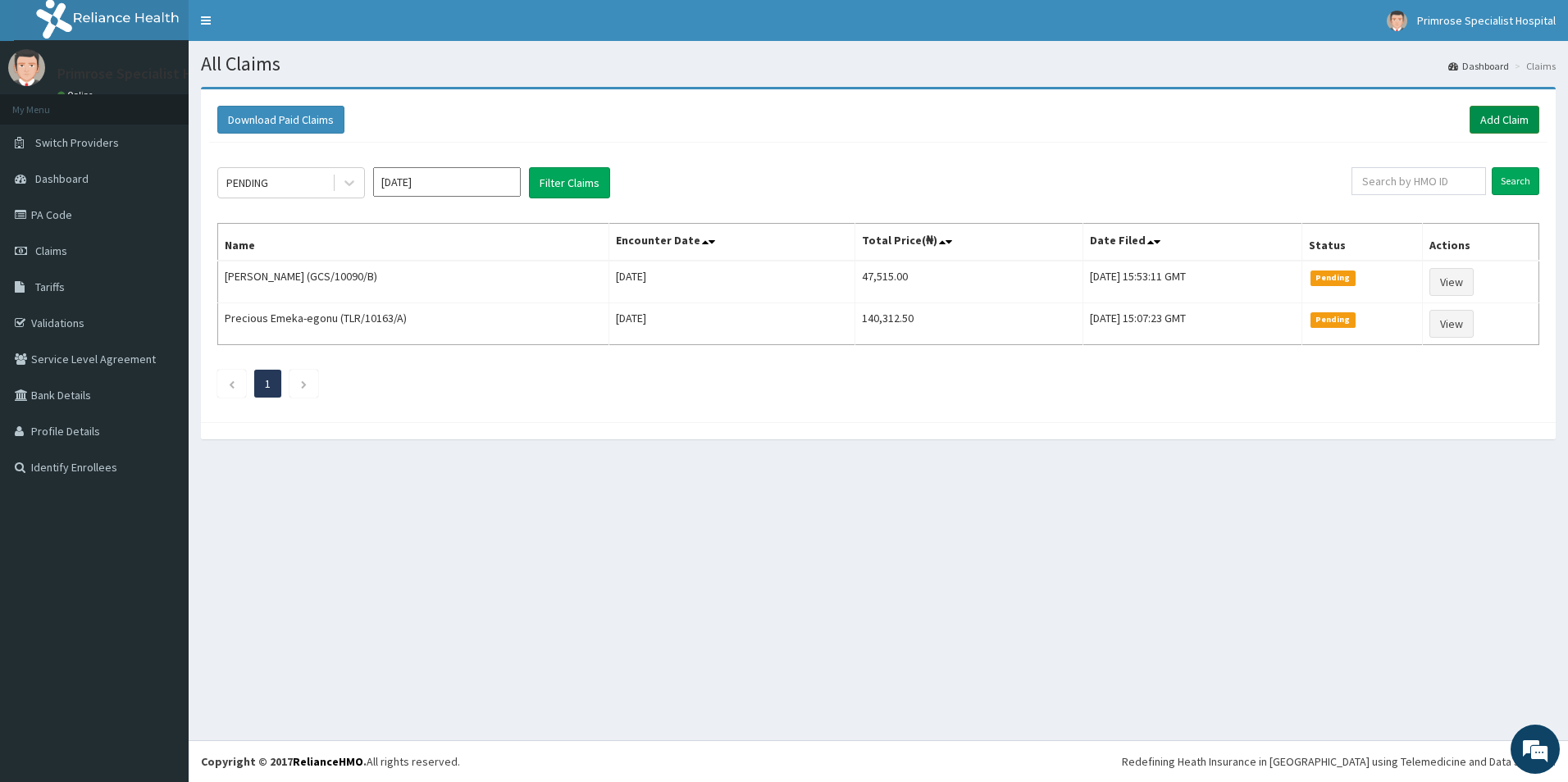
click at [1505, 117] on link "Add Claim" at bounding box center [1504, 119] width 70 height 28
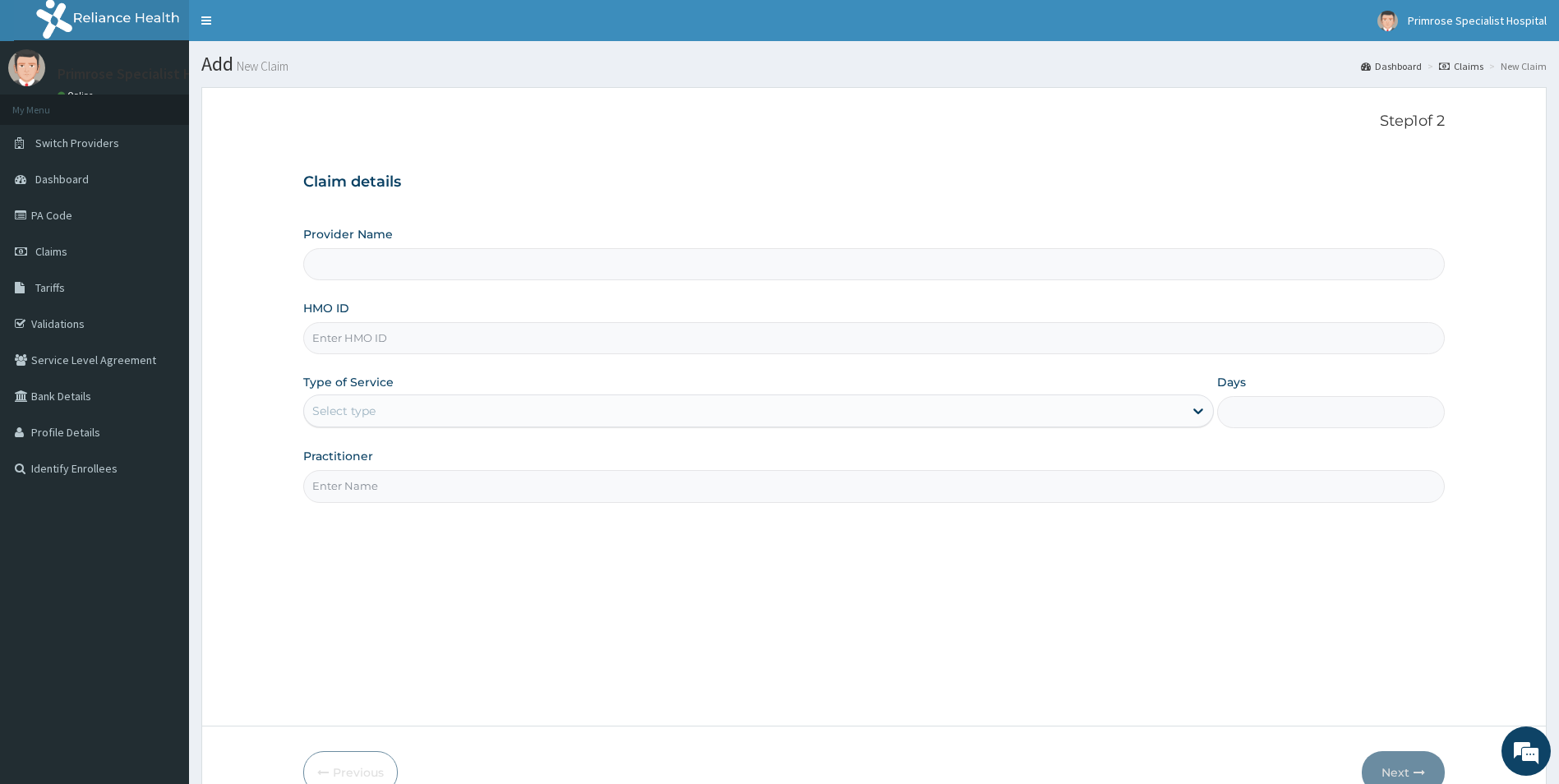
click at [423, 344] on input "HMO ID" at bounding box center [874, 338] width 1142 height 32
type input "Primrose Specialist Hospital"
paste input "PES/10036/B"
type input "PES/10036/B"
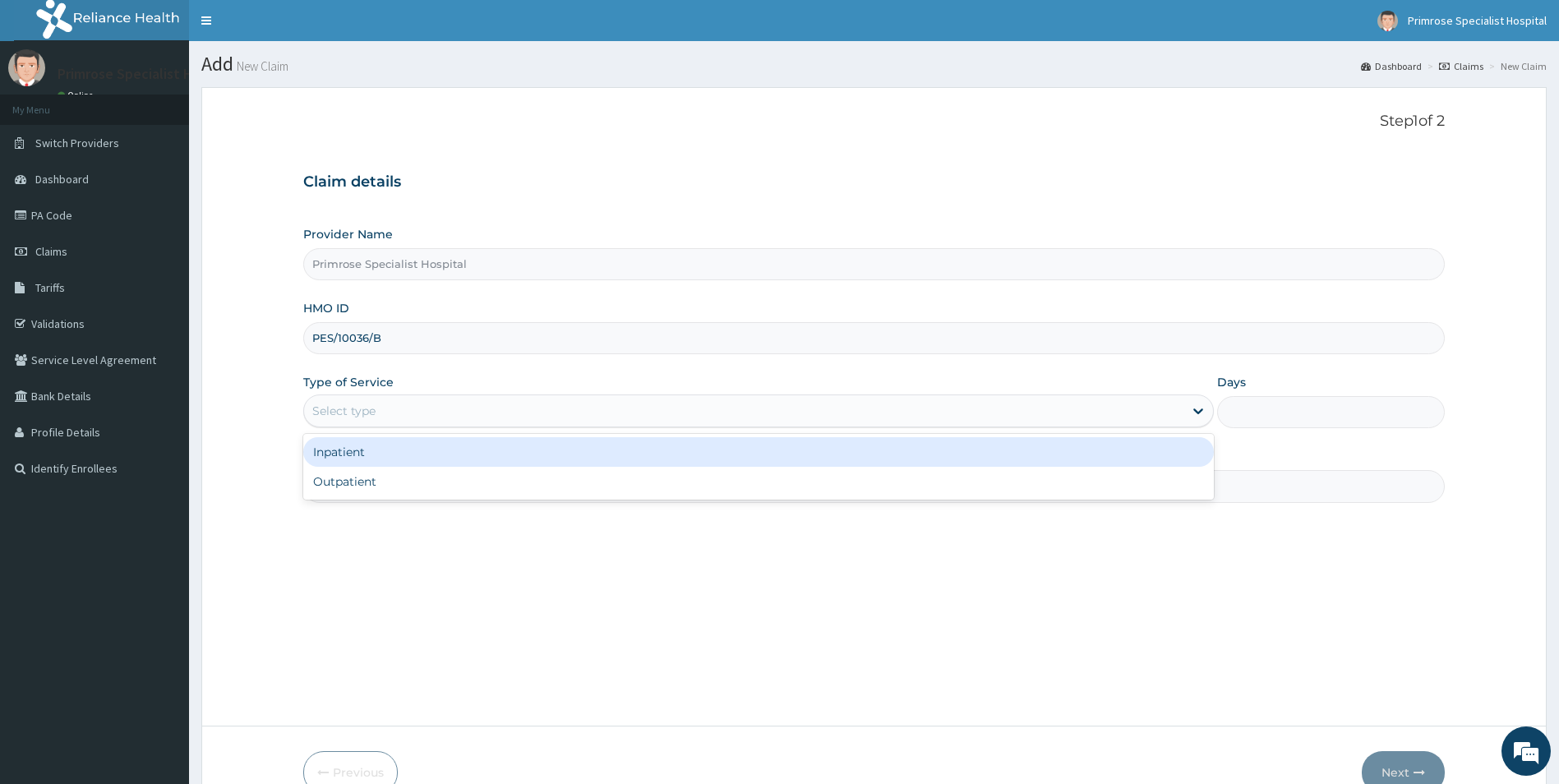
click at [380, 422] on div "Select type" at bounding box center [744, 411] width 881 height 26
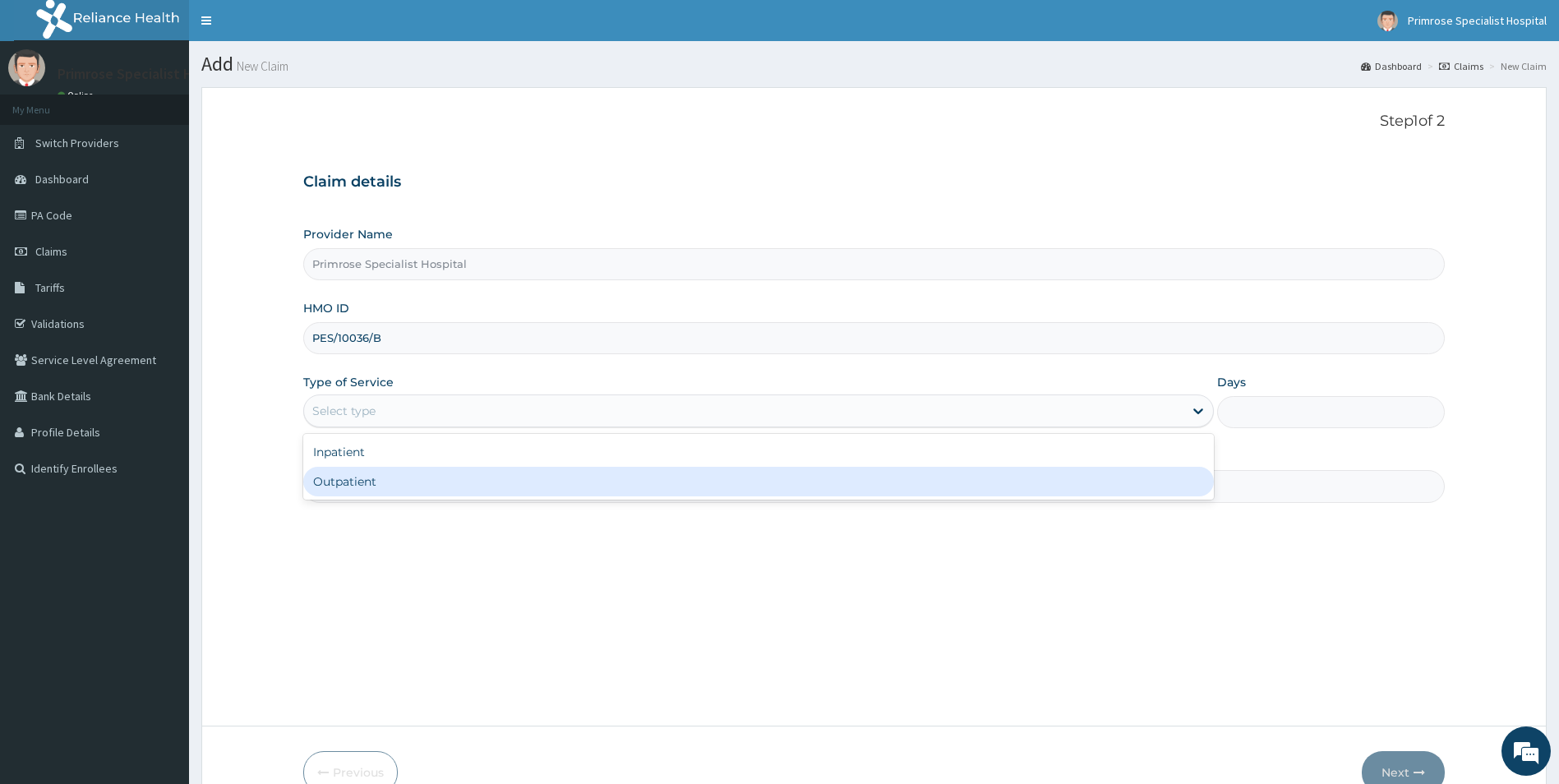
click at [350, 480] on div "Outpatient" at bounding box center [759, 481] width 911 height 30
type input "1"
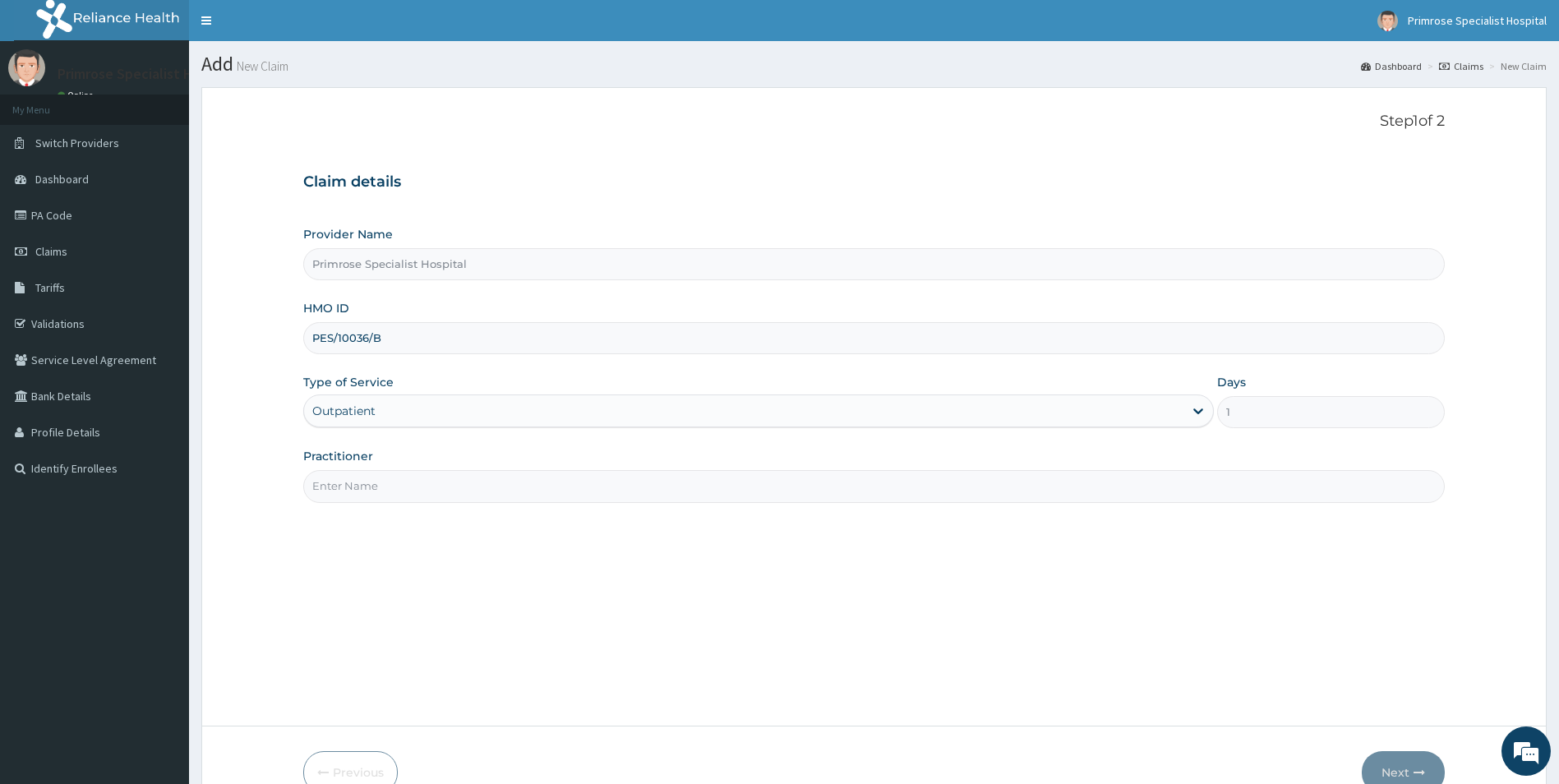
click at [382, 483] on input "Practitioner" at bounding box center [874, 486] width 1142 height 32
paste input "[PERSON_NAME][GEOGRAPHIC_DATA]"
type input "[PERSON_NAME][GEOGRAPHIC_DATA]"
click at [1391, 768] on button "Next" at bounding box center [1403, 772] width 83 height 42
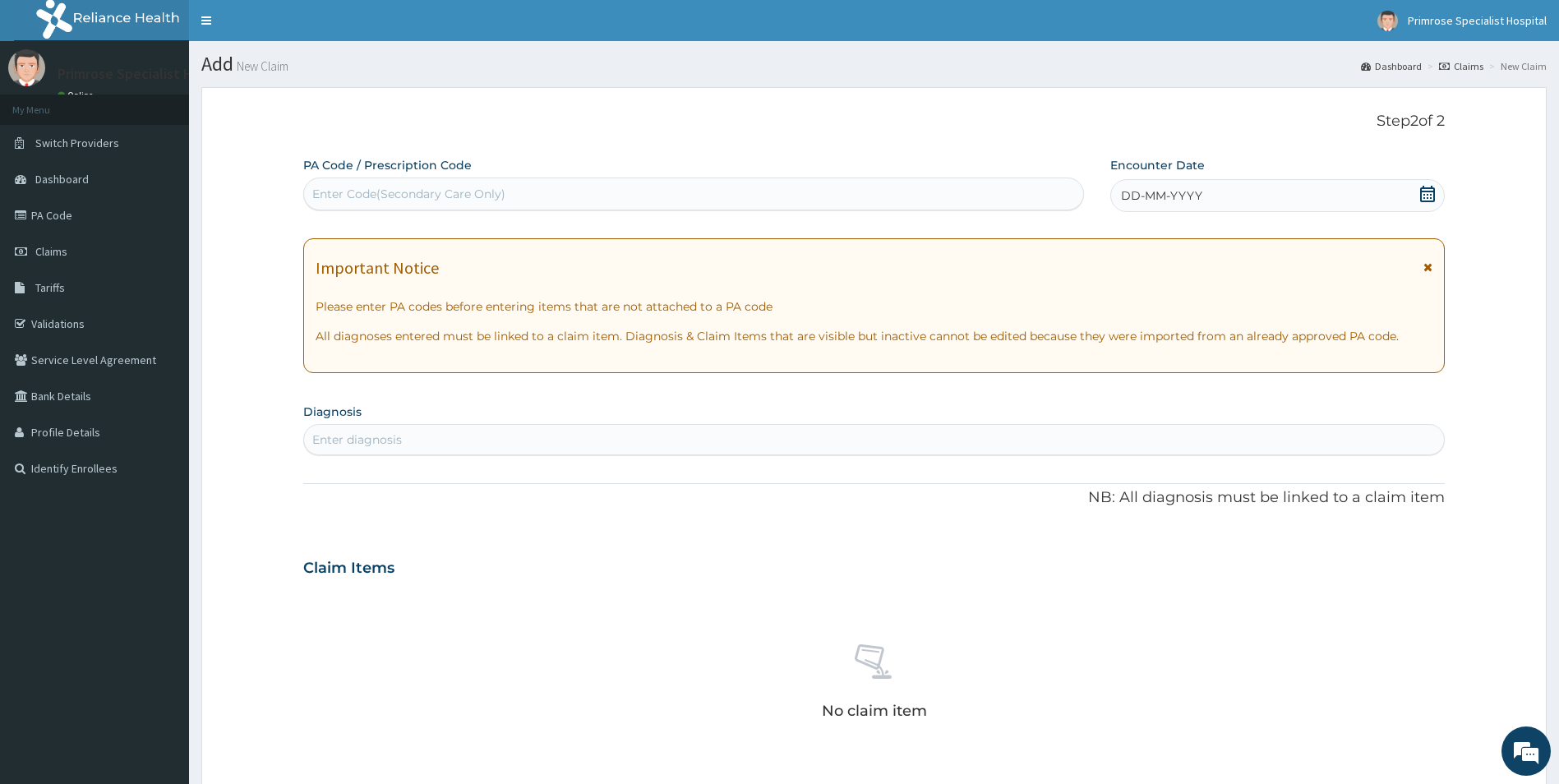
click at [583, 192] on div "Enter Code(Secondary Care Only)" at bounding box center [694, 194] width 779 height 26
paste input "PA/F8143D"
type input "PA/F8143D"
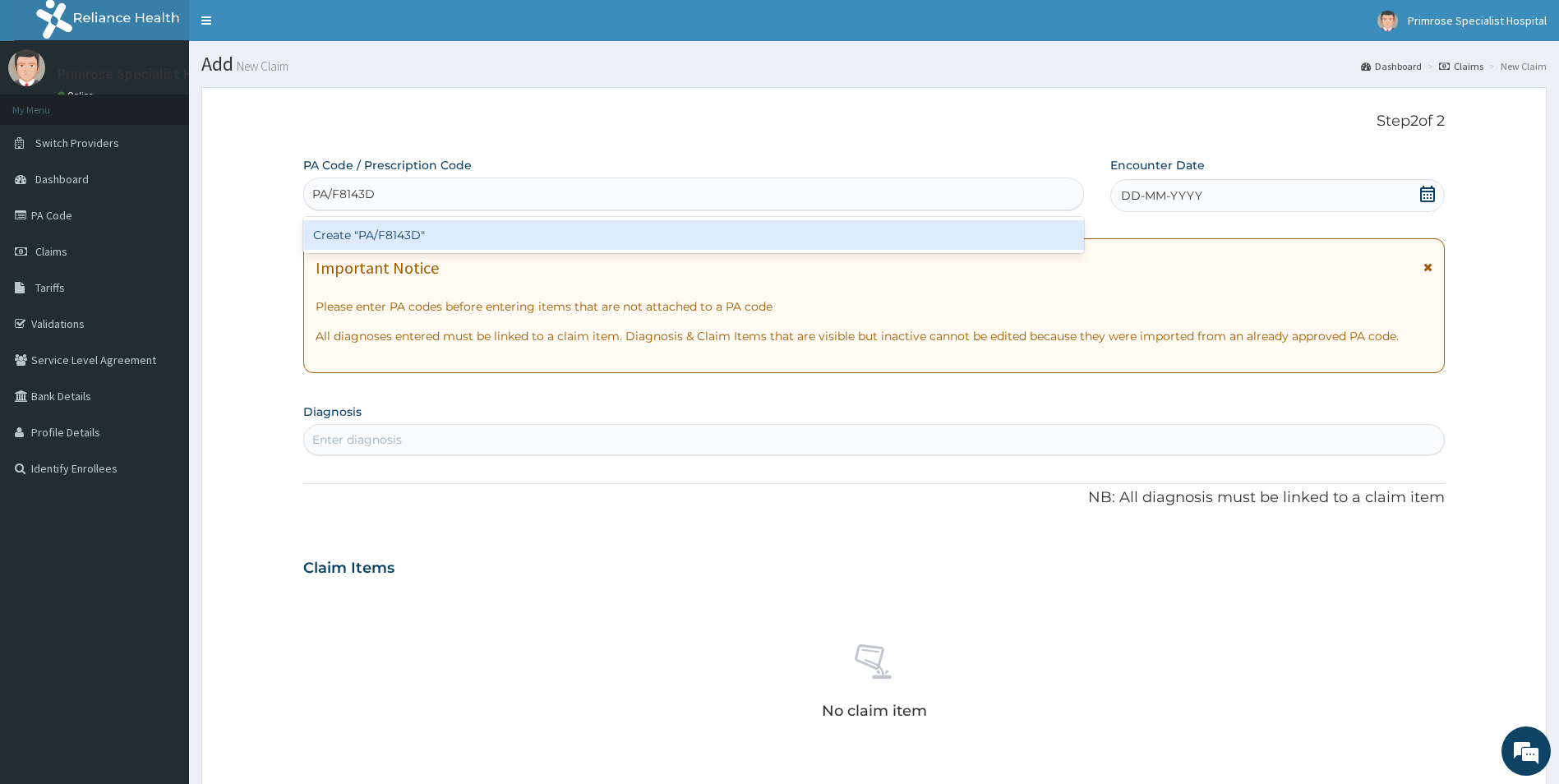
click at [384, 241] on div "Create "PA/F8143D"" at bounding box center [694, 235] width 781 height 30
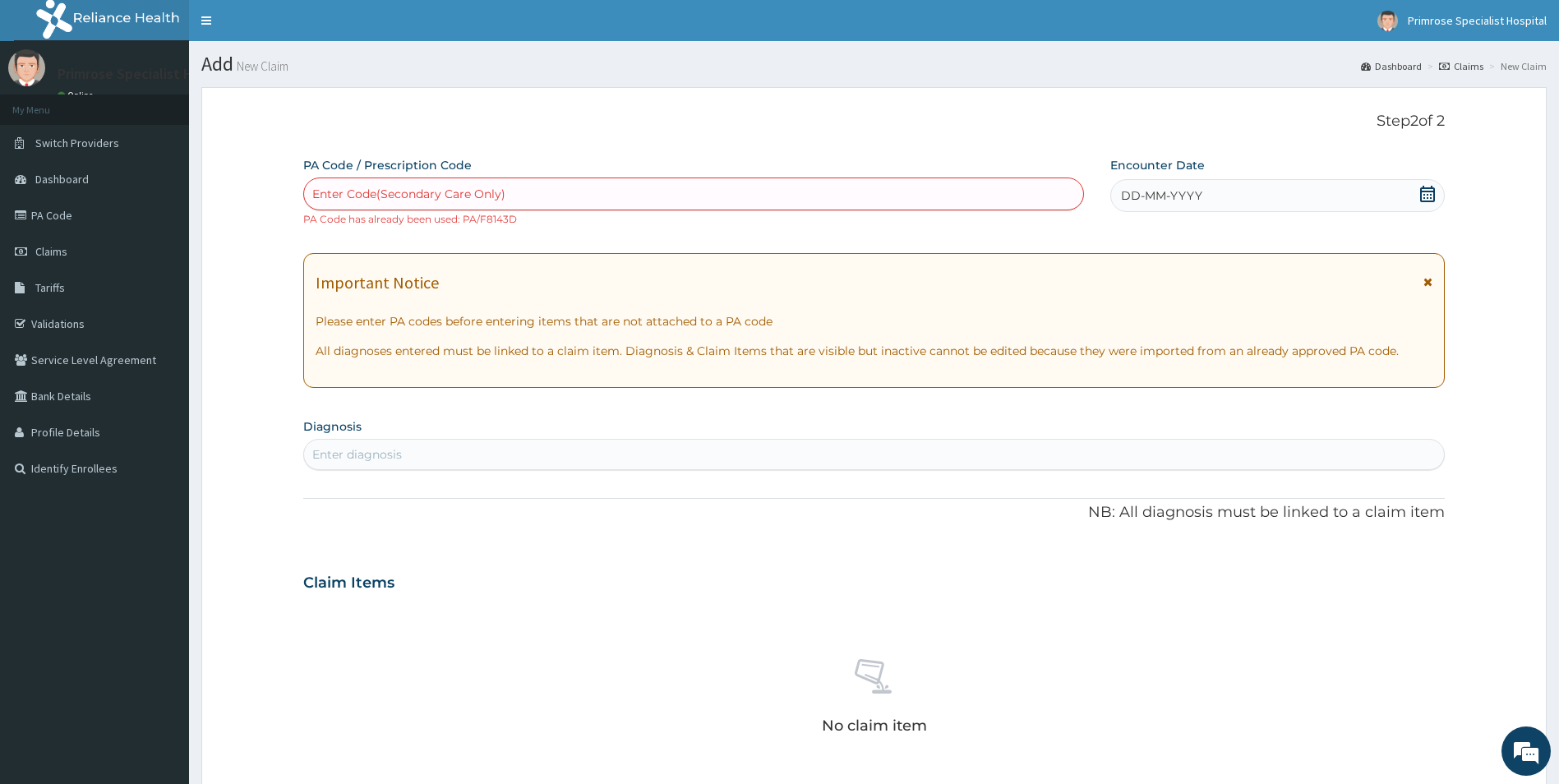
paste input "PA/F8143D"
type input "PA/F8143D"
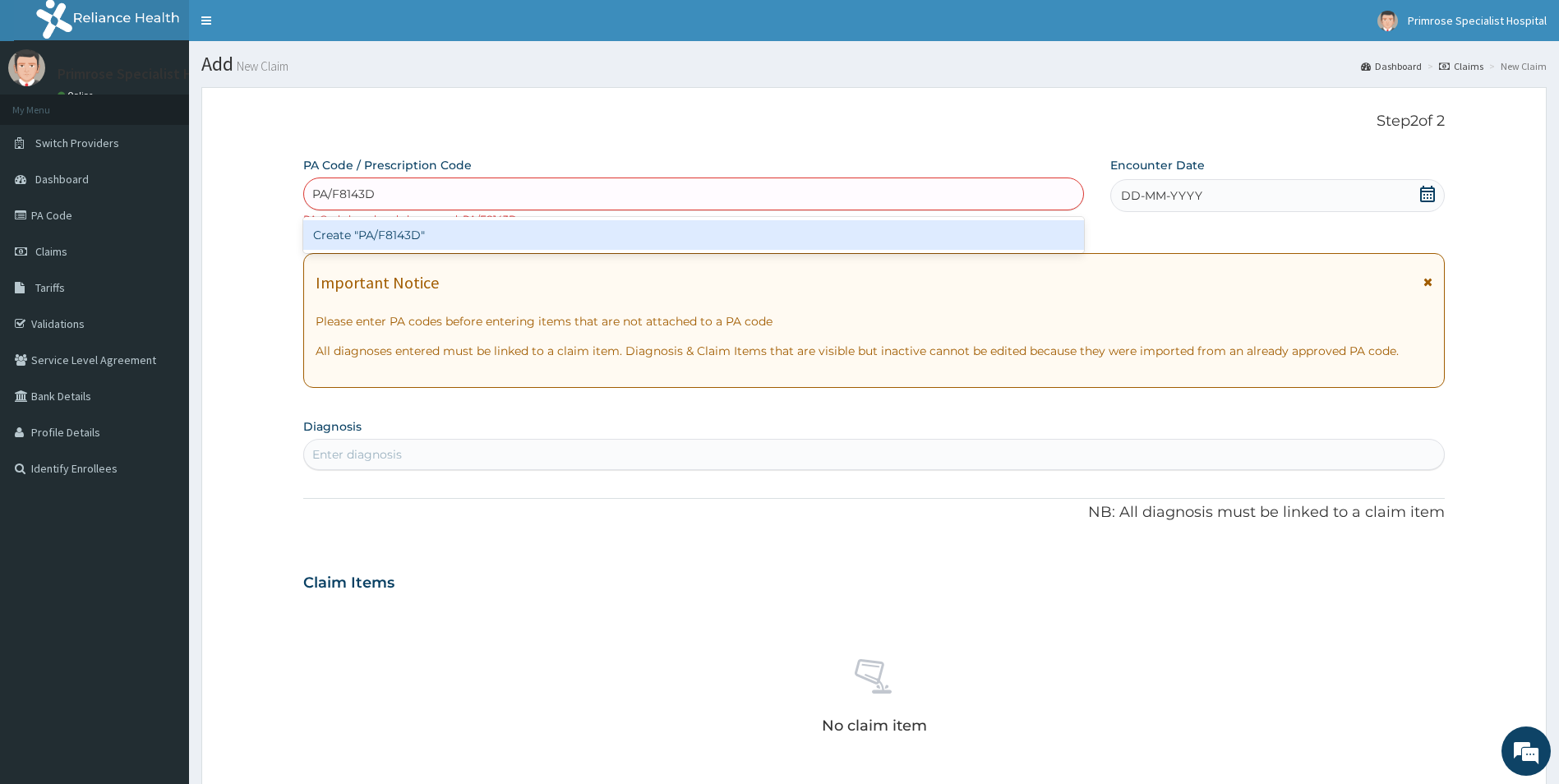
click at [423, 236] on div "Create "PA/F8143D"" at bounding box center [694, 235] width 781 height 30
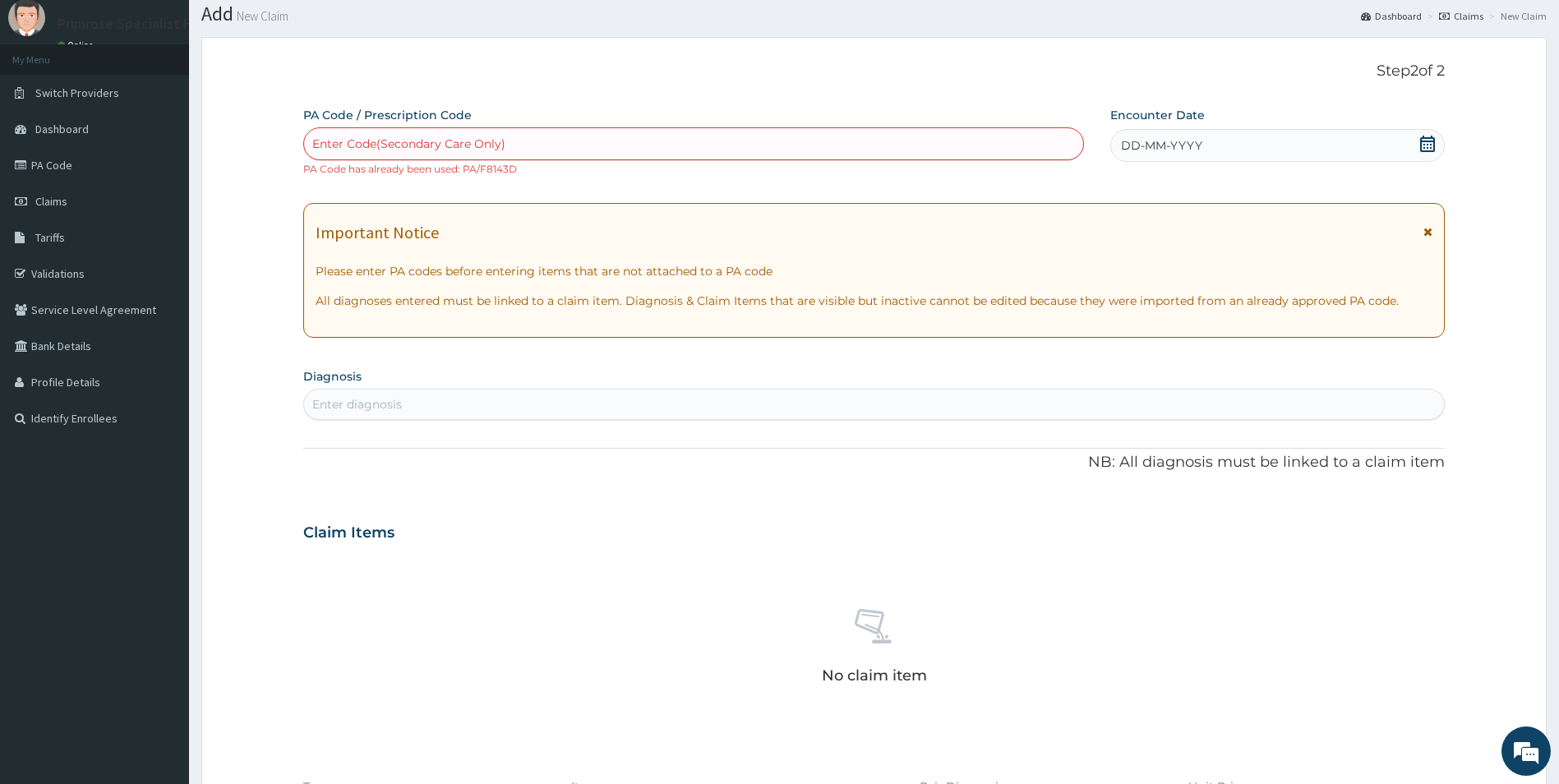
scroll to position [395, 0]
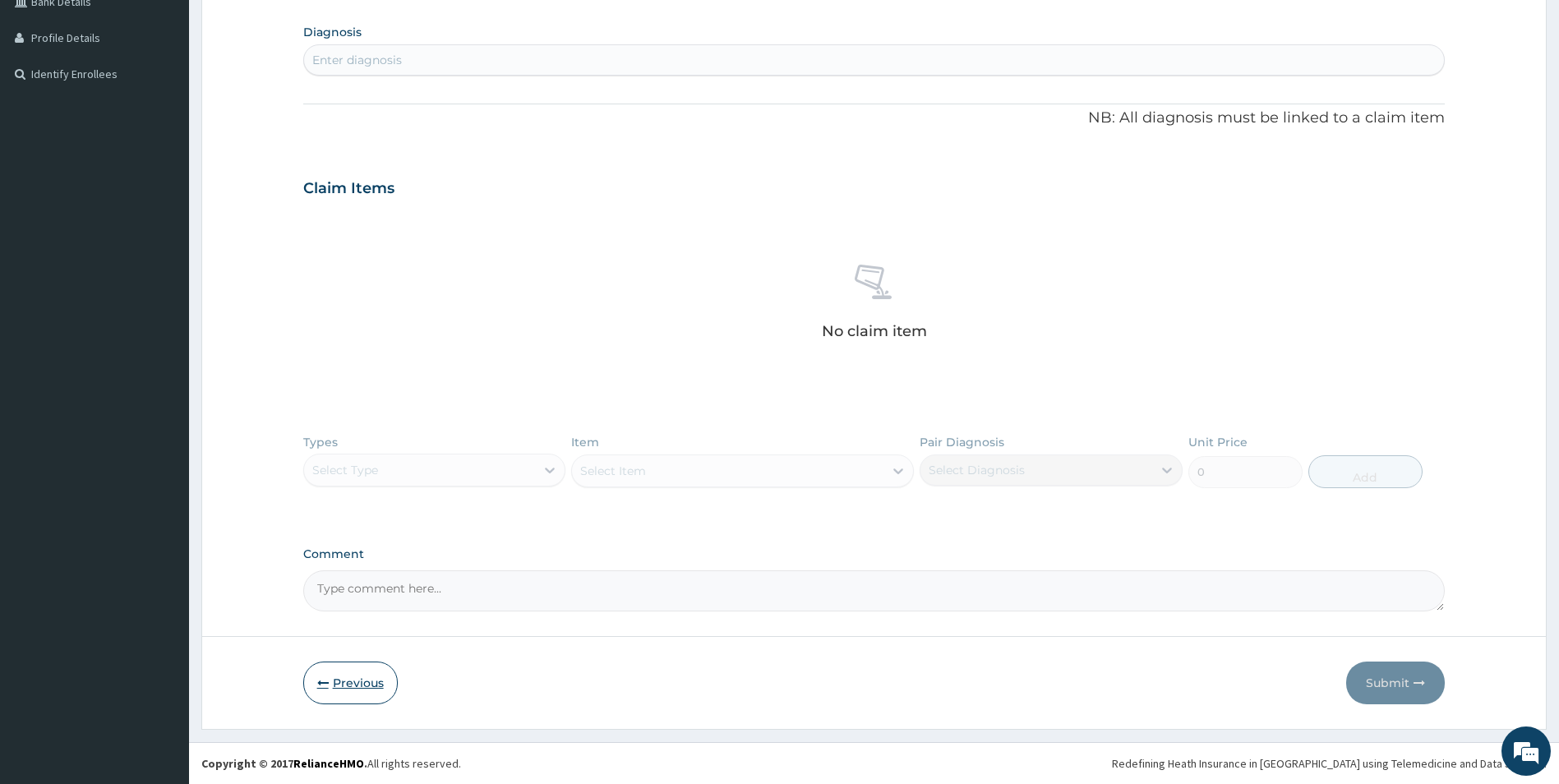
click at [345, 679] on button "Previous" at bounding box center [351, 682] width 95 height 42
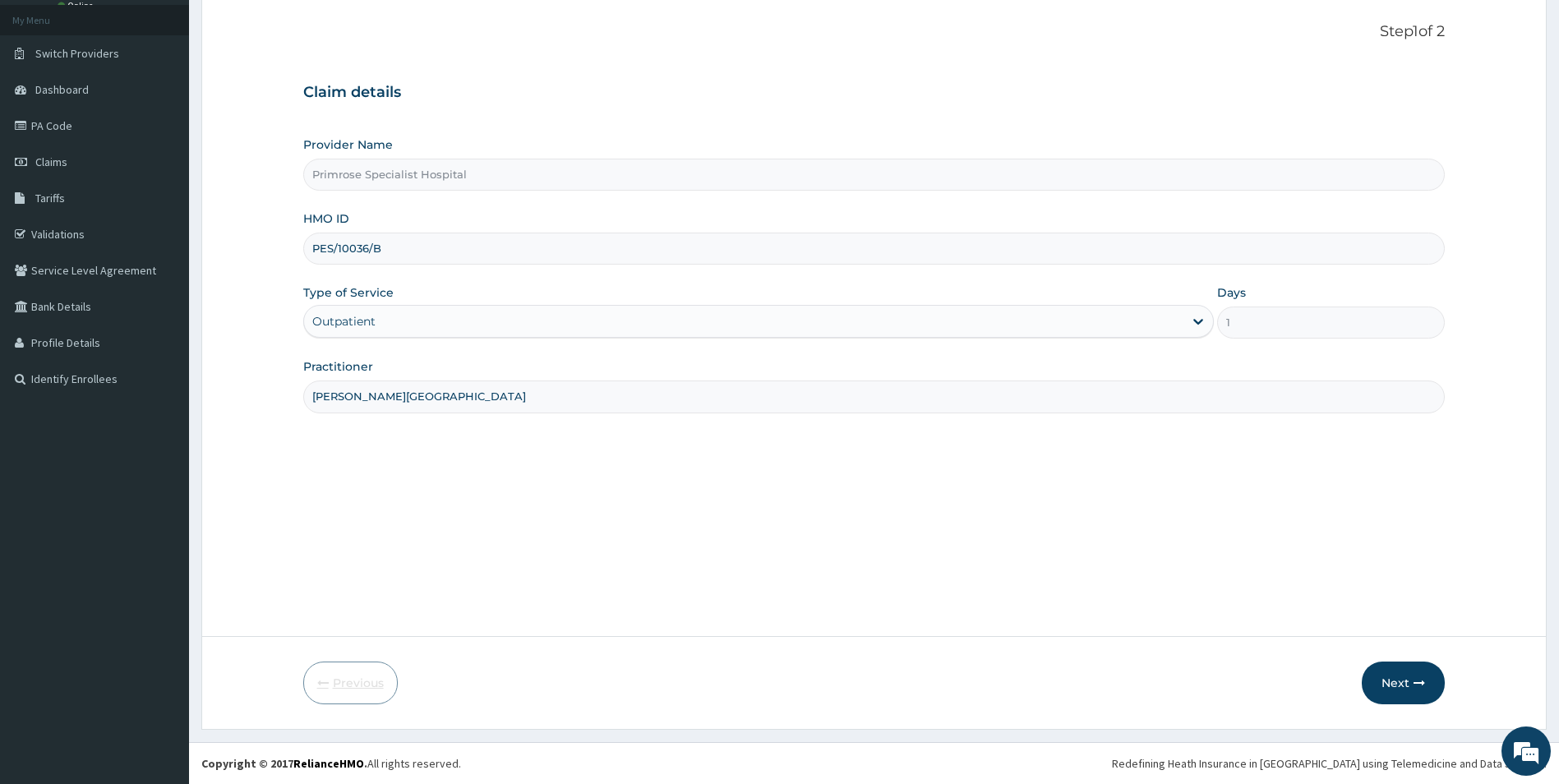
scroll to position [90, 0]
drag, startPoint x: 406, startPoint y: 248, endPoint x: 257, endPoint y: 260, distance: 149.5
click at [257, 260] on form "Step 1 of 2 Claim details Provider Name Primrose Specialist Hospital HMO ID PES…" at bounding box center [874, 363] width 1346 height 732
paste input "KLQ/10011/A"
type input "KLQ/10011/A"
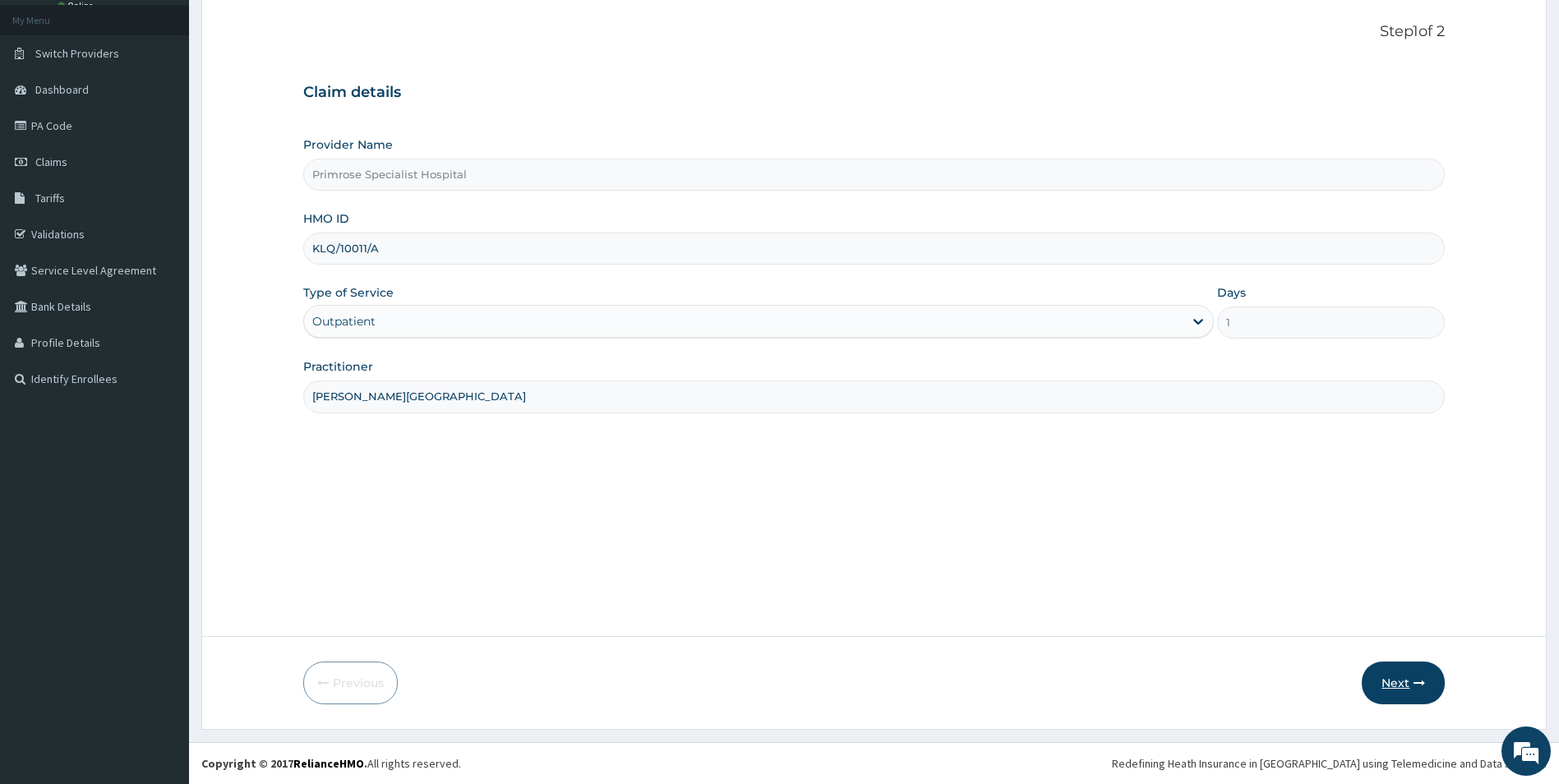
click at [1404, 683] on button "Next" at bounding box center [1403, 682] width 83 height 42
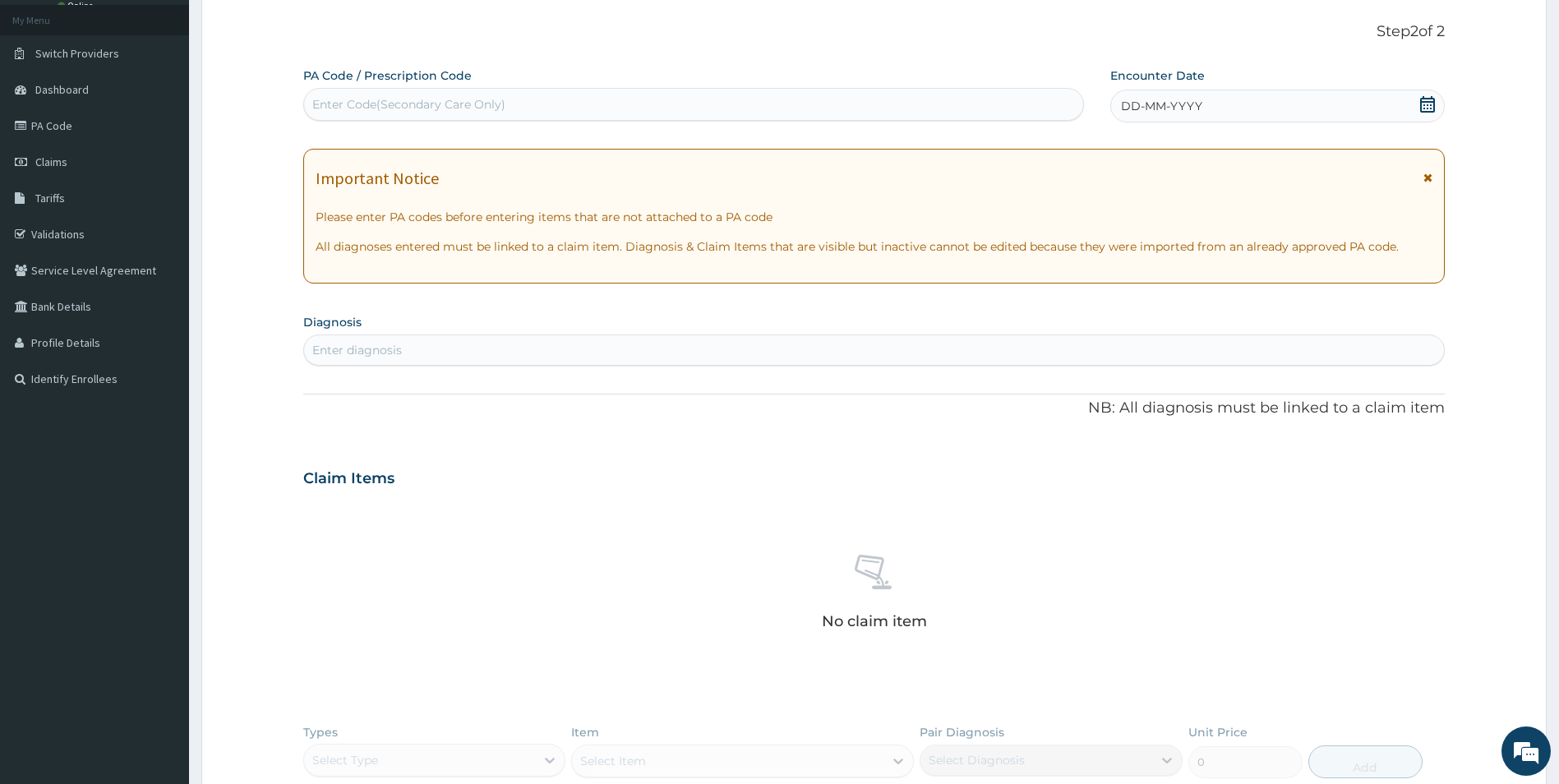
click at [600, 102] on div "Enter Code(Secondary Care Only)" at bounding box center [694, 104] width 779 height 26
paste input "PA/8026FC"
type input "PA/8026FC"
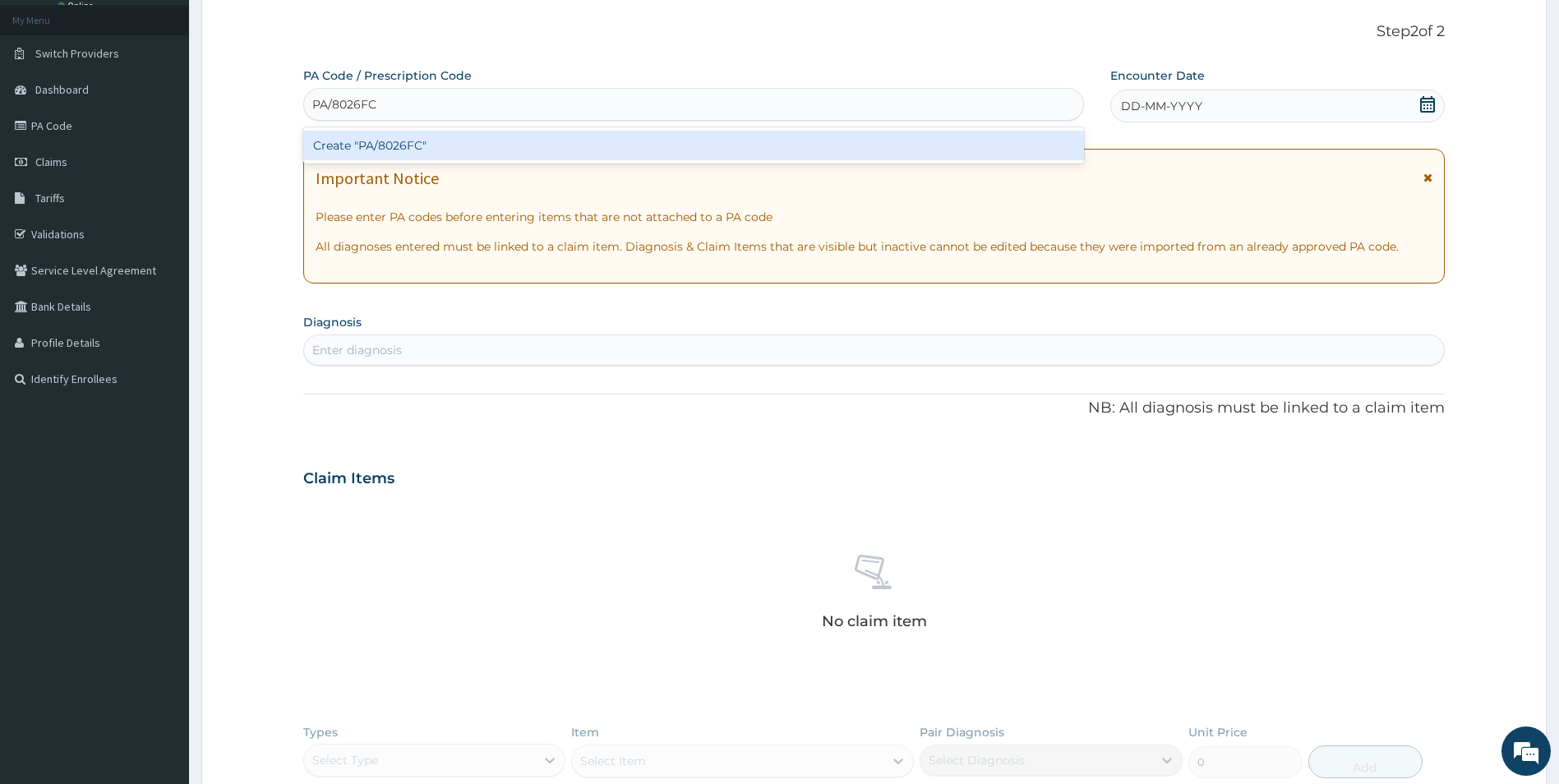
click at [417, 144] on div "Create "PA/8026FC"" at bounding box center [694, 145] width 781 height 30
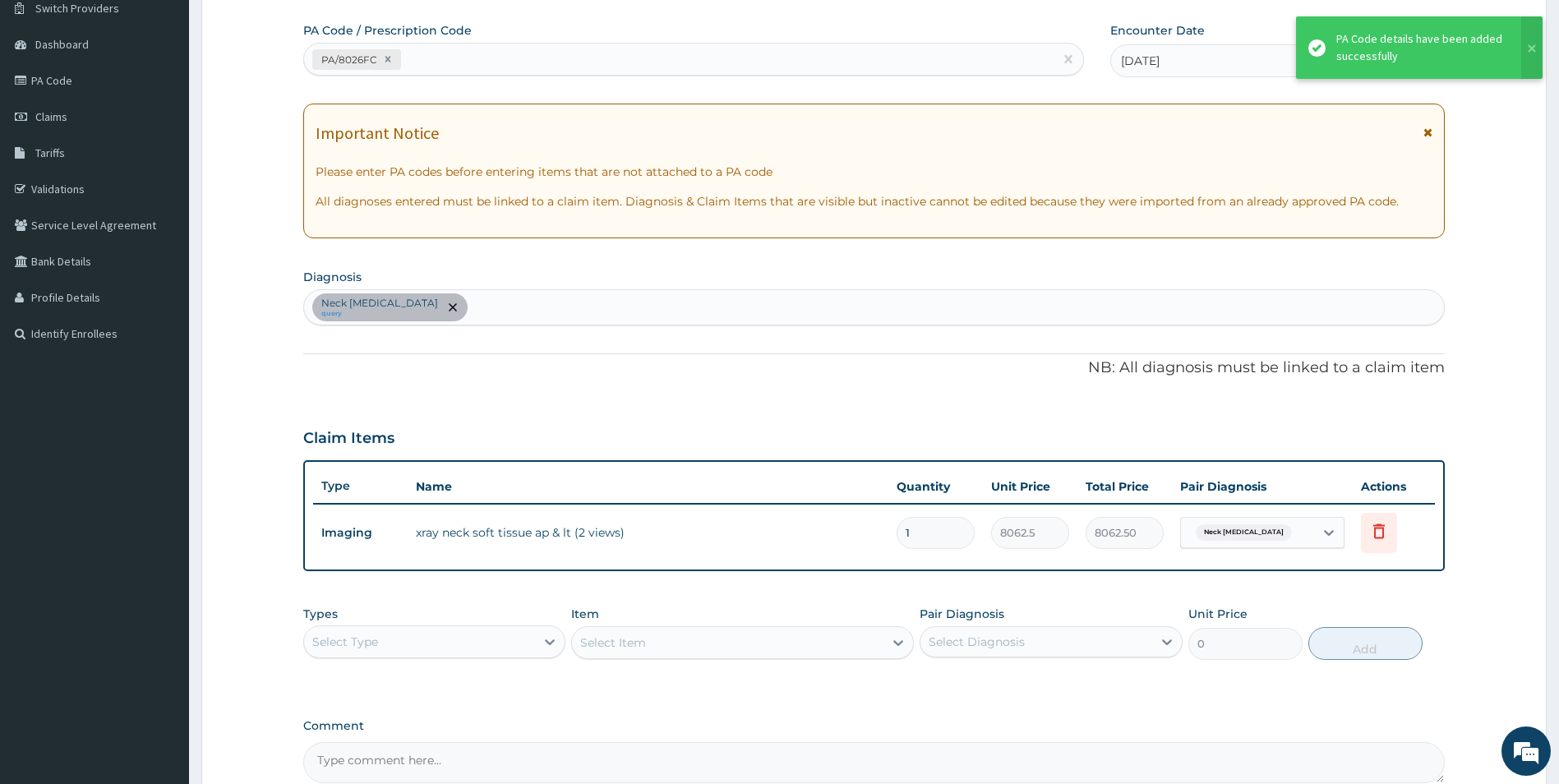
scroll to position [306, 0]
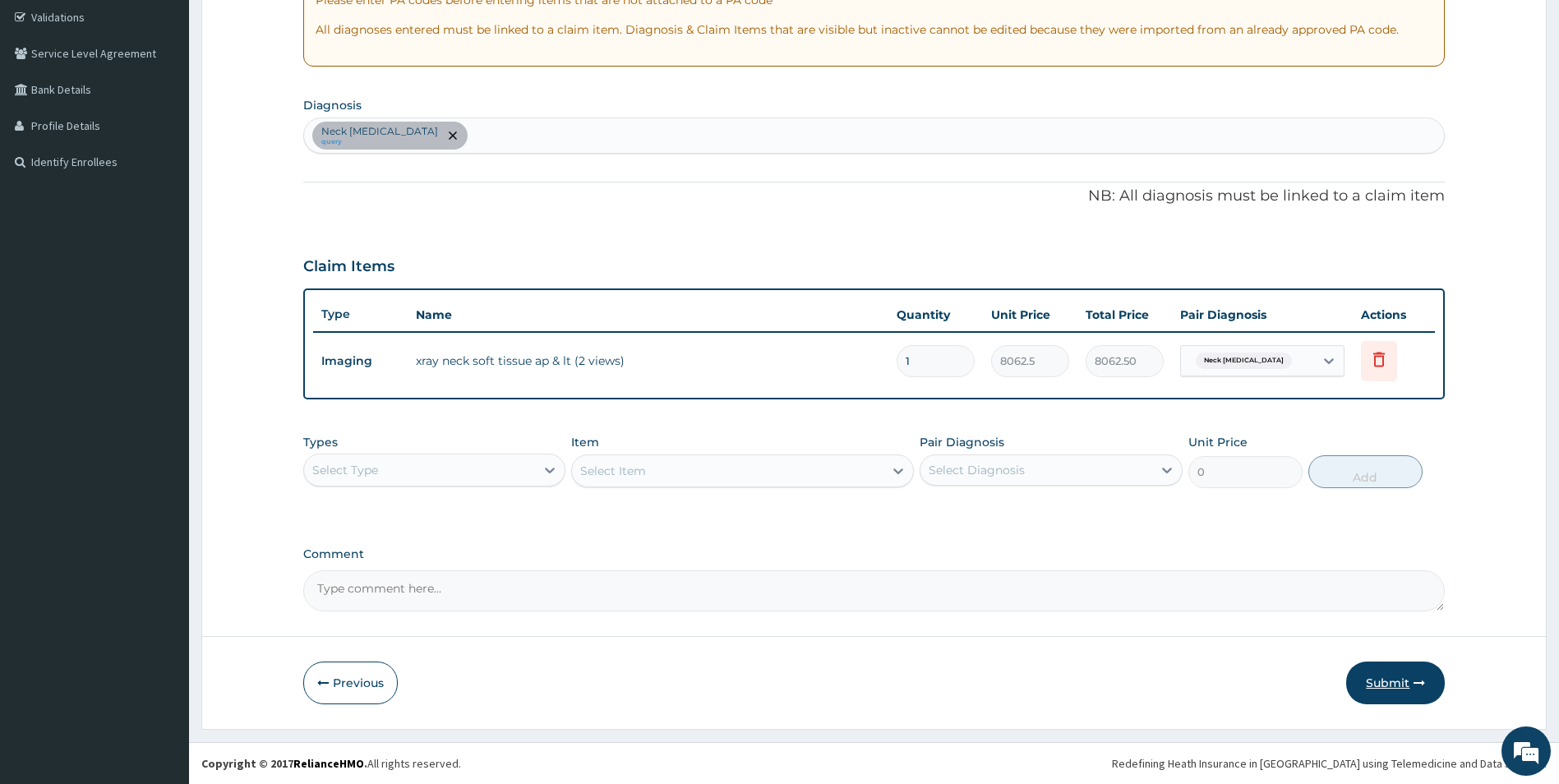
click at [1394, 682] on button "Submit" at bounding box center [1396, 682] width 98 height 42
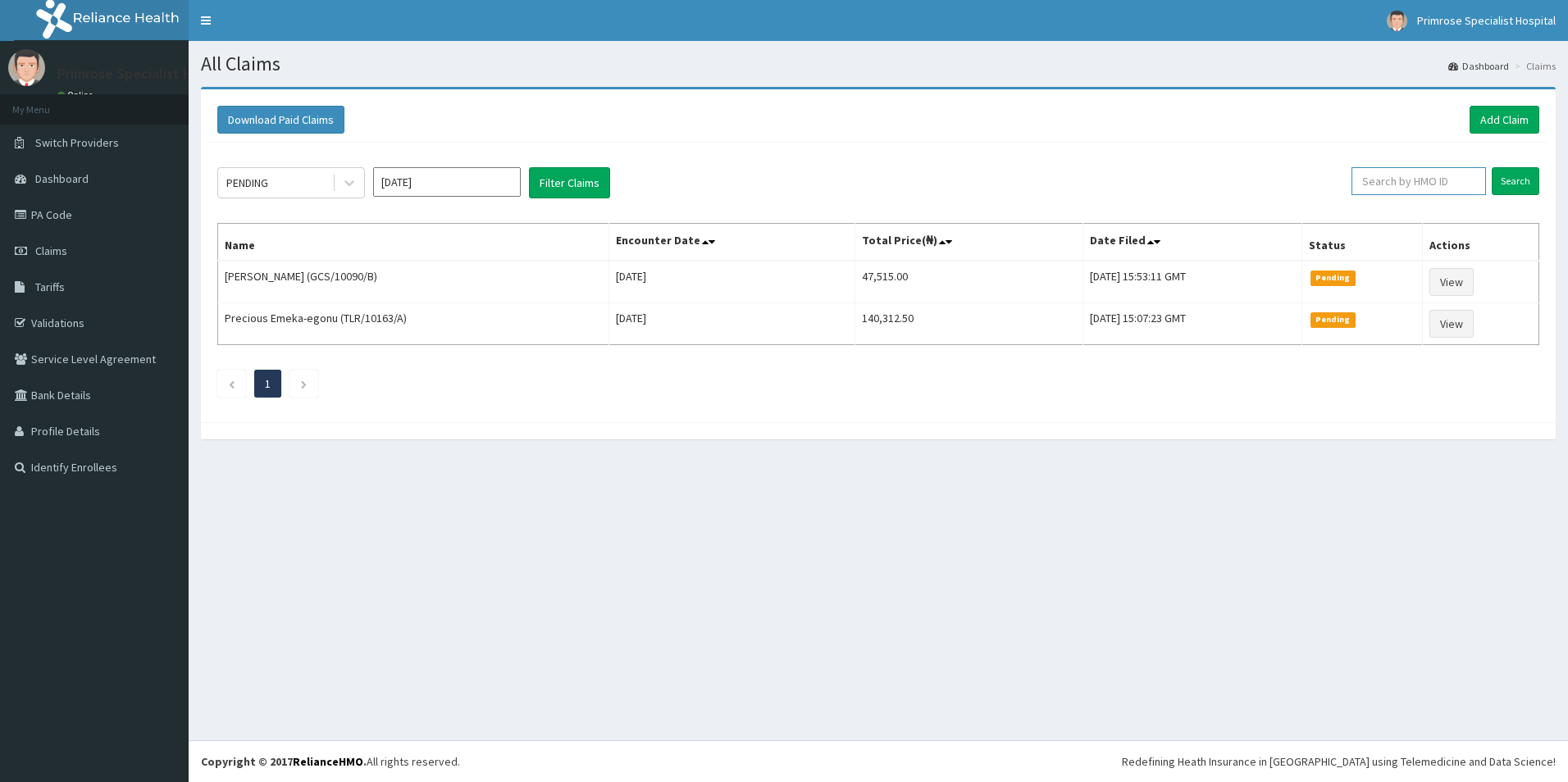
click at [1422, 179] on input "text" at bounding box center [1418, 181] width 134 height 28
paste input "PES/10036/B"
type input "PES/10036/B"
click at [1514, 174] on input "Search" at bounding box center [1516, 181] width 47 height 28
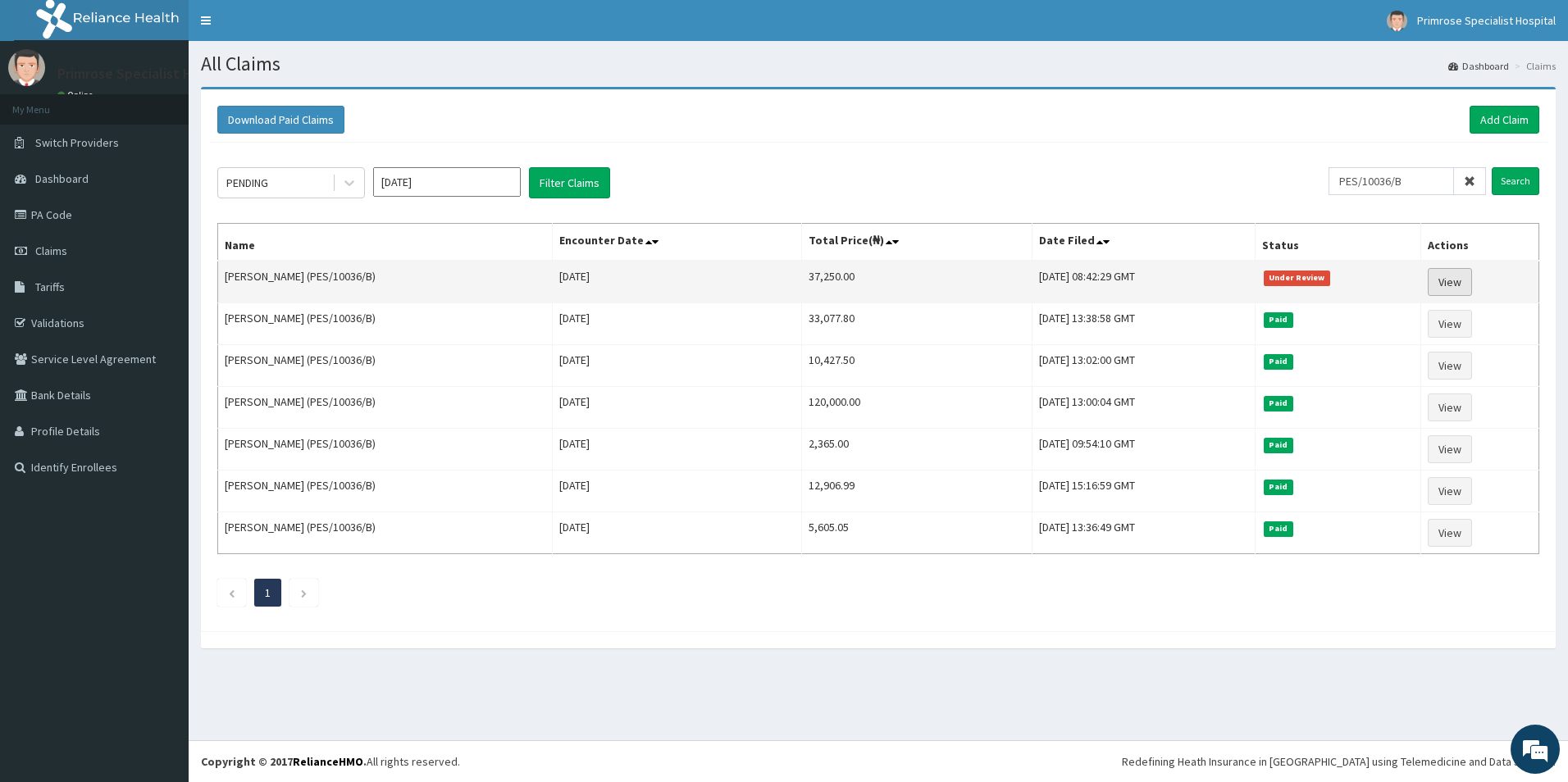
click at [1451, 280] on link "View" at bounding box center [1450, 281] width 44 height 28
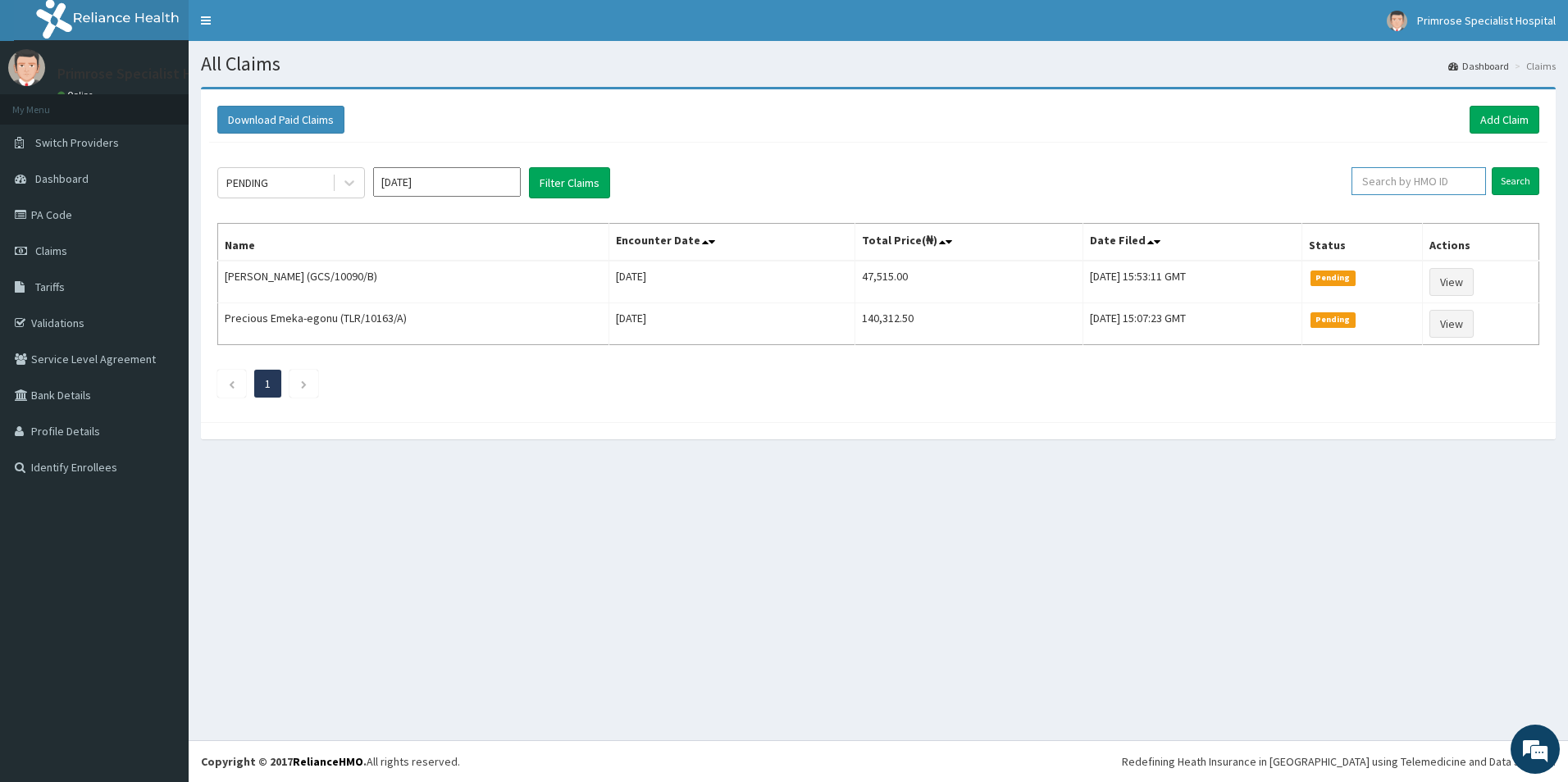
click at [1446, 183] on input "text" at bounding box center [1418, 181] width 134 height 28
paste input "KLQ/10011/A"
type input "KLQ/10011/A"
click at [1519, 174] on input "Search" at bounding box center [1516, 181] width 47 height 28
click at [1499, 111] on link "Add Claim" at bounding box center [1504, 119] width 70 height 28
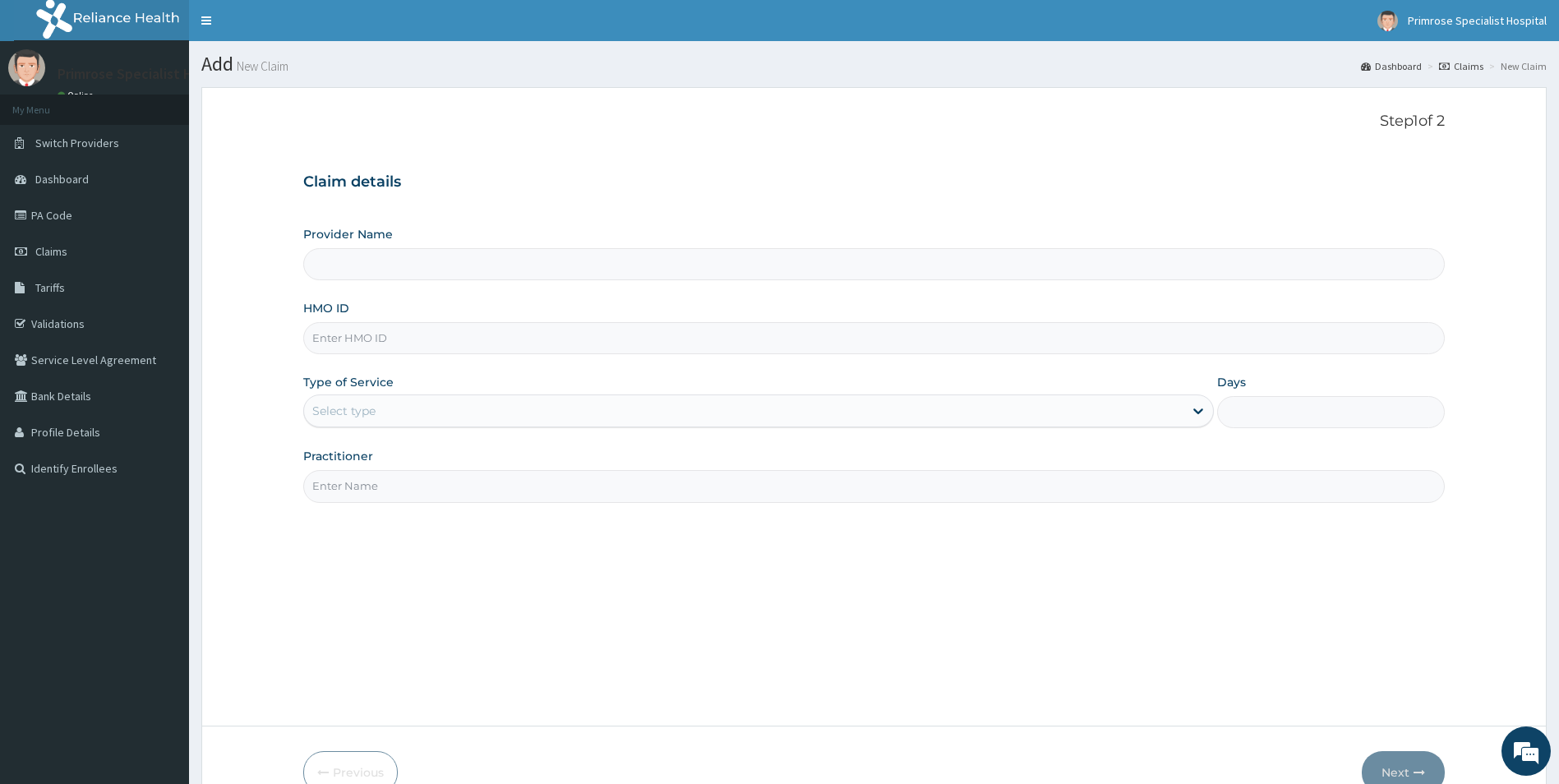
click at [479, 327] on input "HMO ID" at bounding box center [874, 338] width 1142 height 32
type input "Primrose Specialist Hospital"
paste input "KLQ/10011/A"
type input "KLQ/10011/A"
click at [466, 415] on div "Select type" at bounding box center [744, 411] width 881 height 26
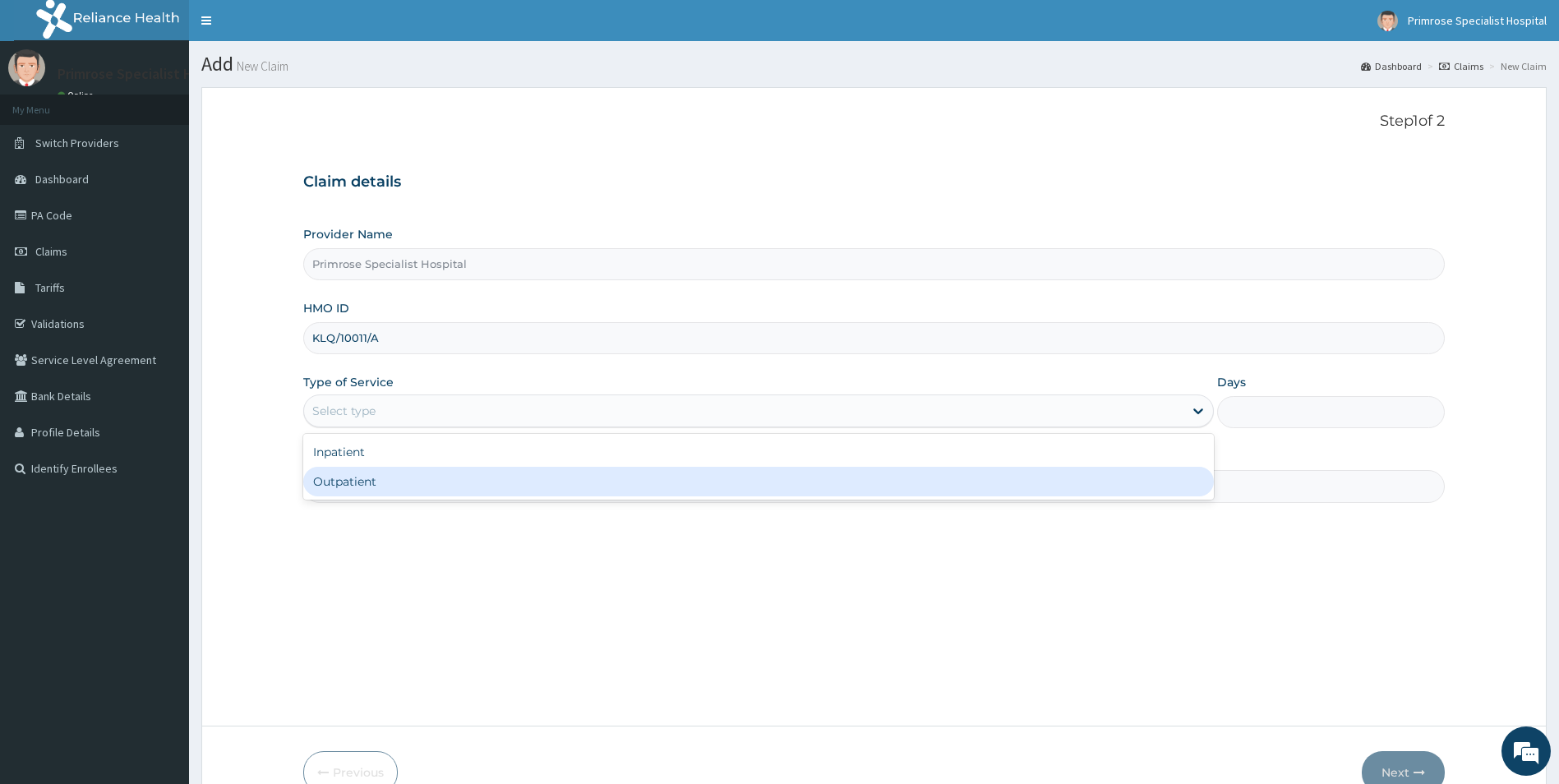
click at [373, 485] on div "Outpatient" at bounding box center [759, 481] width 911 height 30
type input "1"
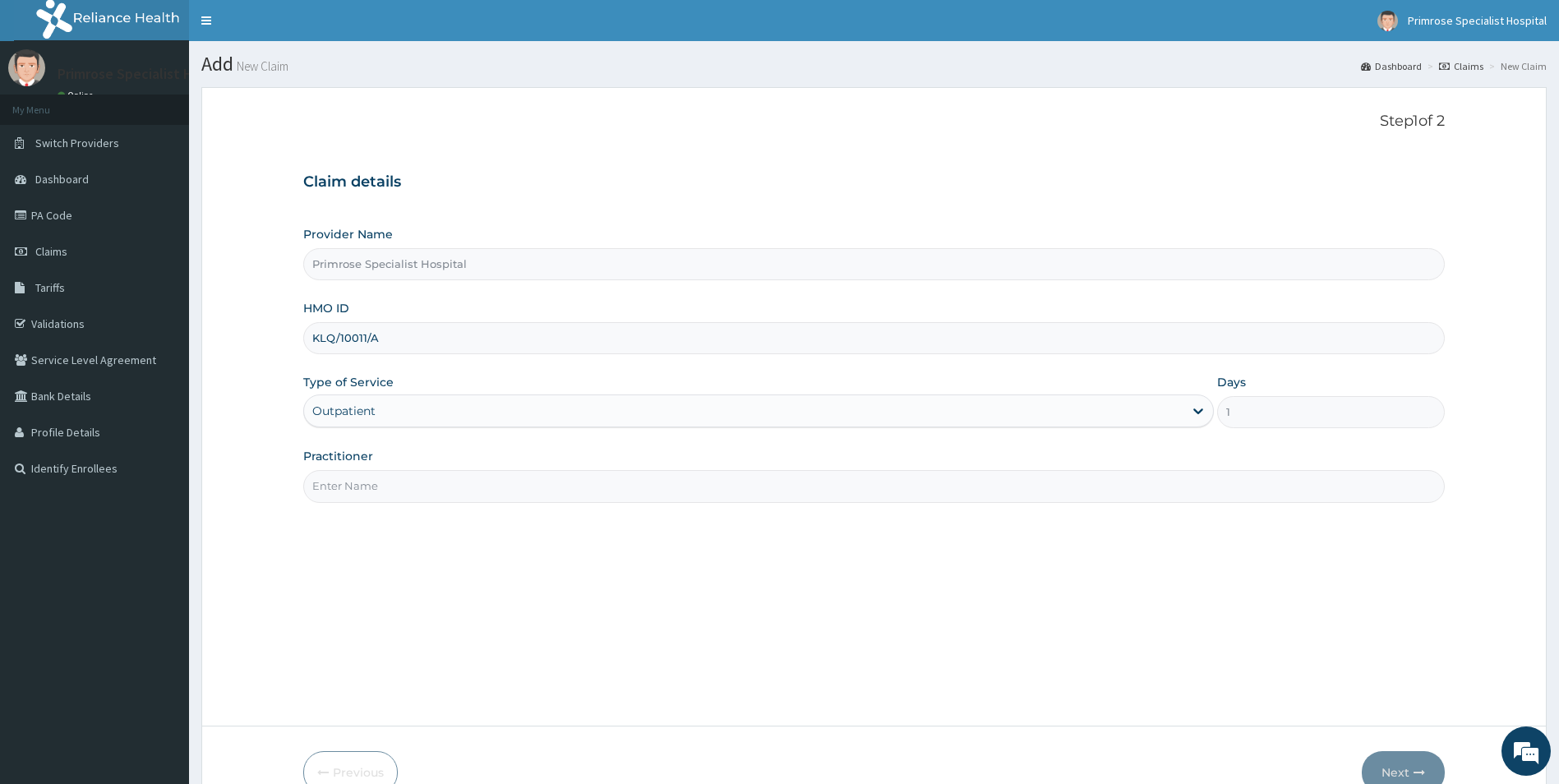
click at [417, 487] on input "Practitioner" at bounding box center [874, 486] width 1142 height 32
paste input "[PERSON_NAME][GEOGRAPHIC_DATA]"
type input "[PERSON_NAME][GEOGRAPHIC_DATA]"
click at [1394, 766] on button "Next" at bounding box center [1403, 772] width 83 height 42
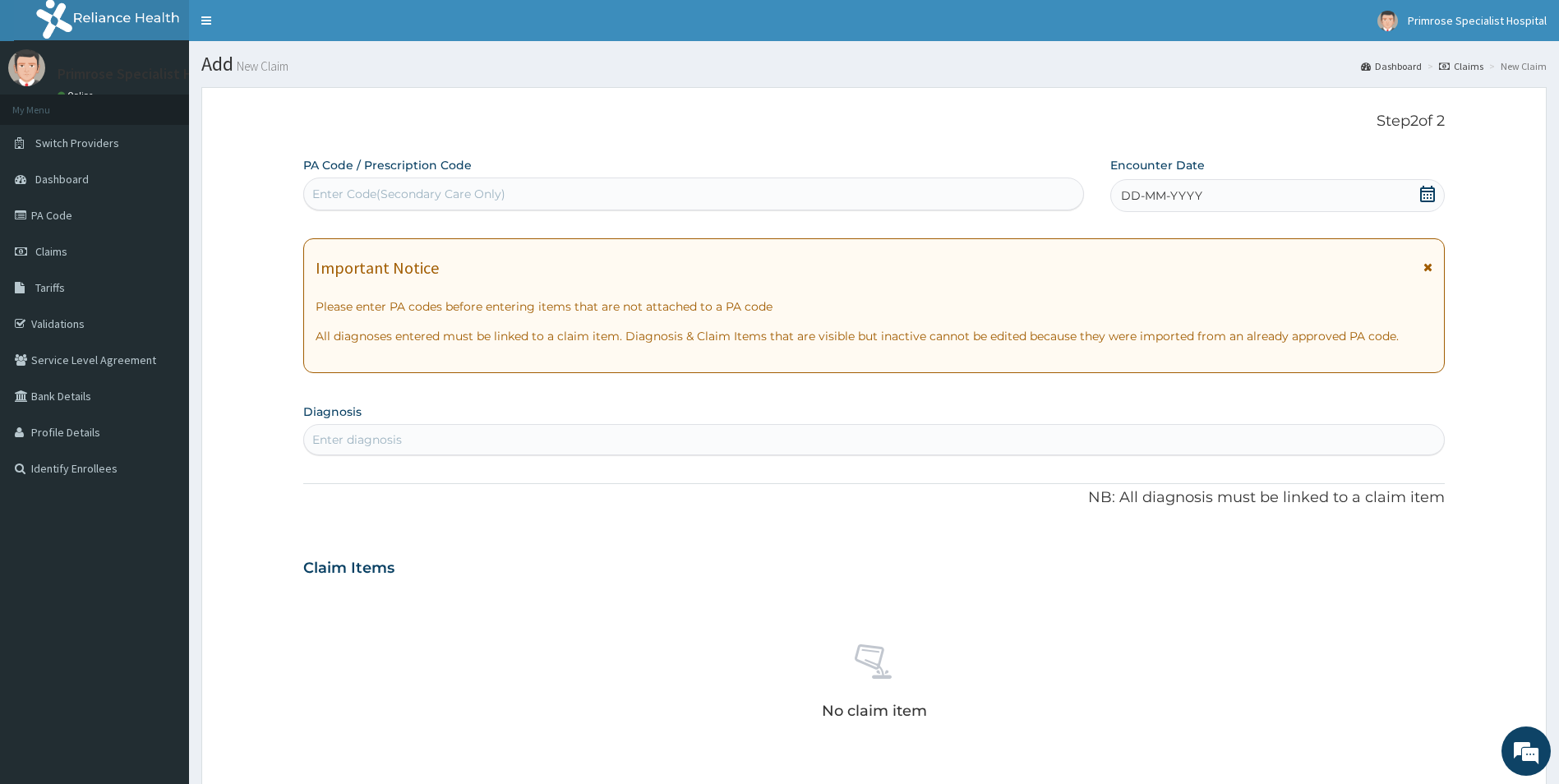
click at [1227, 185] on div "DD-MM-YYYY" at bounding box center [1277, 196] width 334 height 33
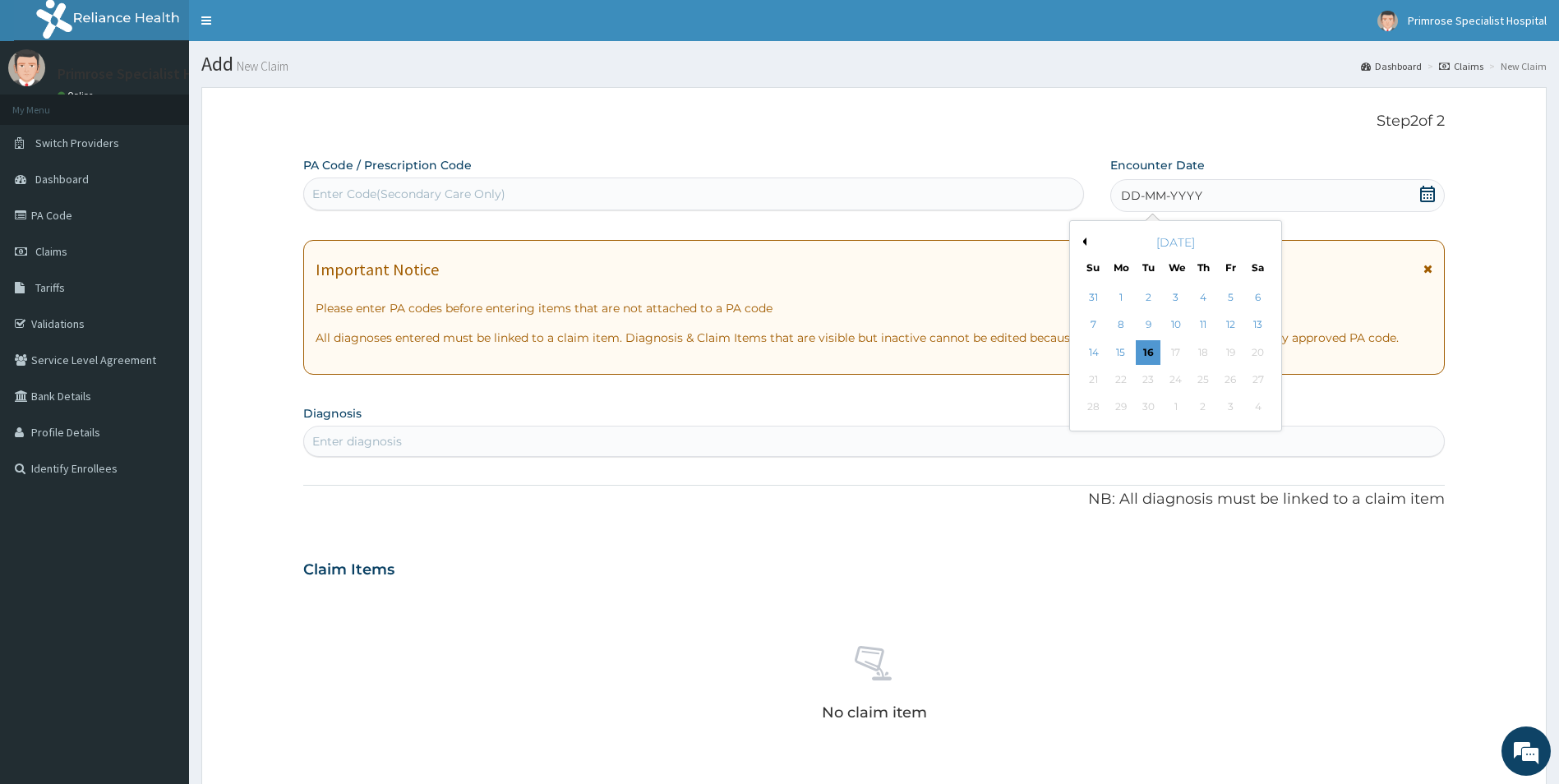
click at [1175, 294] on div "3" at bounding box center [1175, 297] width 25 height 25
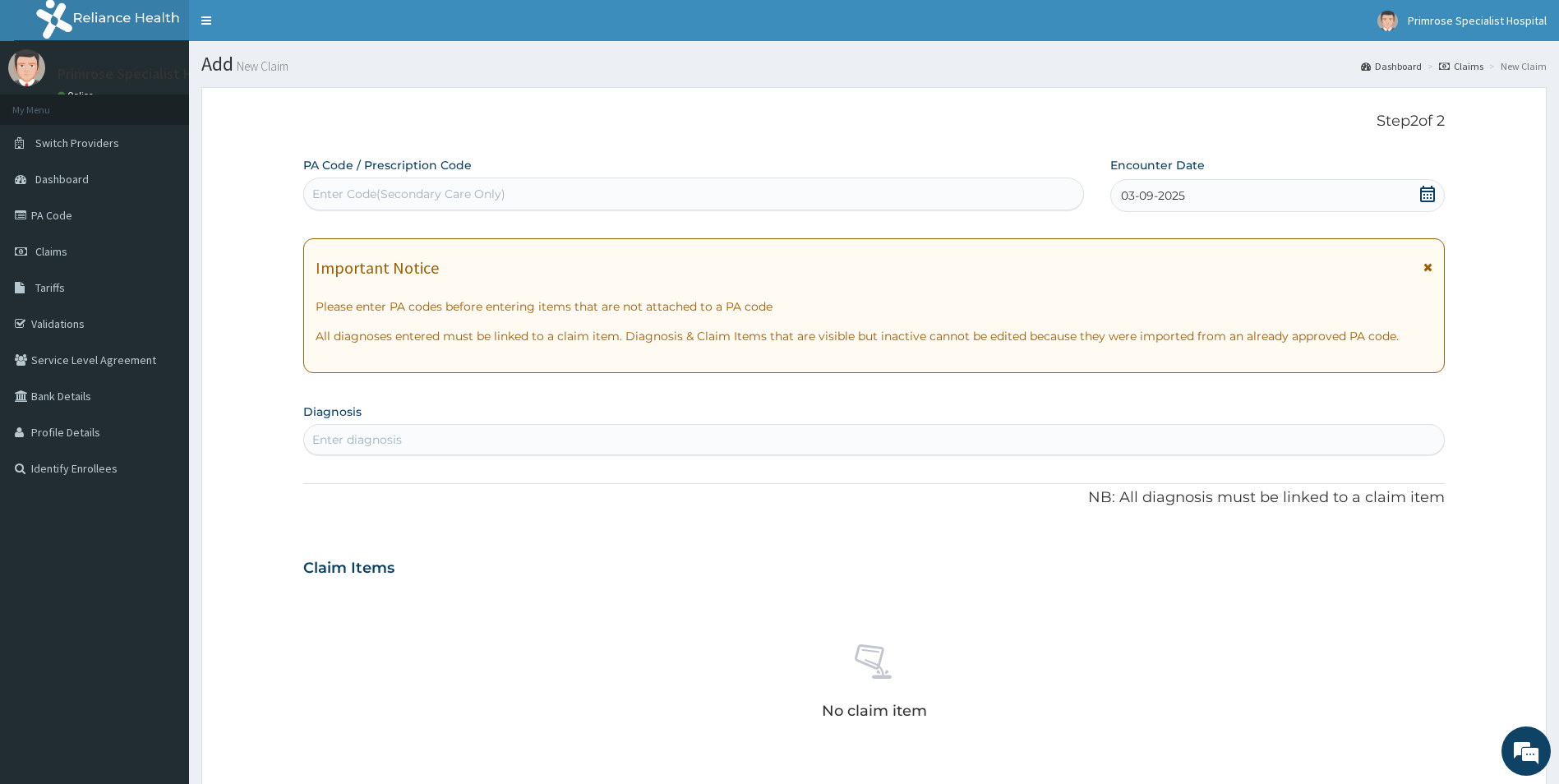
click at [484, 429] on div "Enter diagnosis" at bounding box center [874, 439] width 1141 height 26
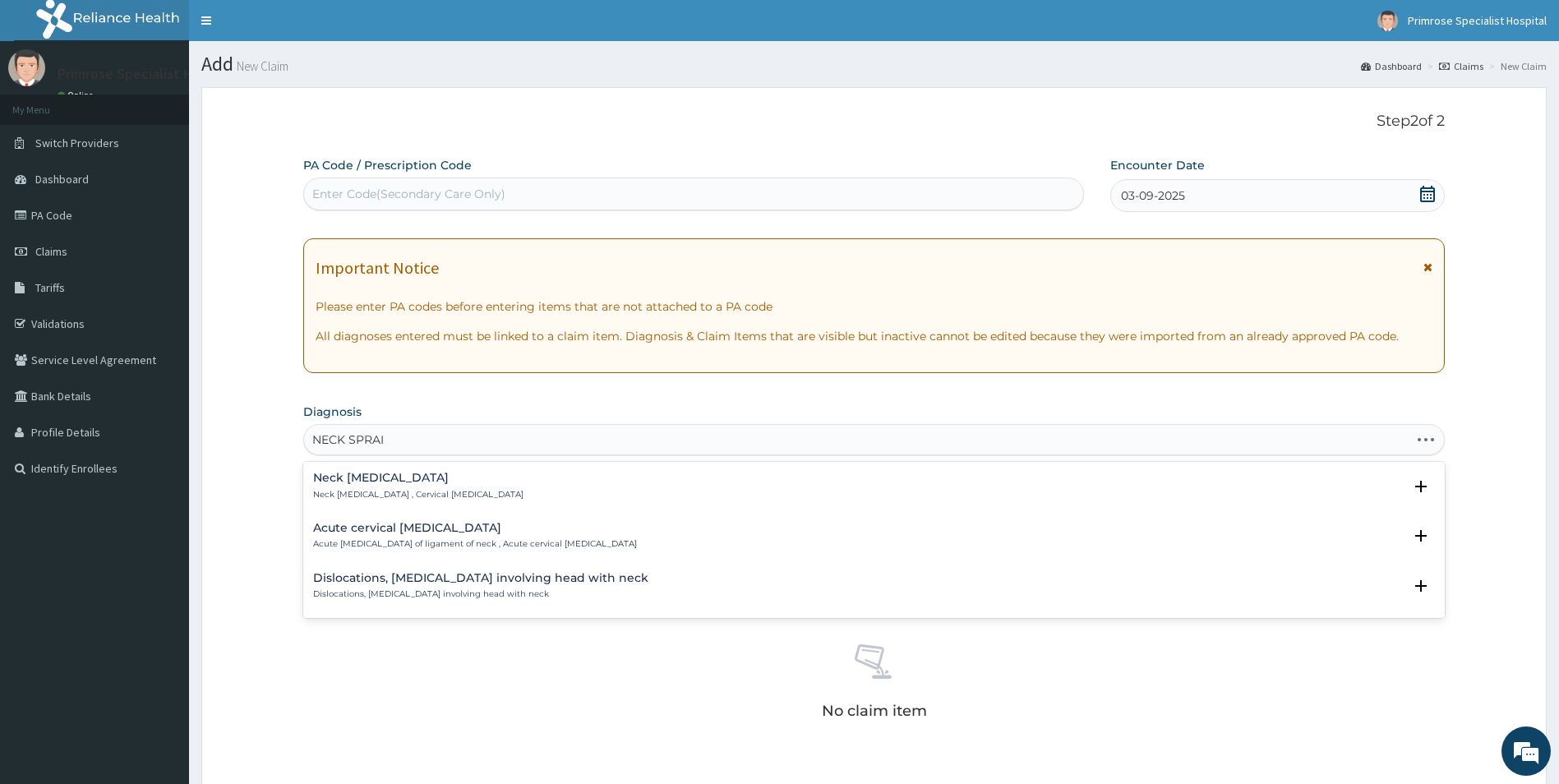
type input "NECK [MEDICAL_DATA]"
click at [340, 482] on h4 "Neck [MEDICAL_DATA]" at bounding box center [418, 478] width 210 height 13
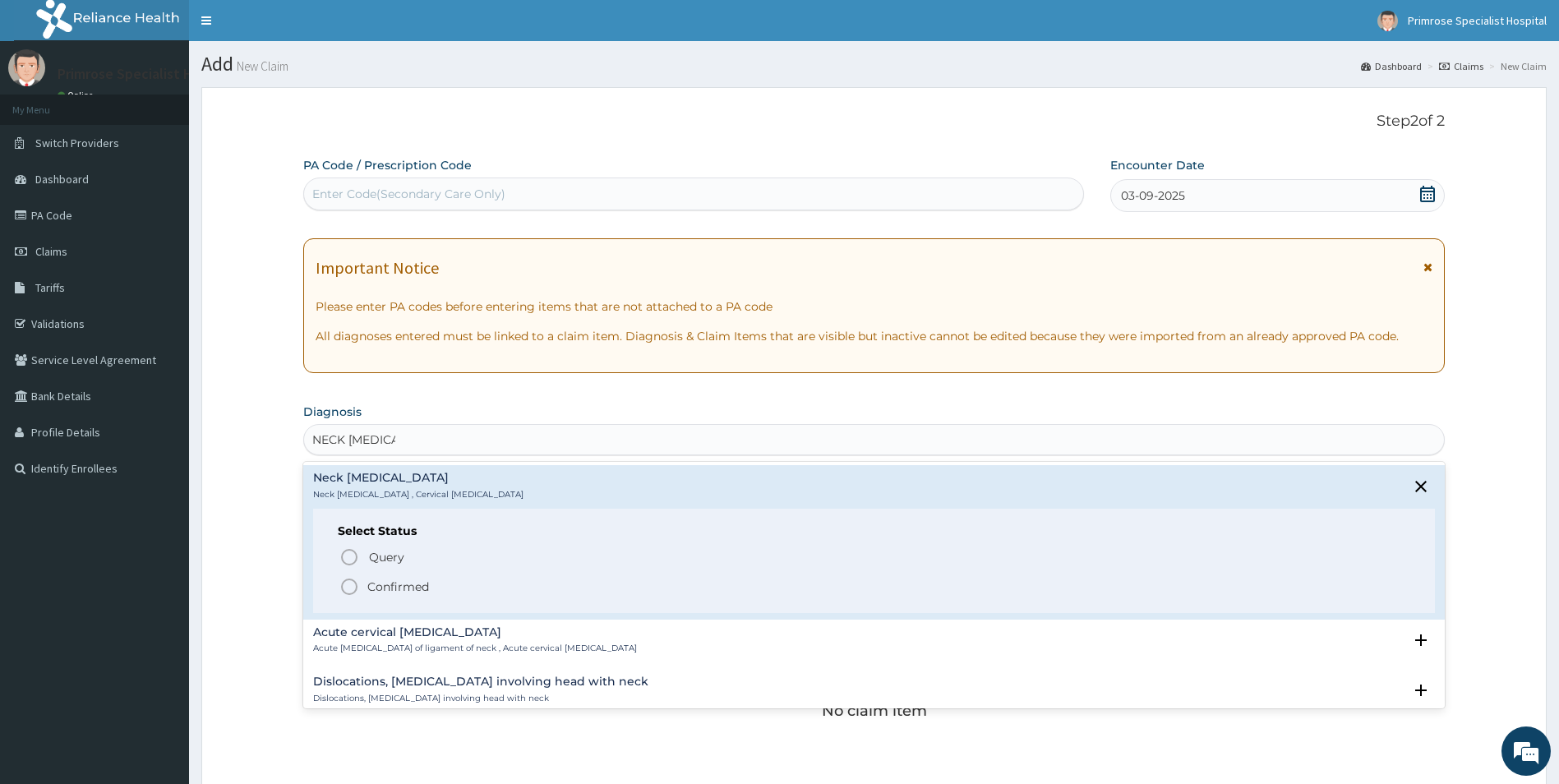
click at [401, 589] on p "Confirmed" at bounding box center [398, 586] width 62 height 16
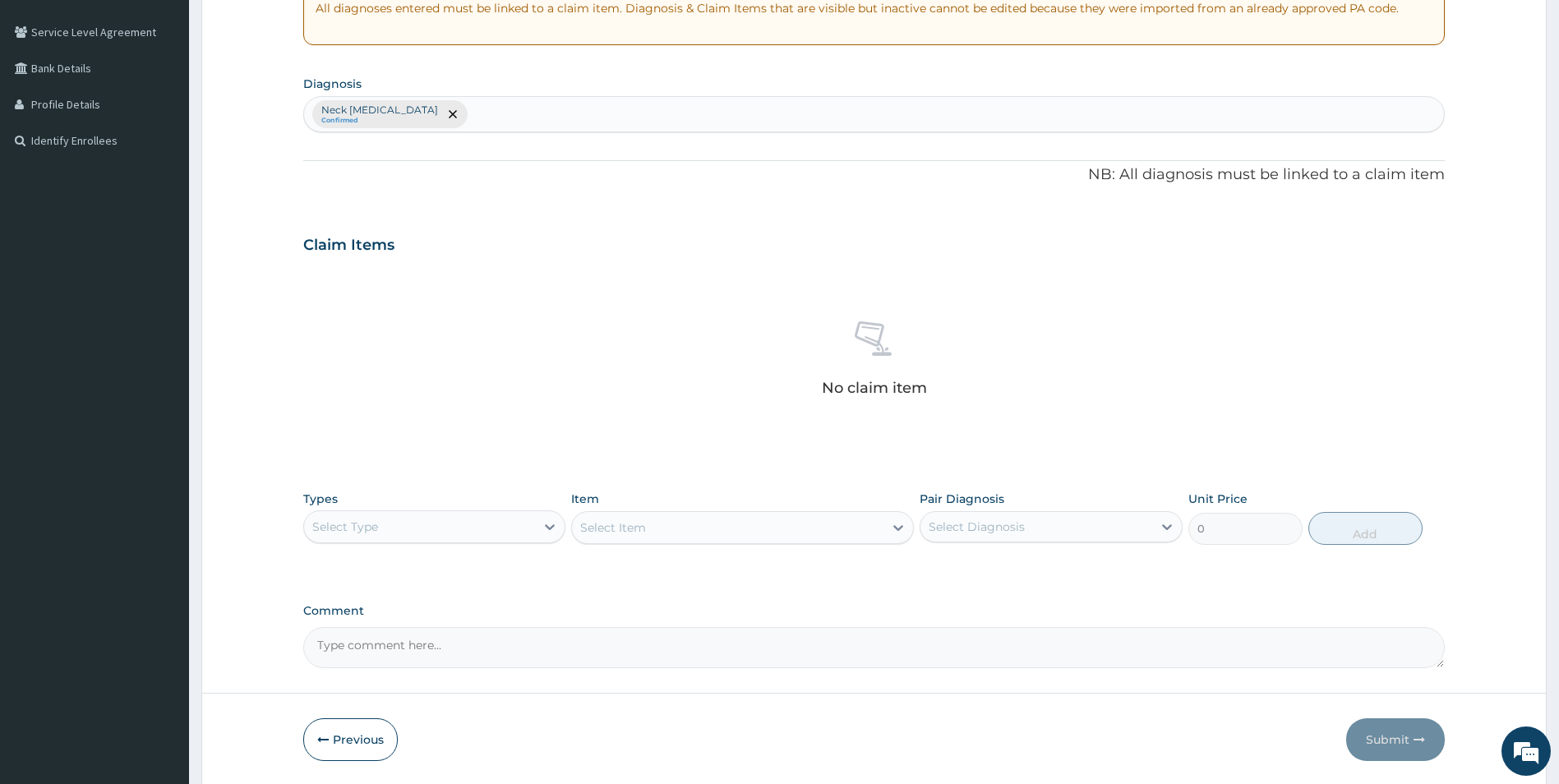
scroll to position [329, 0]
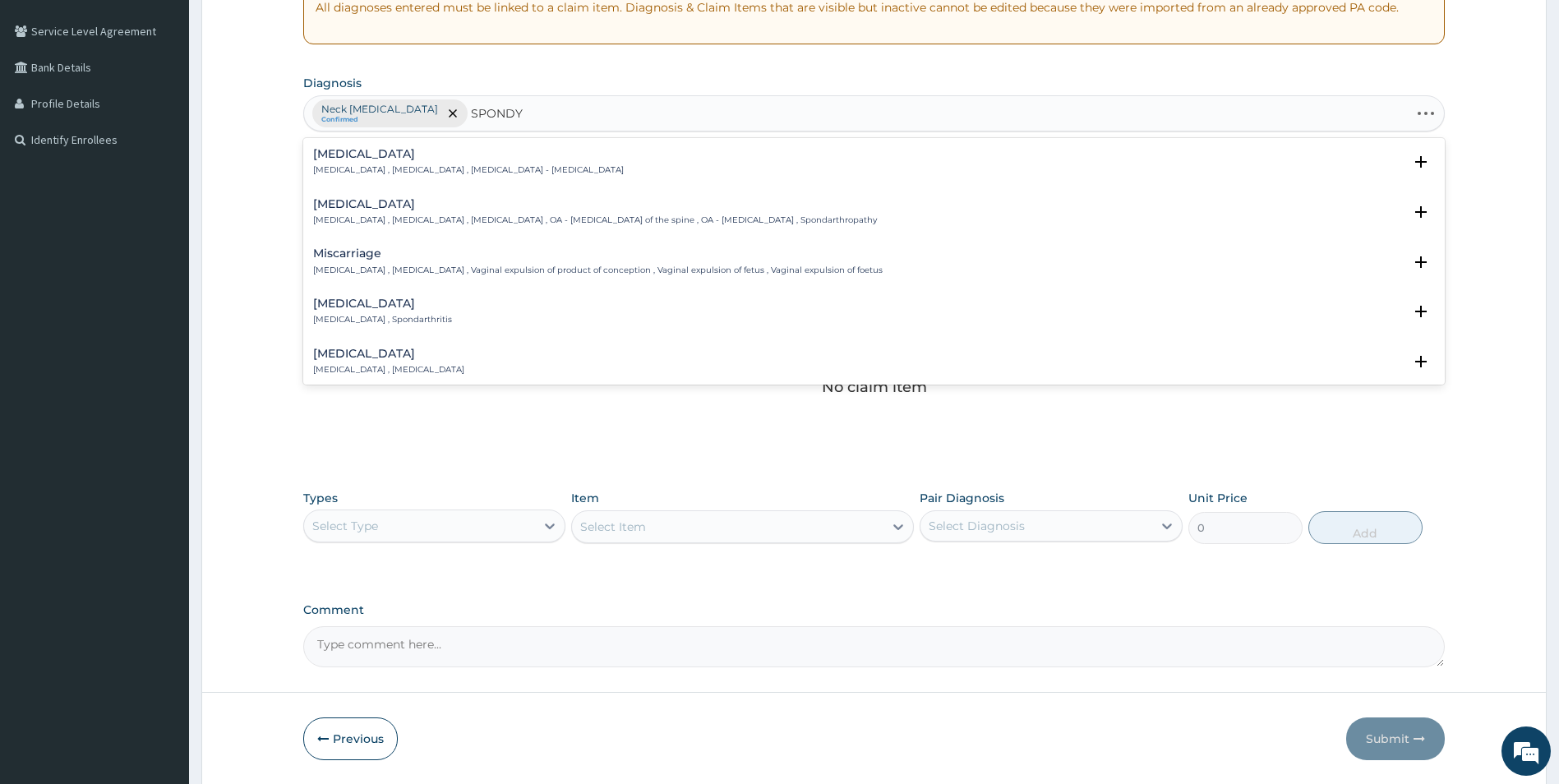
type input "SPONDYL"
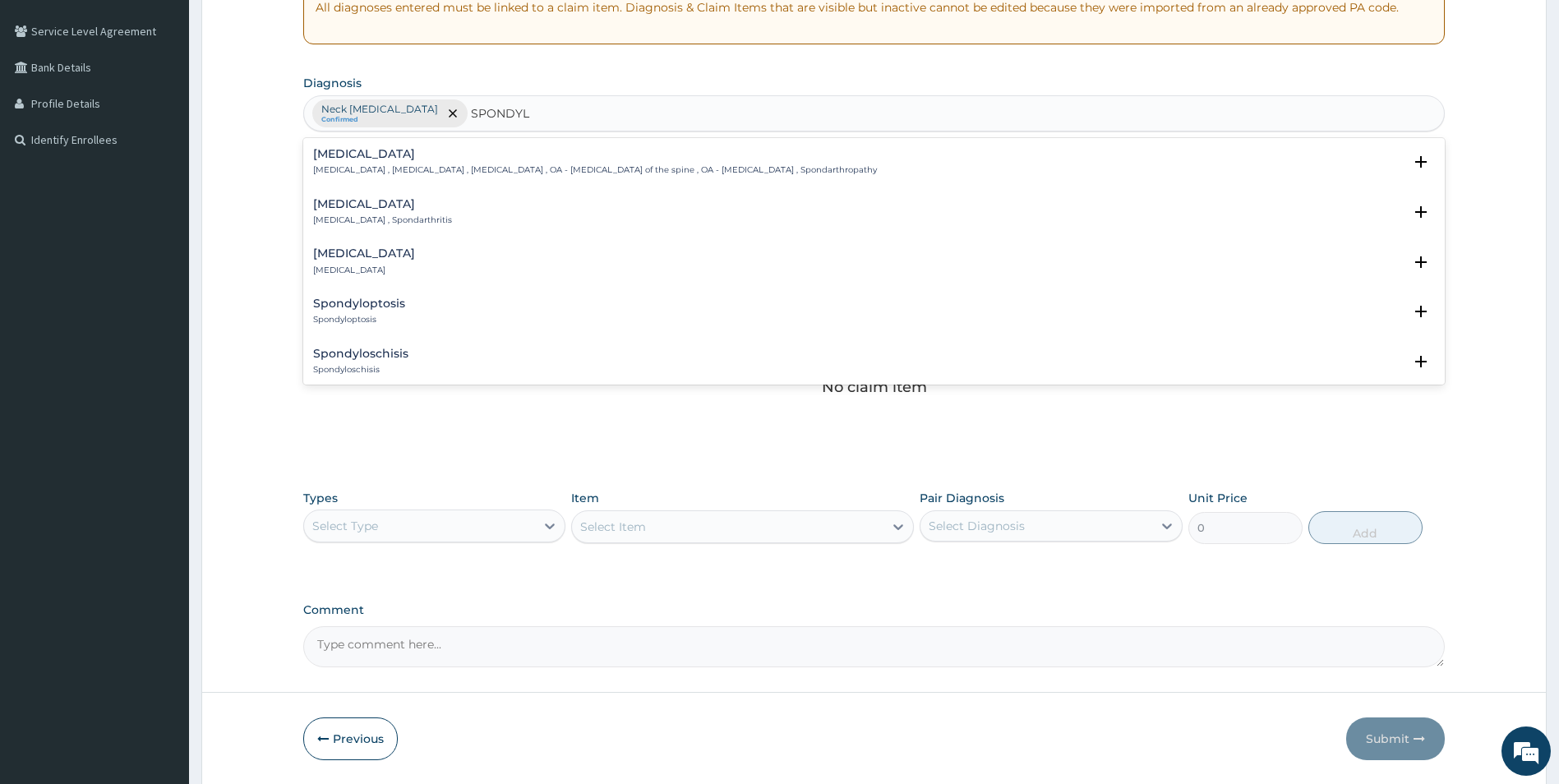
click at [347, 155] on h4 "Spondylosis" at bounding box center [595, 154] width 564 height 13
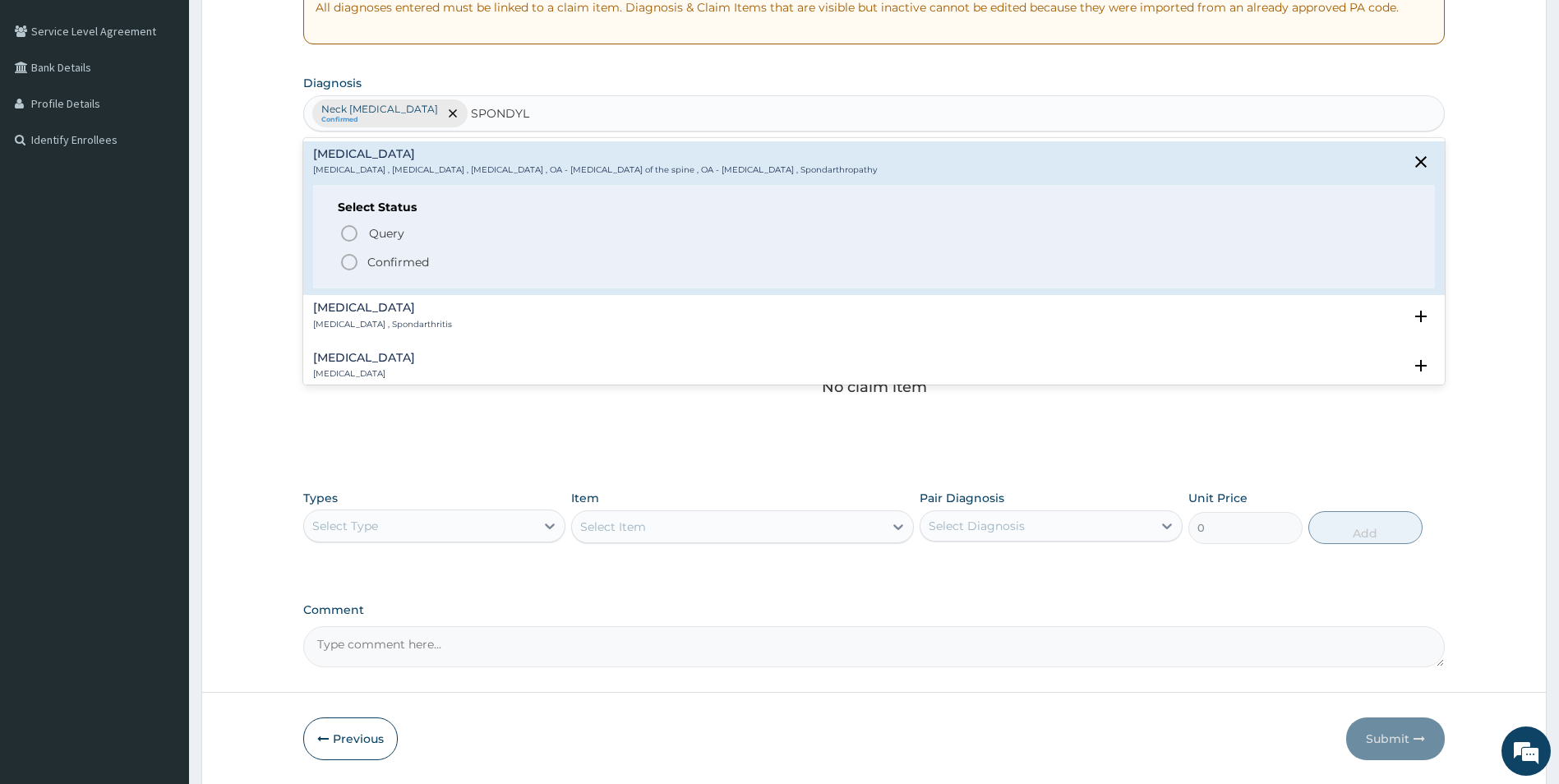
click at [417, 261] on p "Confirmed" at bounding box center [398, 262] width 62 height 16
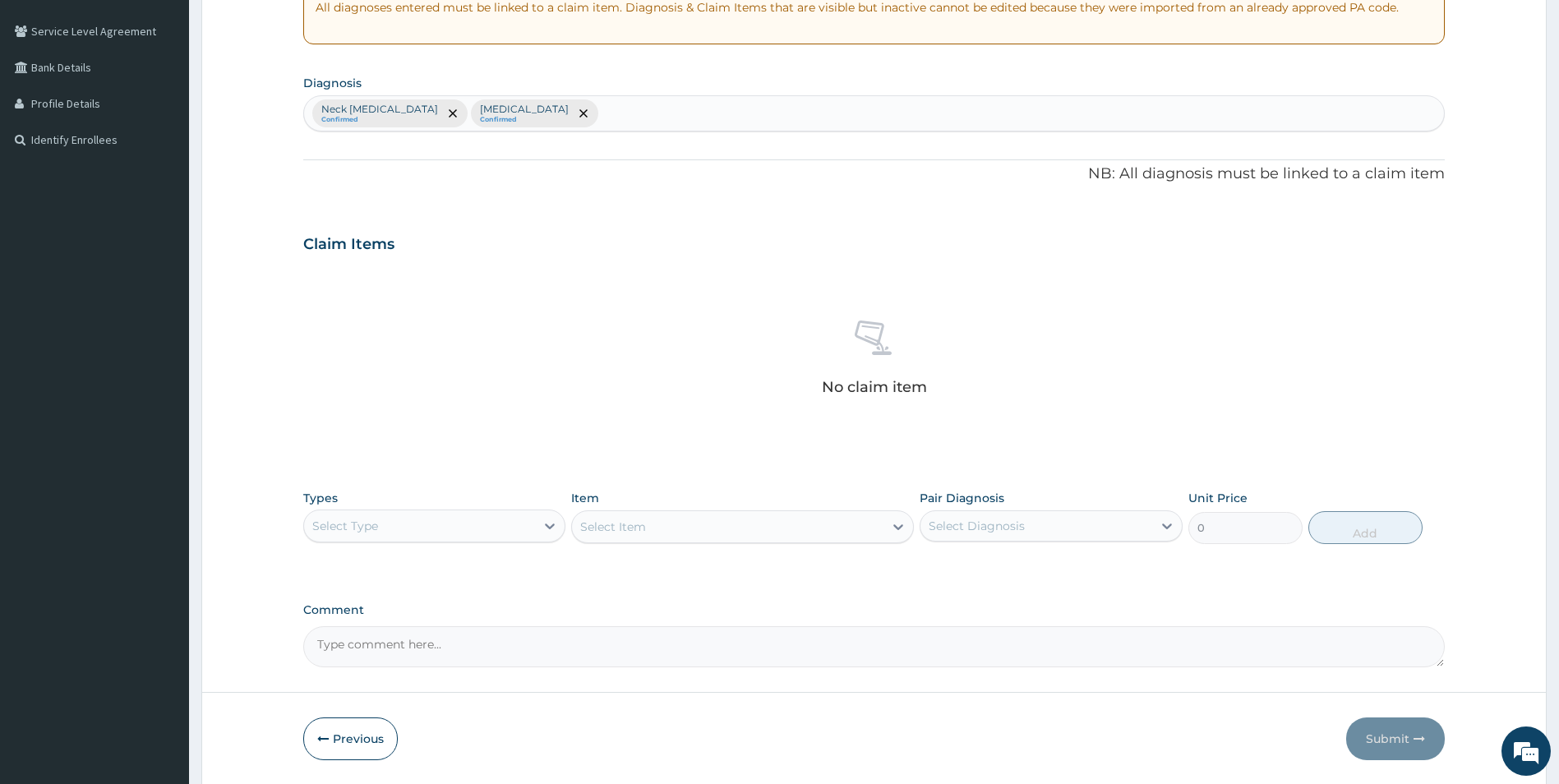
click at [500, 524] on div "Select Type" at bounding box center [420, 526] width 232 height 26
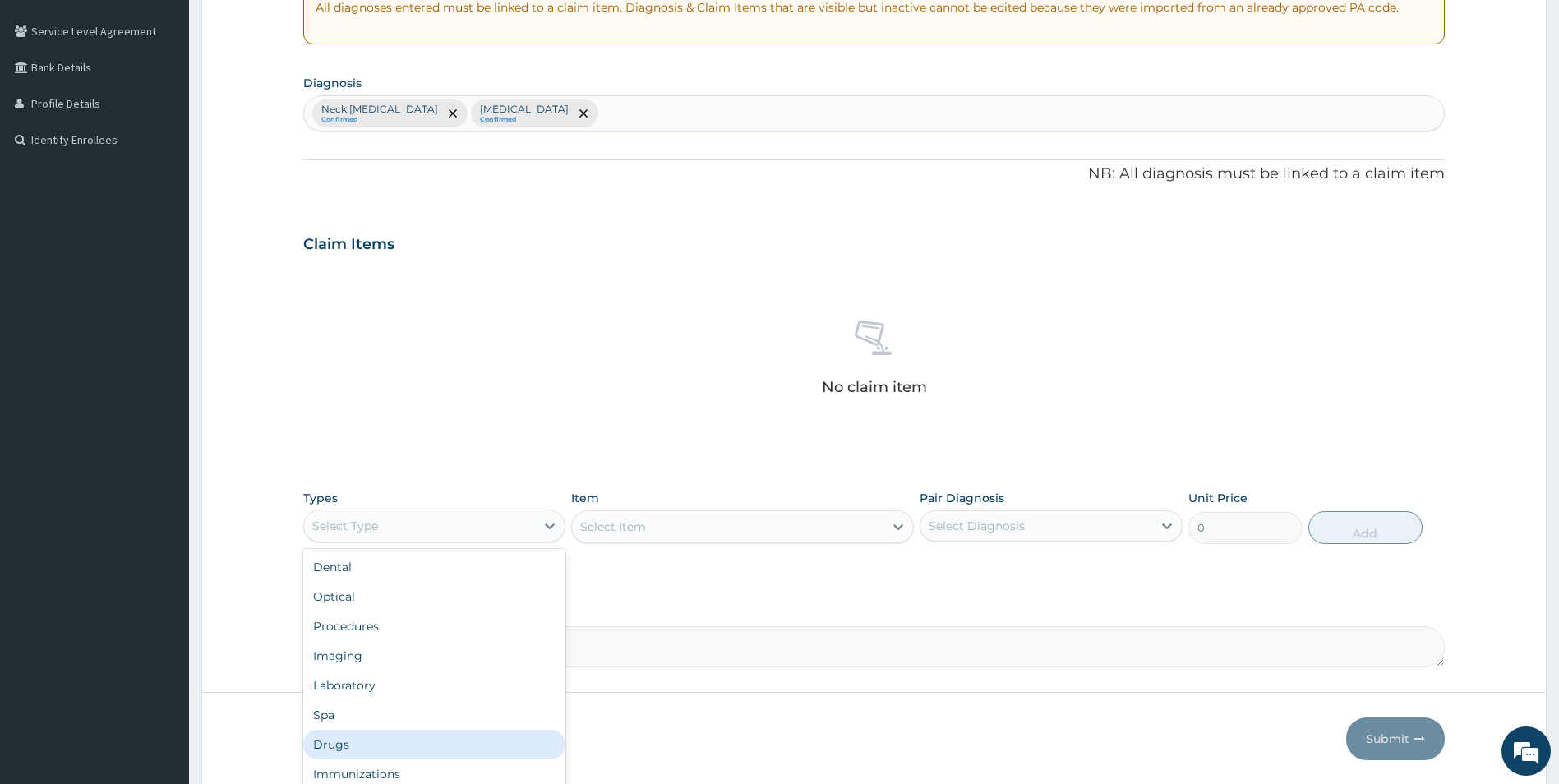
click at [323, 742] on div "Drugs" at bounding box center [434, 744] width 263 height 30
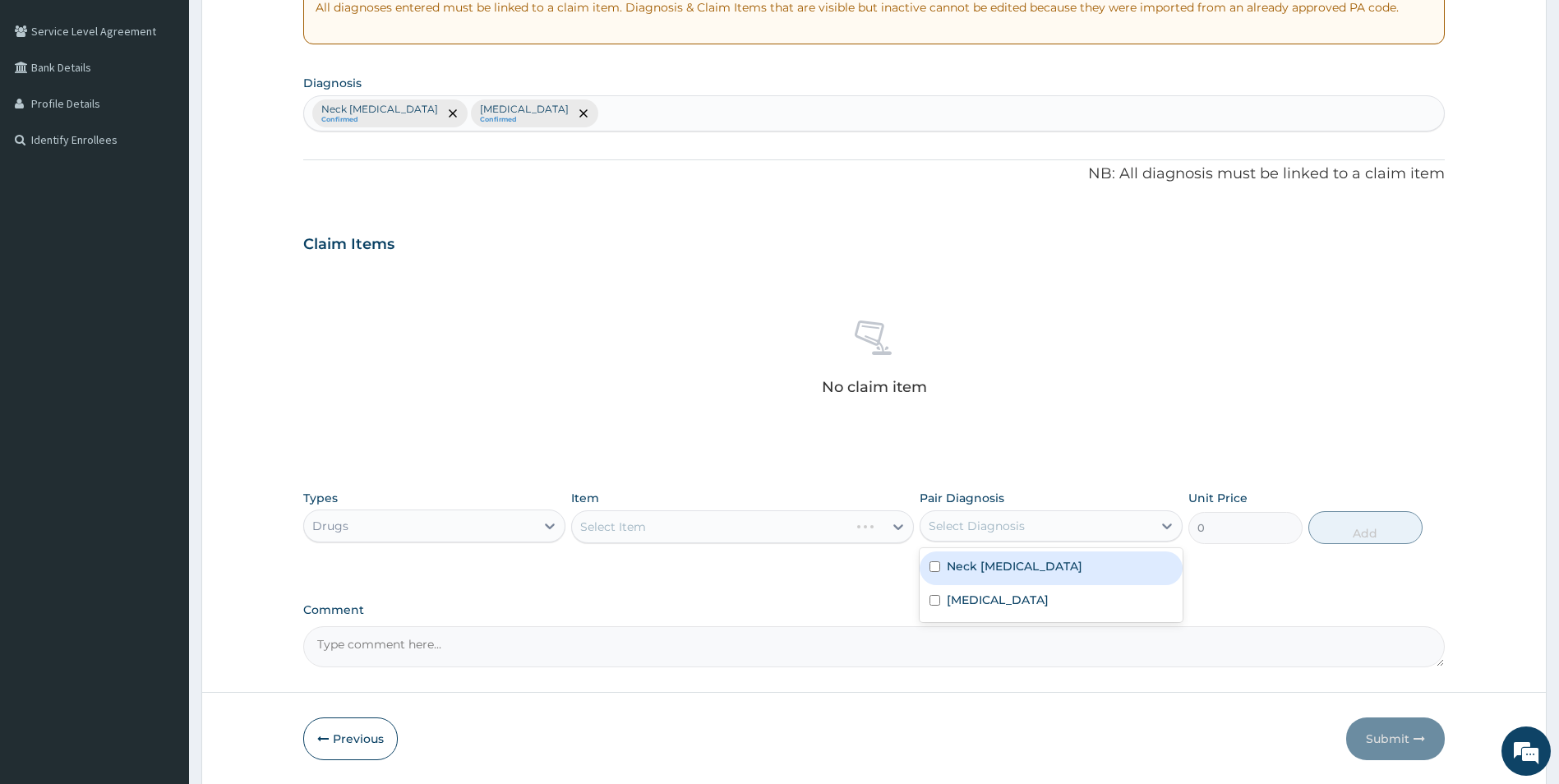
click at [985, 532] on div "Select Diagnosis" at bounding box center [977, 525] width 97 height 16
click at [960, 569] on label "Neck sprain" at bounding box center [1014, 566] width 135 height 16
checkbox input "true"
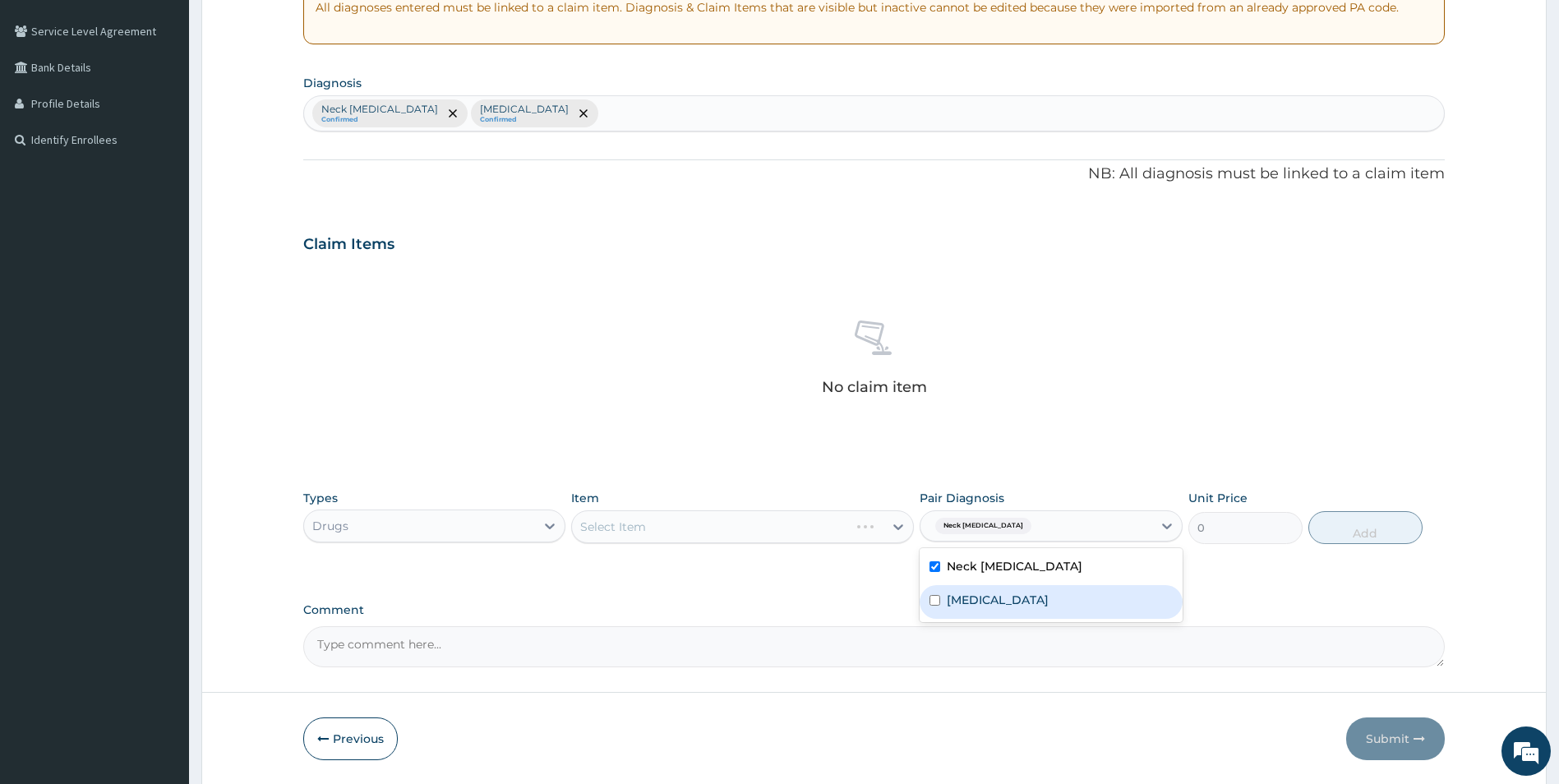
drag, startPoint x: 967, startPoint y: 602, endPoint x: 881, endPoint y: 567, distance: 92.8
click at [965, 602] on label "Spondylosis" at bounding box center [998, 599] width 102 height 16
checkbox input "true"
click at [876, 566] on div "Types Drugs Item Select Item Pair Diagnosis option Spondylosis, selected. optio…" at bounding box center [874, 529] width 1142 height 96
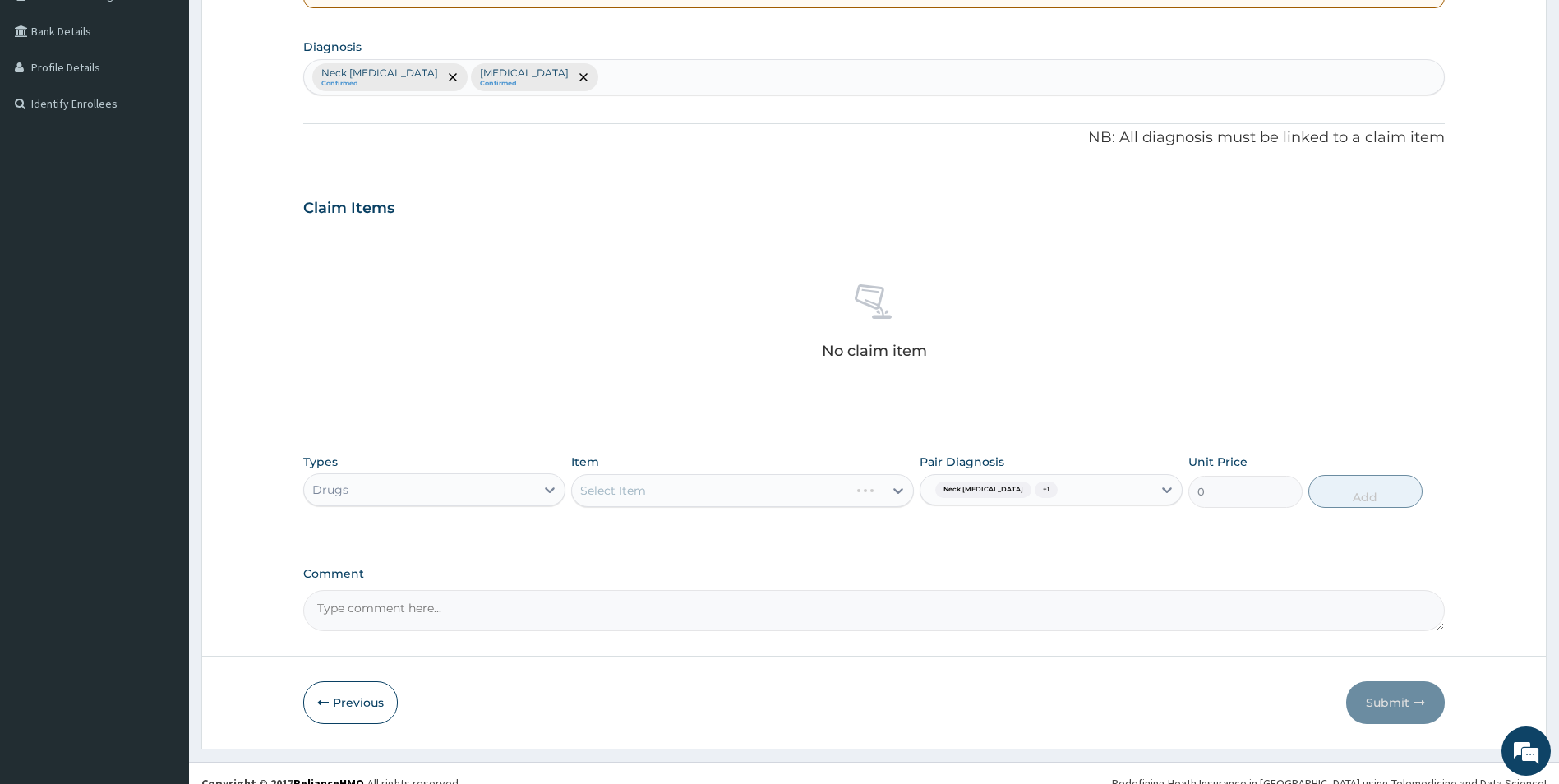
scroll to position [384, 0]
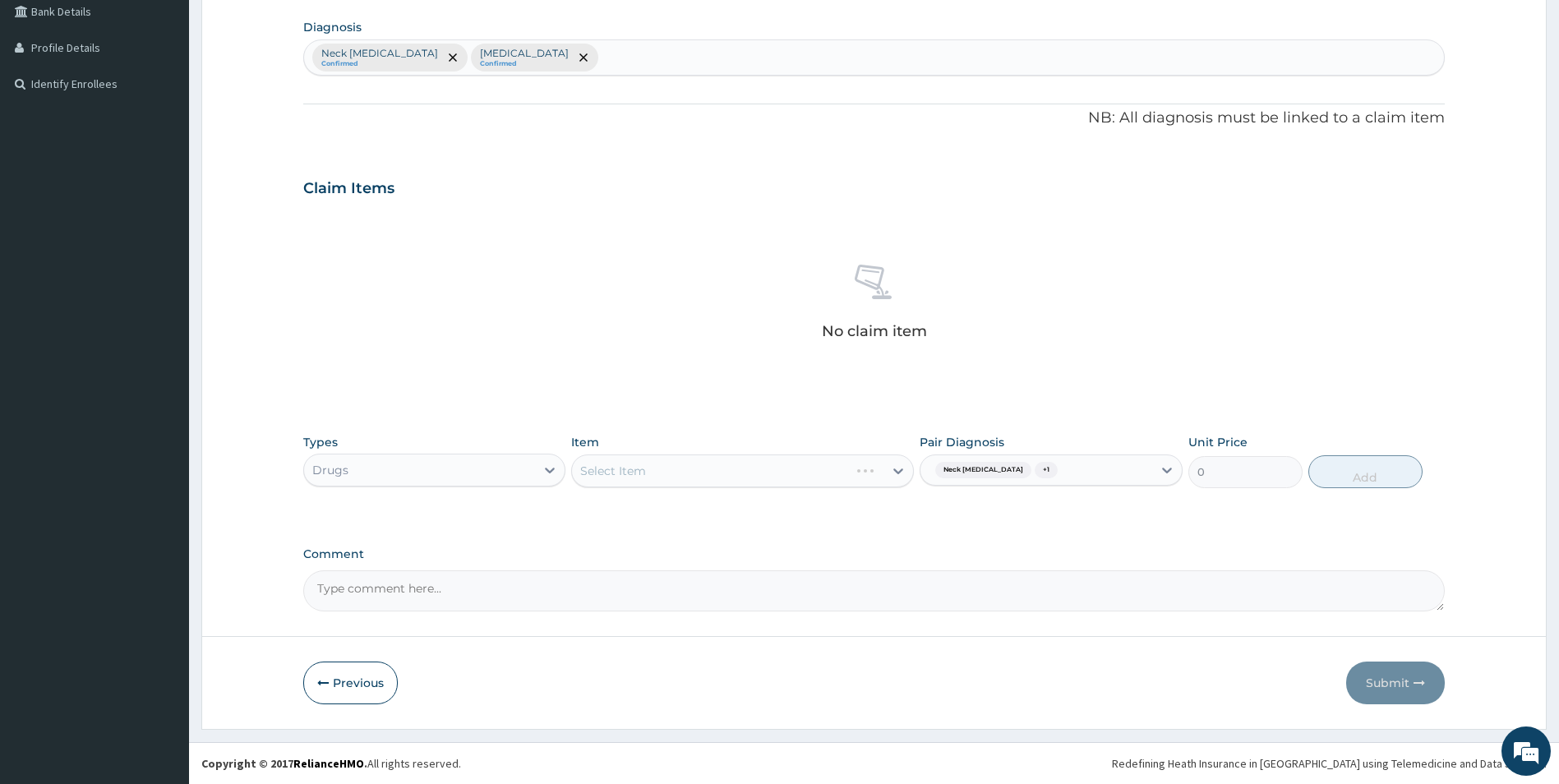
click at [895, 471] on div "Select Item" at bounding box center [743, 471] width 343 height 33
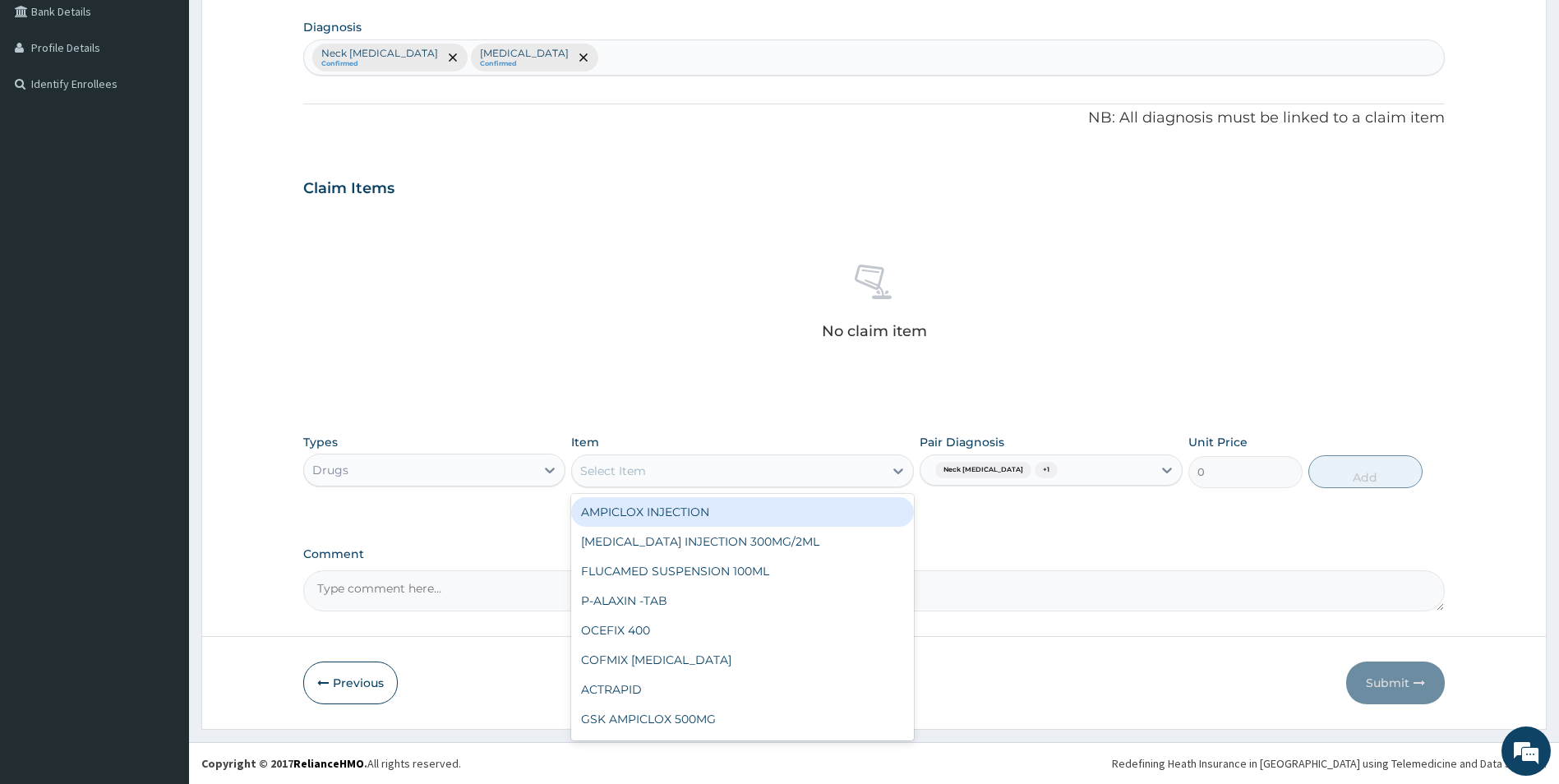
click at [895, 471] on icon at bounding box center [898, 471] width 10 height 6
type input "COCO"
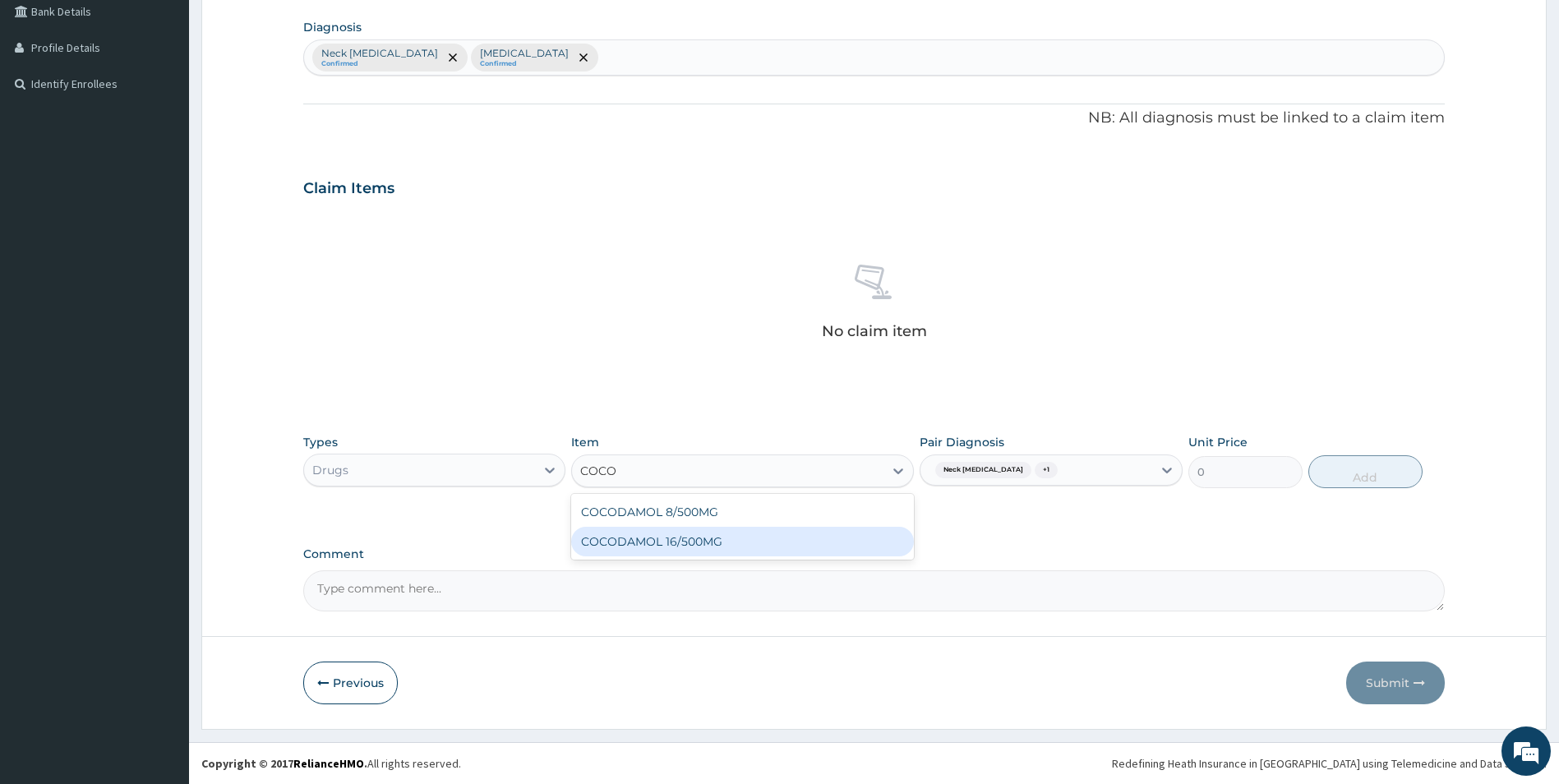
click at [672, 541] on div "COCODAMOL 16/500MG" at bounding box center [743, 541] width 343 height 30
type input "283.7999877929688"
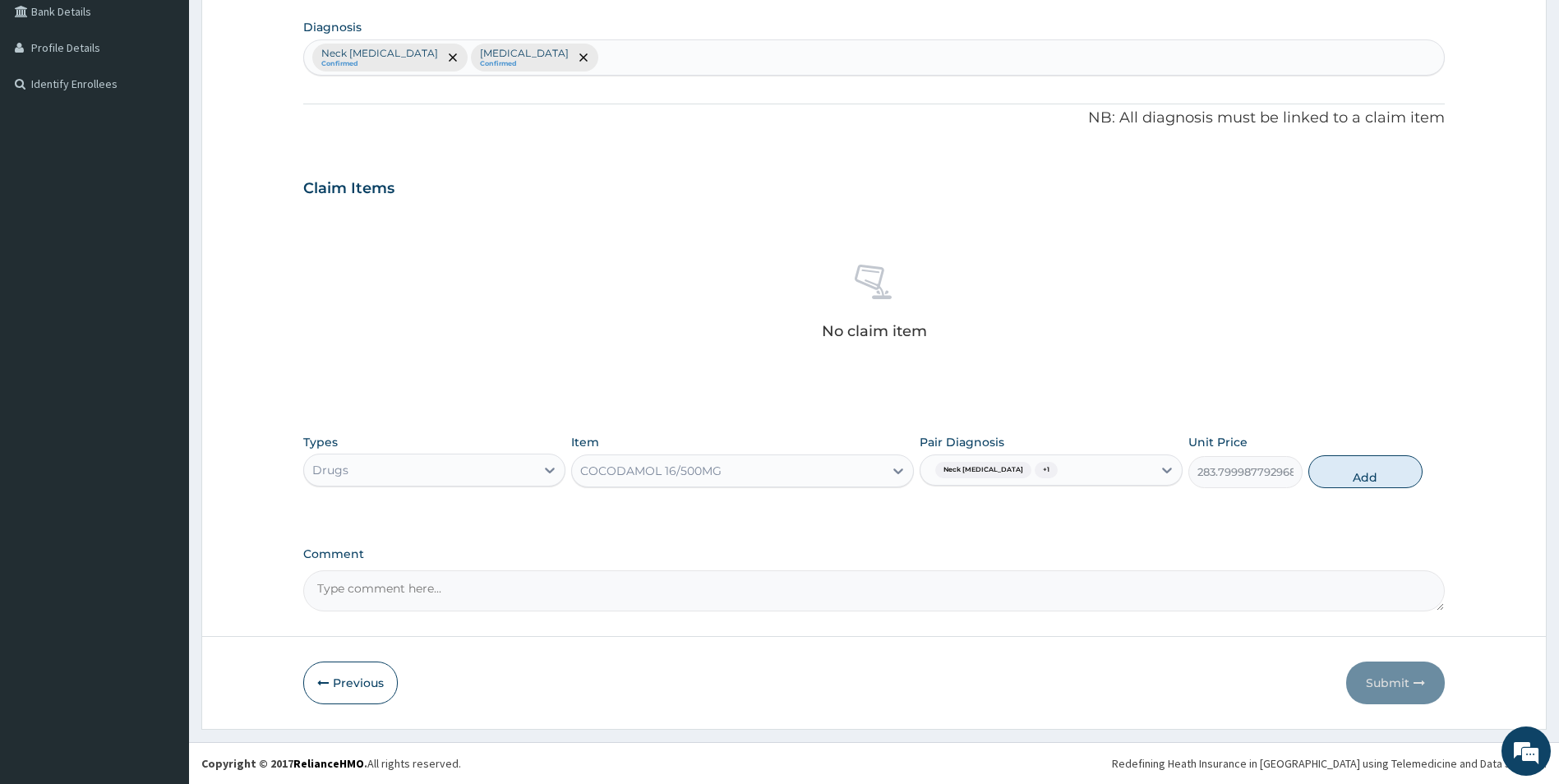
click at [779, 470] on div "COCODAMOL 16/500MG" at bounding box center [728, 471] width 312 height 26
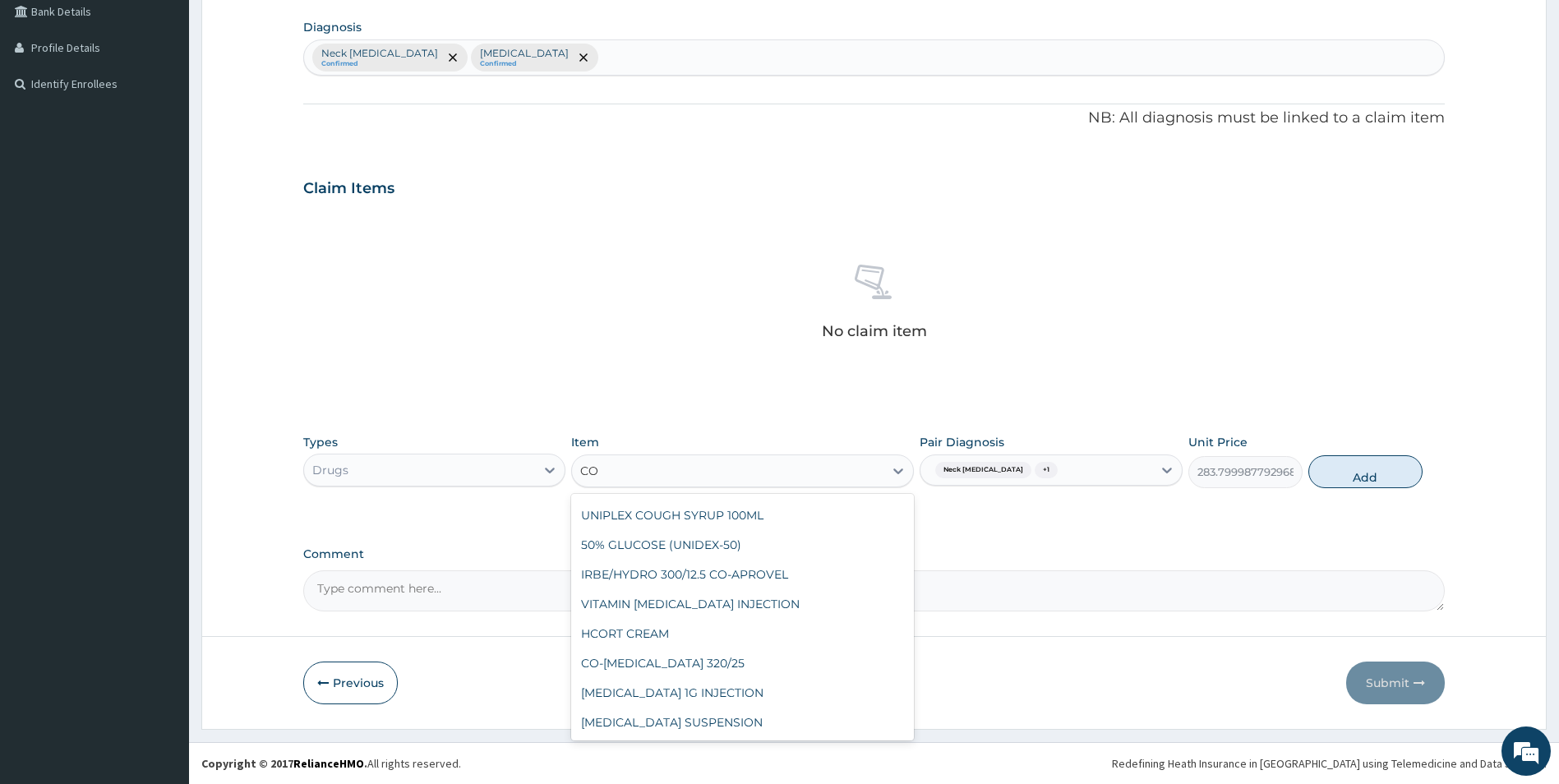
scroll to position [2045, 0]
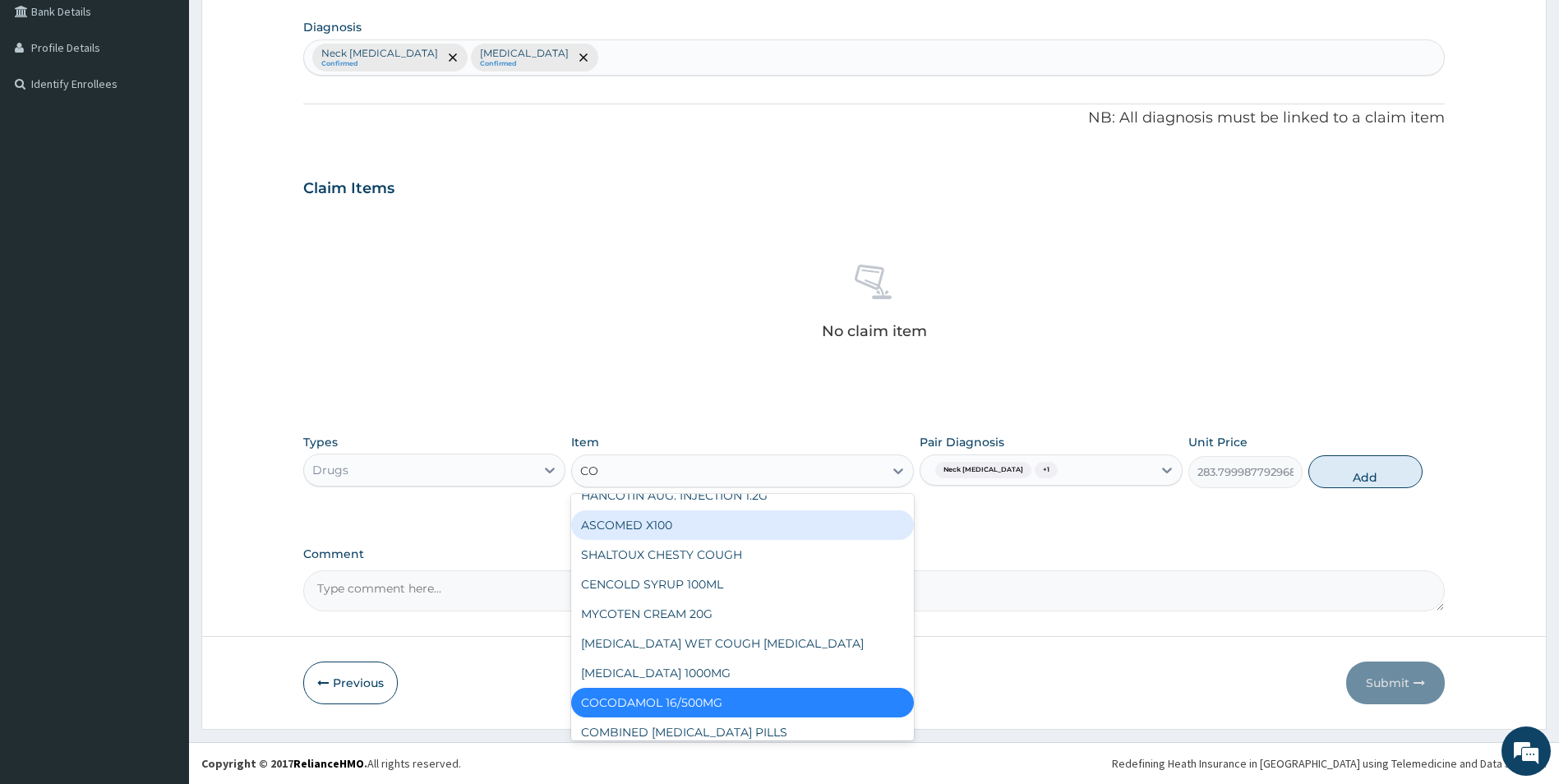
type input "COC"
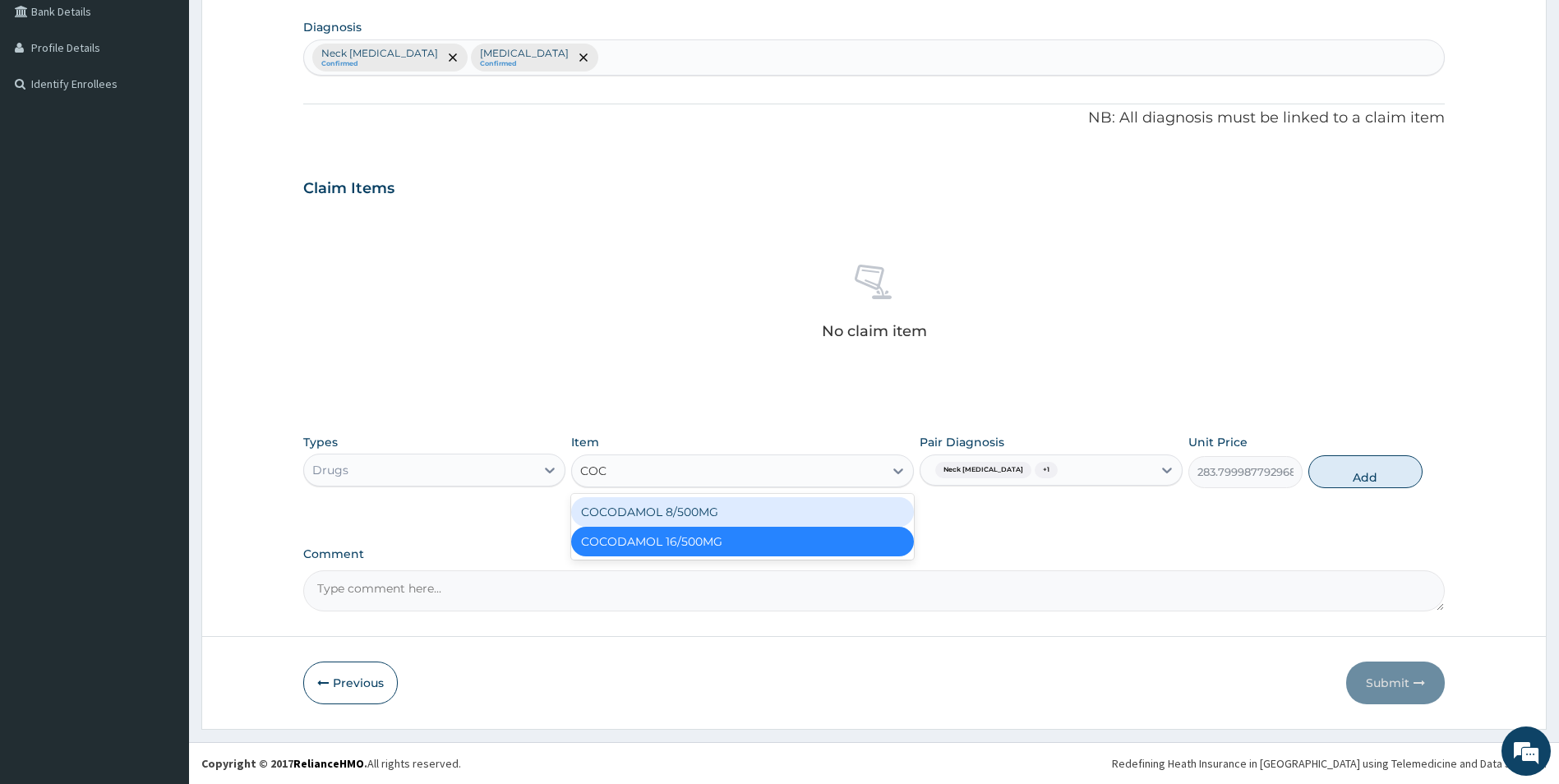
click at [670, 512] on div "COCODAMOL 8/500MG" at bounding box center [743, 511] width 343 height 30
type input "236.5"
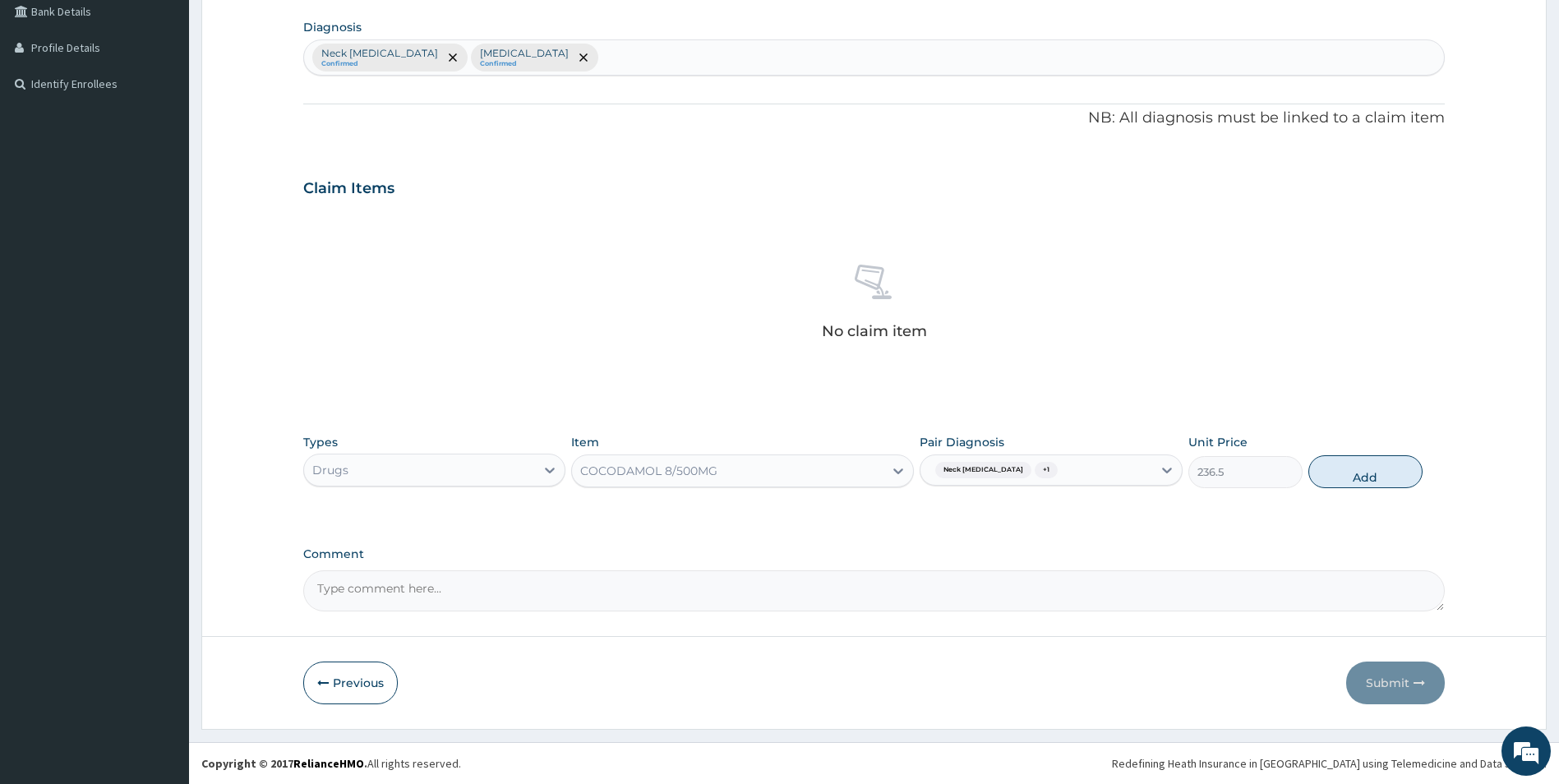
click at [823, 476] on div "COCODAMOL 8/500MG" at bounding box center [728, 471] width 312 height 26
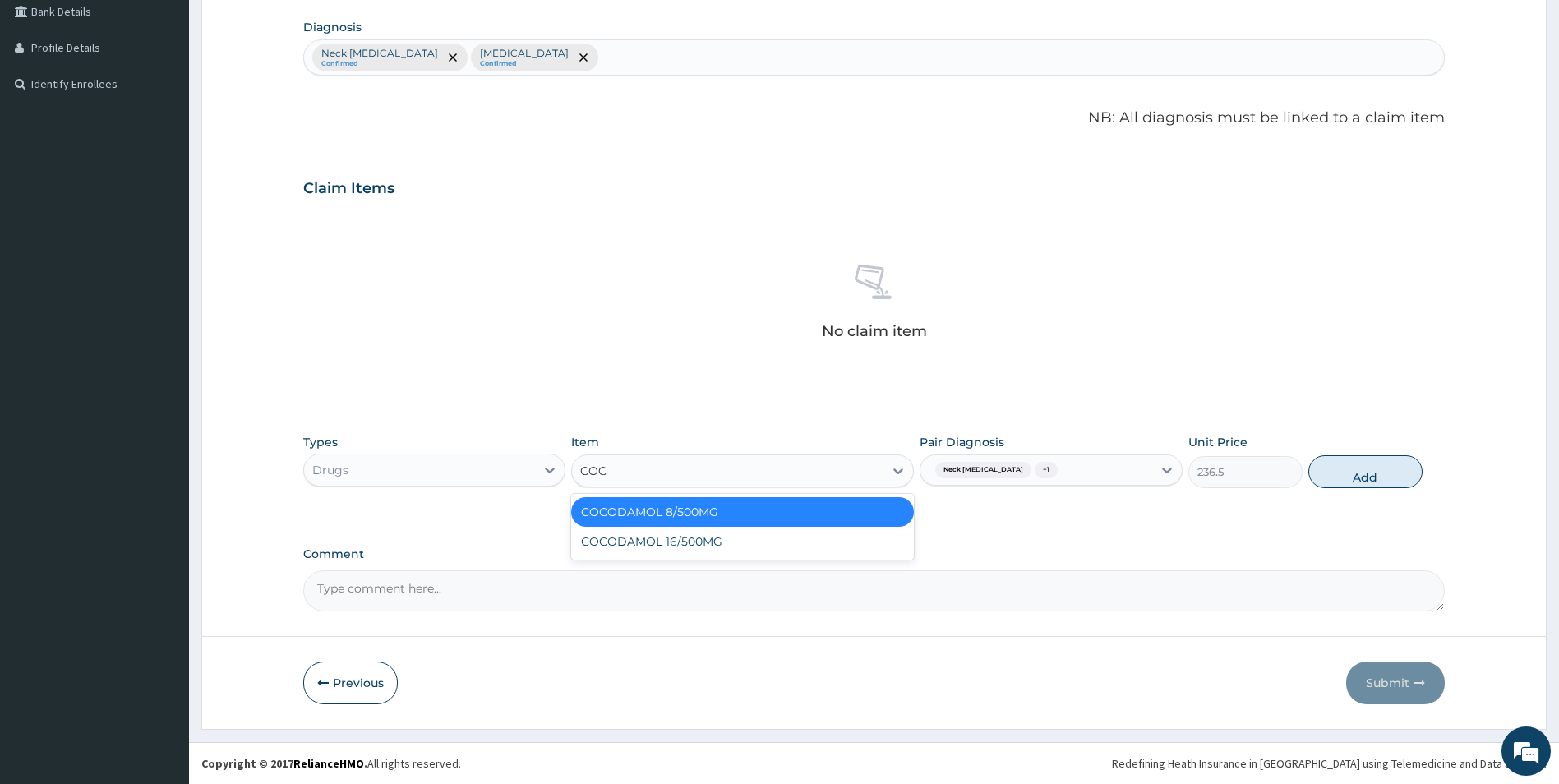
type input "COCO"
click at [666, 537] on div "COCODAMOL 16/500MG" at bounding box center [743, 541] width 343 height 30
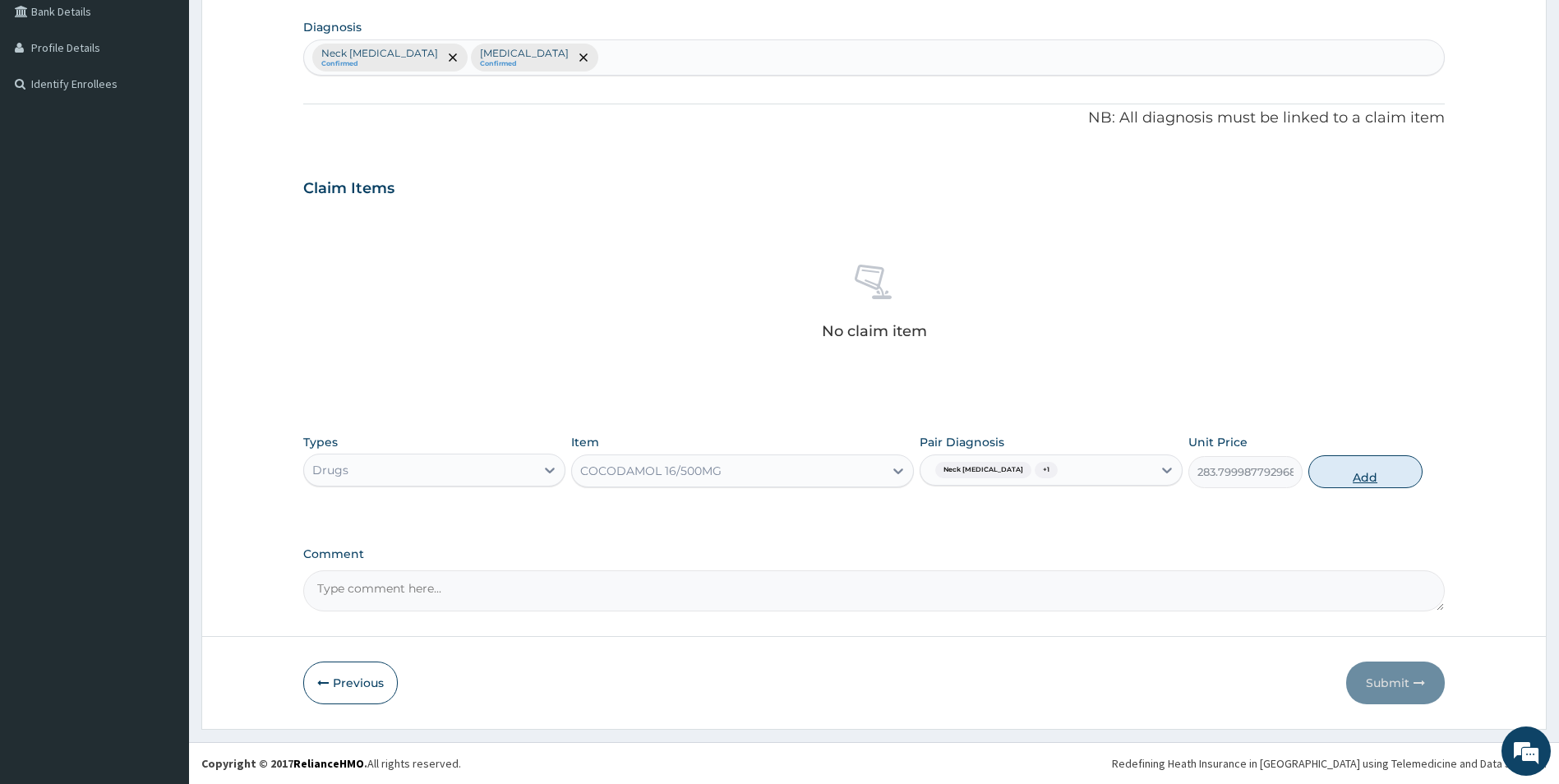
click at [1369, 473] on button "Add" at bounding box center [1365, 472] width 114 height 33
type input "0"
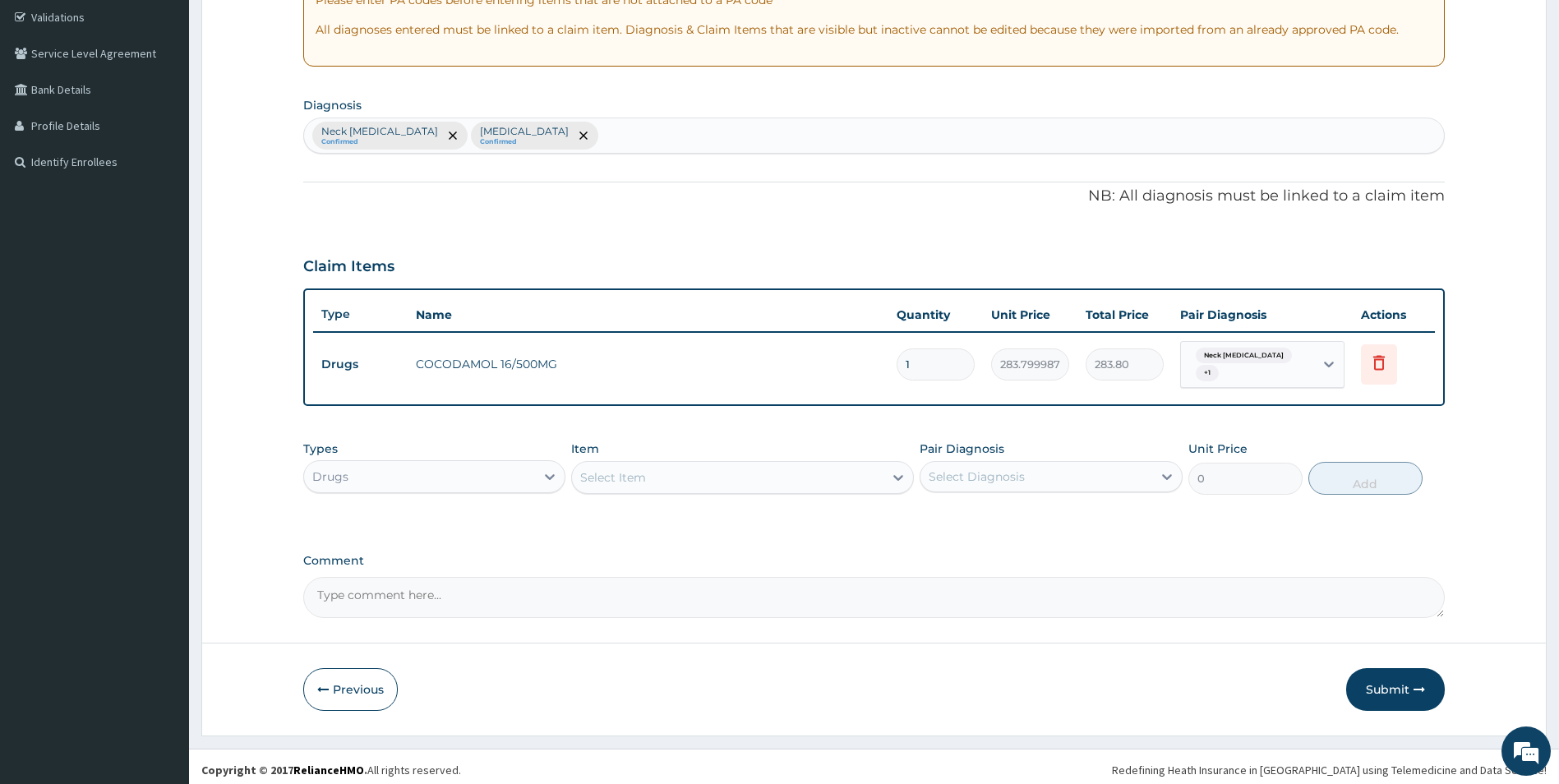
type input "0.00"
type input "6"
type input "1702.80"
type input "6"
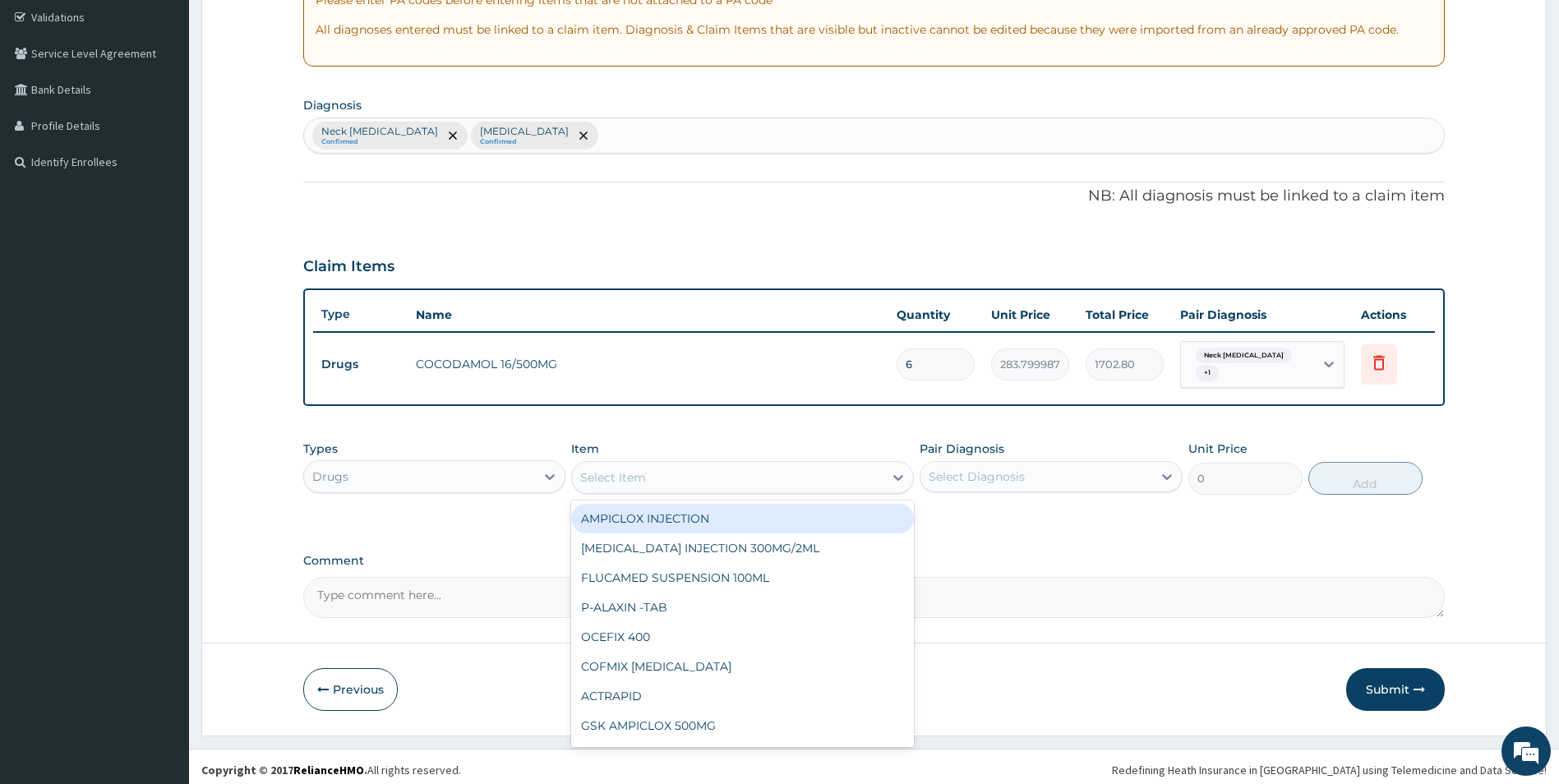
click at [651, 468] on div "Select Item" at bounding box center [728, 477] width 312 height 26
type input "DEE"
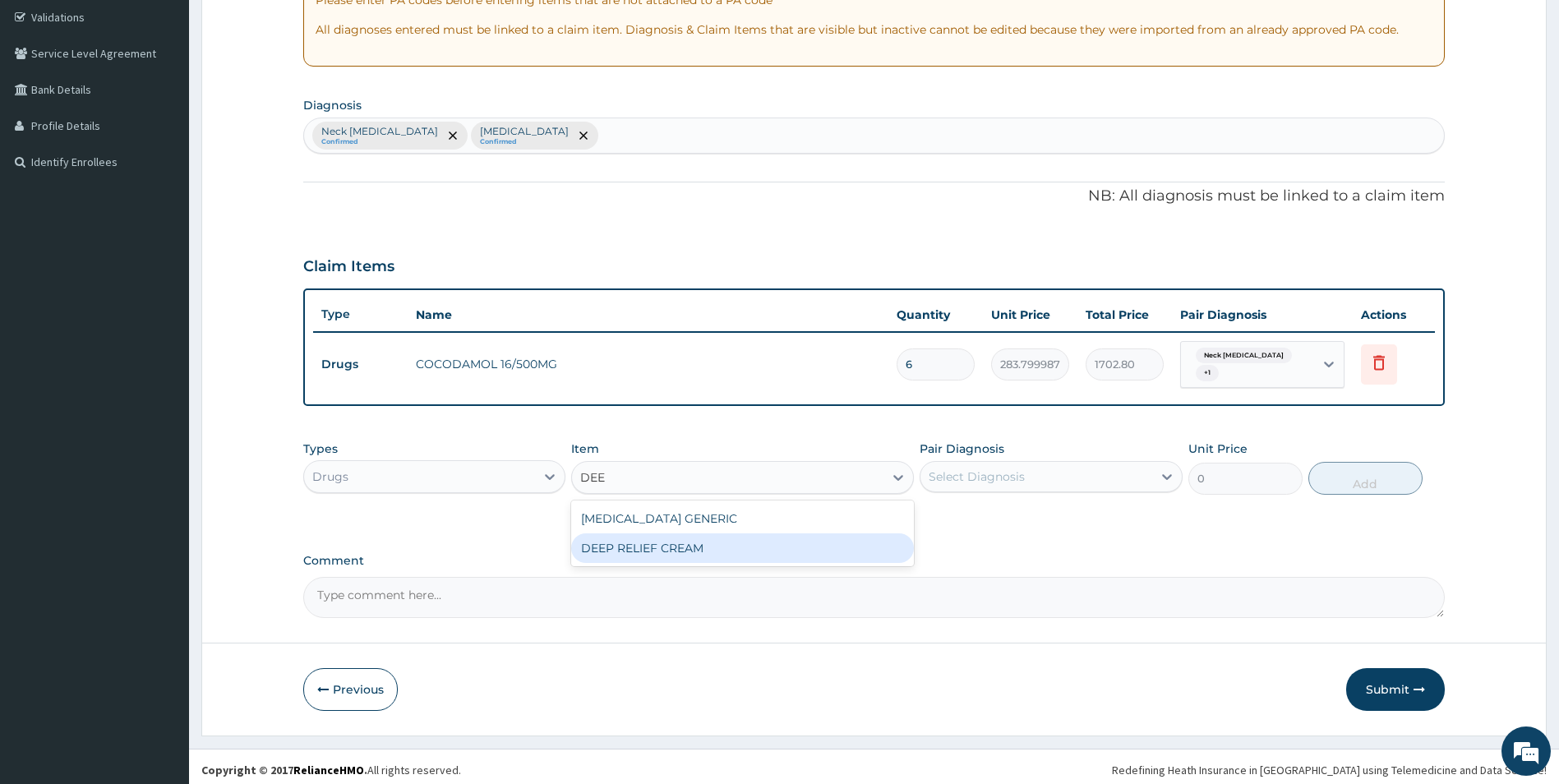
click at [651, 542] on div "DEEP RELIEF CREAM" at bounding box center [743, 548] width 343 height 30
type input "1300.75"
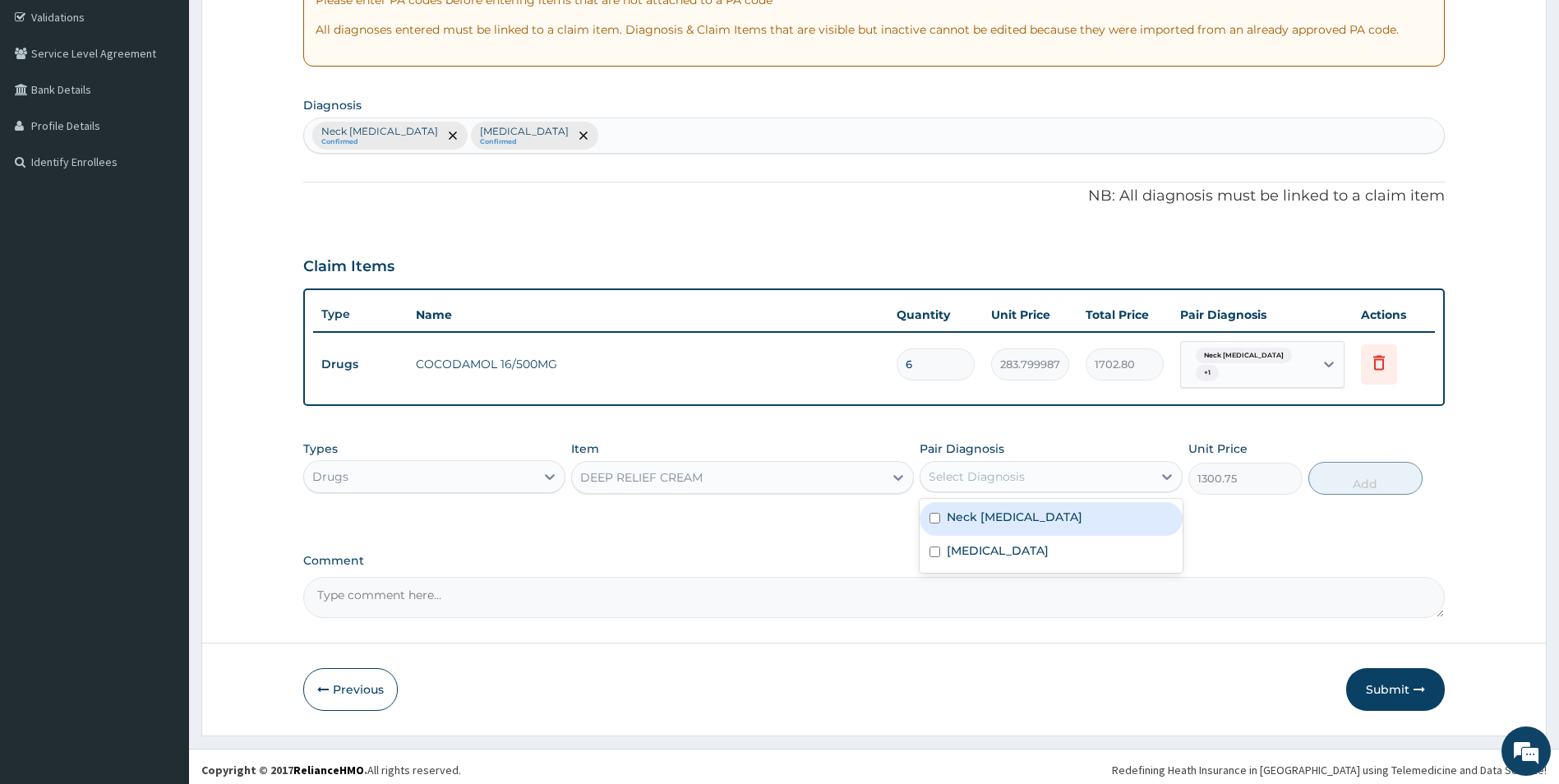
click at [1098, 478] on div "Select Diagnosis" at bounding box center [1037, 476] width 232 height 26
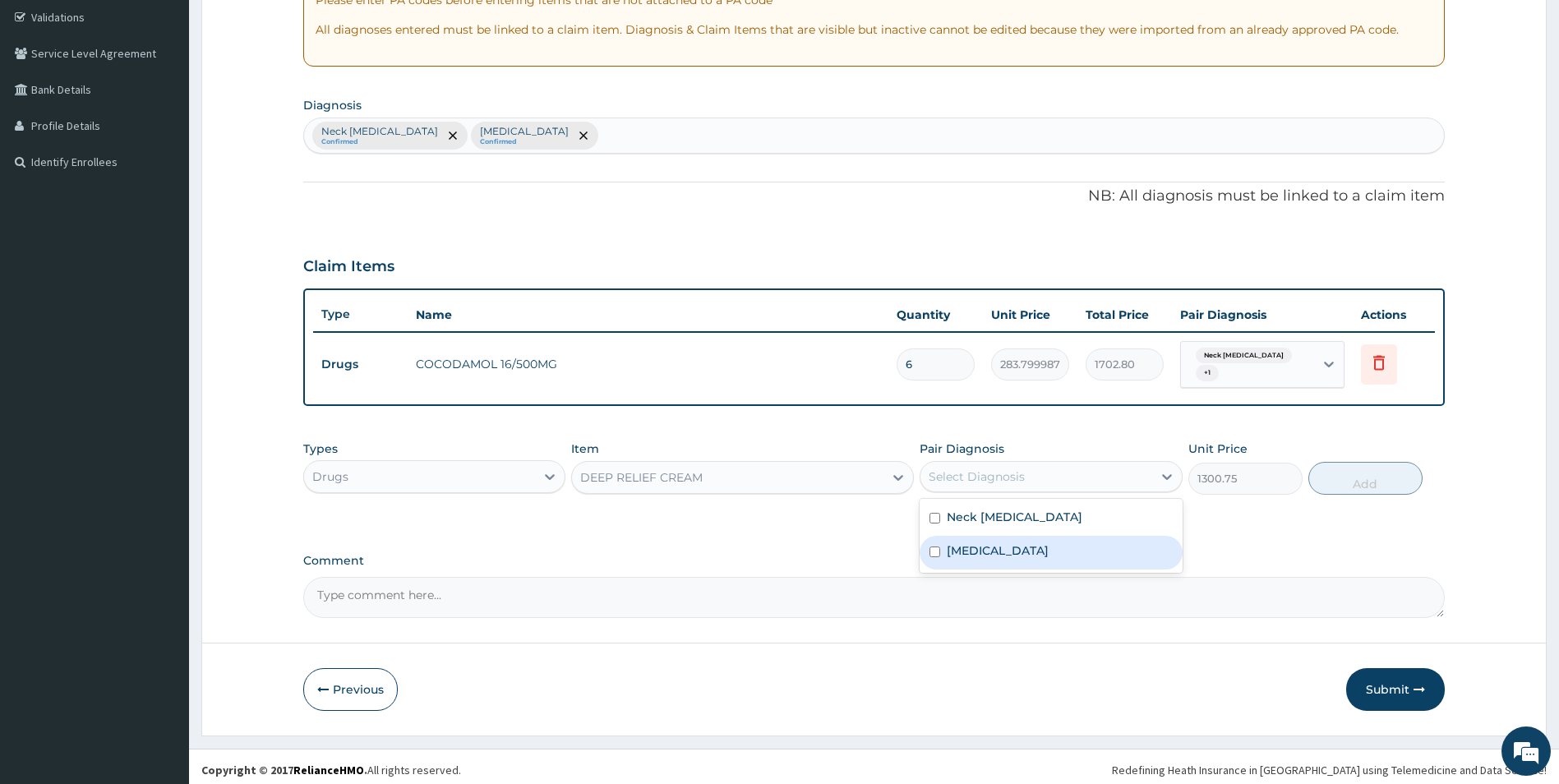
drag, startPoint x: 952, startPoint y: 540, endPoint x: 958, endPoint y: 510, distance: 30.6
click at [952, 536] on div "Spondylosis" at bounding box center [1051, 553] width 263 height 34
checkbox input "true"
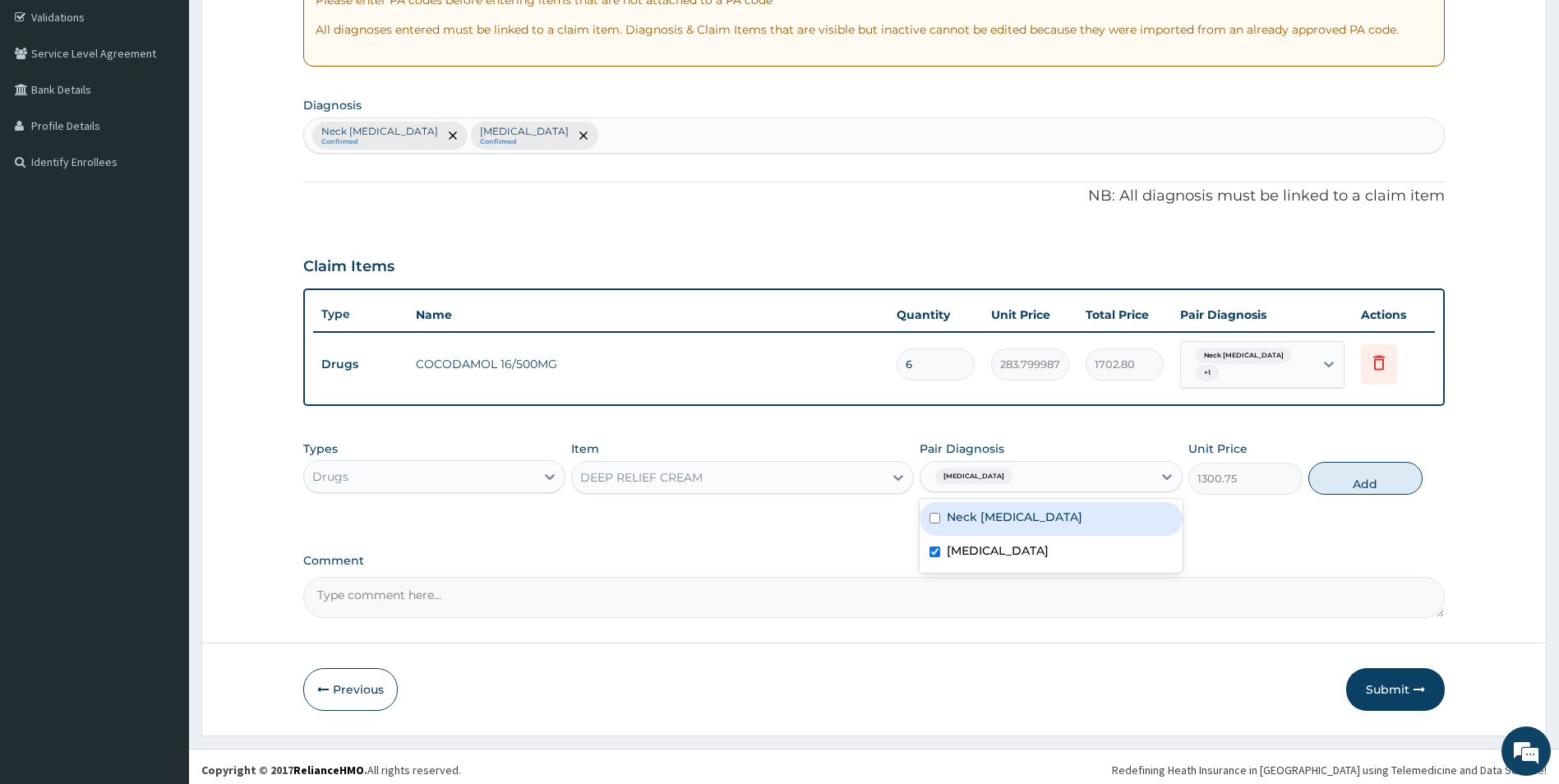
click at [959, 509] on label "Neck sprain" at bounding box center [1014, 516] width 135 height 16
checkbox input "true"
click at [1401, 671] on button "Submit" at bounding box center [1396, 689] width 98 height 42
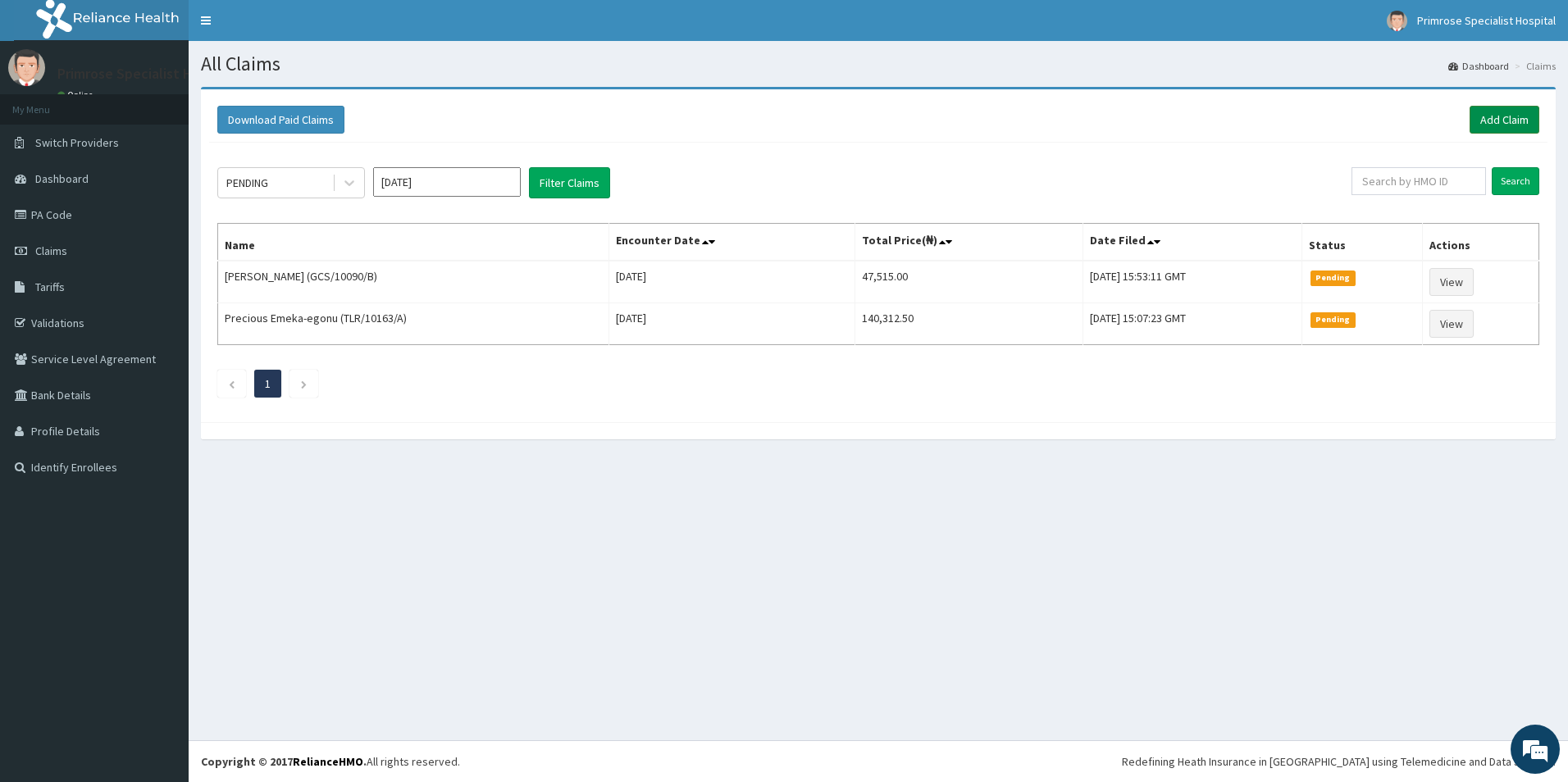
click at [1501, 114] on link "Add Claim" at bounding box center [1504, 119] width 70 height 28
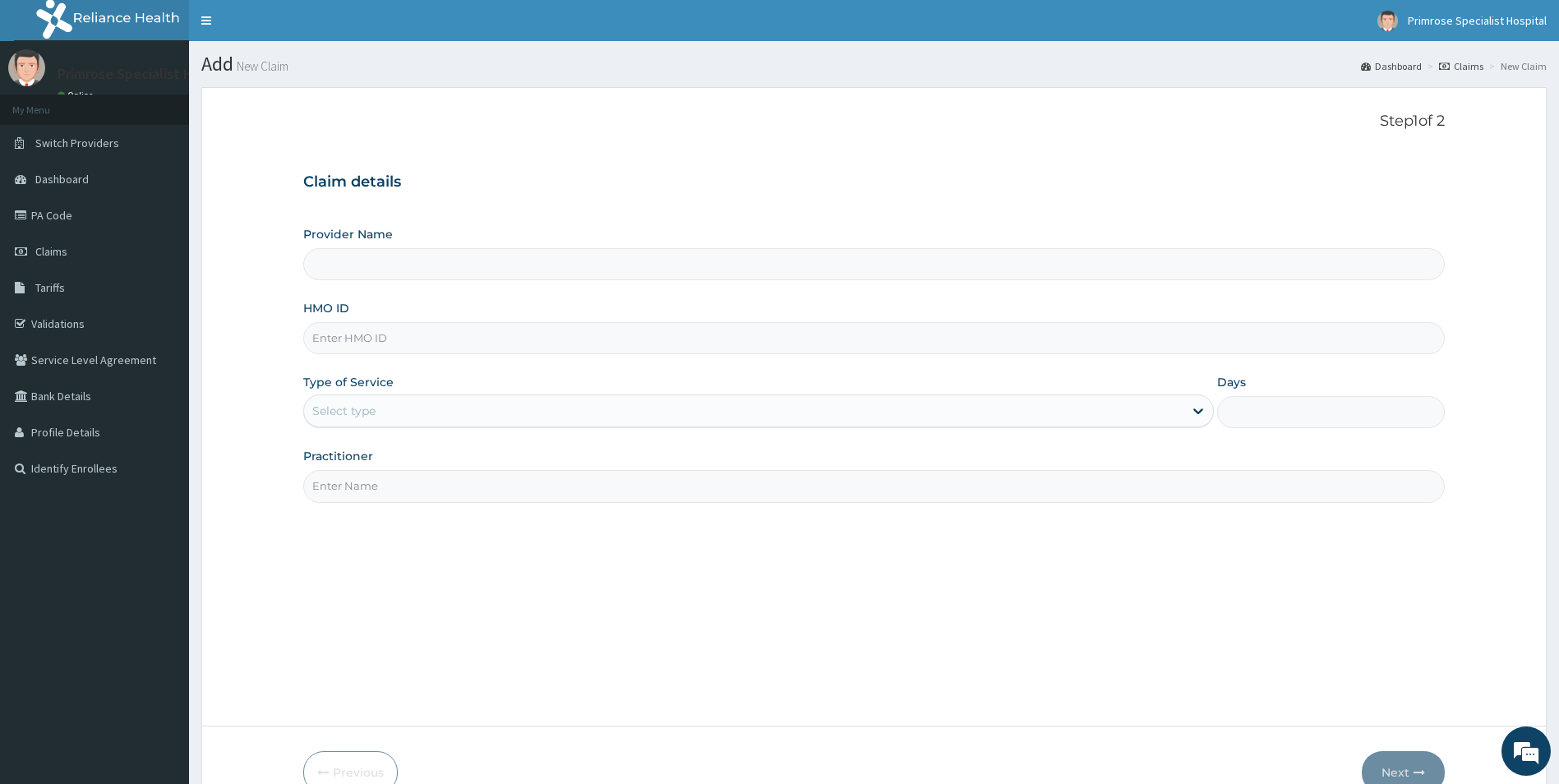
click at [475, 329] on input "HMO ID" at bounding box center [874, 338] width 1142 height 32
type input "Primrose Specialist Hospital"
paste input "KLQ/10011/A"
type input "KLQ/10011/A"
click at [504, 405] on div "Select type" at bounding box center [744, 411] width 881 height 26
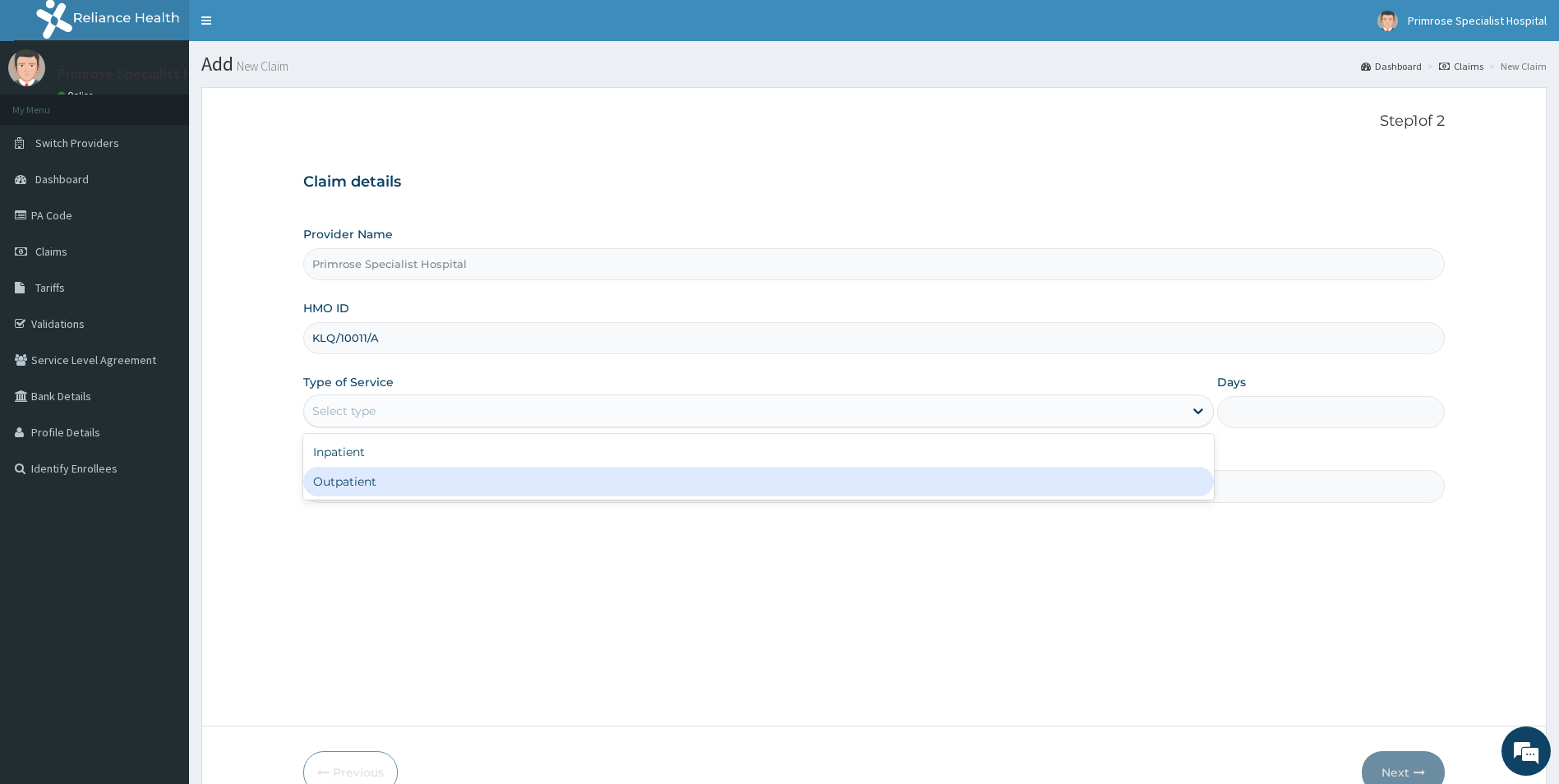
click at [355, 483] on div "Outpatient" at bounding box center [759, 481] width 911 height 30
type input "1"
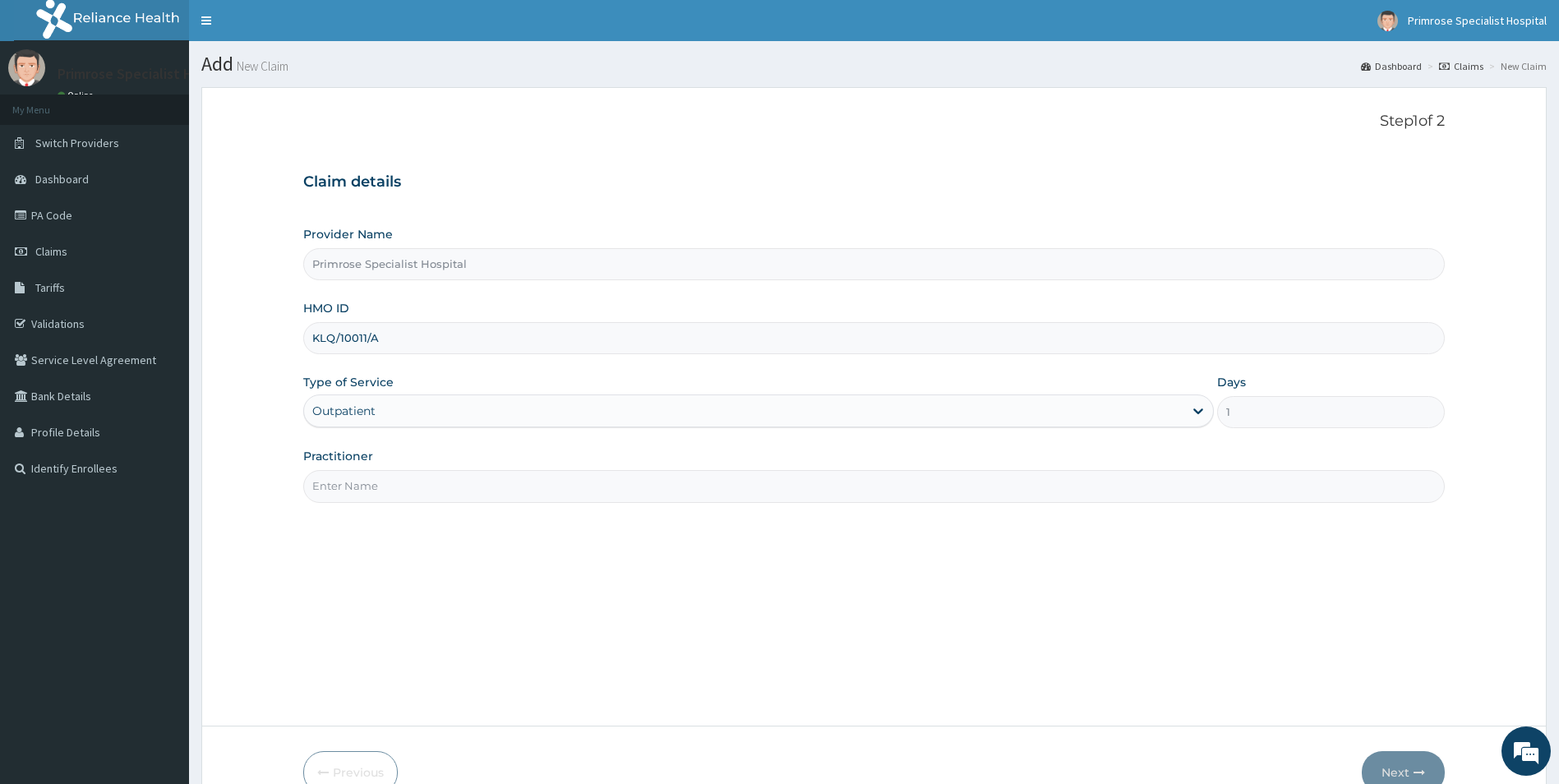
click at [428, 494] on input "Practitioner" at bounding box center [874, 486] width 1142 height 32
paste input "[PERSON_NAME][GEOGRAPHIC_DATA]"
type input "[PERSON_NAME][GEOGRAPHIC_DATA]"
click at [1404, 765] on button "Next" at bounding box center [1403, 772] width 83 height 42
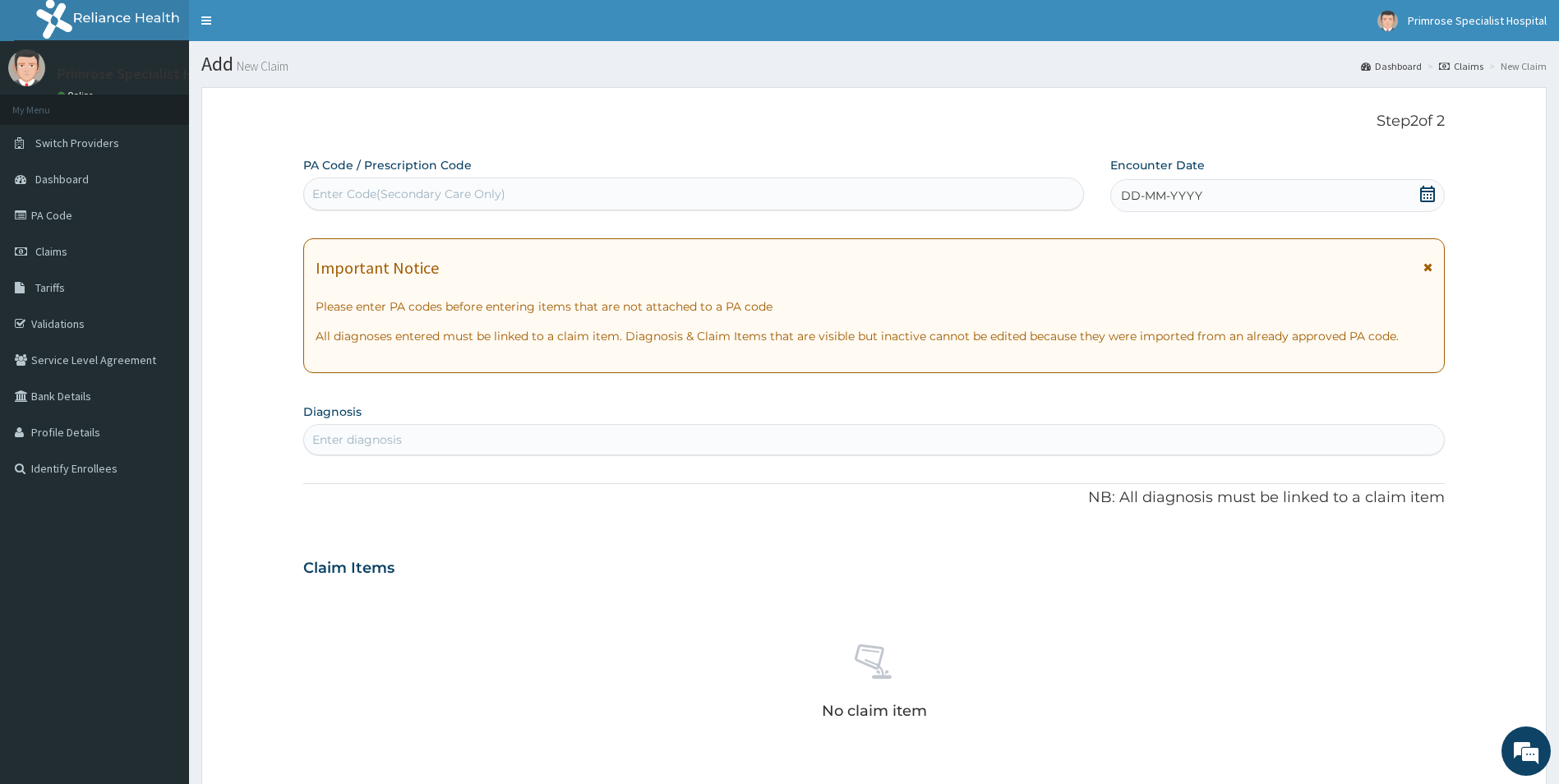
click at [1198, 198] on span "DD-MM-YYYY" at bounding box center [1162, 195] width 81 height 16
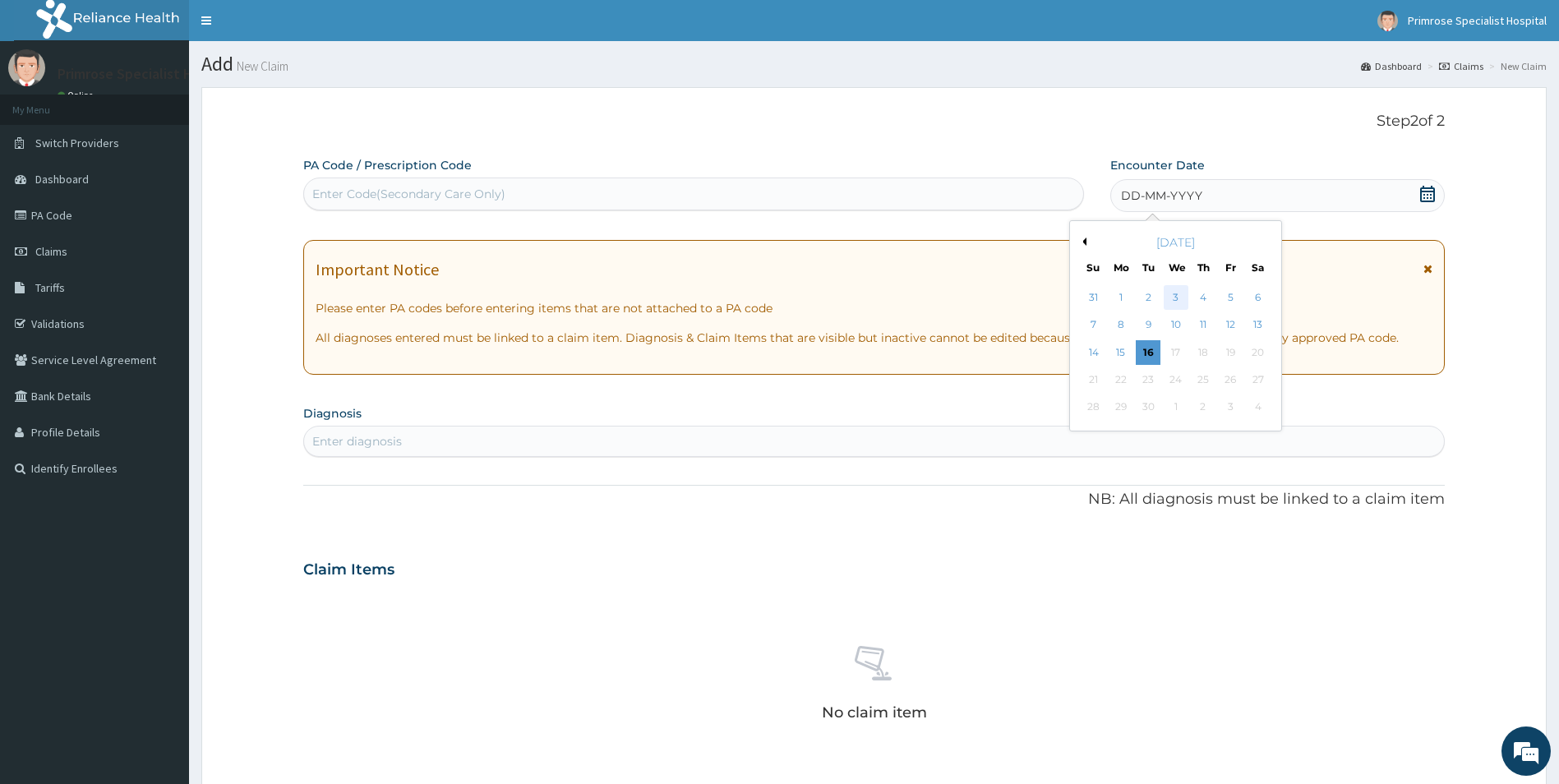
click at [1176, 293] on div "3" at bounding box center [1175, 297] width 25 height 25
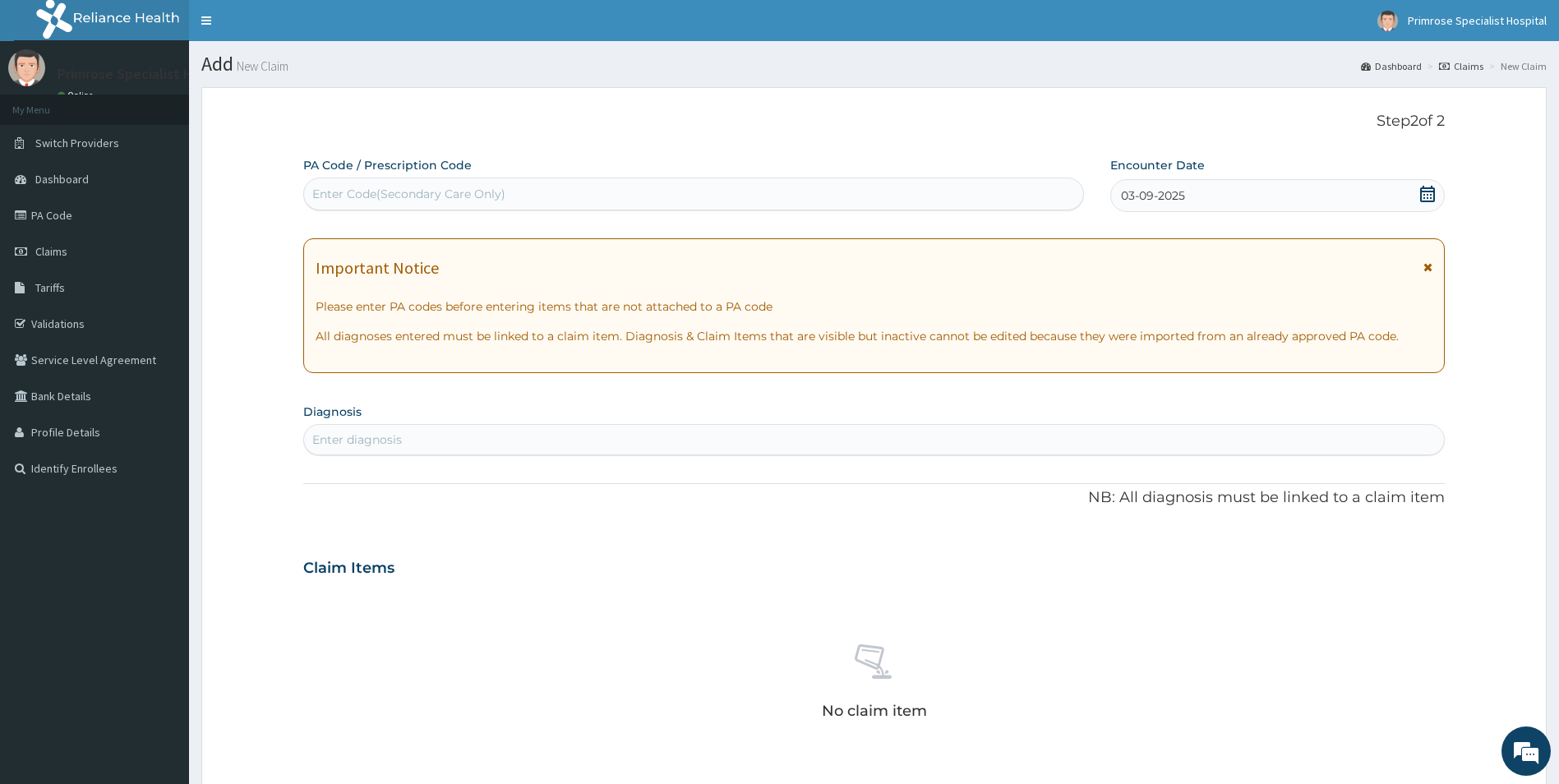
click at [586, 445] on div "Enter diagnosis" at bounding box center [874, 439] width 1141 height 26
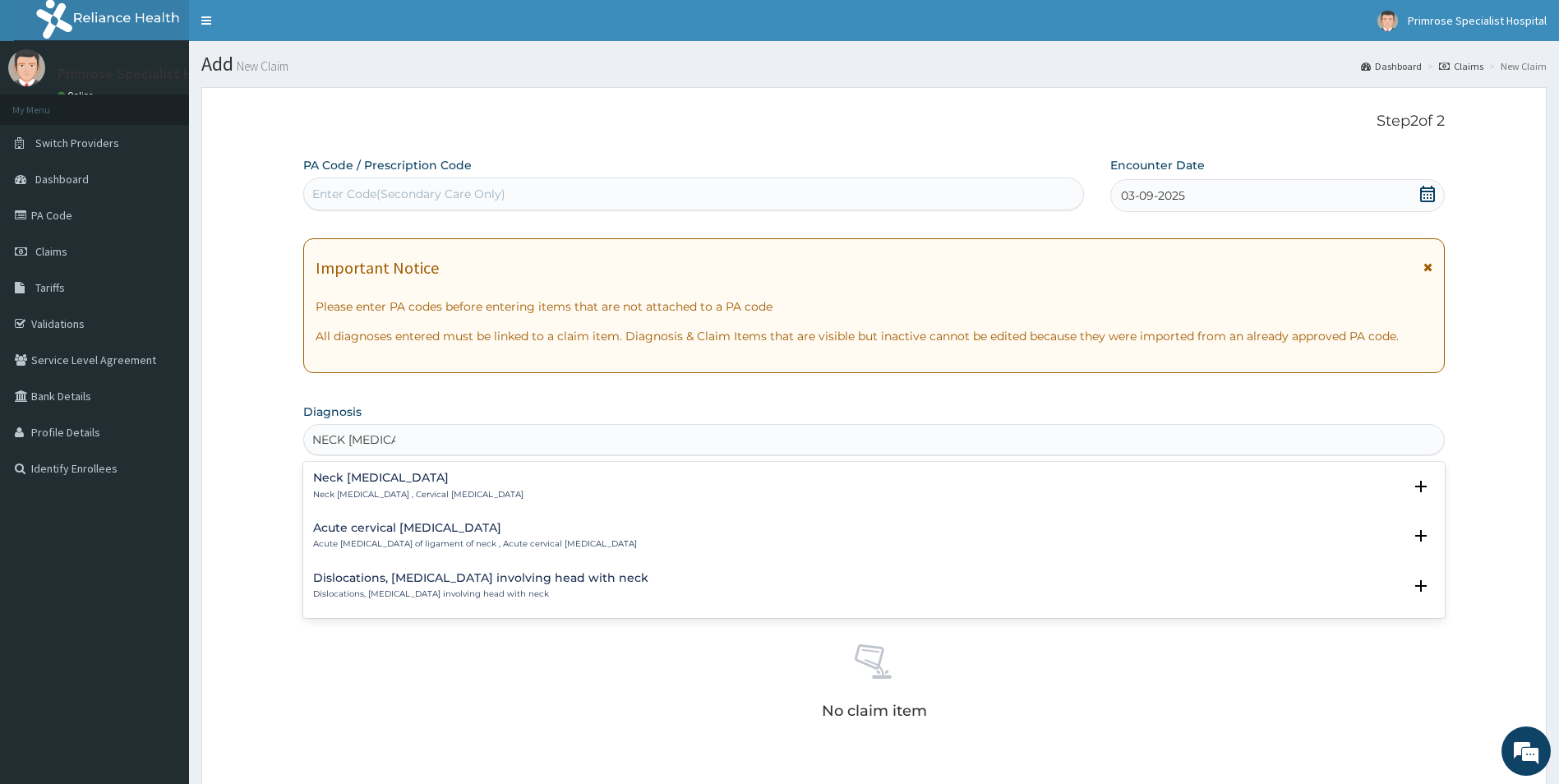
type input "NECK [MEDICAL_DATA]"
click at [337, 481] on h4 "Neck [MEDICAL_DATA]" at bounding box center [418, 478] width 210 height 13
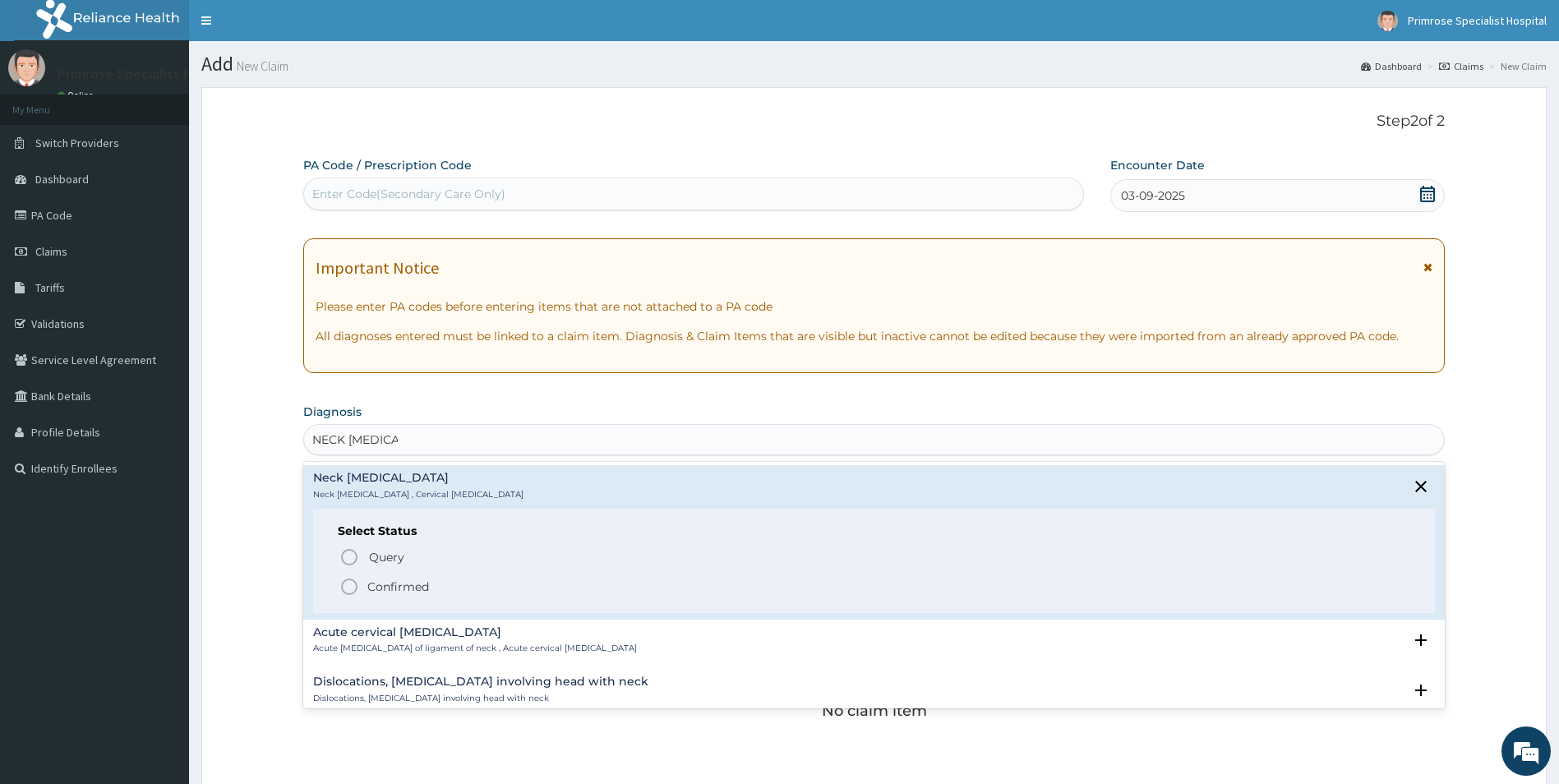
click at [378, 587] on p "Confirmed" at bounding box center [398, 586] width 62 height 16
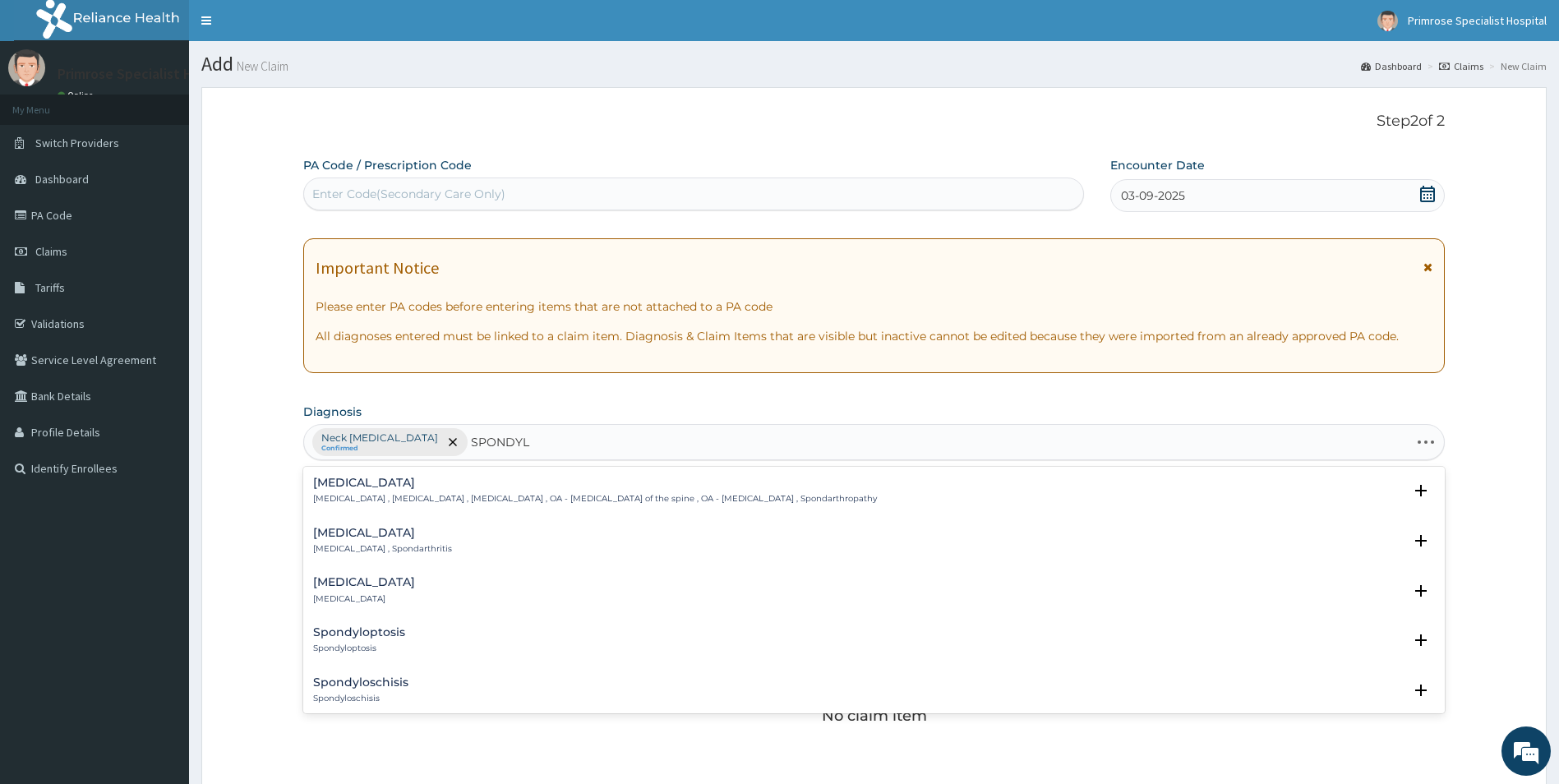
type input "SPONDYLO"
click at [373, 490] on div "[MEDICAL_DATA] [MEDICAL_DATA] , [MEDICAL_DATA] , [MEDICAL_DATA] , OA - [MEDICAL…" at bounding box center [595, 491] width 564 height 29
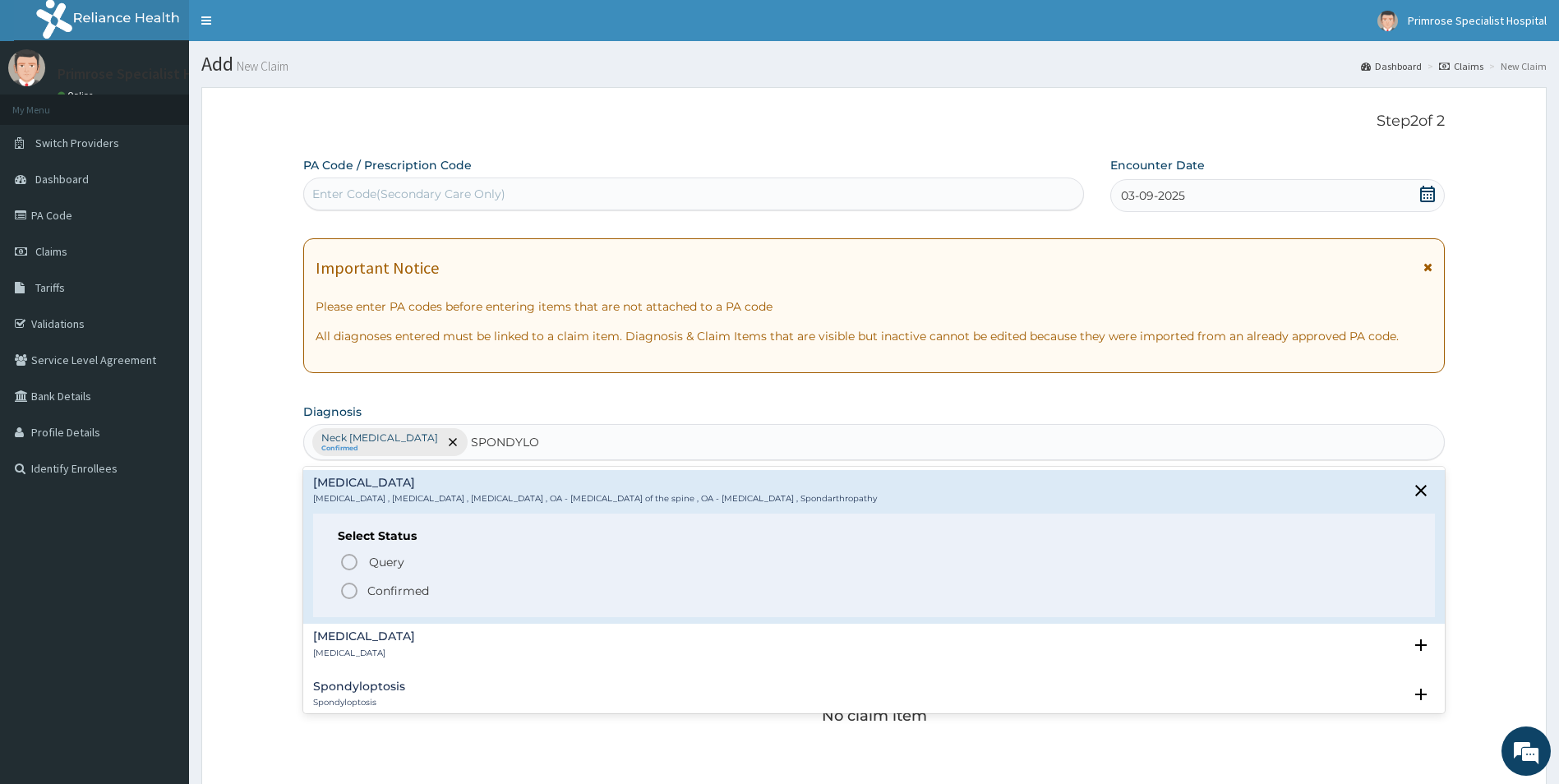
click at [392, 590] on p "Confirmed" at bounding box center [398, 590] width 62 height 16
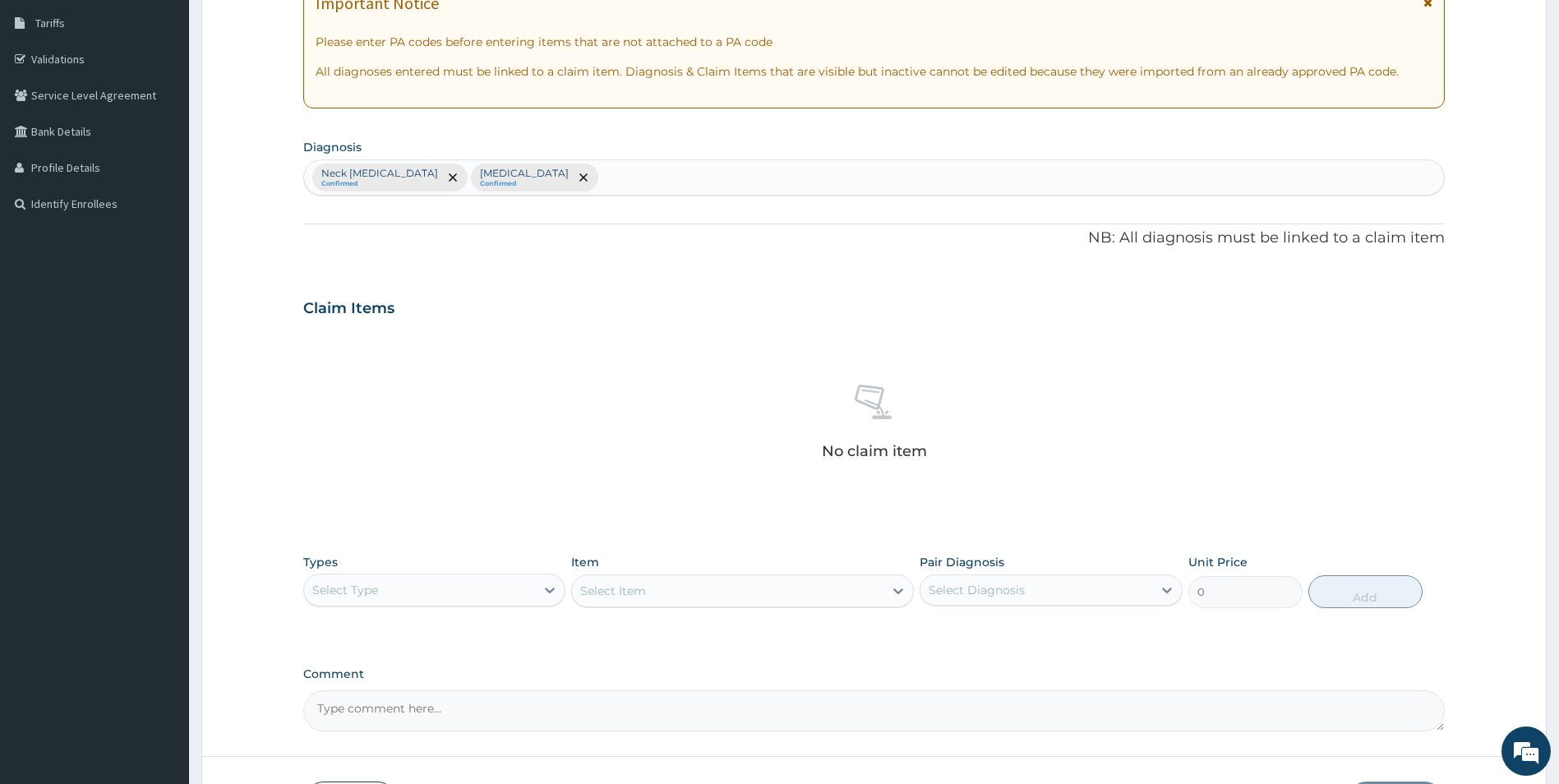
scroll to position [384, 0]
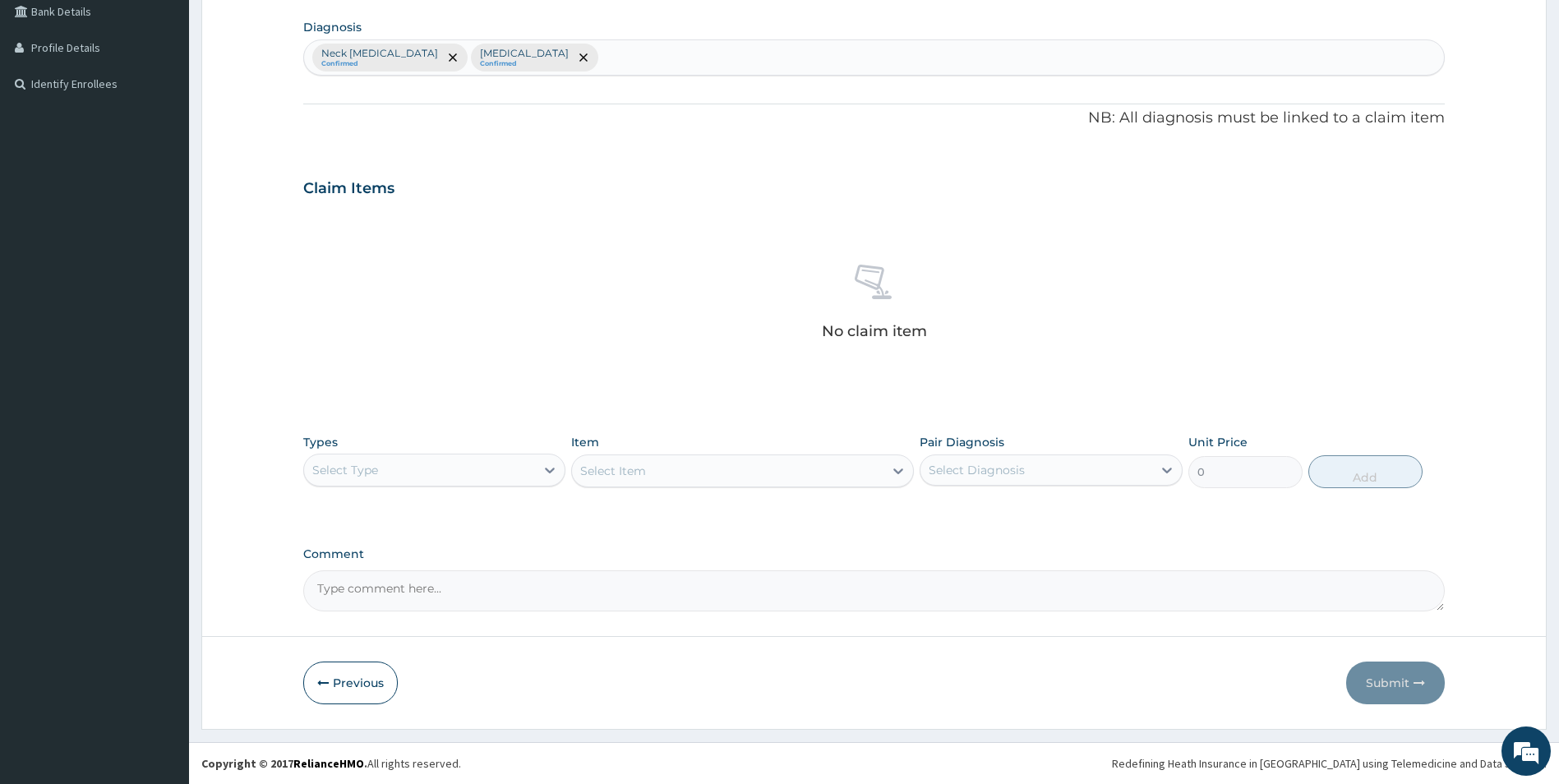
click at [407, 466] on div "Select Type" at bounding box center [420, 470] width 232 height 26
click at [330, 573] on div "Procedures" at bounding box center [434, 570] width 263 height 30
click at [1007, 474] on div "Select Diagnosis" at bounding box center [977, 469] width 97 height 16
click at [983, 511] on label "Neck [MEDICAL_DATA]" at bounding box center [1014, 510] width 135 height 16
checkbox input "true"
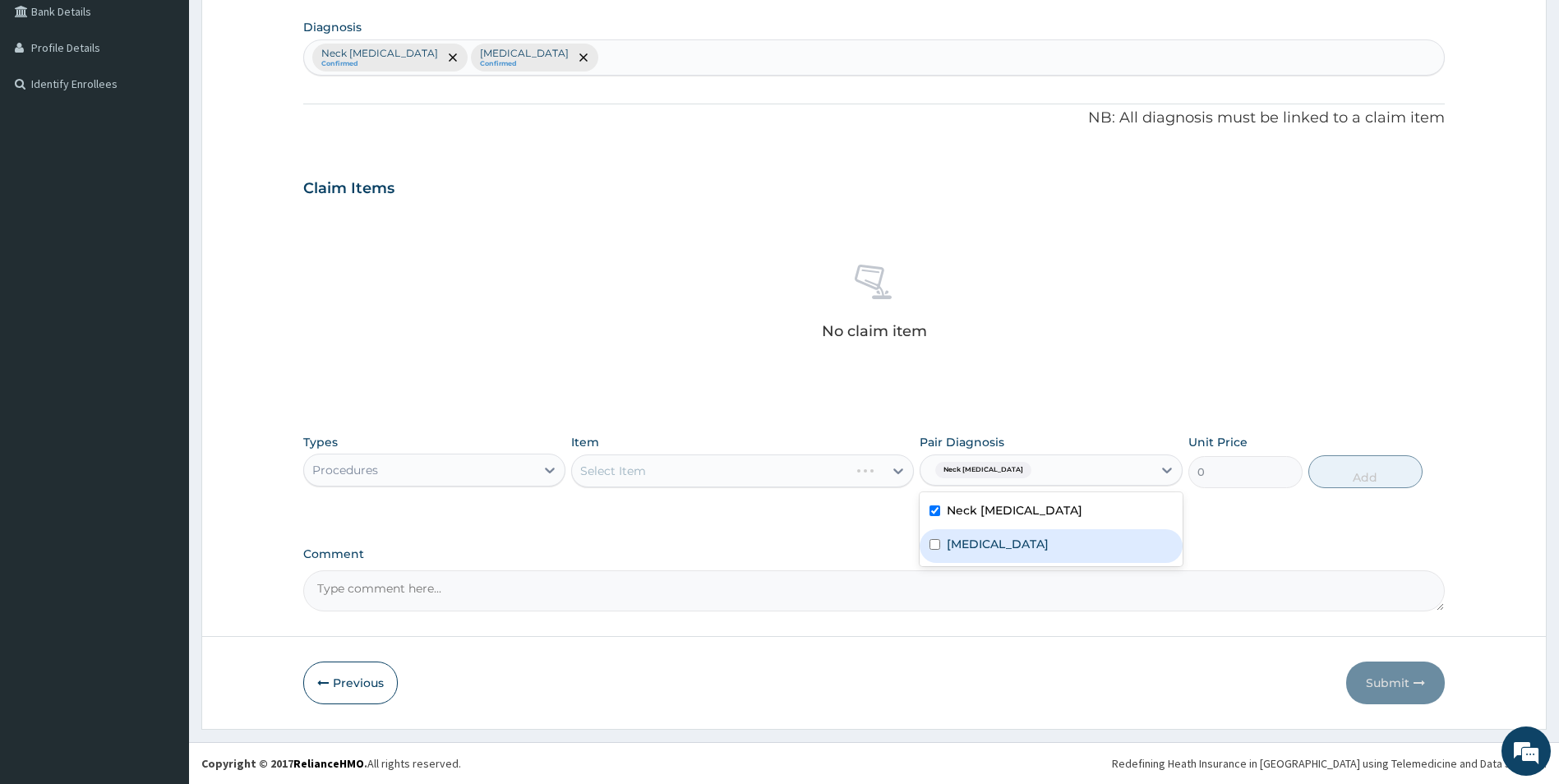
drag, startPoint x: 972, startPoint y: 533, endPoint x: 868, endPoint y: 533, distance: 104.0
click at [958, 537] on div "[MEDICAL_DATA]" at bounding box center [1051, 546] width 263 height 34
checkbox input "true"
click at [839, 527] on div "PA Code / Prescription Code Enter Code(Secondary Care Only) Encounter Date [DAT…" at bounding box center [874, 191] width 1142 height 839
click at [902, 466] on div "Select Item" at bounding box center [743, 471] width 343 height 33
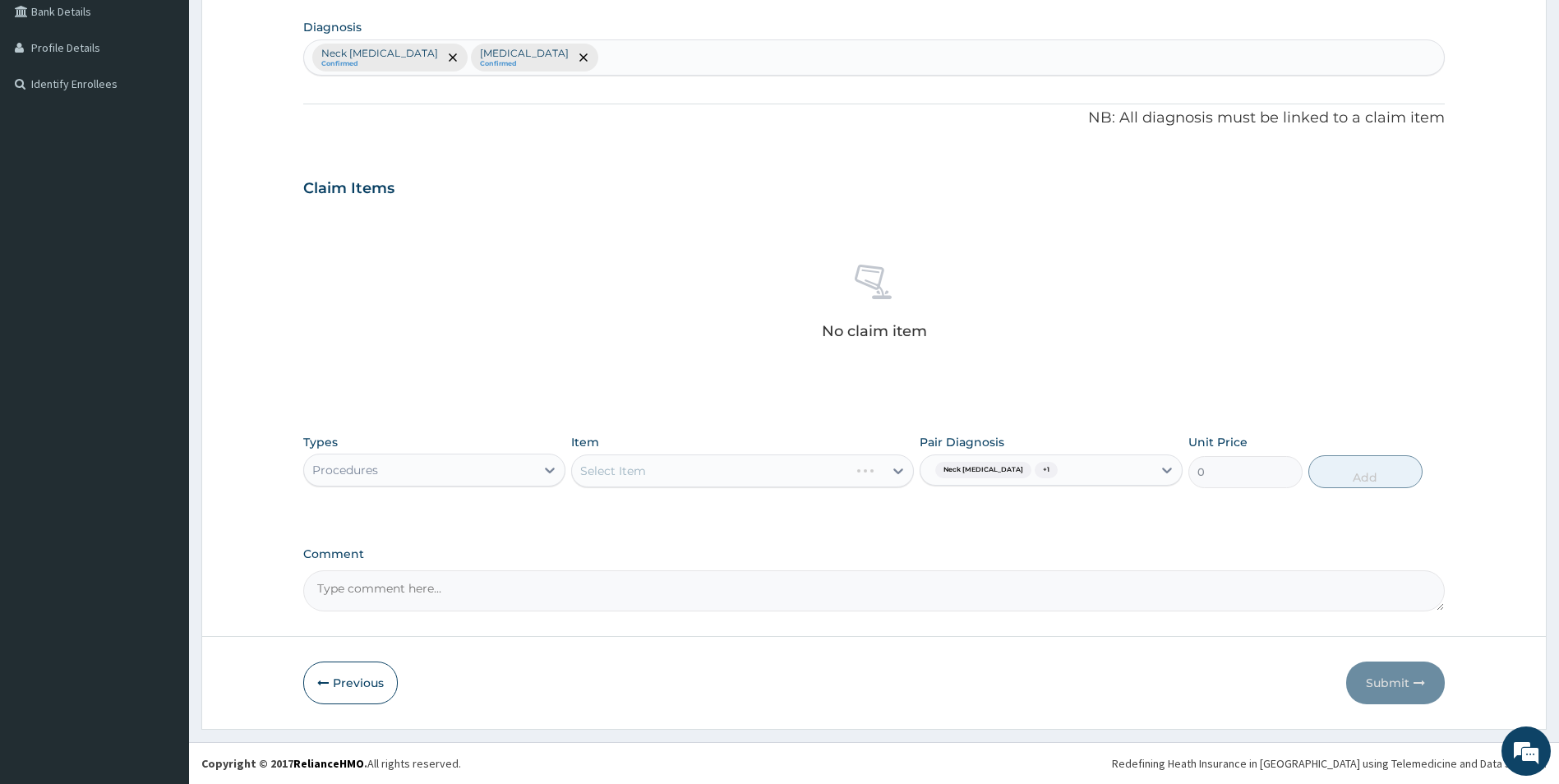
click at [894, 473] on div "Select Item" at bounding box center [743, 471] width 343 height 33
click at [891, 472] on div "Select Item" at bounding box center [743, 471] width 343 height 33
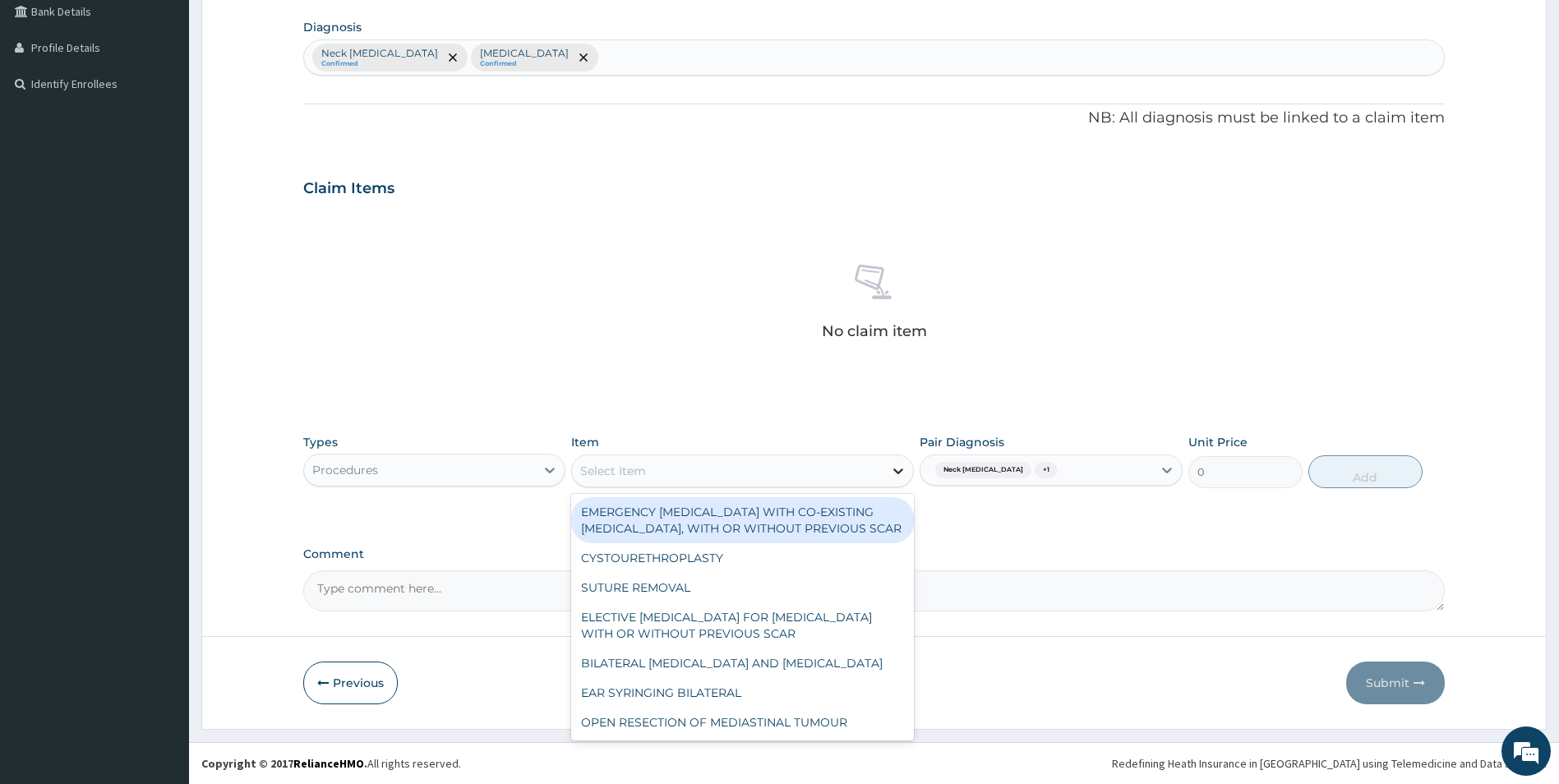
click at [894, 468] on icon at bounding box center [898, 470] width 16 height 16
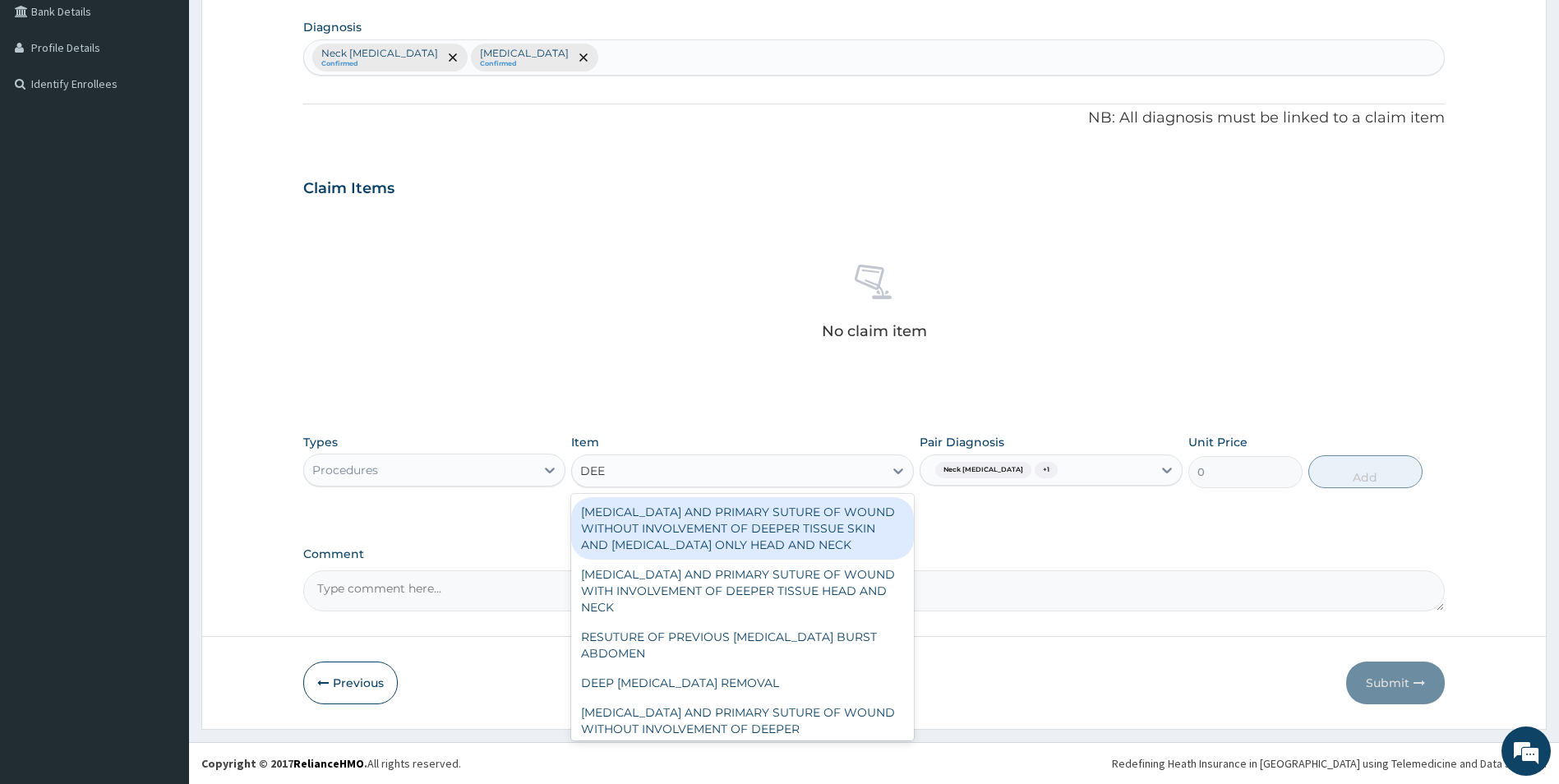
type input "DEE"
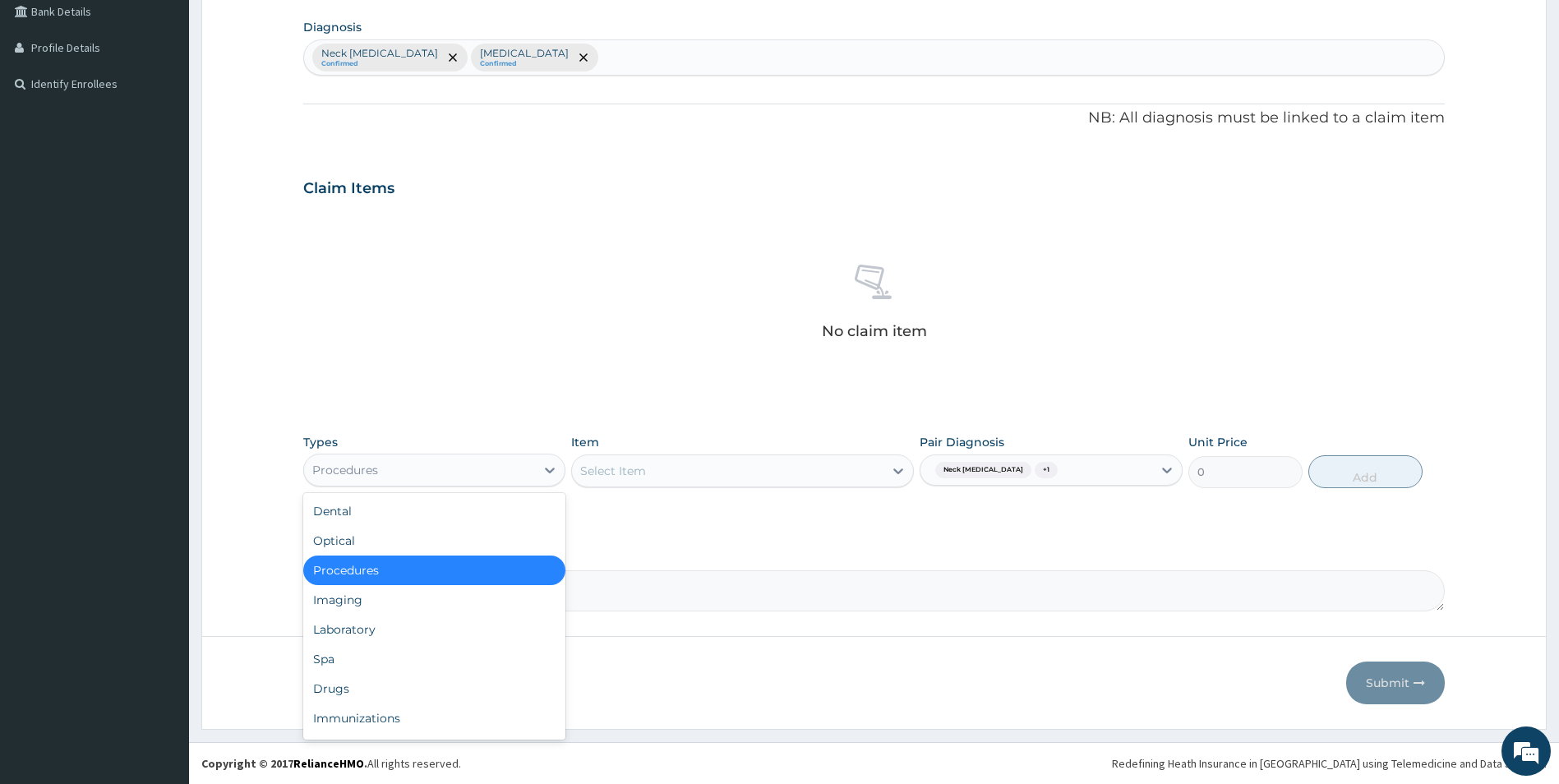
click at [482, 461] on div "Procedures" at bounding box center [420, 470] width 232 height 26
click at [343, 689] on div "Drugs" at bounding box center [434, 688] width 263 height 30
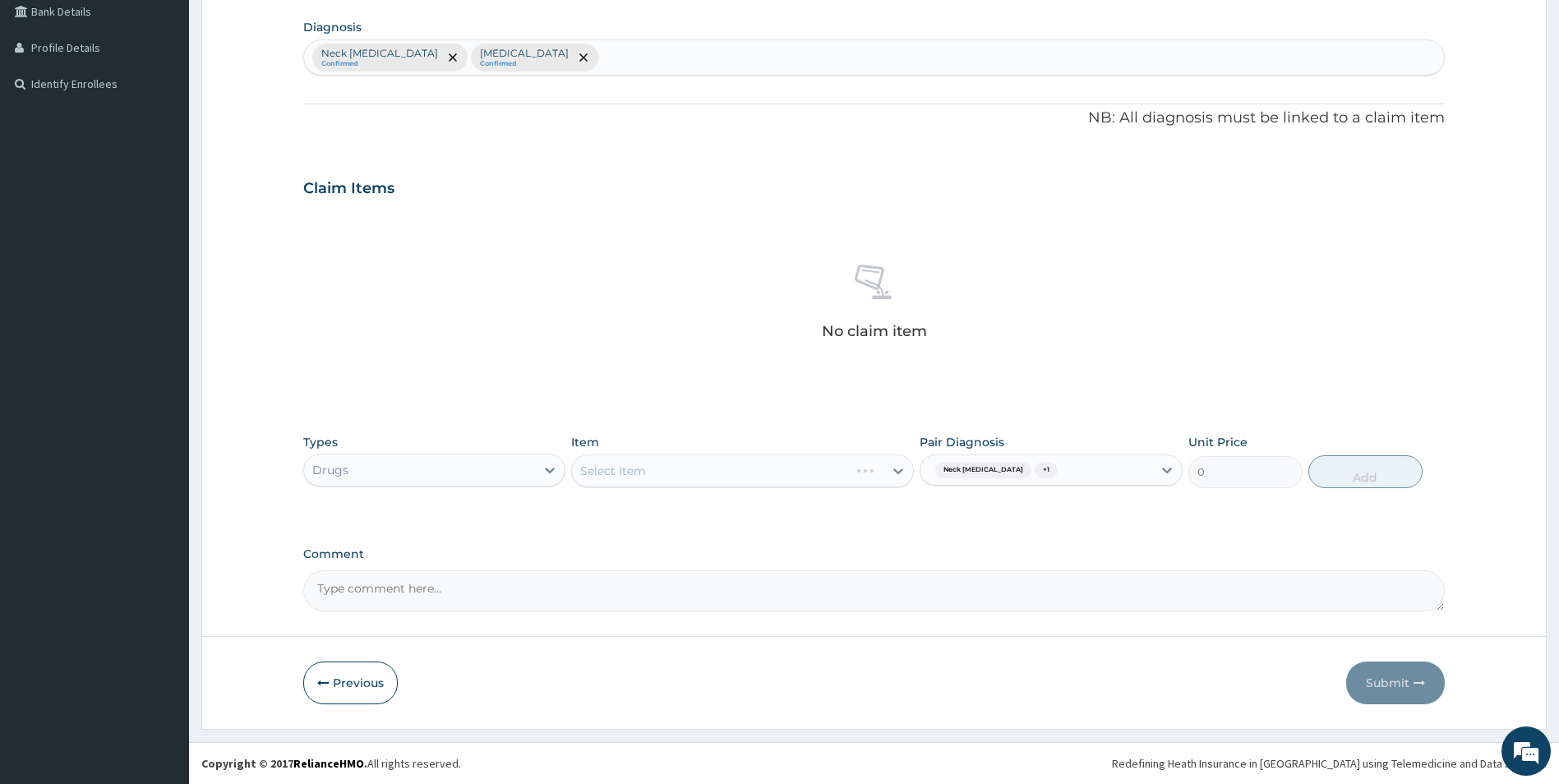
click at [890, 467] on div "Select Item" at bounding box center [743, 471] width 343 height 33
click at [892, 468] on div "Select Item" at bounding box center [743, 471] width 343 height 33
click at [892, 468] on icon at bounding box center [898, 470] width 16 height 16
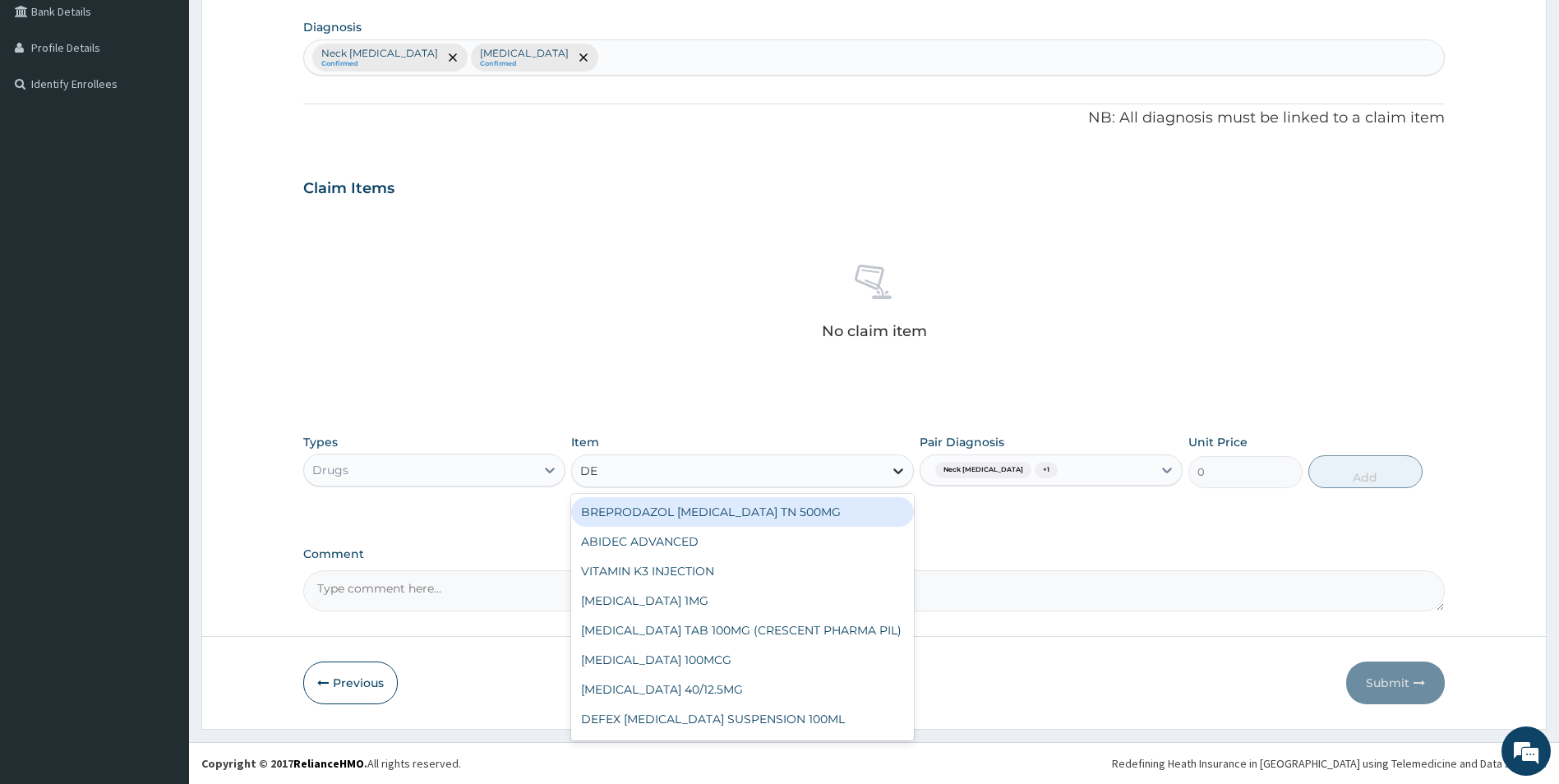
type input "DEE"
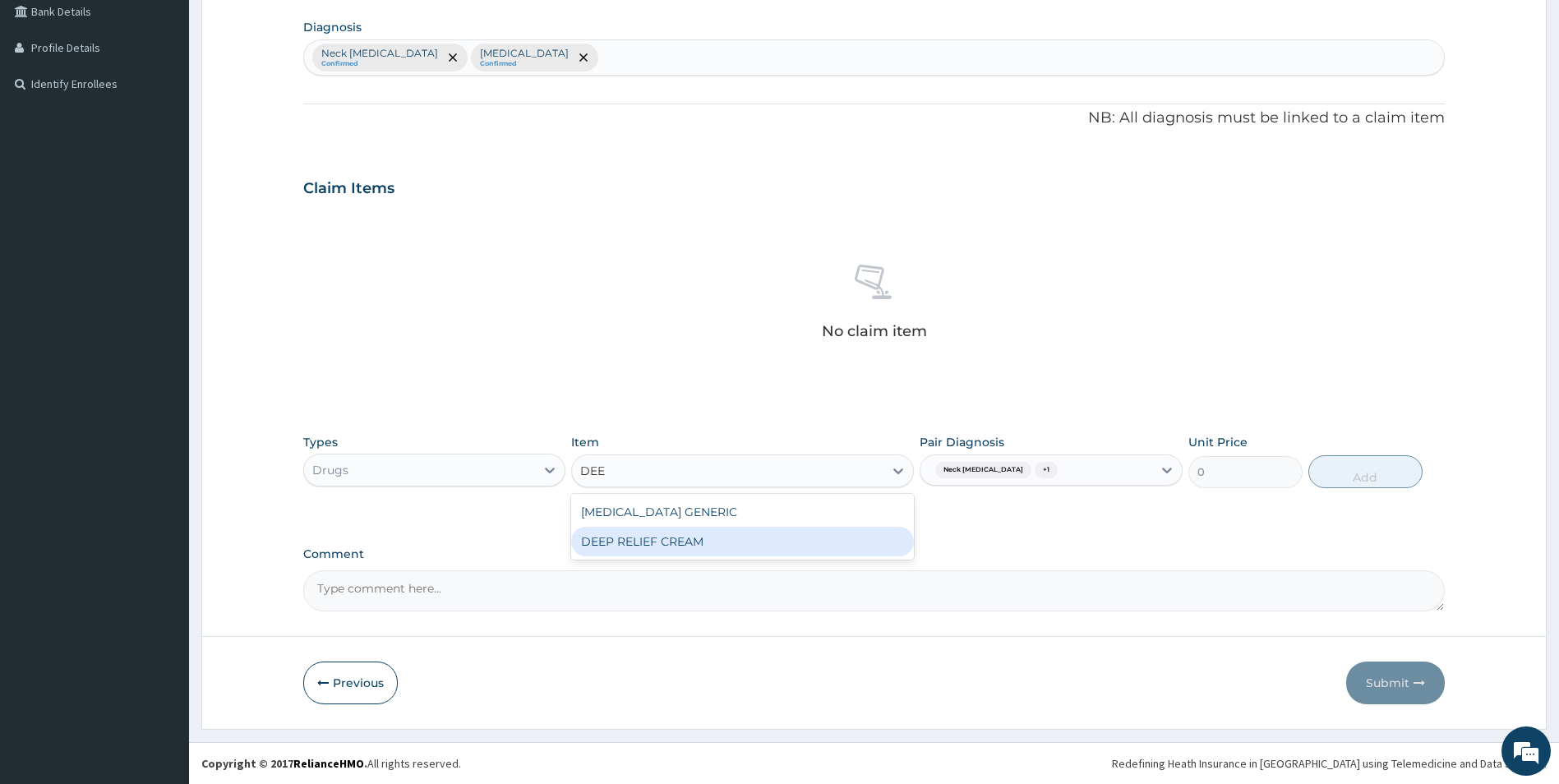
click at [673, 539] on div "DEEP RELIEF CREAM" at bounding box center [743, 541] width 343 height 30
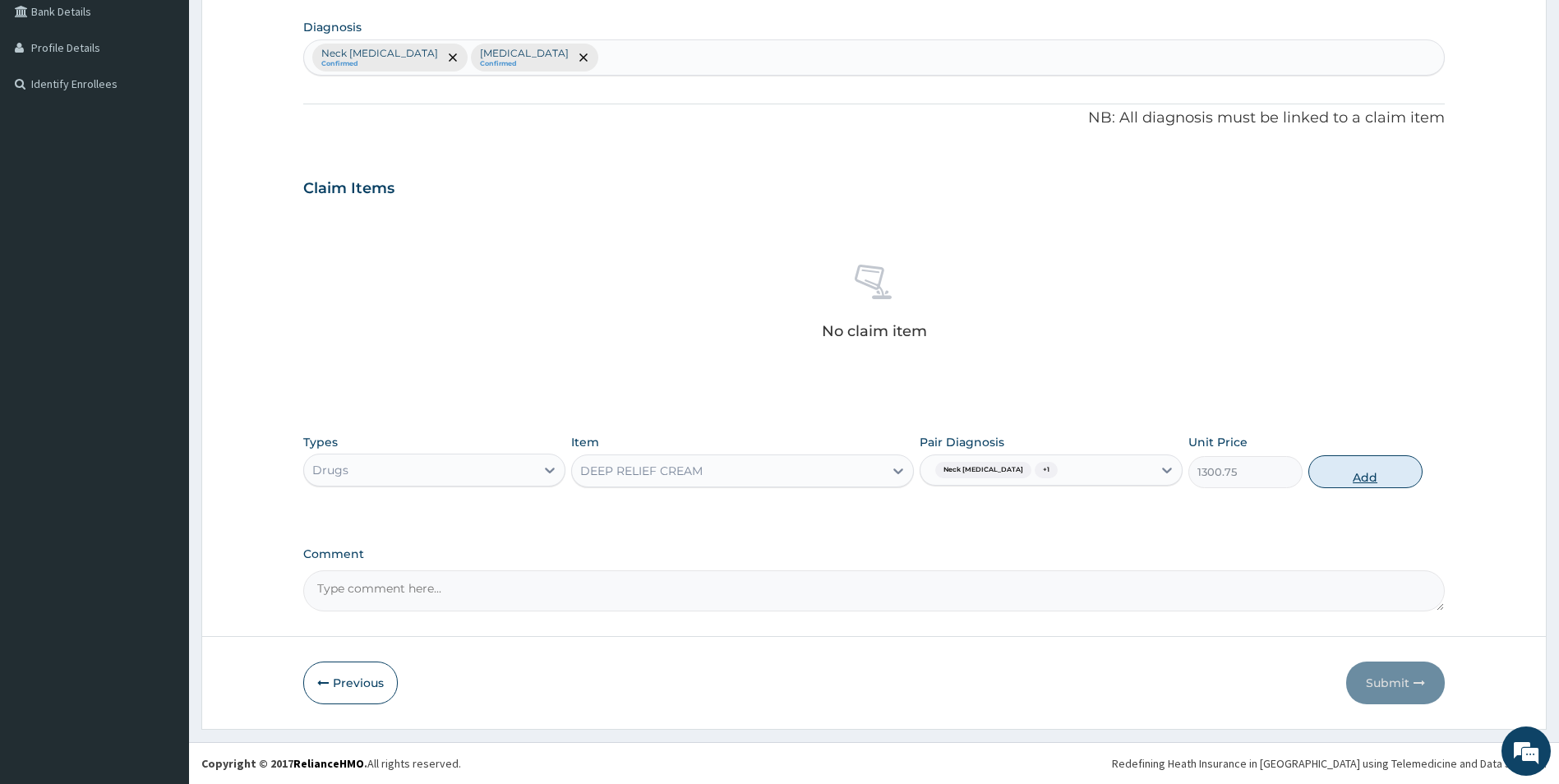
click at [1396, 471] on button "Add" at bounding box center [1365, 472] width 114 height 33
type input "0"
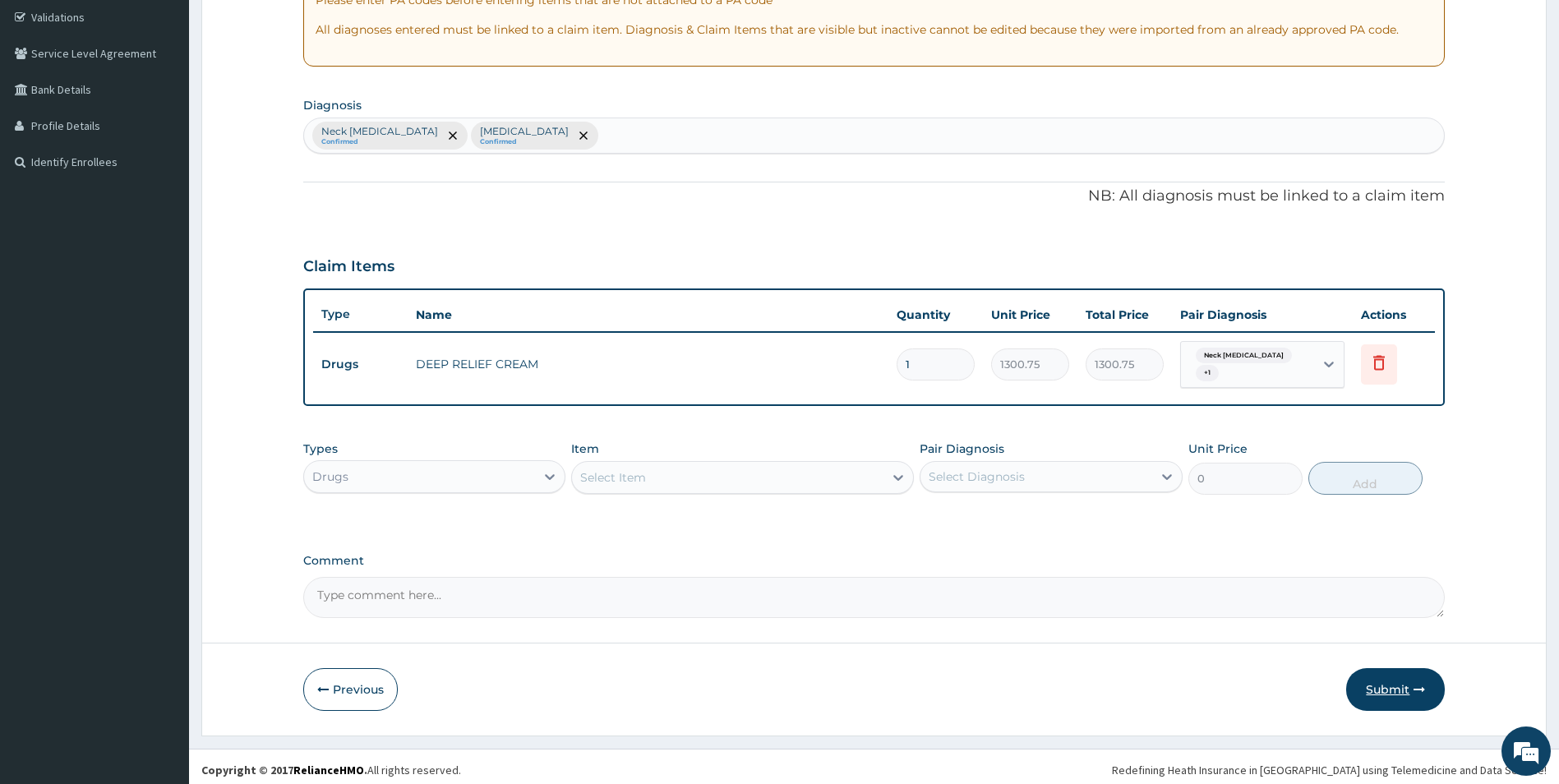
click at [1402, 681] on button "Submit" at bounding box center [1396, 689] width 98 height 42
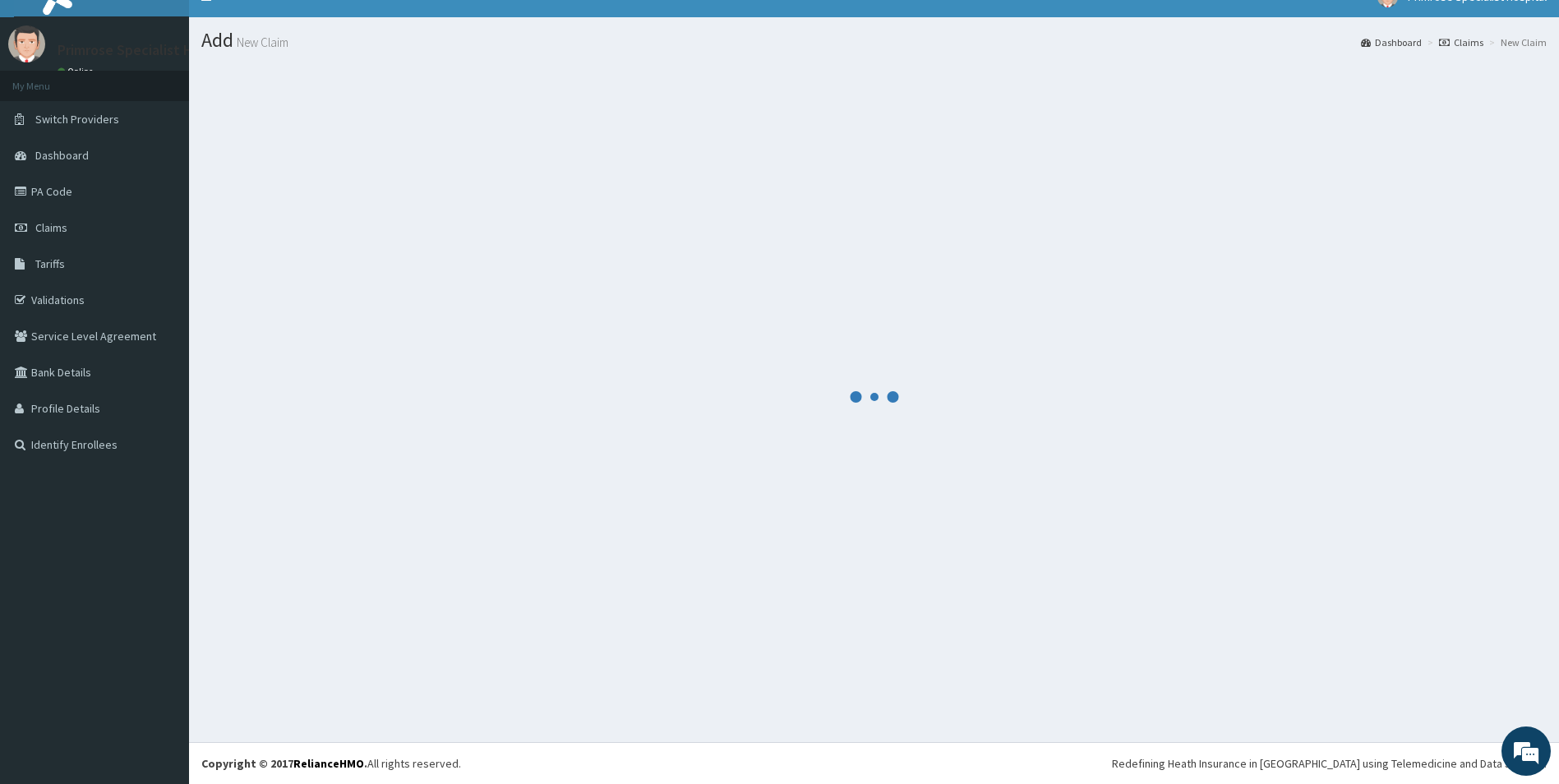
scroll to position [24, 0]
